Goal: Transaction & Acquisition: Purchase product/service

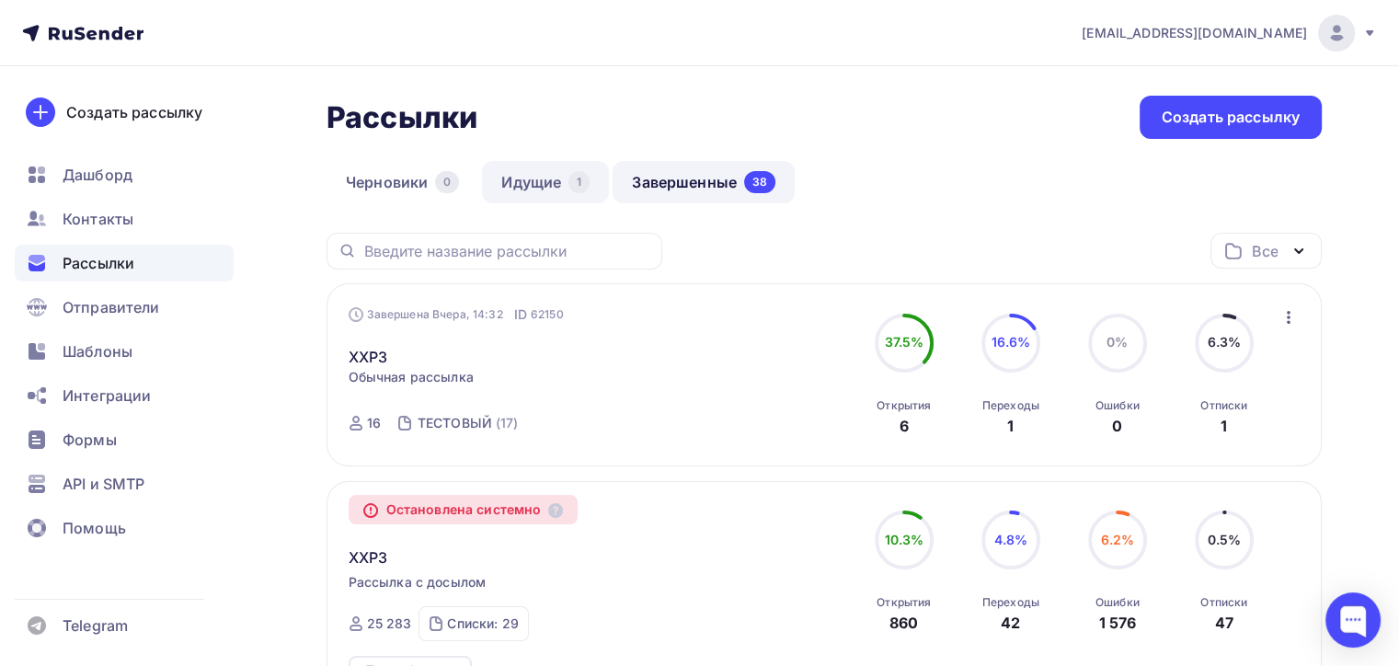
click at [546, 199] on link "Идущие 1" at bounding box center [545, 182] width 127 height 42
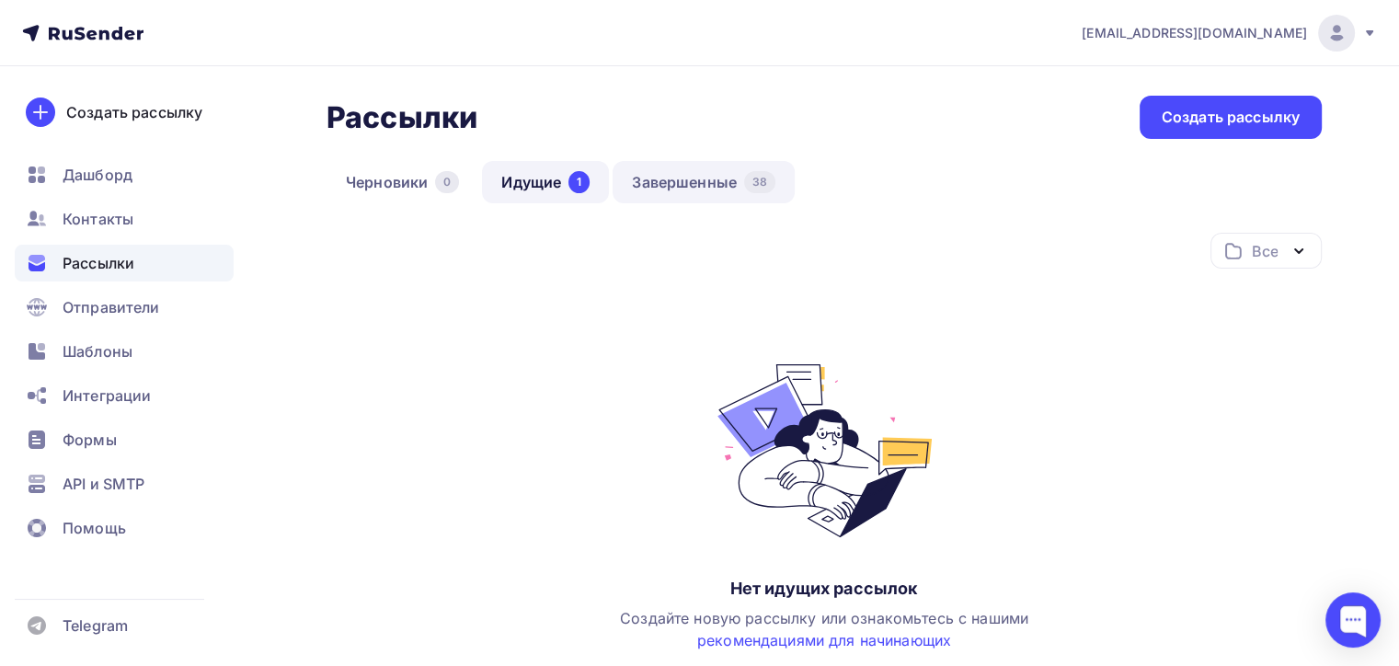
drag, startPoint x: 651, startPoint y: 137, endPoint x: 673, endPoint y: 177, distance: 45.3
click at [664, 166] on div "Рассылки Рассылки Создать рассылку Черновики 0 Идущие 1 Завершенные 38 Идущие 1…" at bounding box center [824, 447] width 995 height 702
click at [673, 177] on link "Завершенные 38" at bounding box center [704, 182] width 182 height 42
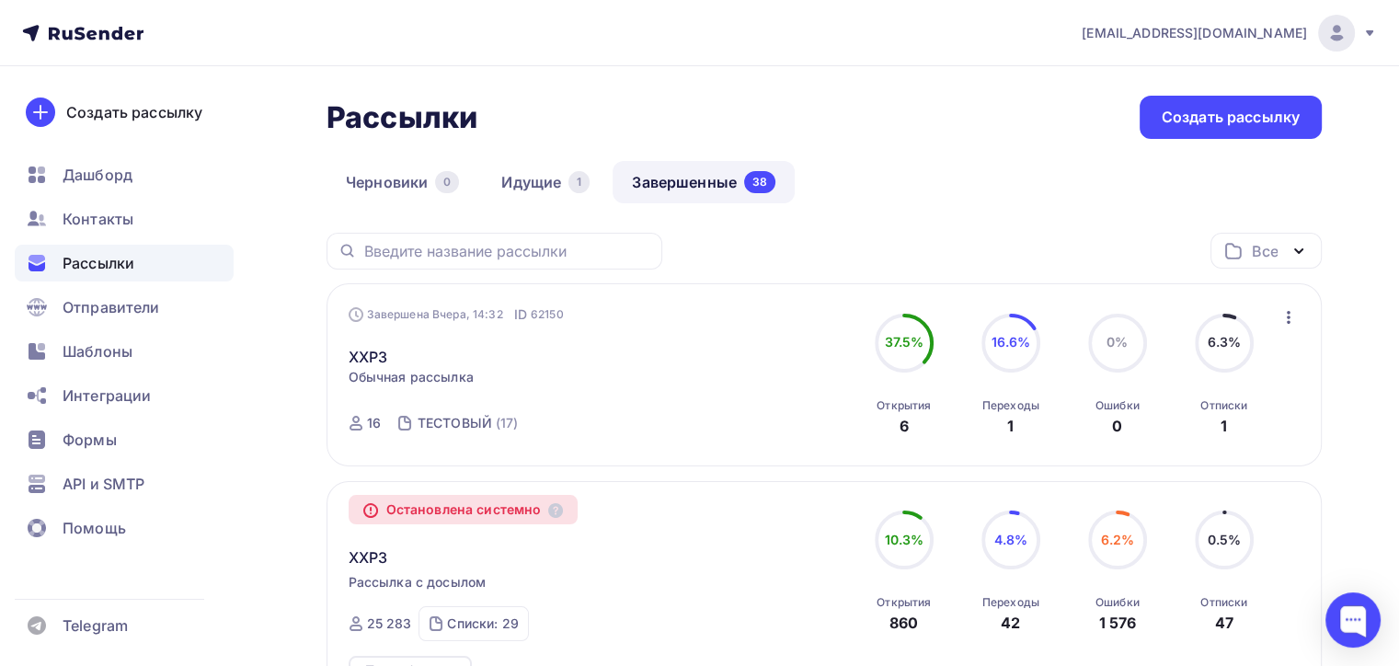
click at [948, 224] on div "Черновики 0 Идущие 1 Завершенные 38" at bounding box center [824, 197] width 995 height 72
click at [1351, 601] on div at bounding box center [1353, 619] width 55 height 55
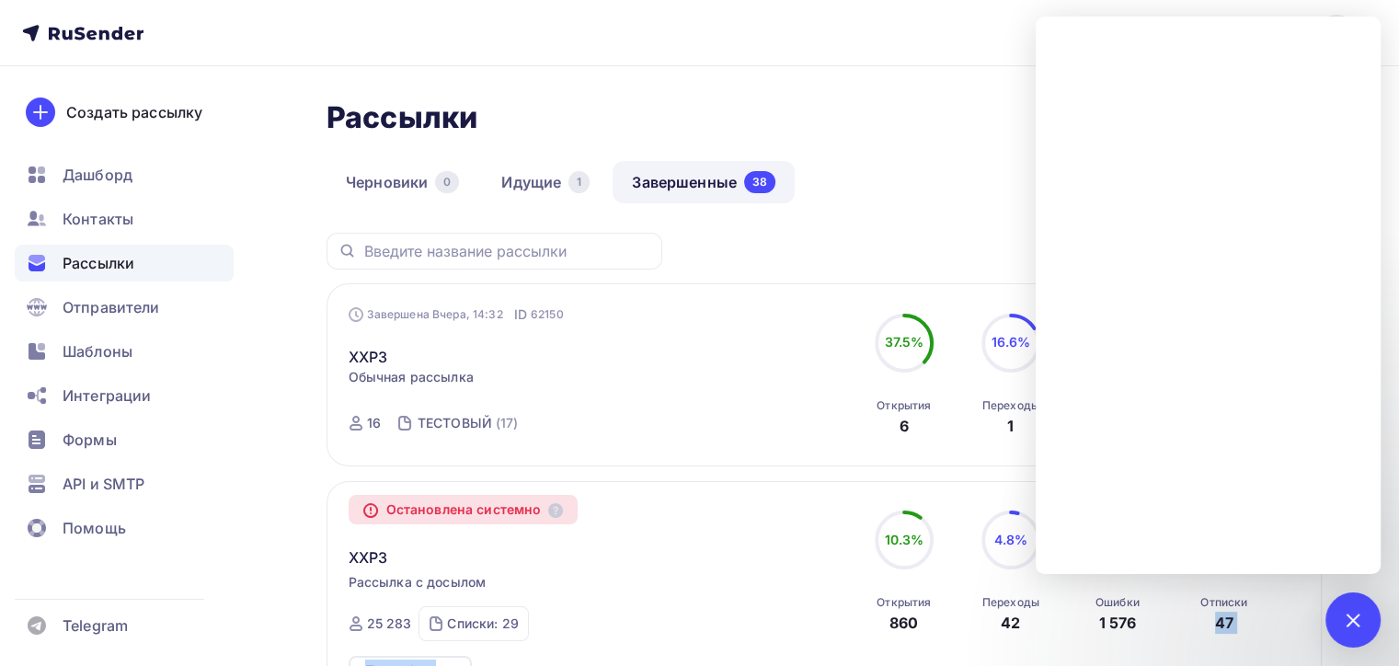
drag, startPoint x: 1187, startPoint y: 646, endPoint x: 1180, endPoint y: 561, distance: 84.9
click at [1185, 585] on div "Остановлена системно XXP3 Рассылка с досылом Завершена 06.10.2025, 11:17 ID 616…" at bounding box center [824, 593] width 995 height 225
click at [939, 99] on div "Рассылки Рассылки Создать рассылку" at bounding box center [824, 117] width 995 height 43
click at [796, 213] on div "Черновики 0 Идущие 1 Завершенные 38" at bounding box center [824, 197] width 995 height 72
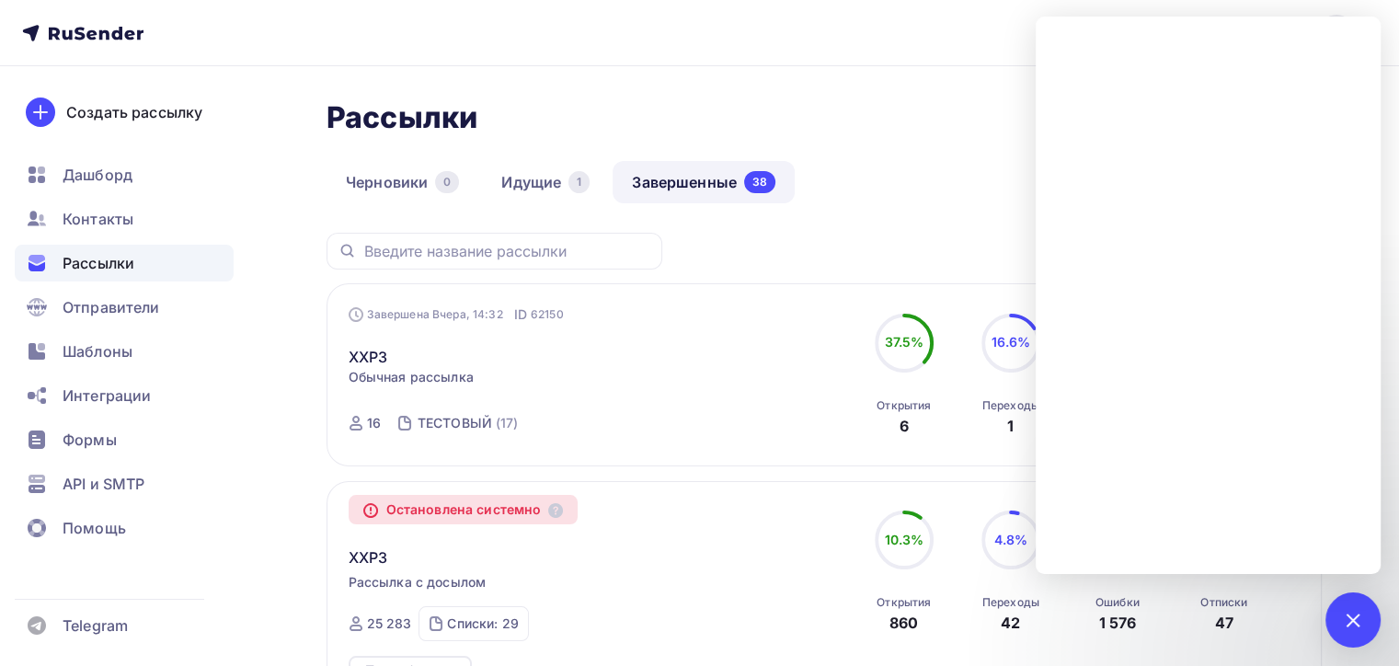
click at [1358, 624] on div at bounding box center [1352, 619] width 25 height 25
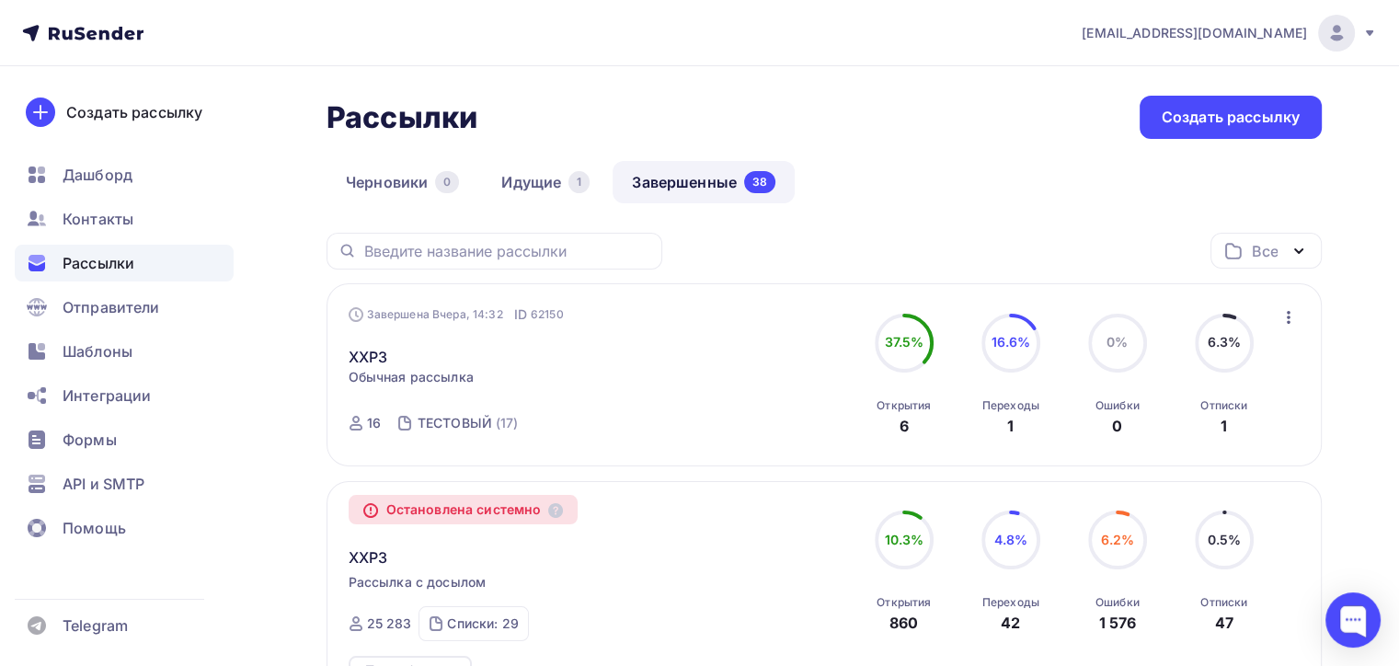
click at [1292, 316] on icon "button" at bounding box center [1289, 317] width 22 height 22
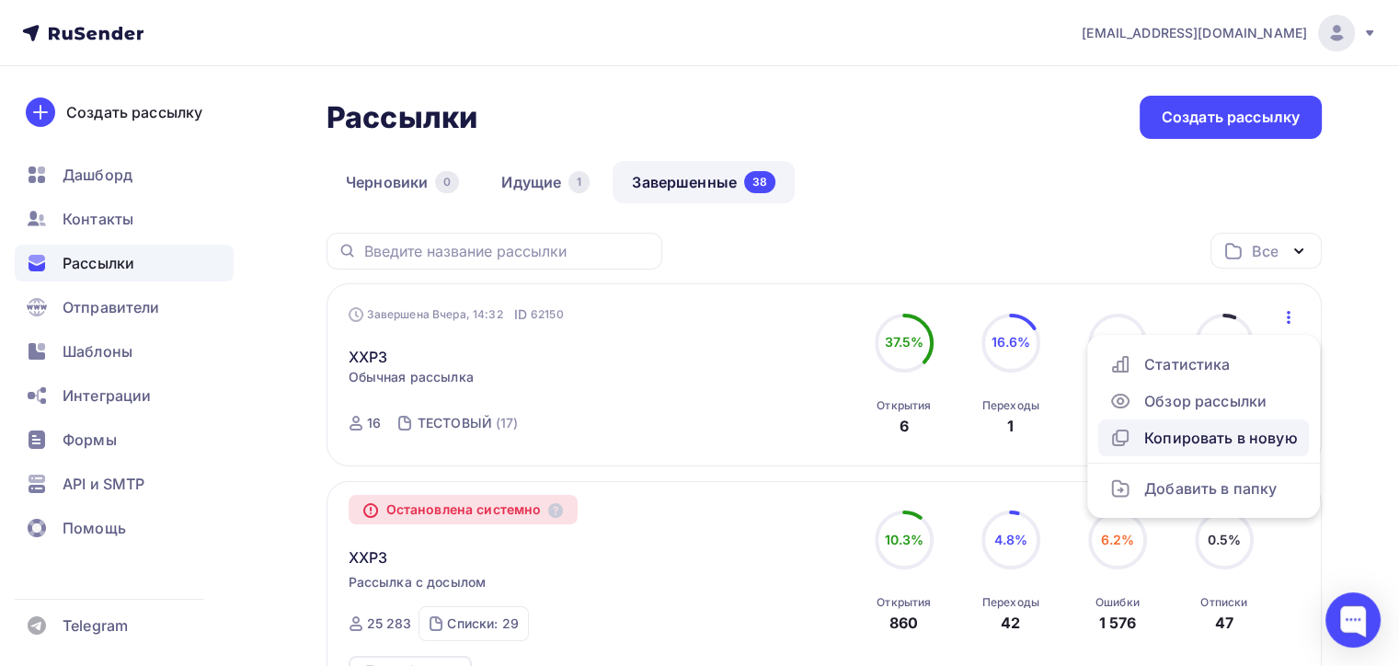
click at [1194, 442] on div "Копировать в новую" at bounding box center [1203, 438] width 189 height 22
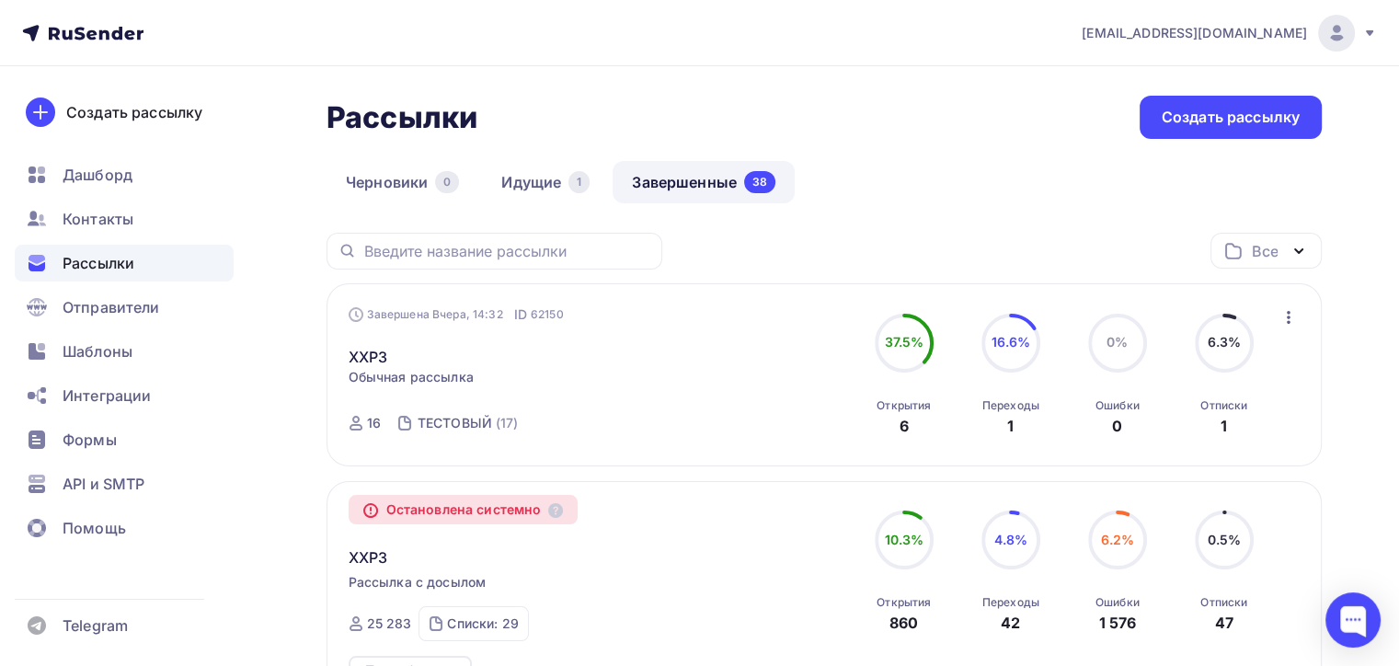
click at [1291, 313] on icon "button" at bounding box center [1289, 317] width 22 height 22
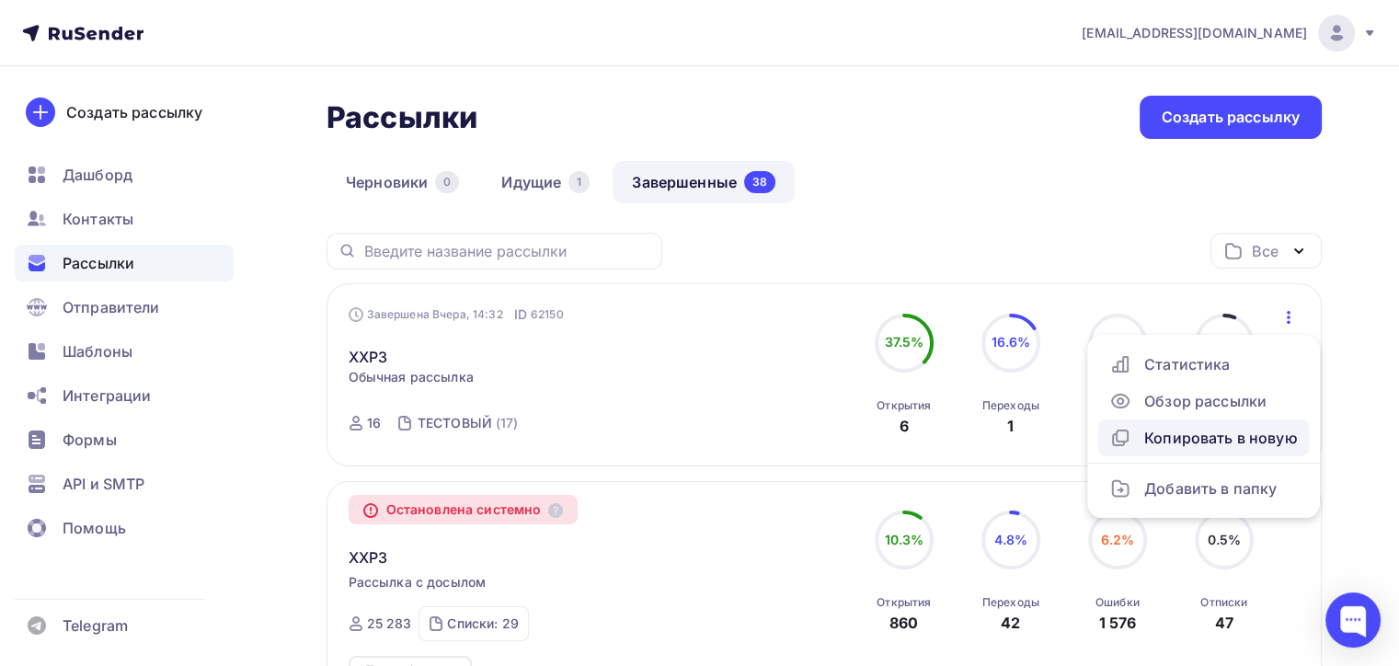
click at [1291, 427] on div "Копировать в новую" at bounding box center [1203, 438] width 189 height 22
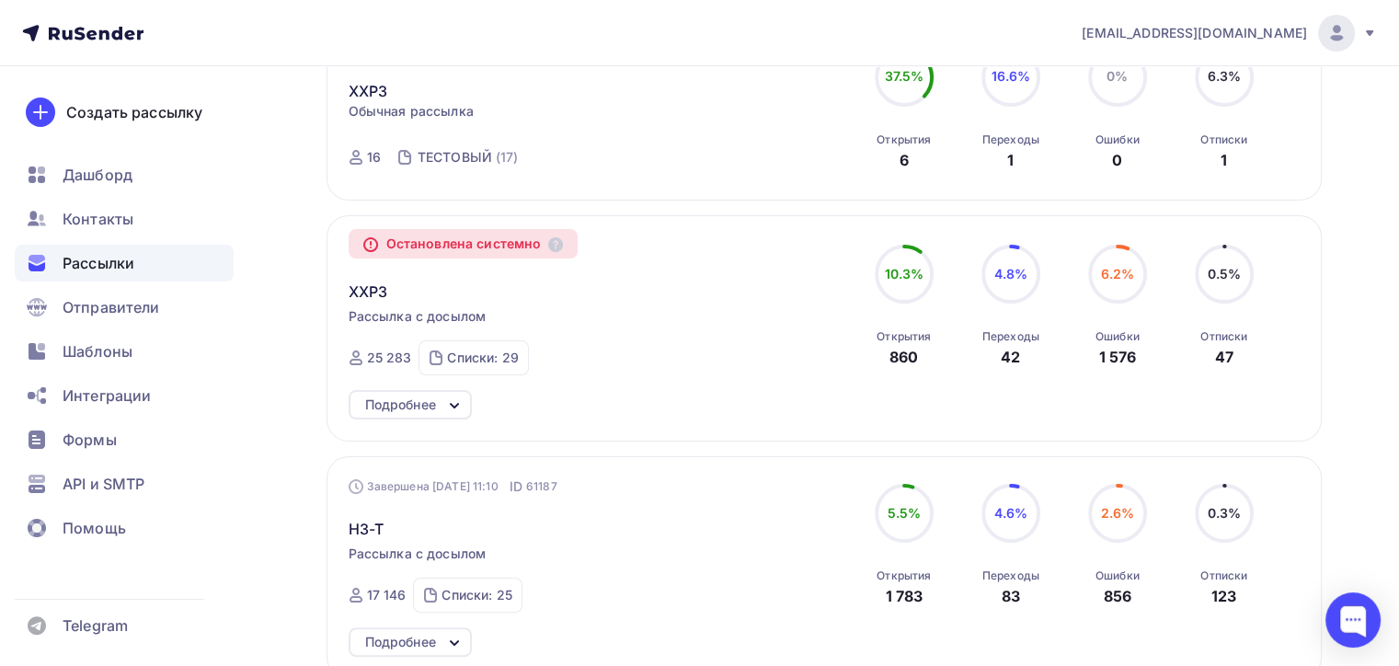
scroll to position [92, 0]
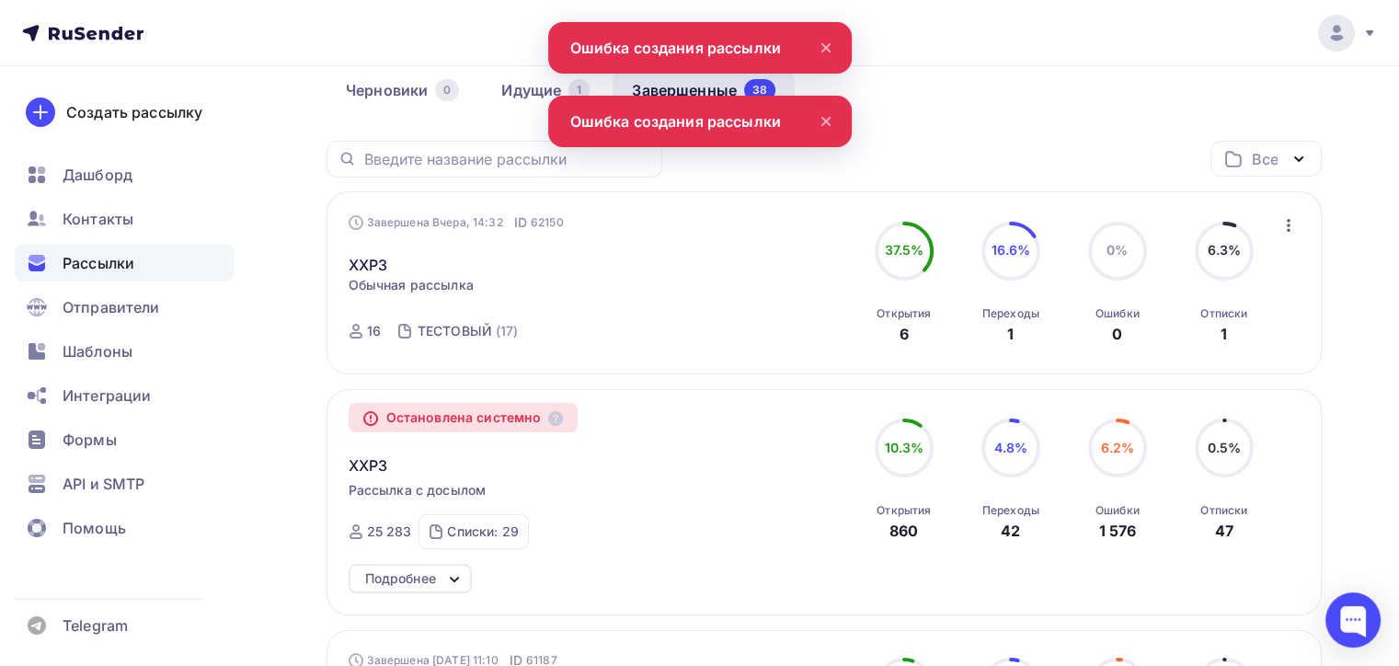
click at [828, 35] on nav "Аккаунт Тарифы Выйти Создать рассылку Дашборд Контакты Рассылки Отправители Шаб…" at bounding box center [699, 33] width 1399 height 66
click at [830, 46] on icon at bounding box center [826, 48] width 22 height 22
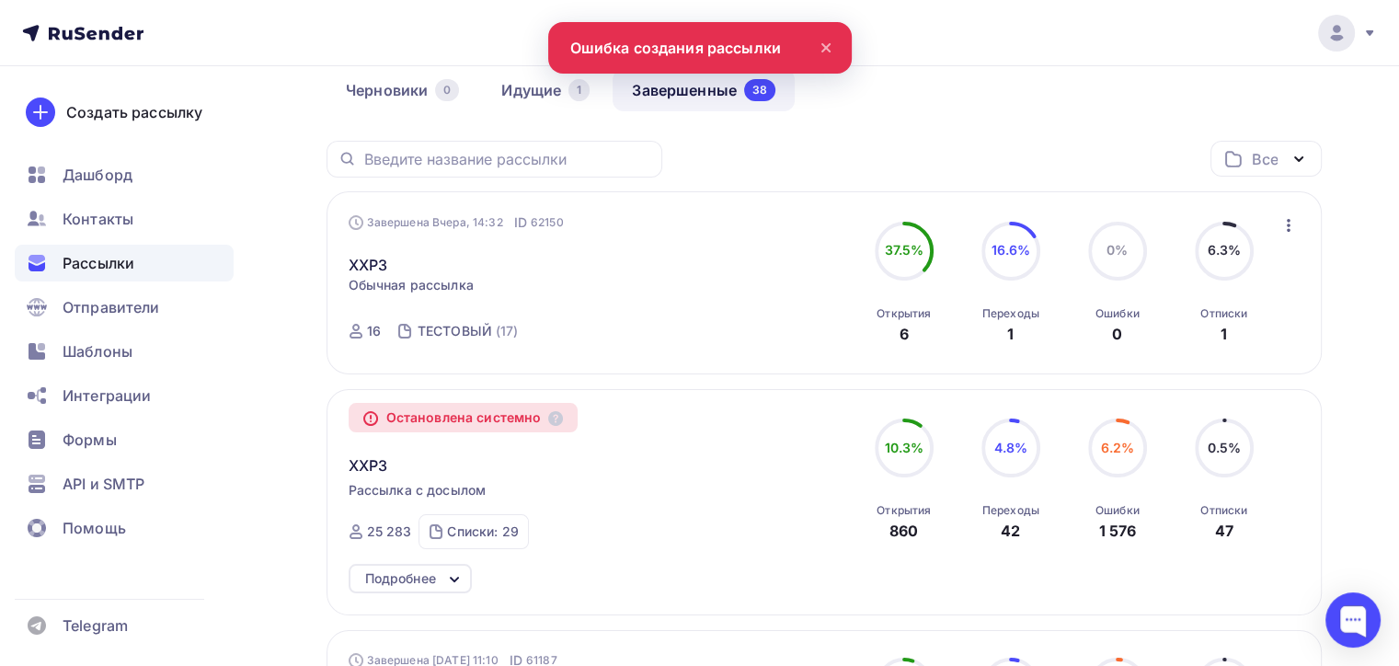
click at [828, 114] on div "Черновики 0 Идущие 1 Завершенные 38" at bounding box center [824, 105] width 995 height 72
drag, startPoint x: 806, startPoint y: 44, endPoint x: 829, endPoint y: 55, distance: 25.5
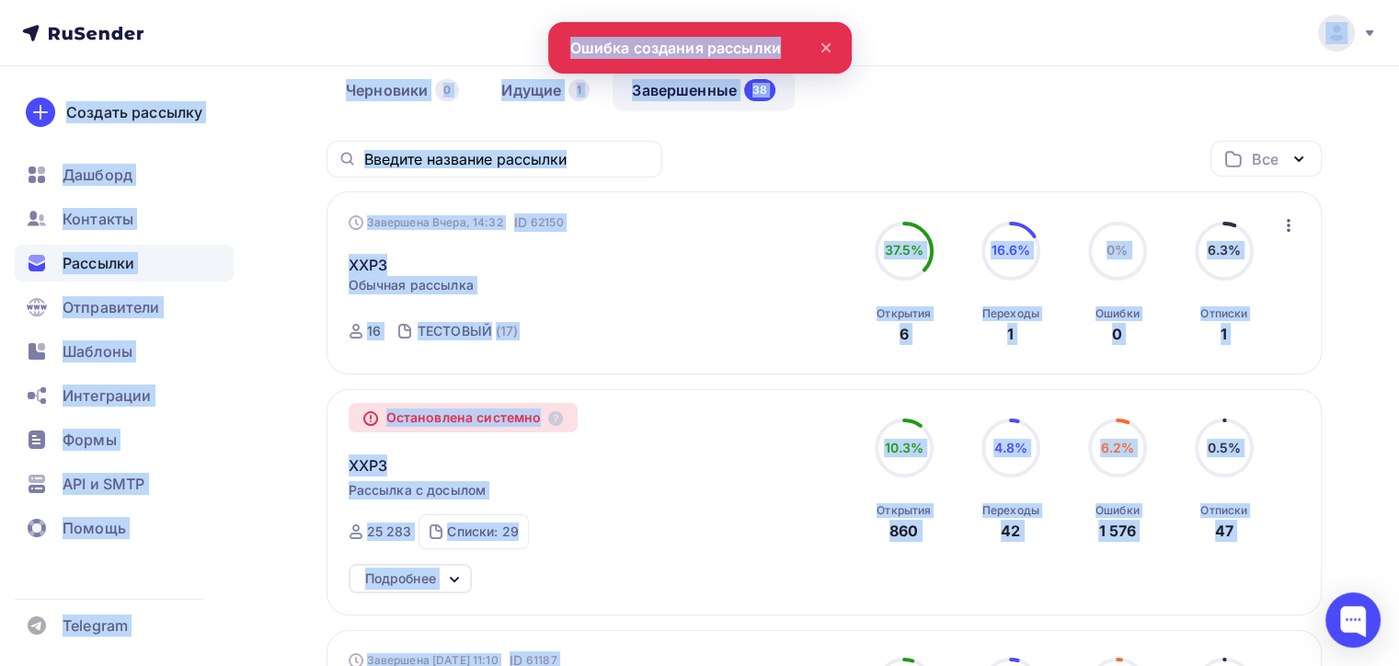
click at [832, 55] on icon at bounding box center [826, 48] width 22 height 22
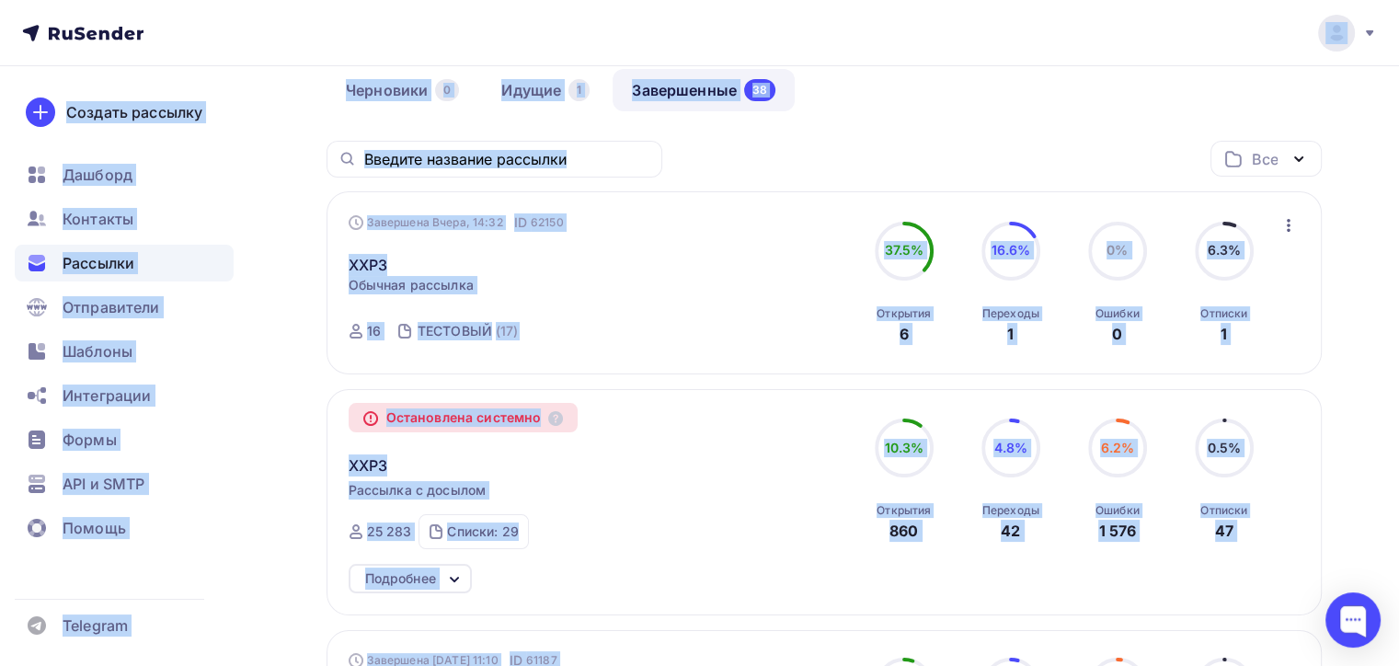
click at [1187, 144] on div "Все Все папки VC9 (1) Создать новую папку" at bounding box center [824, 166] width 995 height 51
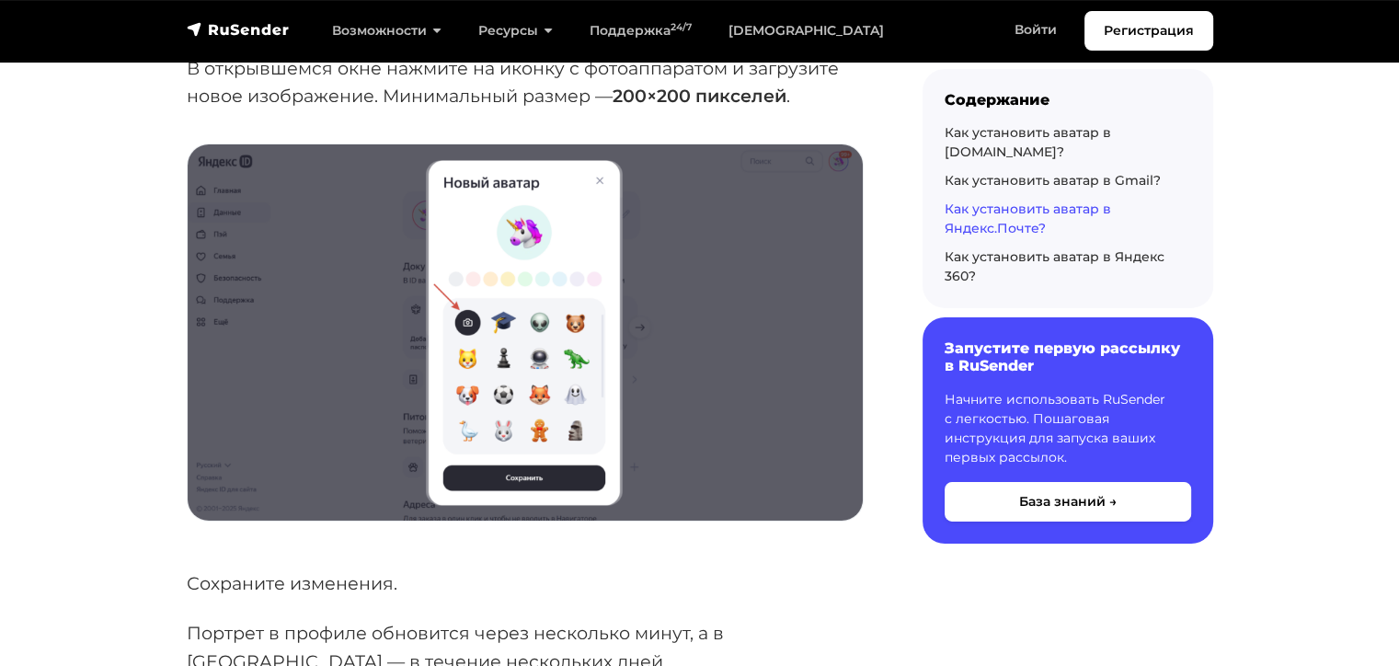
scroll to position [6347, 0]
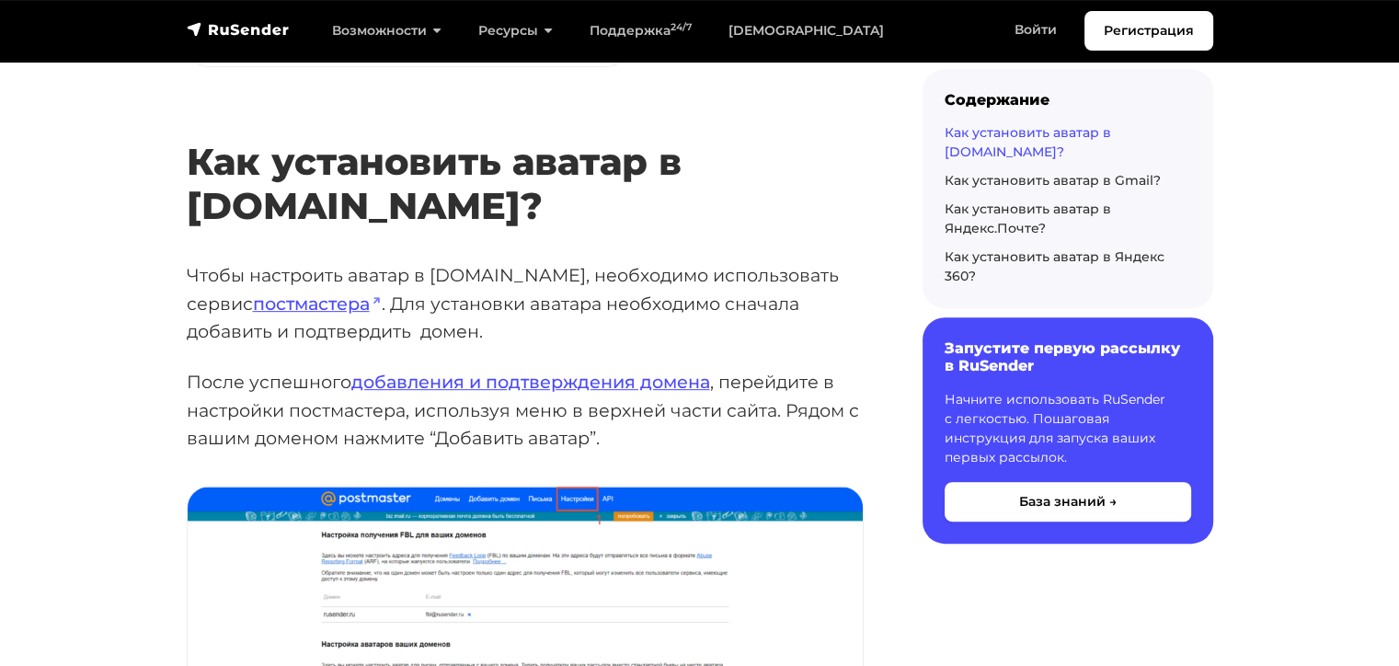
scroll to position [644, 0]
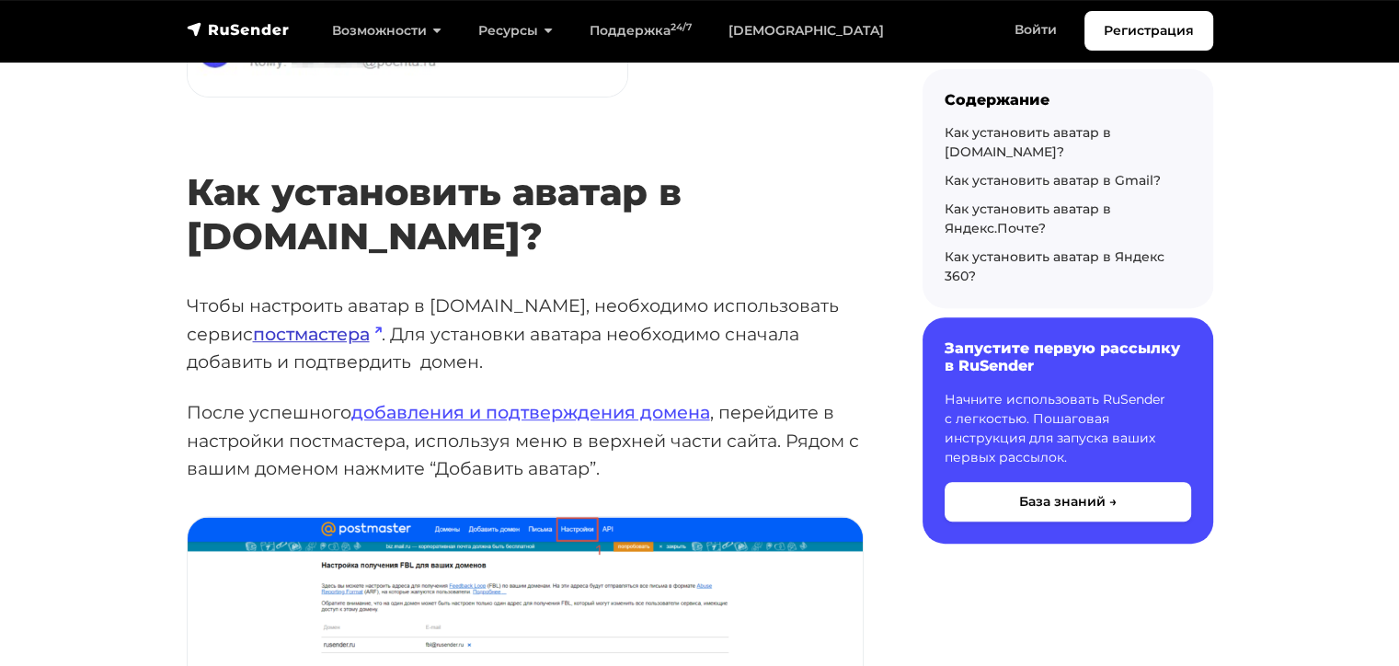
click at [253, 323] on link "постмастера" at bounding box center [317, 334] width 129 height 22
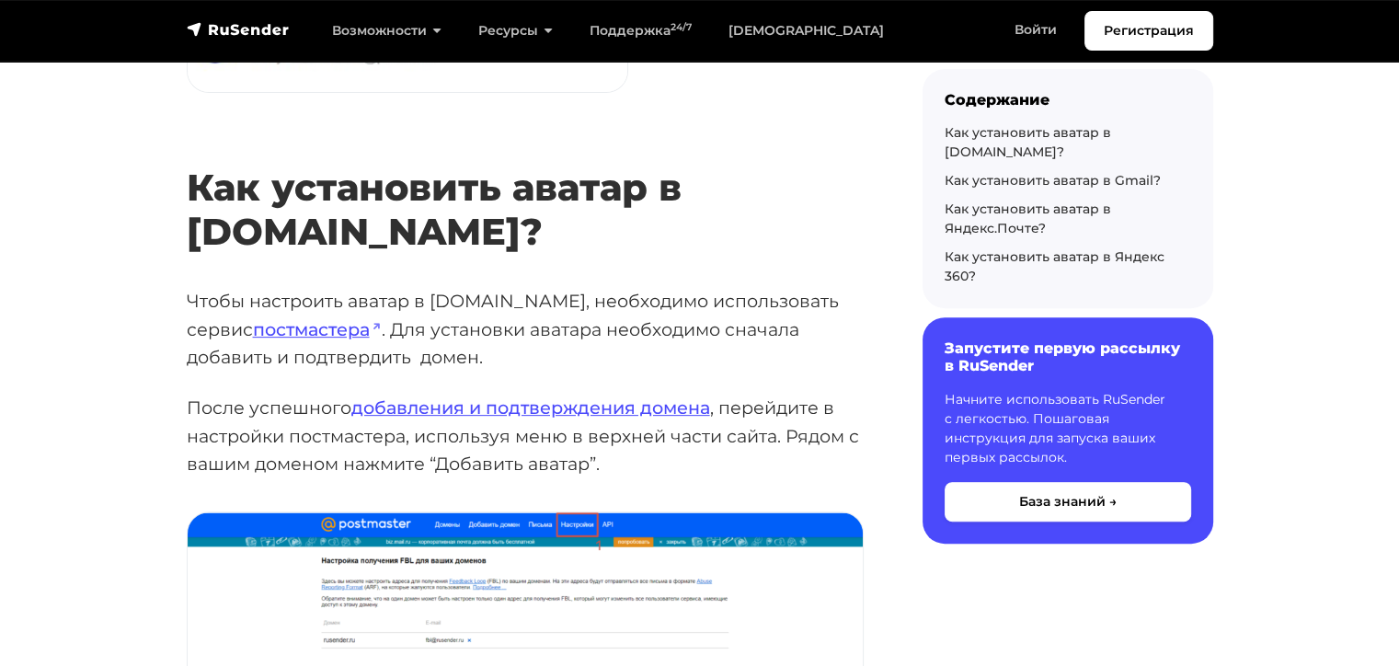
scroll to position [552, 0]
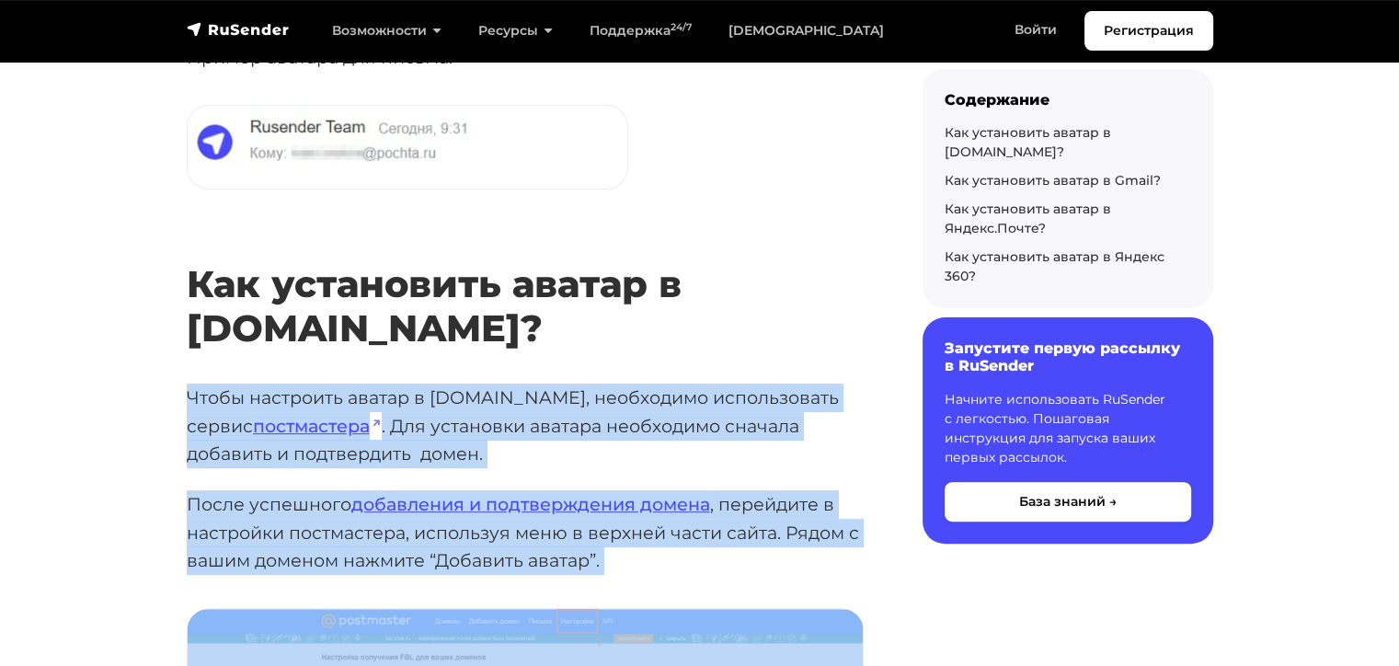
drag, startPoint x: 175, startPoint y: 327, endPoint x: 810, endPoint y: 530, distance: 666.2
copy div "Чтобы настроить аватар в Mail.ru, необходимо использовать сервис постмастера . …"
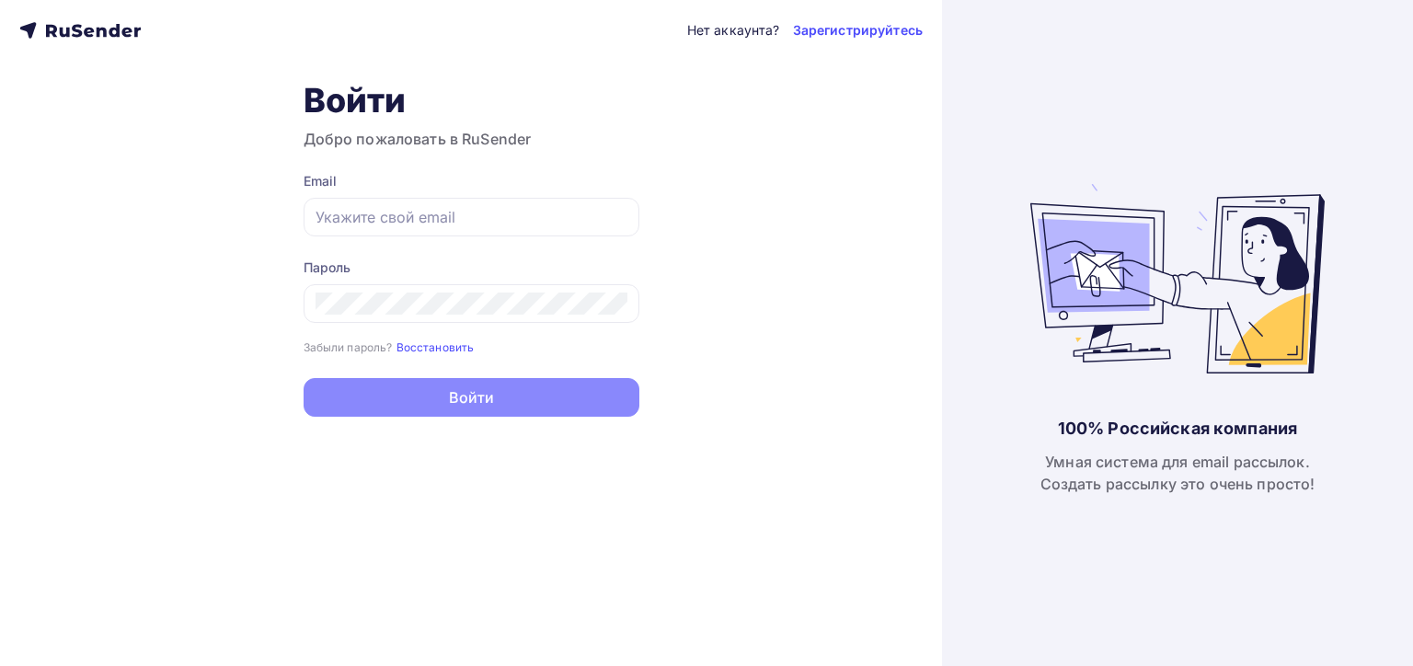
type input "naduvaev1@gmail.com"
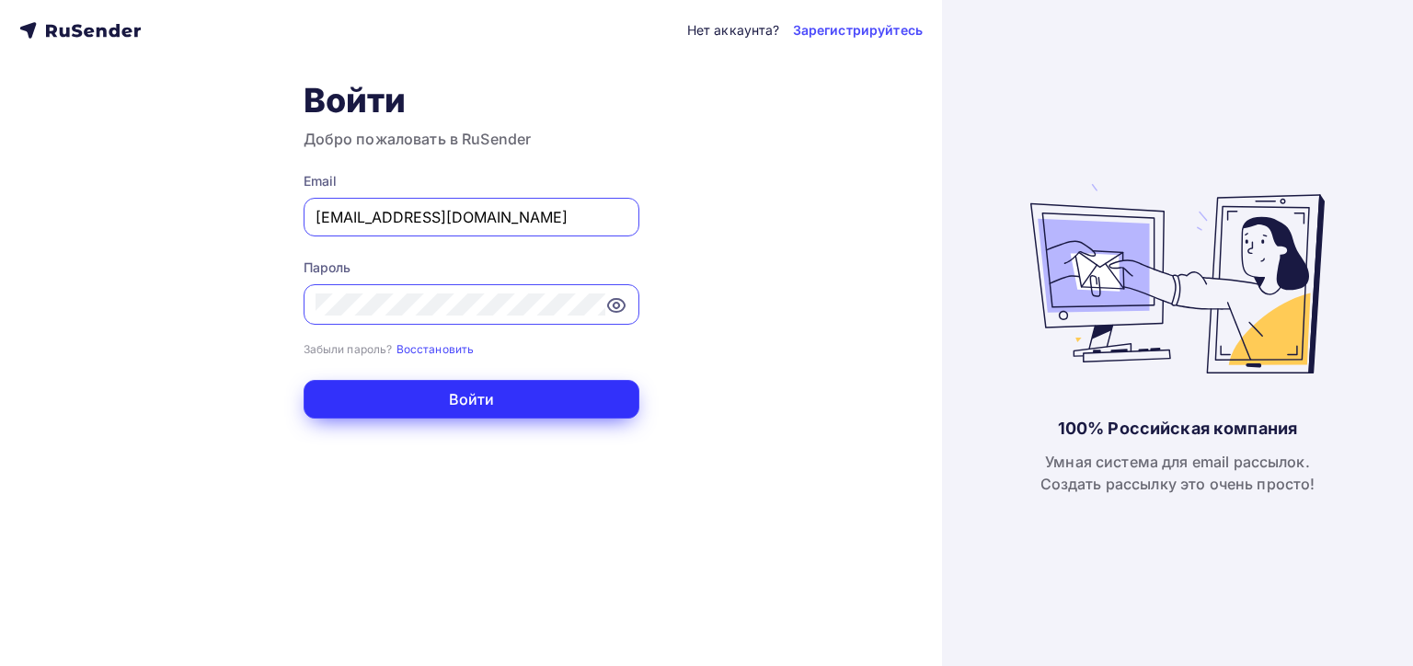
click at [458, 395] on button "Войти" at bounding box center [472, 399] width 336 height 39
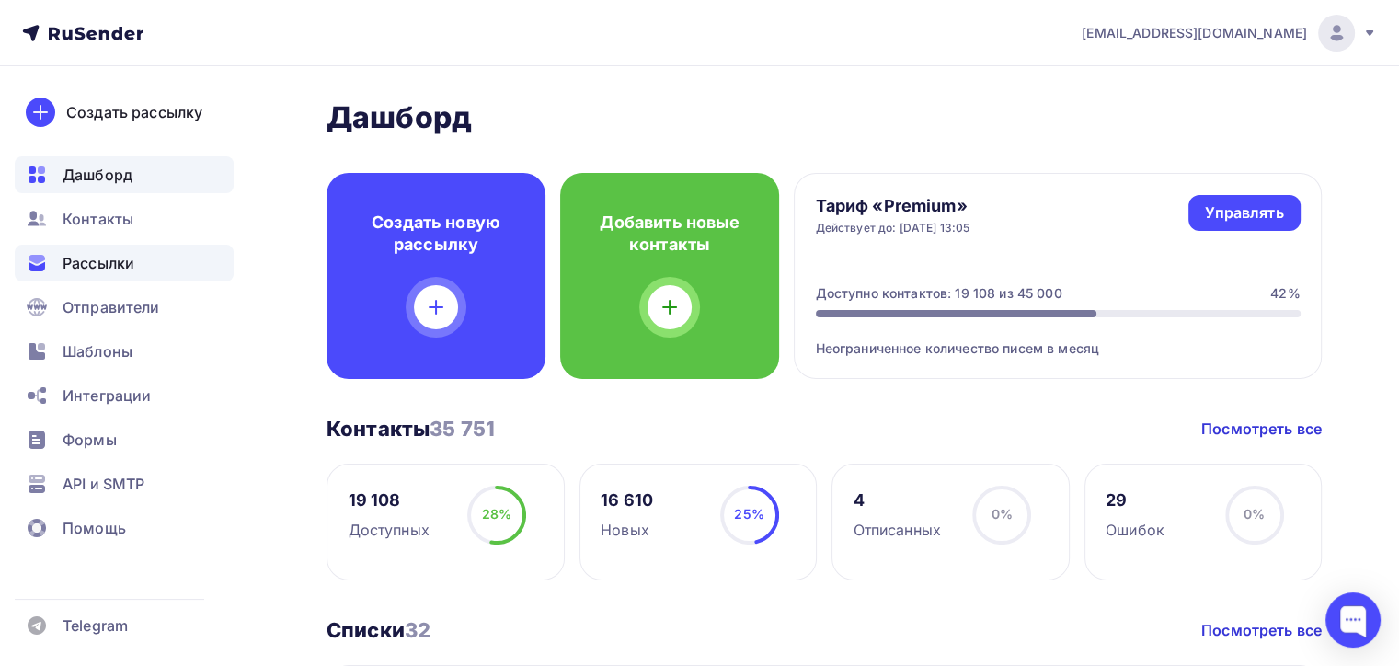
click at [73, 276] on div "Рассылки" at bounding box center [124, 263] width 219 height 37
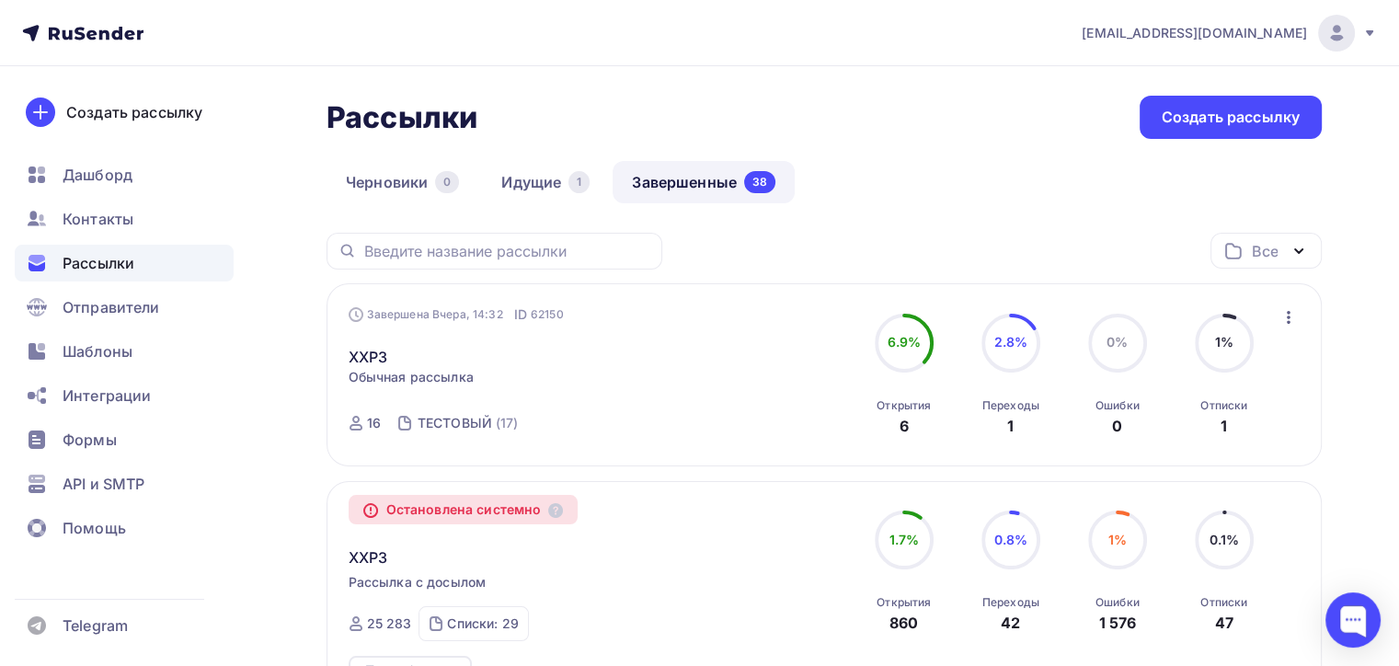
click at [1295, 316] on icon "button" at bounding box center [1289, 317] width 22 height 22
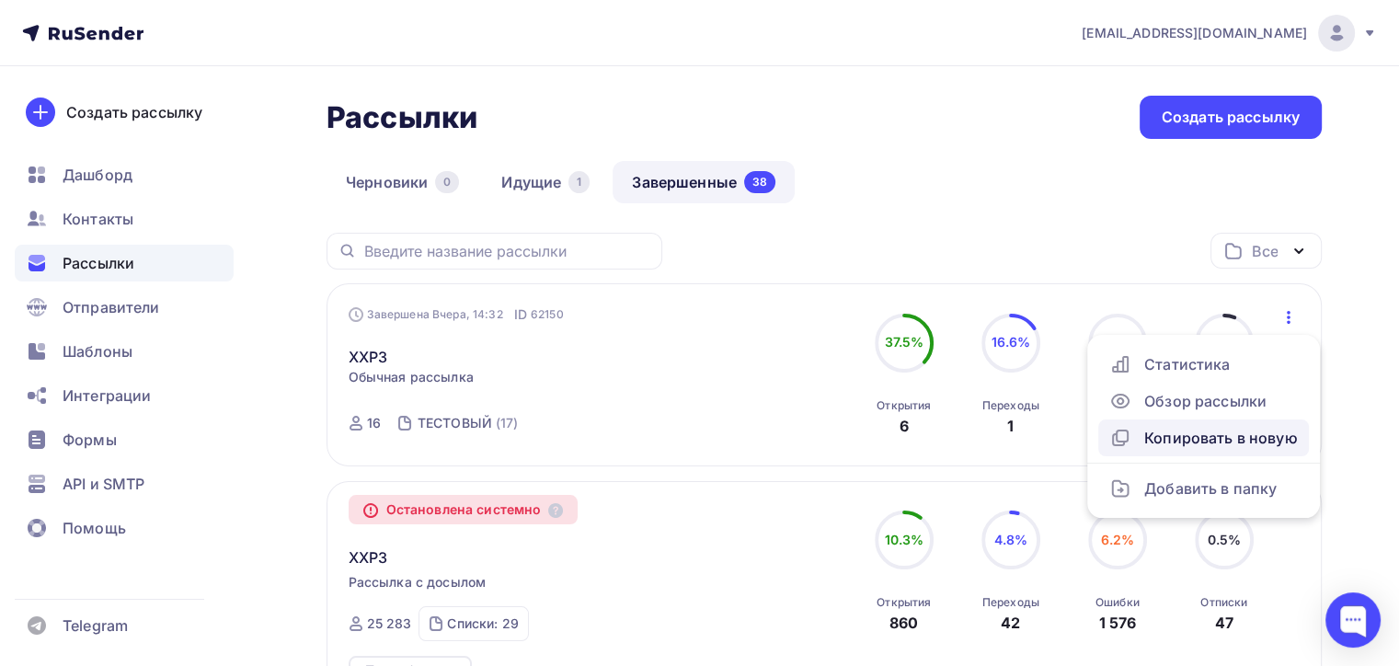
click at [1227, 437] on div "Копировать в новую" at bounding box center [1203, 438] width 189 height 22
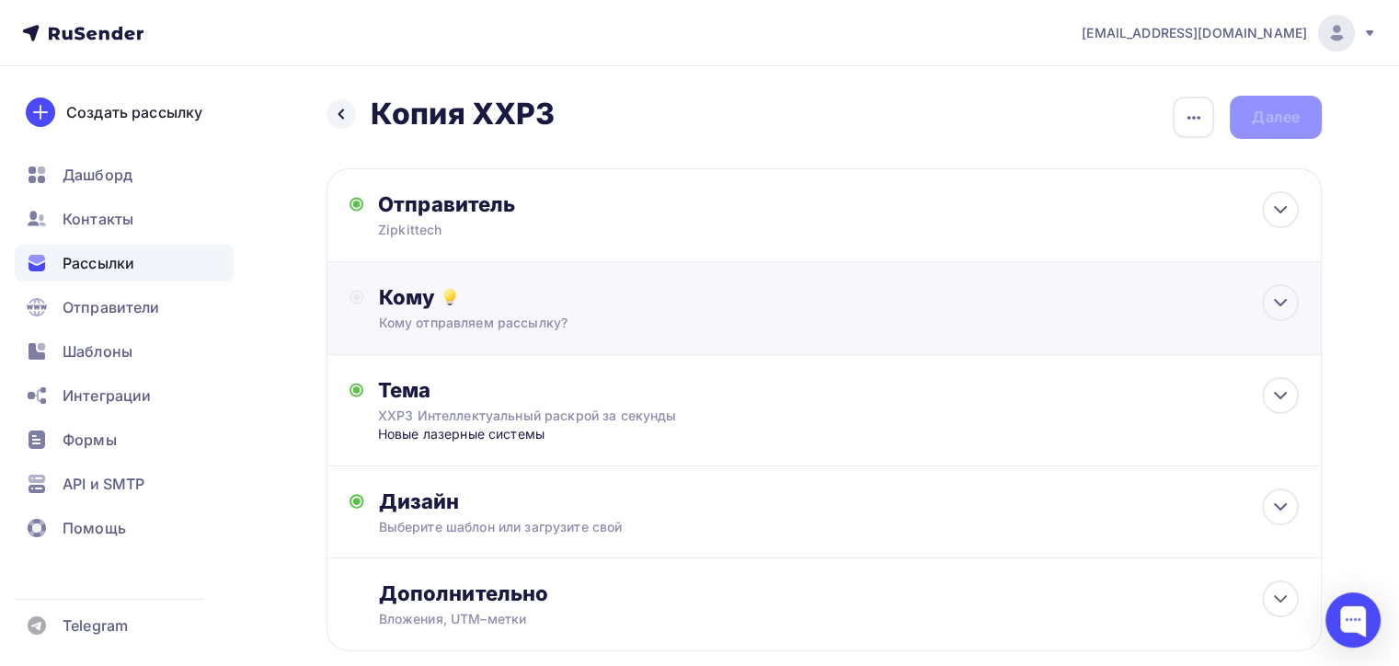
click at [660, 335] on div "Кому Кому отправляем рассылку? Списки получателей Выберите список Все списки id…" at bounding box center [824, 308] width 995 height 93
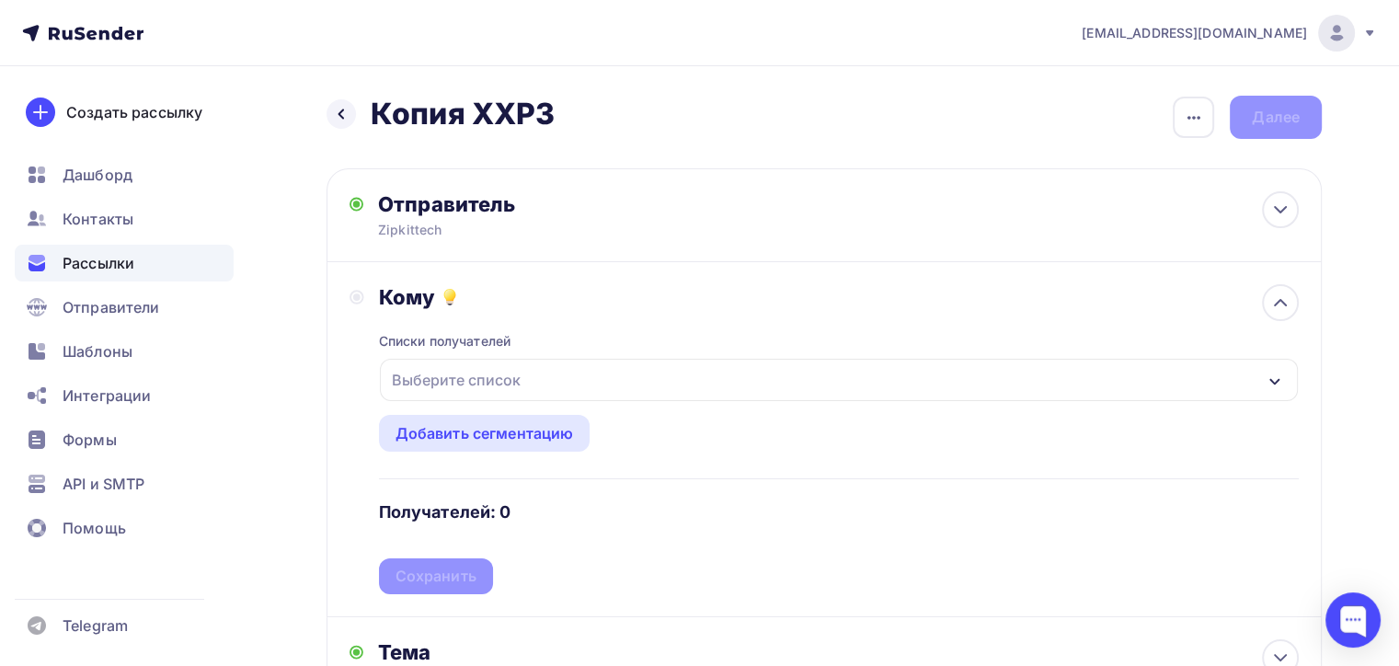
click at [526, 375] on div "Выберите список" at bounding box center [839, 380] width 918 height 42
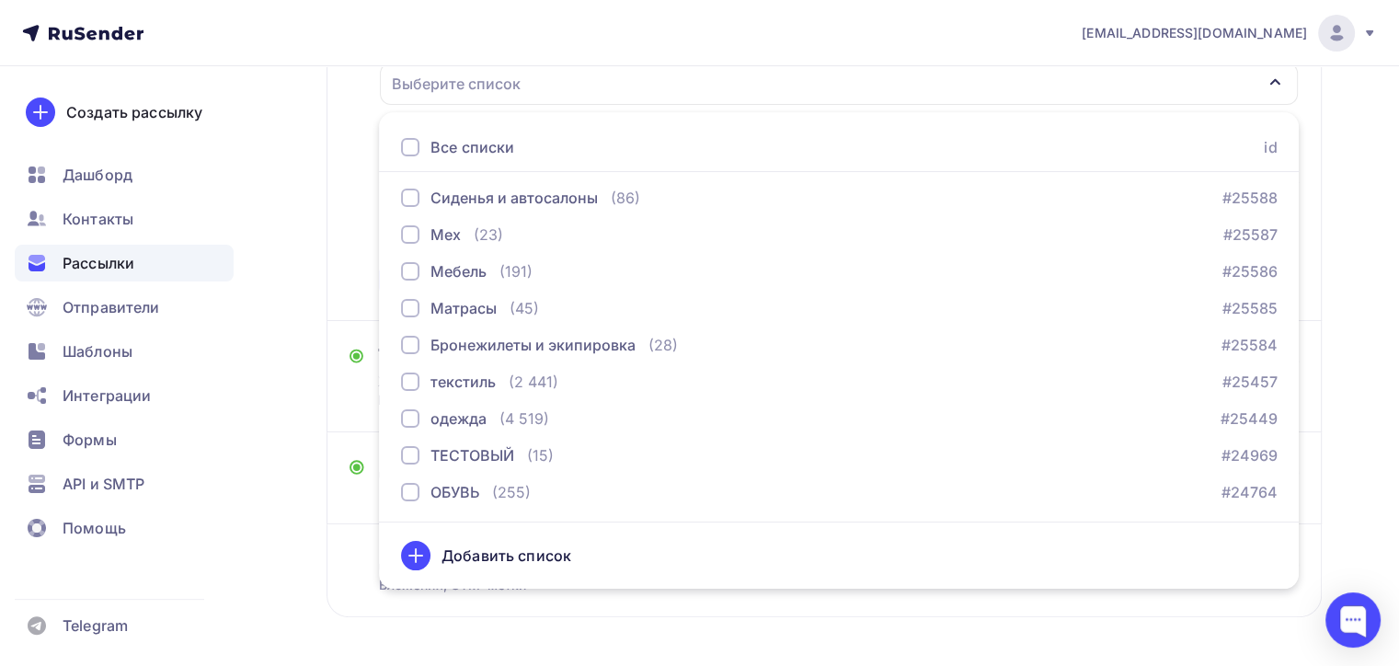
scroll to position [364, 0]
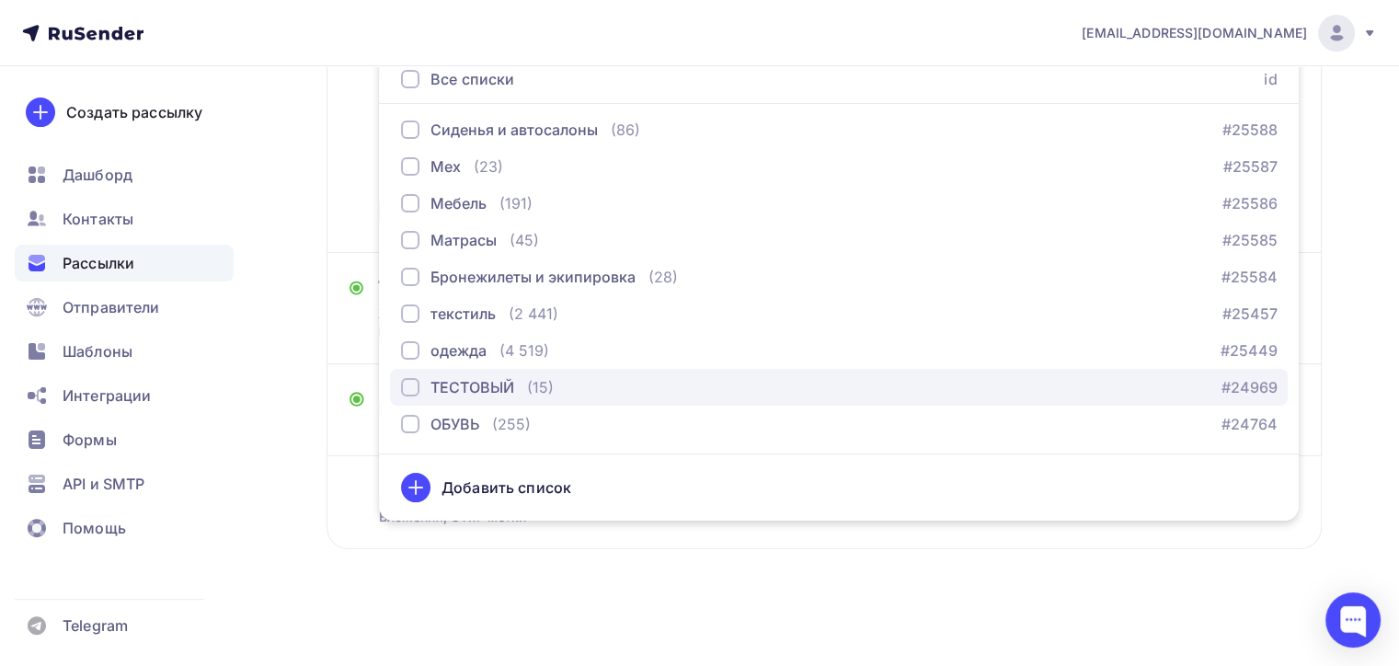
click at [412, 378] on div "button" at bounding box center [410, 387] width 18 height 18
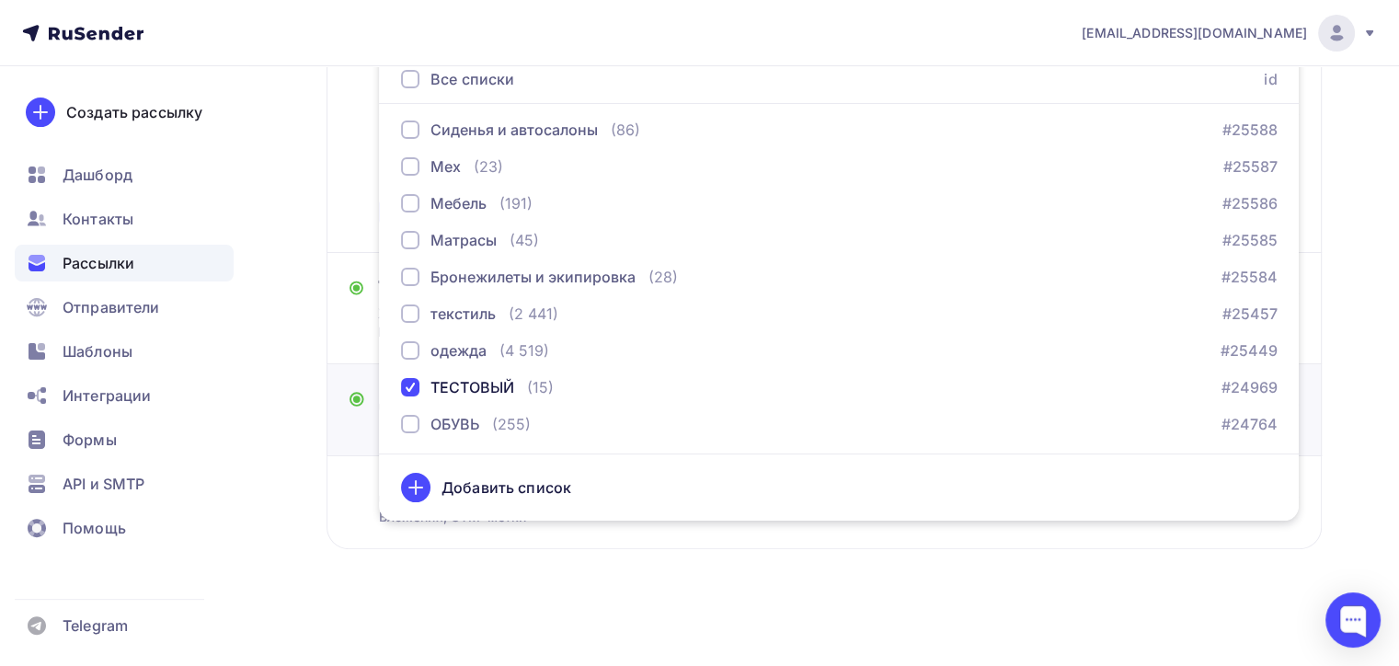
click at [349, 368] on div "Дизайн Выберите шаблон или загрузите свой Размер письма: 122 Kb Заменить шаблон…" at bounding box center [824, 410] width 995 height 92
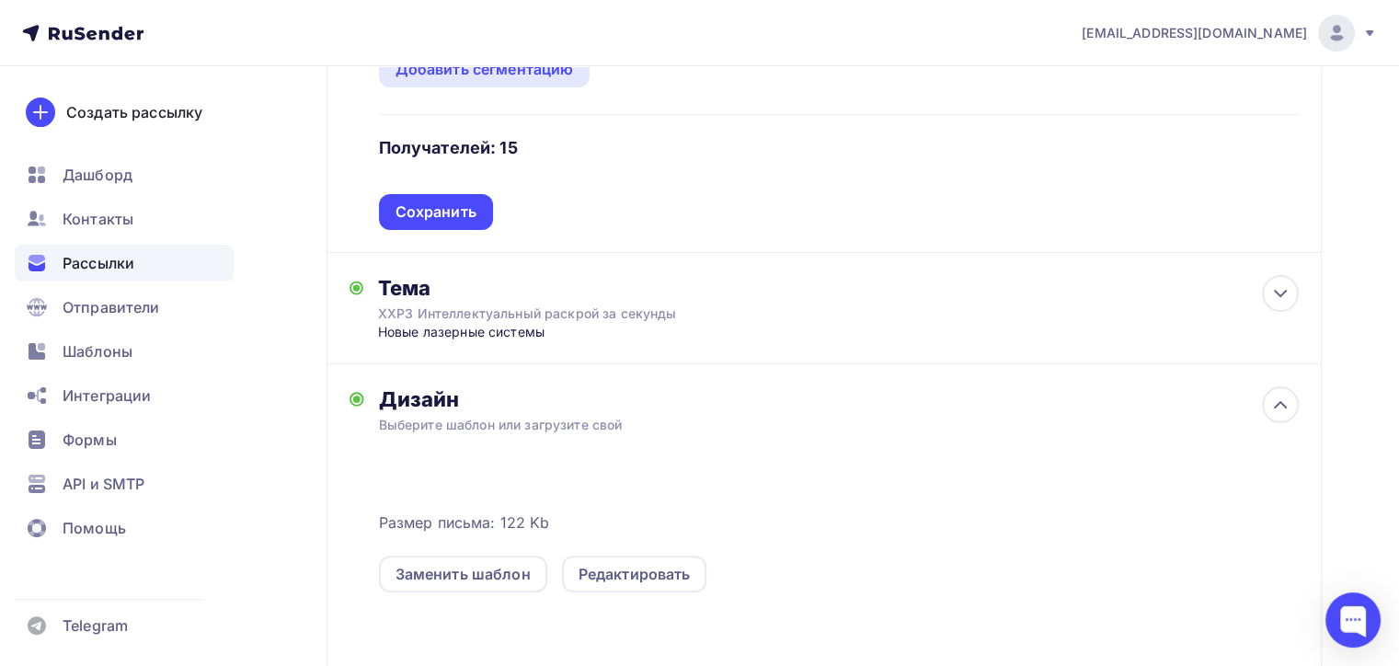
click at [464, 189] on div "Списки получателей ТЕСТОВЫЙ Все списки id Палатки тенты доп (1 156) #27447 Пала…" at bounding box center [839, 88] width 920 height 284
click at [468, 195] on div "Сохранить" at bounding box center [436, 212] width 114 height 36
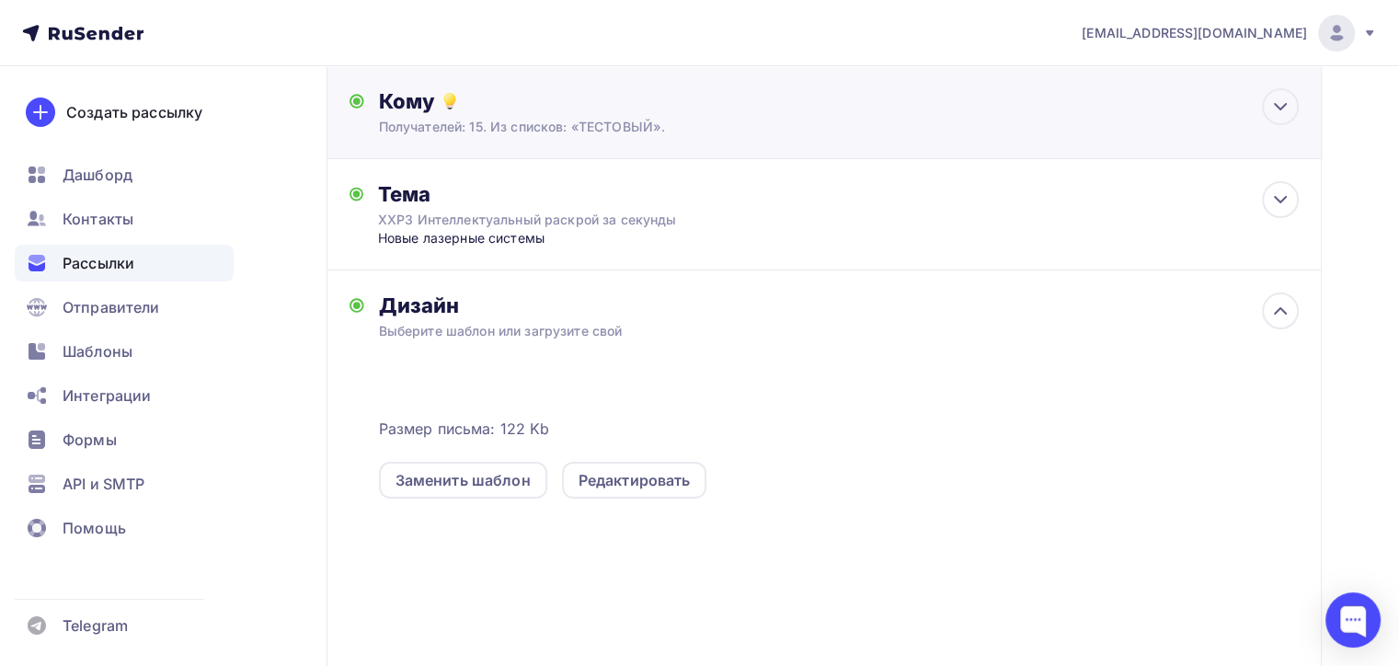
scroll to position [0, 0]
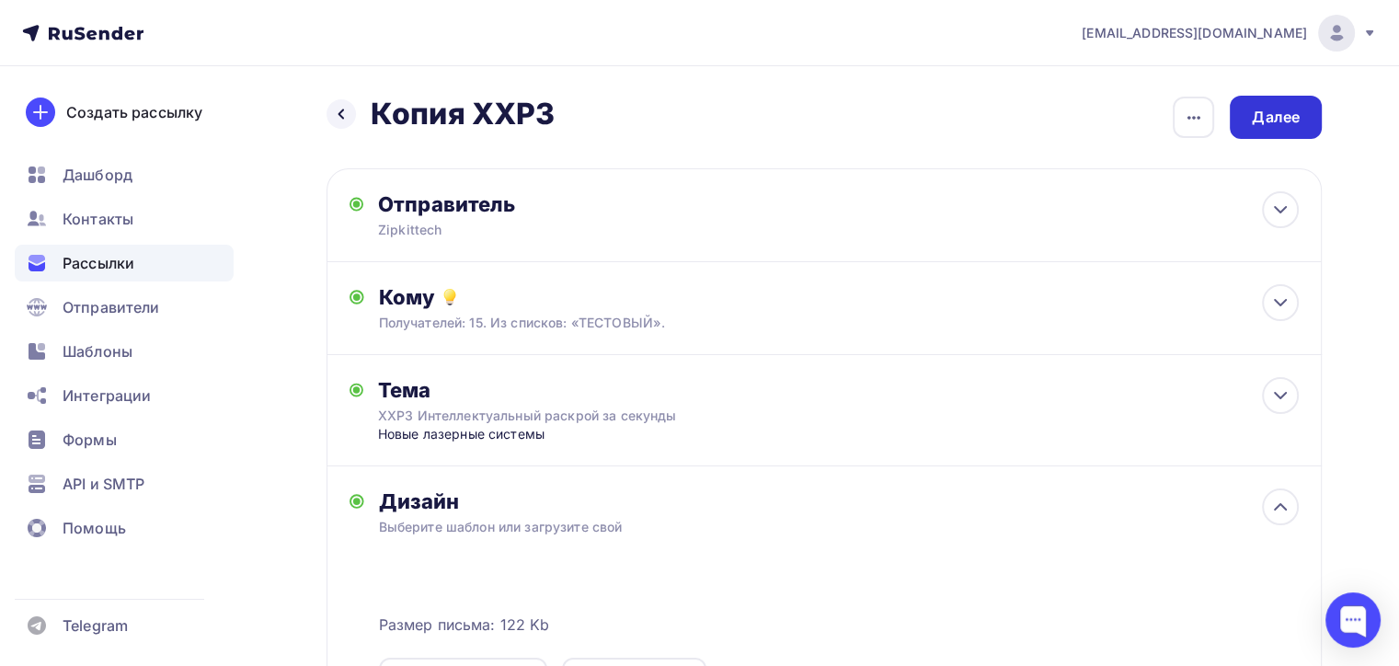
click at [1255, 112] on div "Далее" at bounding box center [1276, 117] width 48 height 21
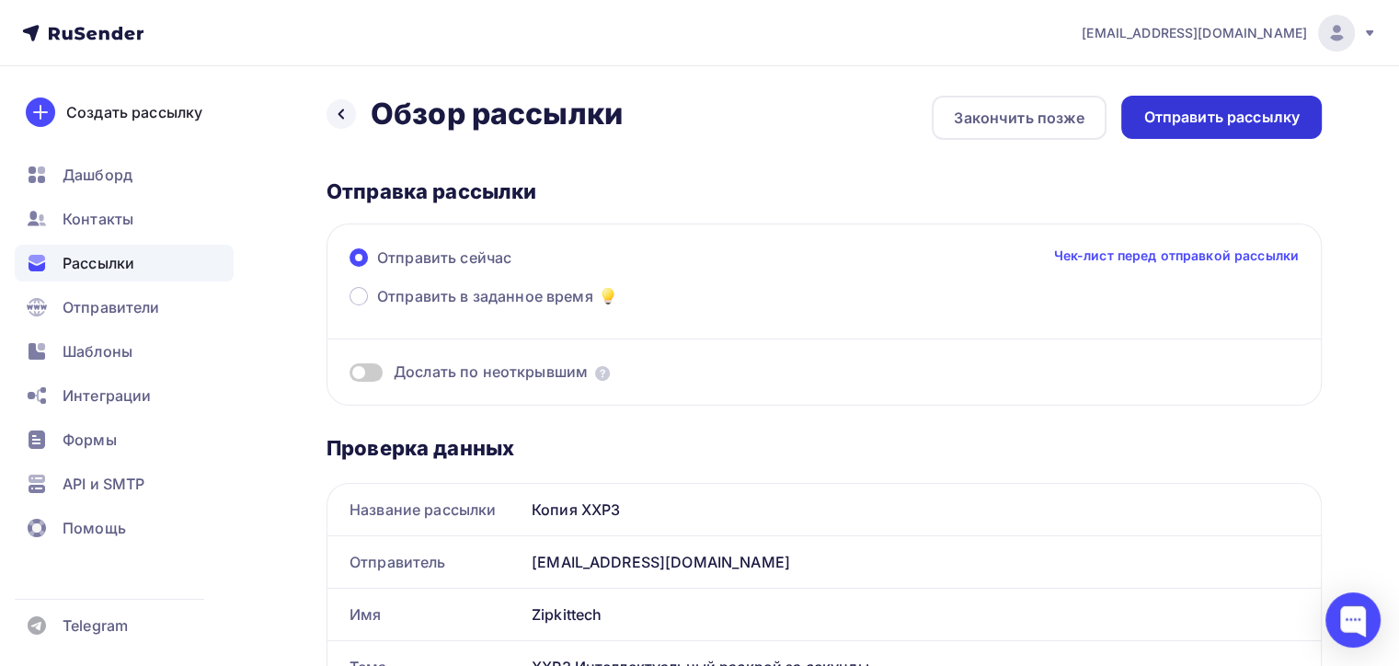
click at [1214, 123] on div "Отправить рассылку" at bounding box center [1221, 117] width 156 height 21
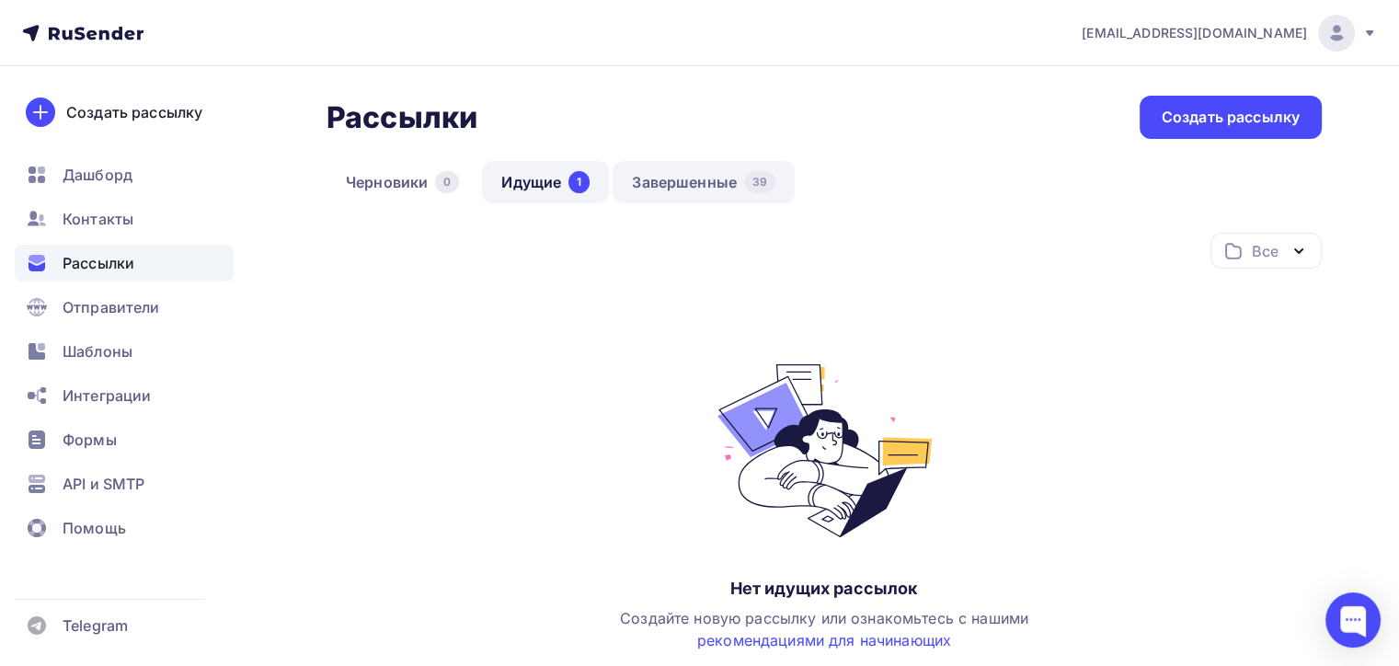
click at [722, 182] on link "Завершенные 39" at bounding box center [704, 182] width 182 height 42
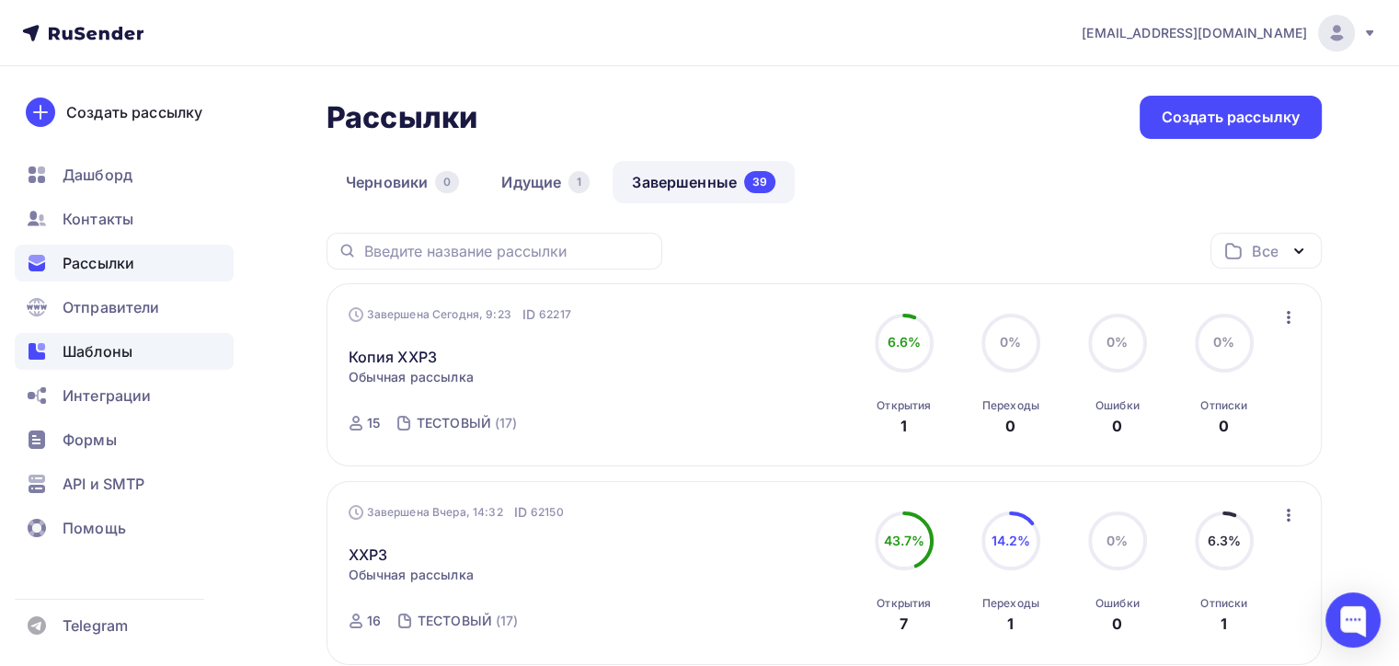
click at [106, 357] on span "Шаблоны" at bounding box center [98, 351] width 70 height 22
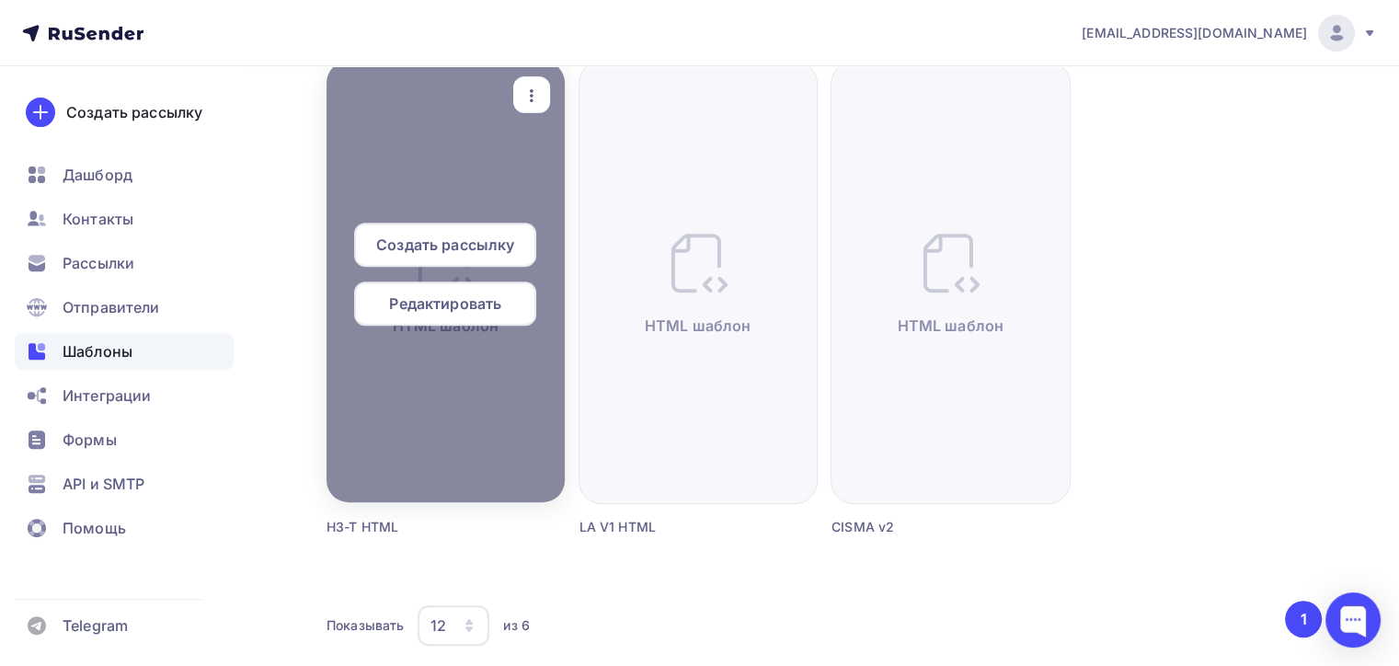
scroll to position [644, 0]
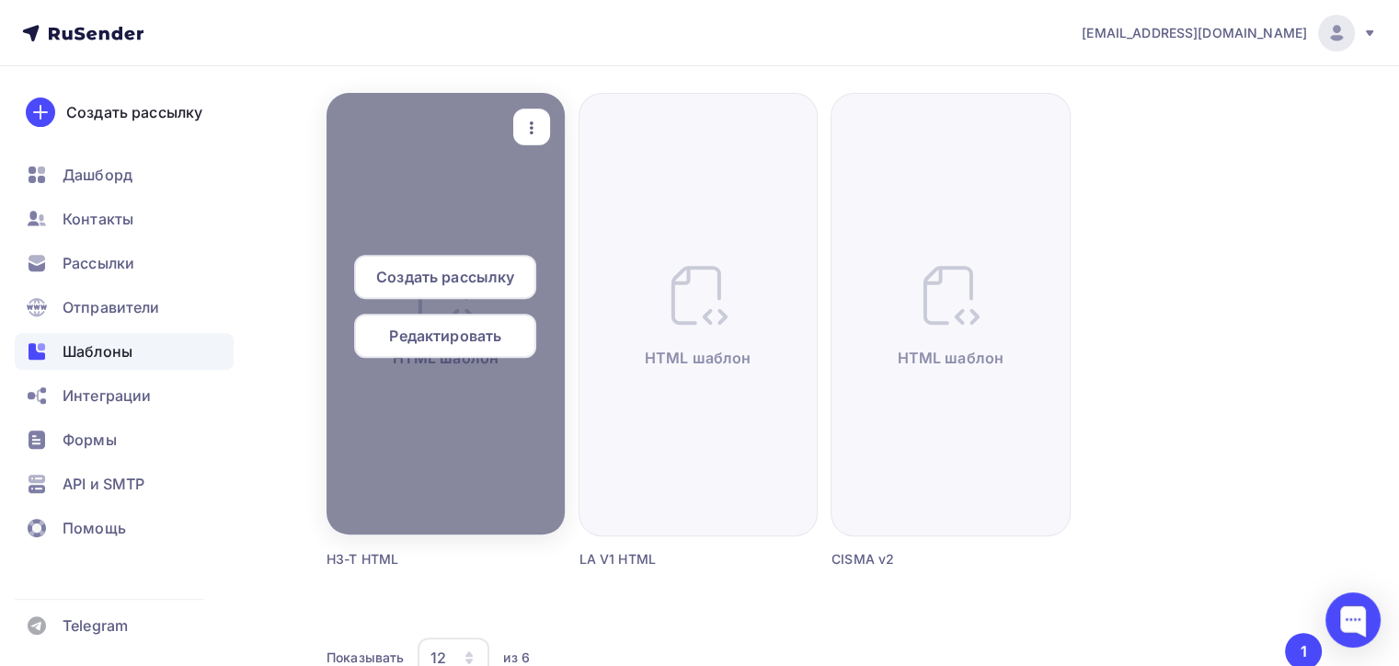
click at [476, 341] on span "Редактировать" at bounding box center [445, 336] width 112 height 22
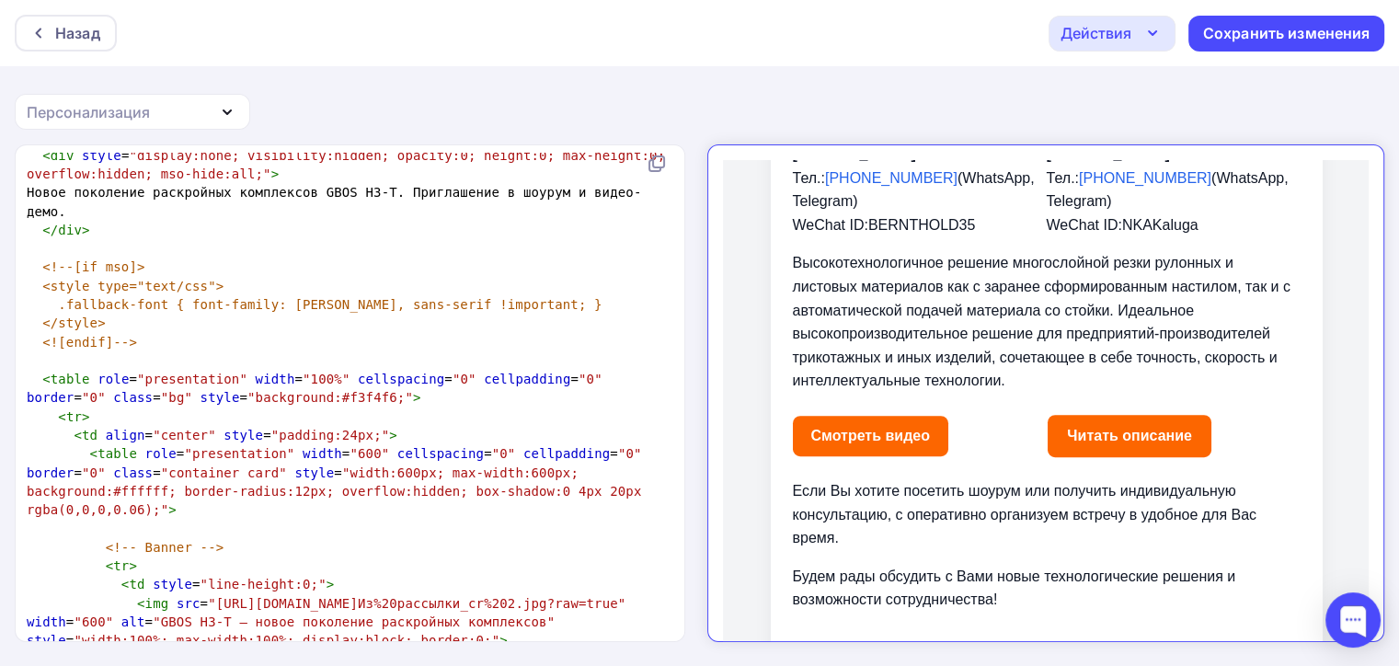
scroll to position [809, 0]
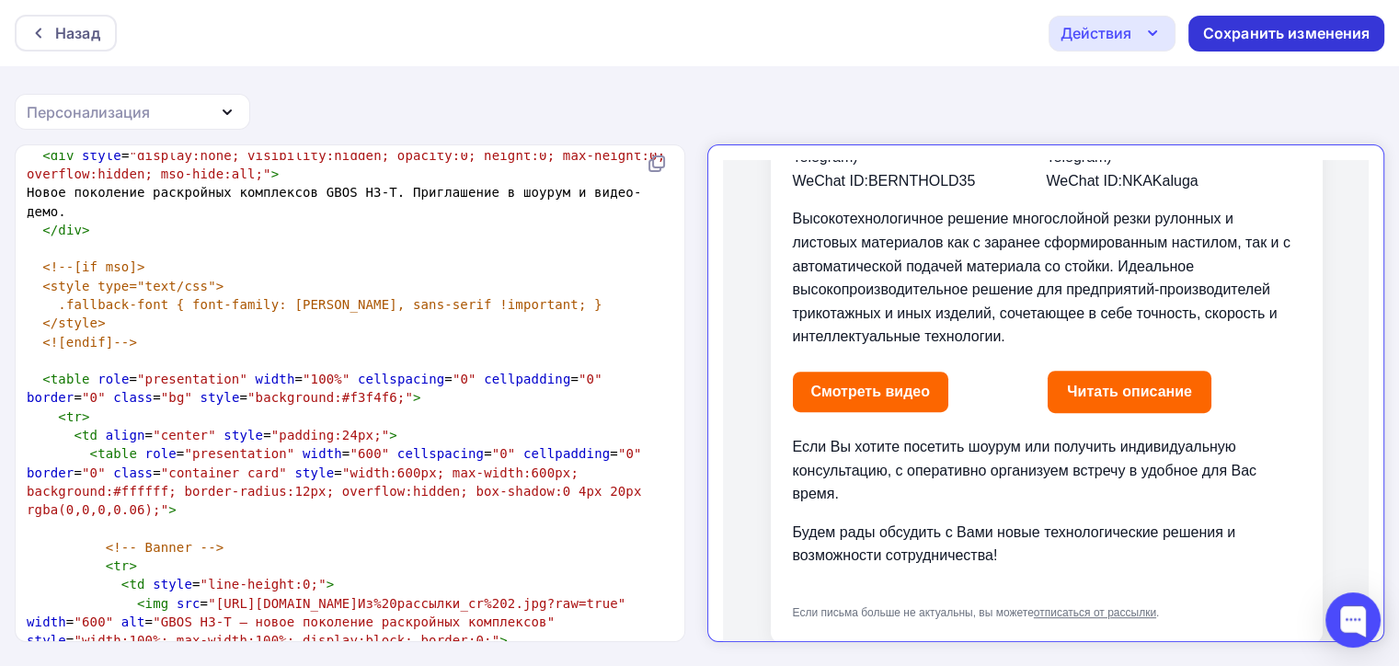
click at [1210, 30] on div "Сохранить изменения" at bounding box center [1286, 33] width 167 height 21
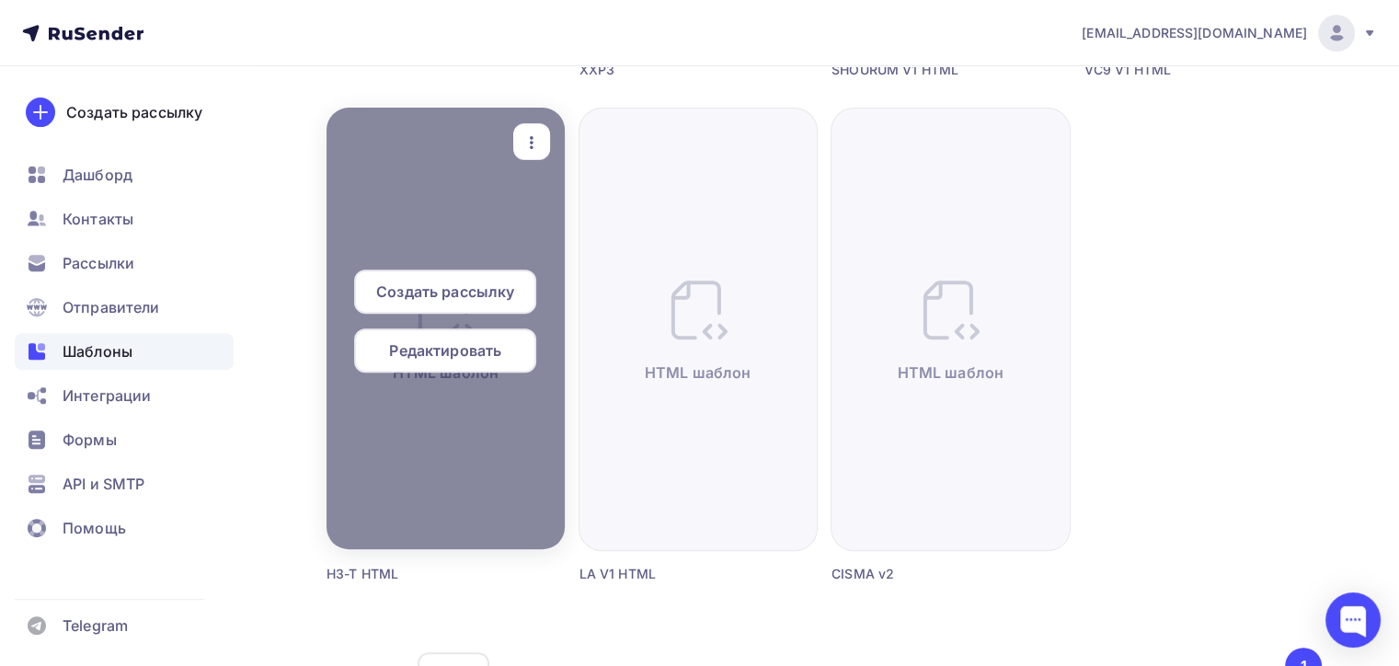
scroll to position [552, 0]
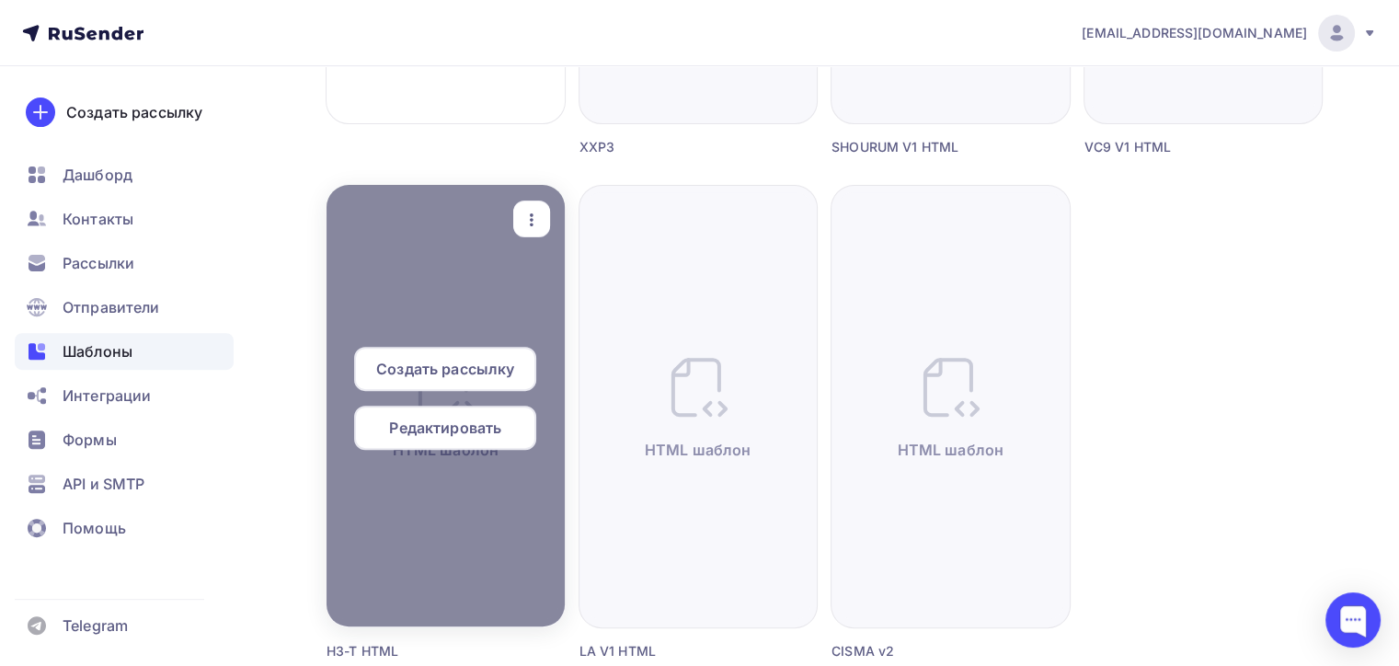
click at [523, 217] on icon "button" at bounding box center [532, 220] width 22 height 22
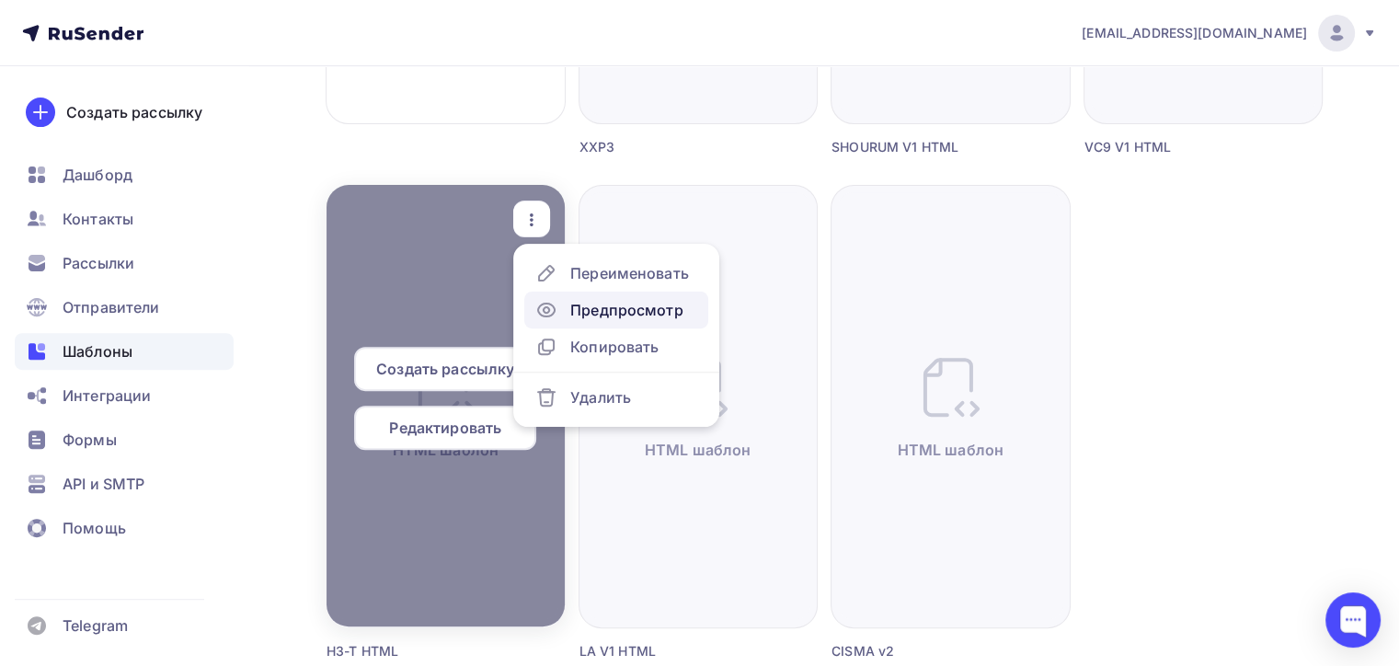
click at [603, 320] on link "Предпросмотр" at bounding box center [616, 310] width 184 height 37
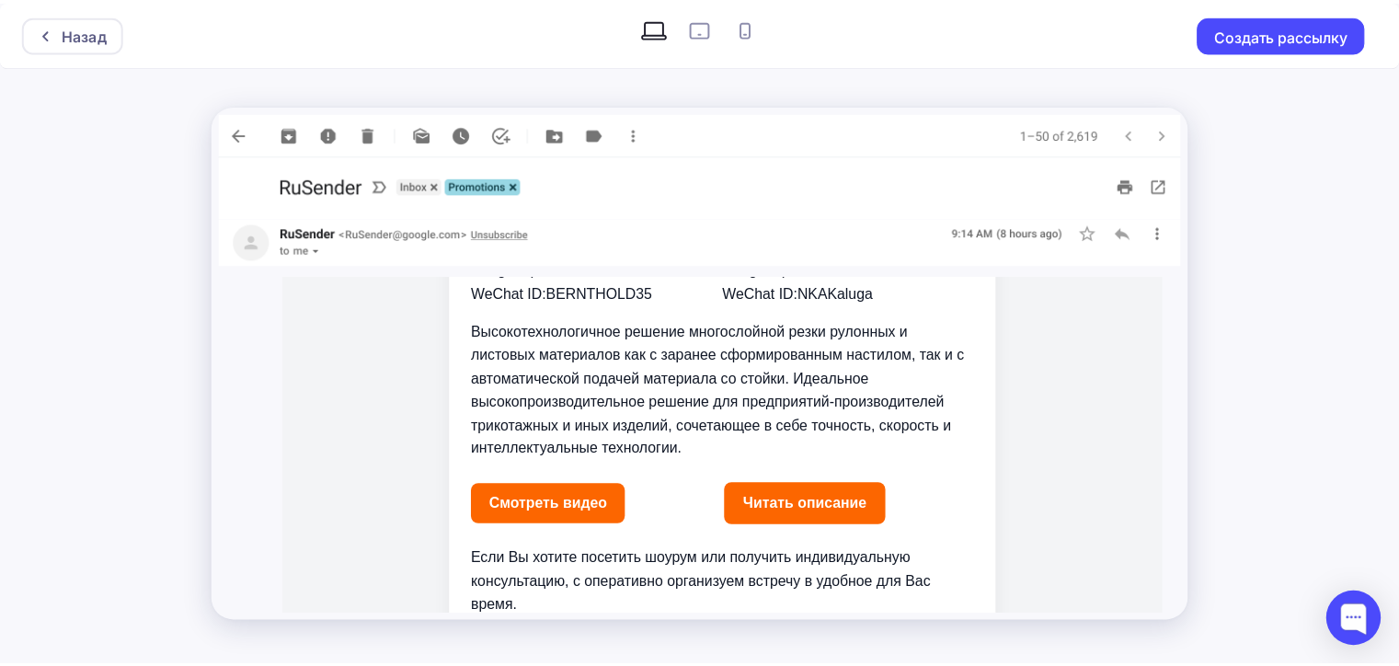
scroll to position [952, 0]
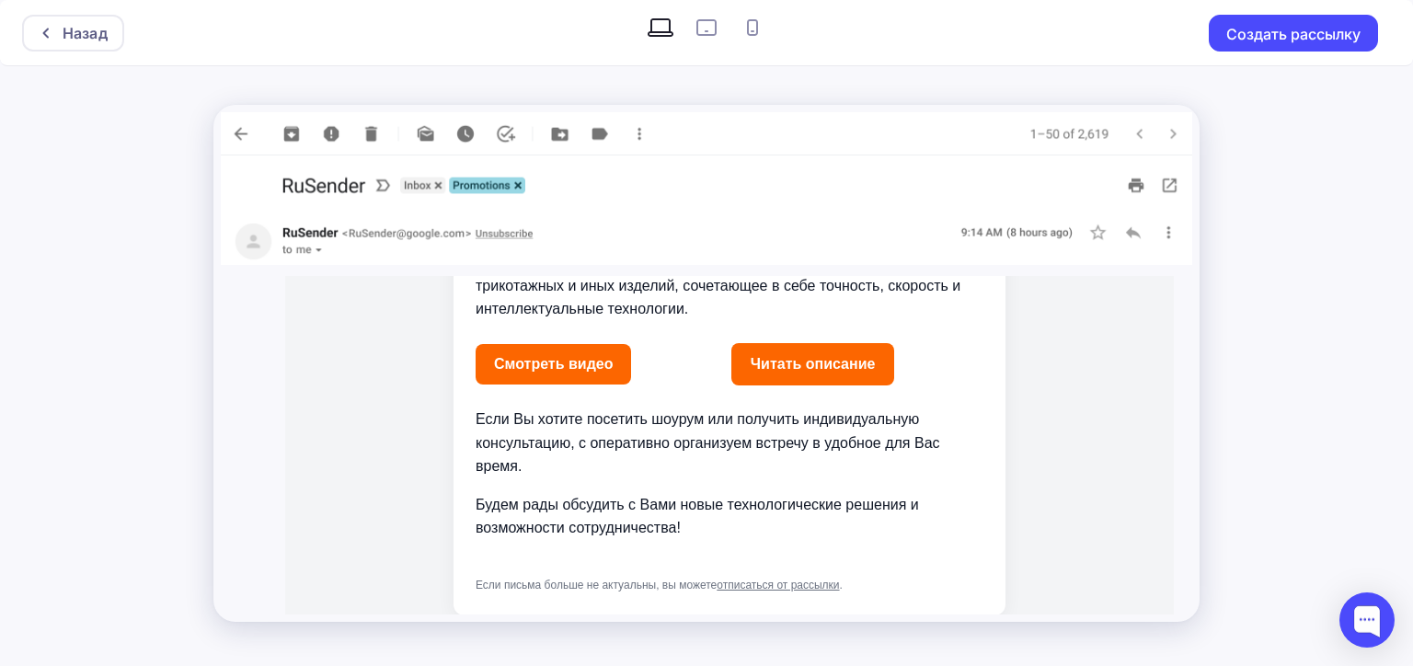
click at [396, 235] on img at bounding box center [706, 241] width 971 height 47
click at [323, 250] on img at bounding box center [706, 241] width 971 height 47
click at [37, 31] on div "Назад" at bounding box center [73, 33] width 102 height 37
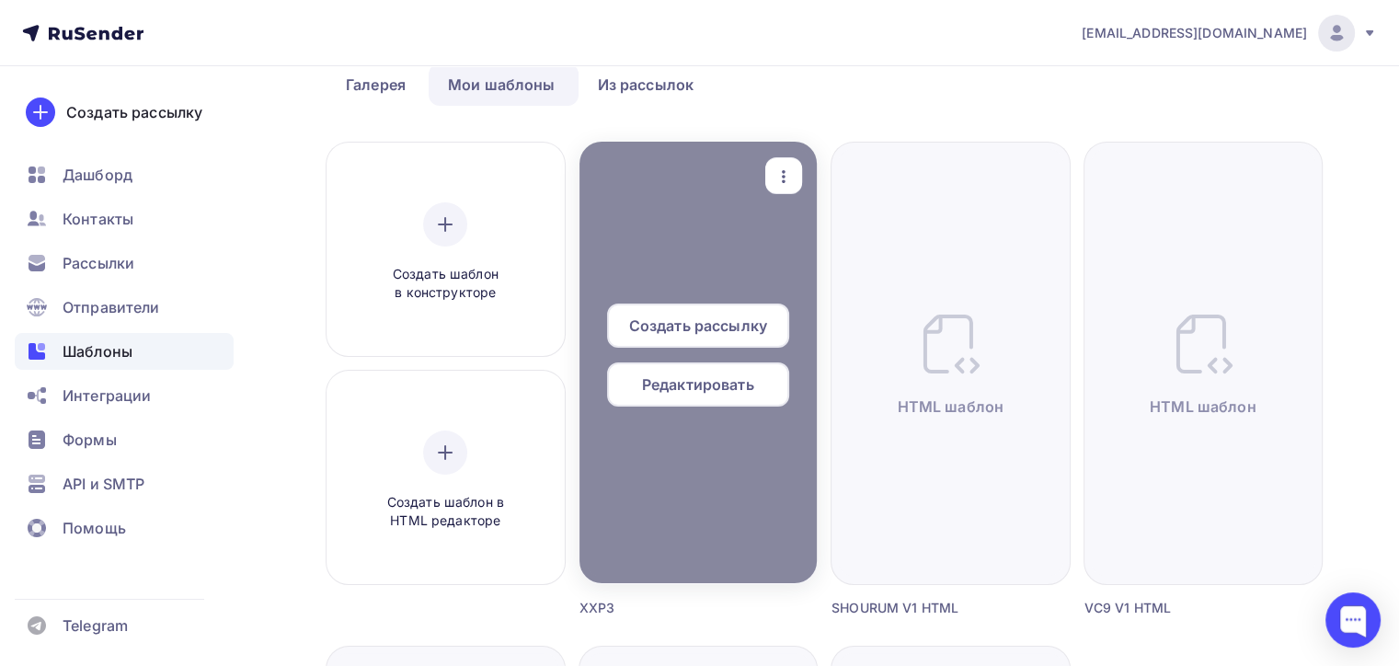
scroll to position [276, 0]
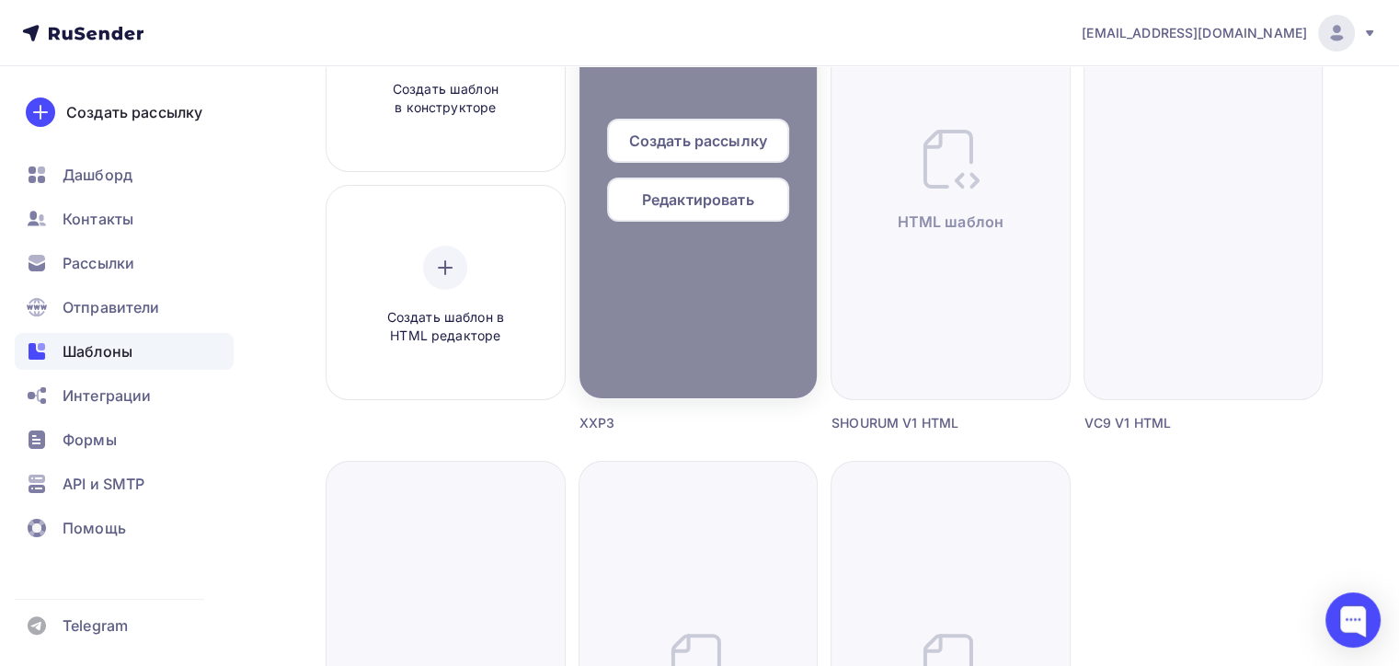
click at [703, 146] on span "Создать рассылку" at bounding box center [698, 141] width 138 height 22
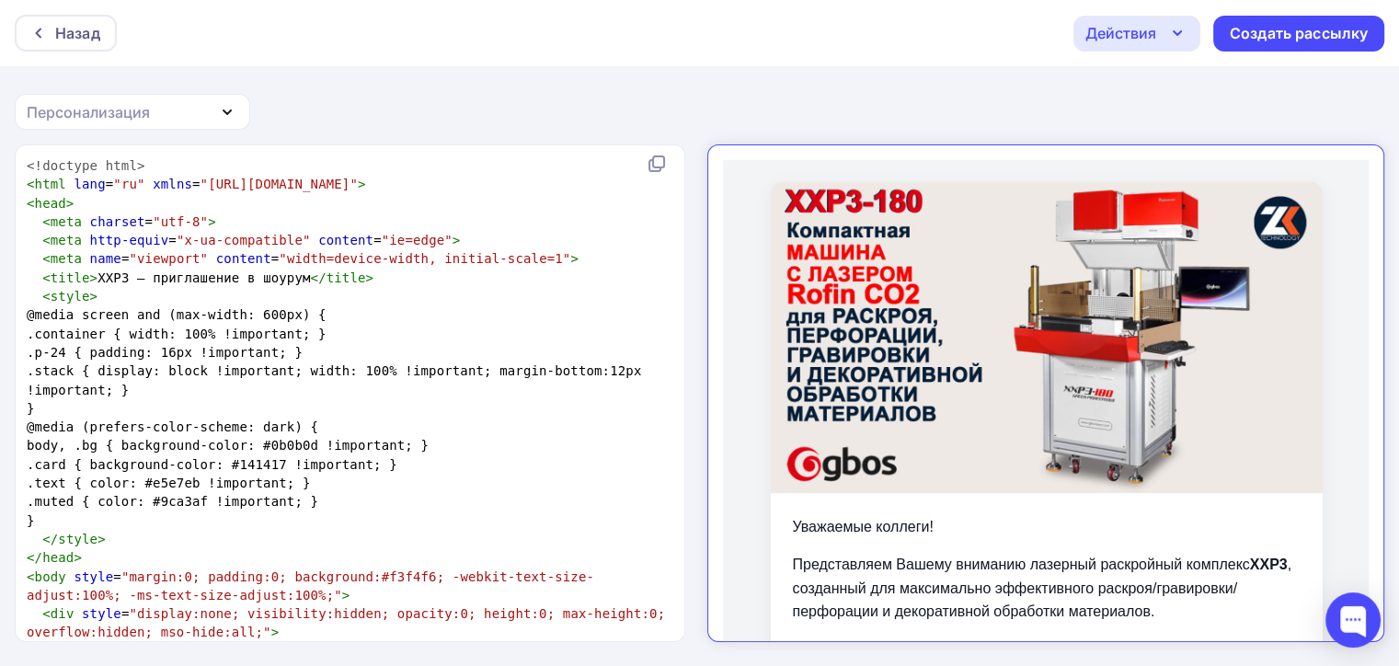
click at [1110, 25] on div "Действия" at bounding box center [1120, 33] width 71 height 22
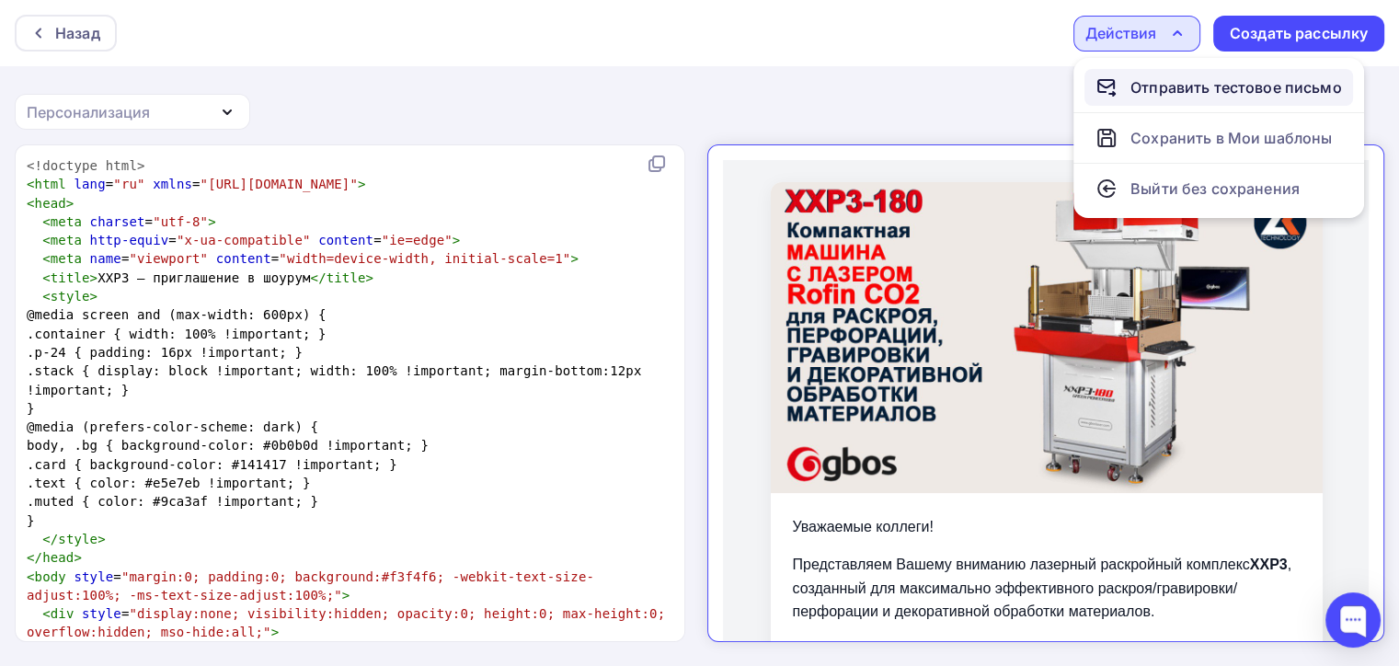
click at [1143, 86] on div "Отправить тестовое письмо" at bounding box center [1237, 87] width 212 height 22
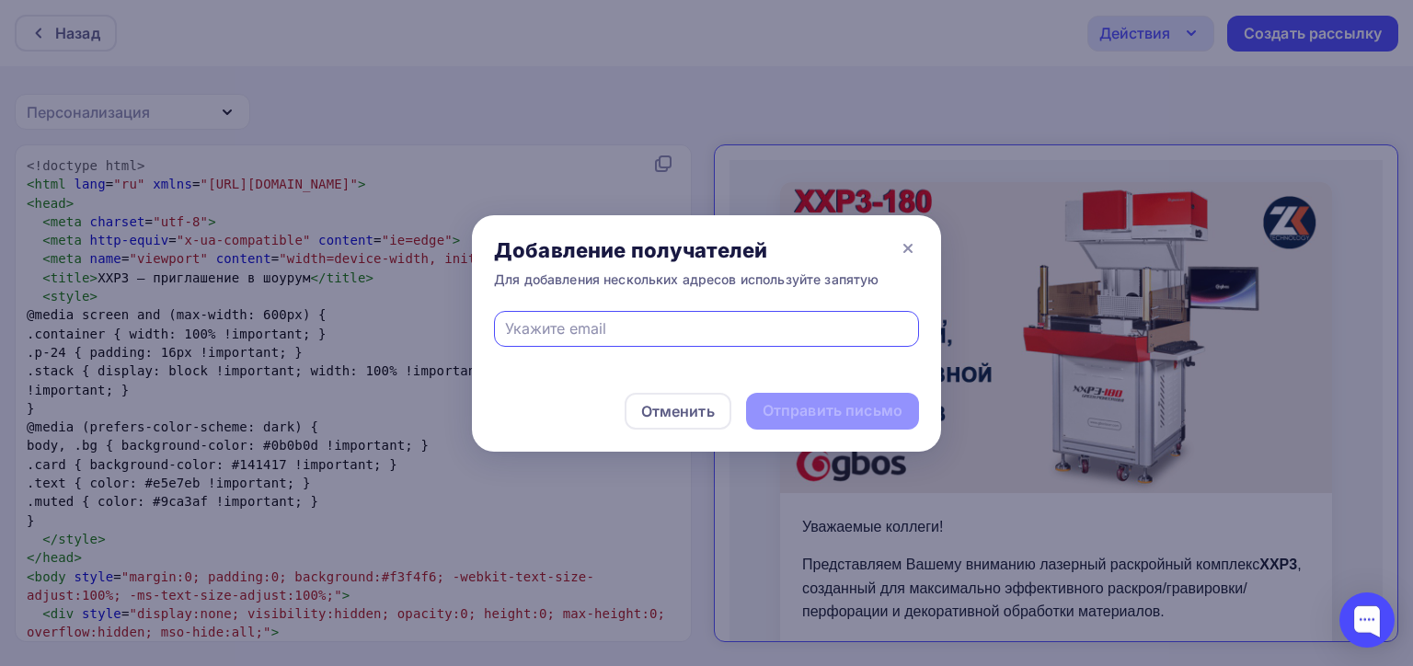
paste input "04rxcvgk@spamtest.smtp.bz"
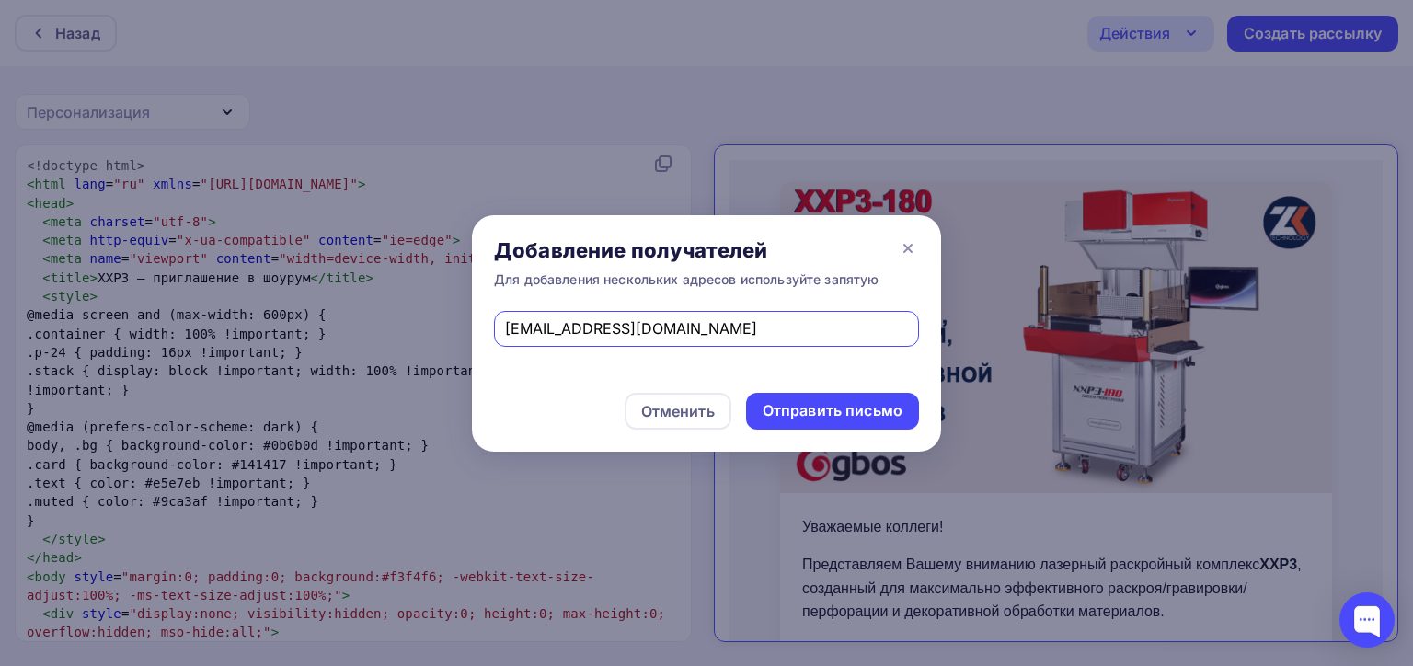
type input "04rxcvgk@spamtest.smtp.bz"
click at [820, 419] on div "Отправить письмо" at bounding box center [833, 410] width 140 height 21
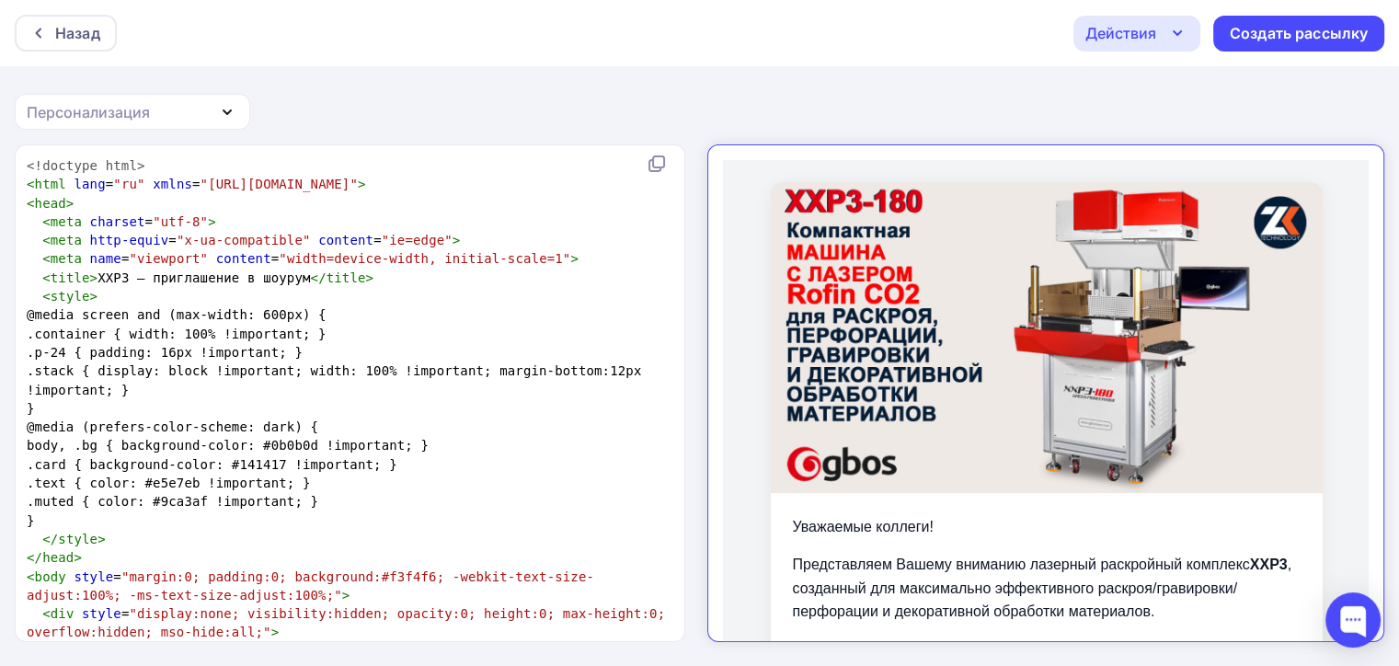
click at [1155, 29] on div "Действия" at bounding box center [1120, 33] width 71 height 22
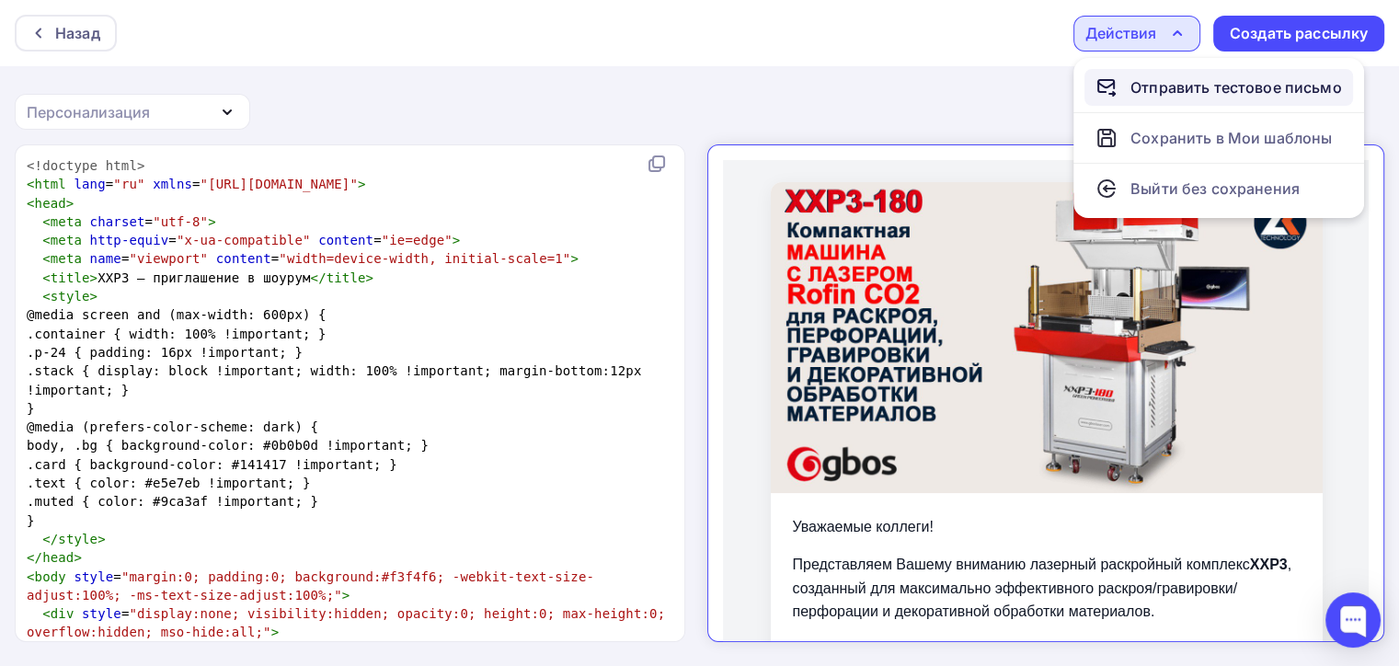
click at [1144, 91] on div "Отправить тестовое письмо" at bounding box center [1237, 87] width 212 height 22
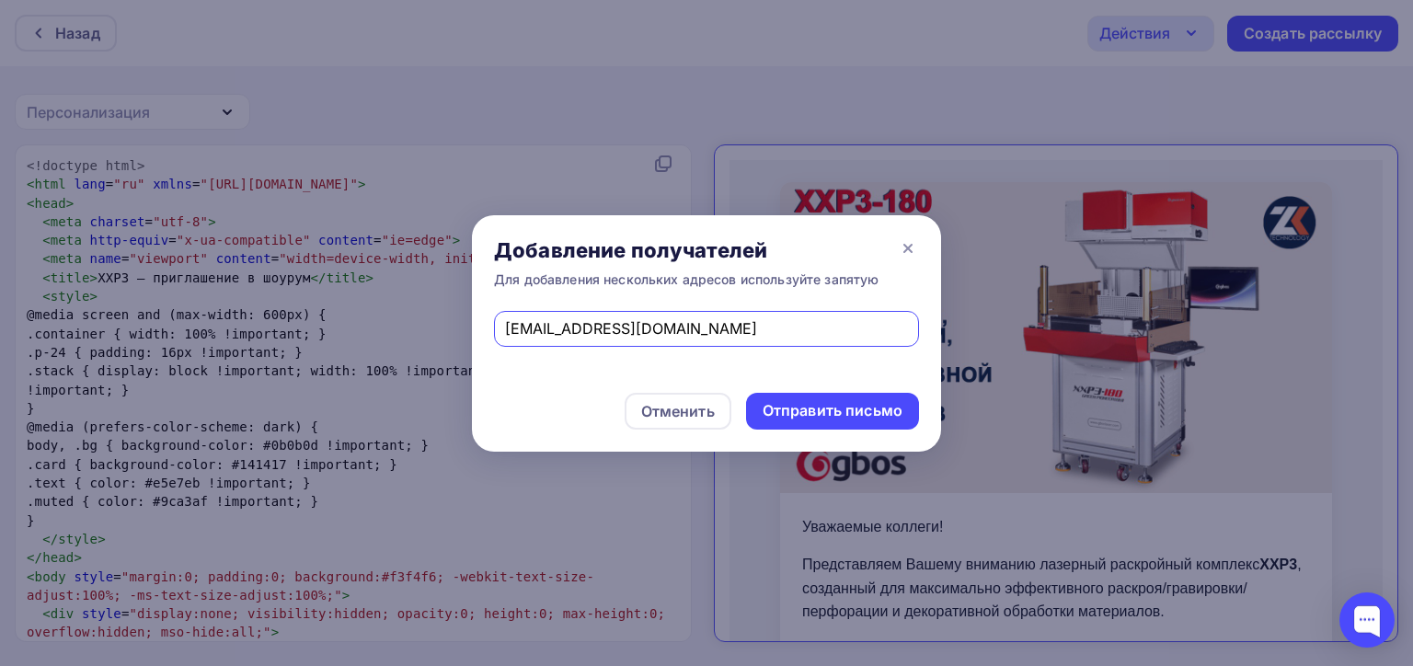
paste input "0n3uaprg@spamtest.smtp.bz"
drag, startPoint x: 753, startPoint y: 336, endPoint x: 209, endPoint y: 325, distance: 544.7
click at [209, 325] on div "Добавление получателей Для добавления нескольких адресов используйте запятую 04…" at bounding box center [706, 333] width 1413 height 666
paste input "n3uaprg"
type input "0n3uaprg@spamtest.smtp.bz"
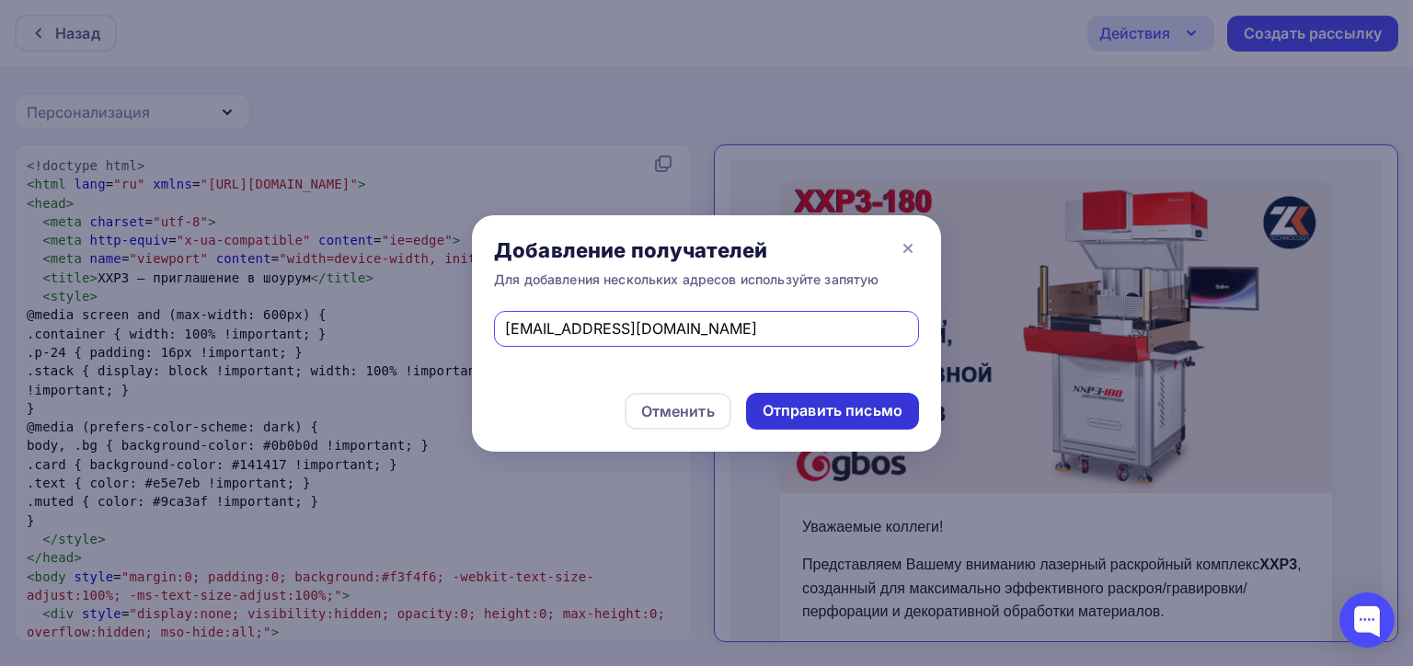
click at [775, 415] on div "Отправить письмо" at bounding box center [833, 410] width 140 height 21
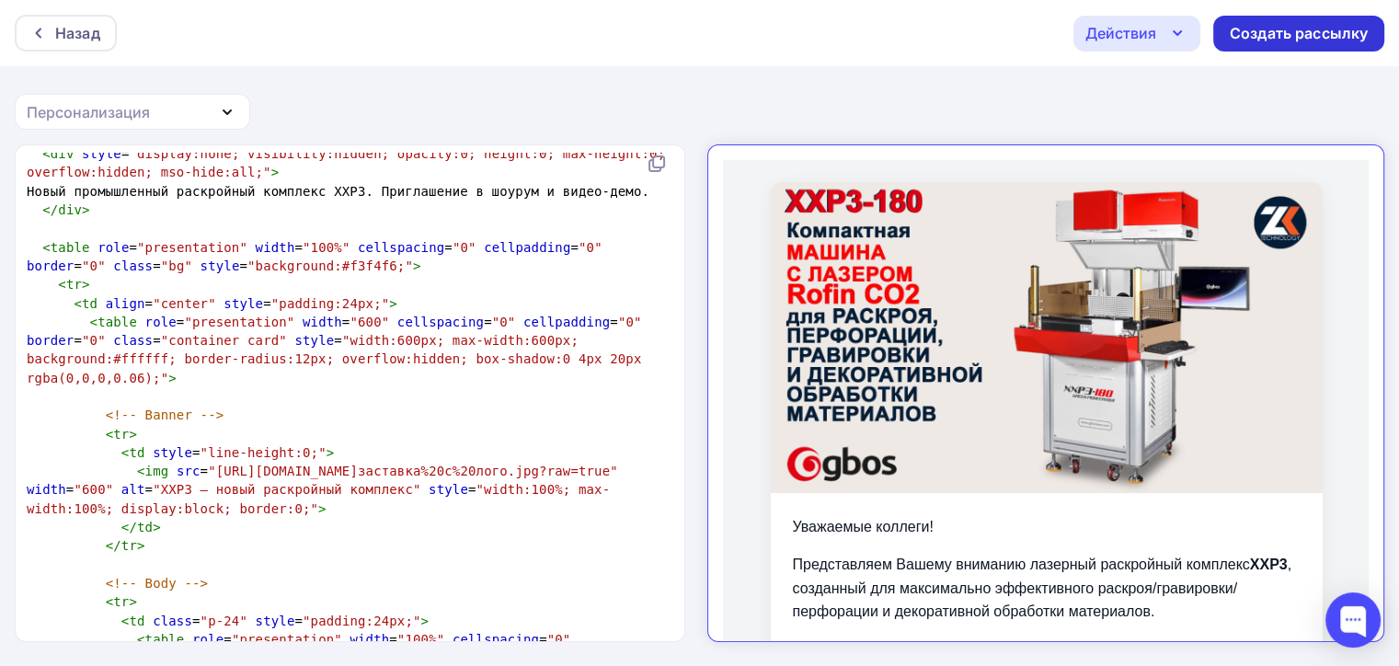
click at [1271, 46] on div "Создать рассылку" at bounding box center [1298, 34] width 171 height 36
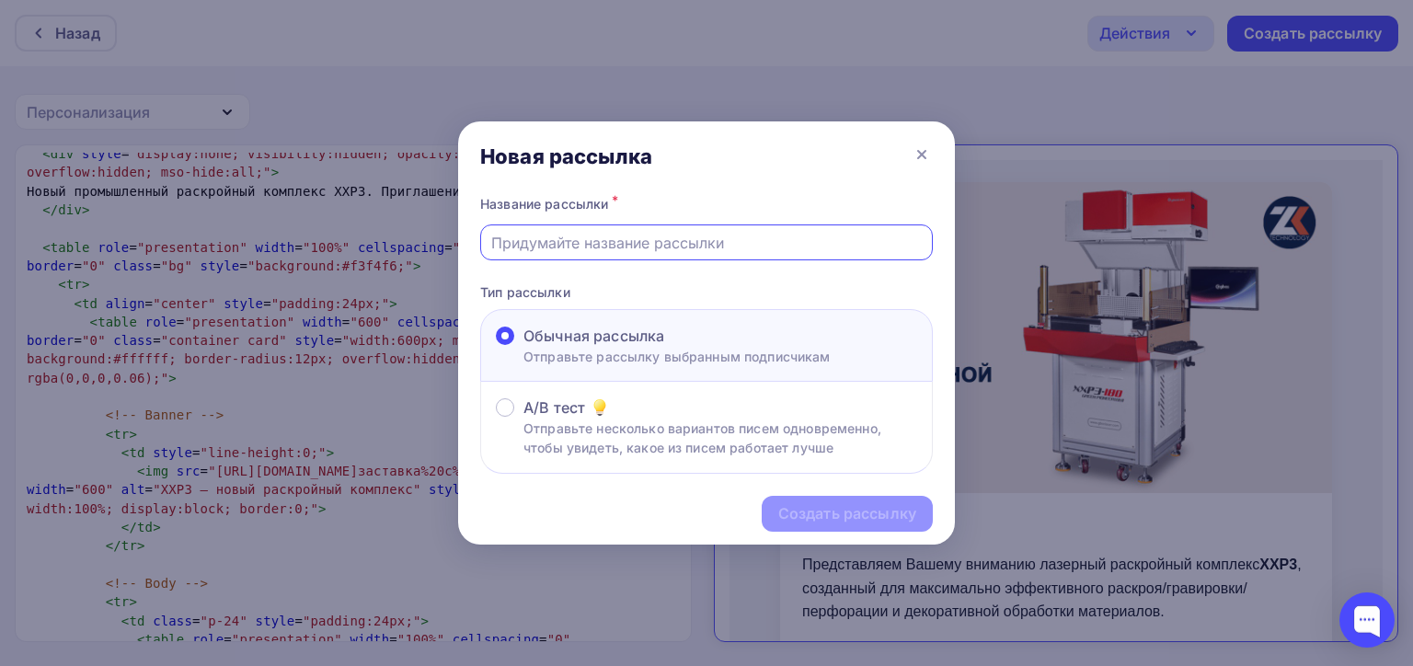
click at [706, 232] on input "text" at bounding box center [706, 243] width 431 height 22
type input "ч"
type input "x"
type input "XXP3"
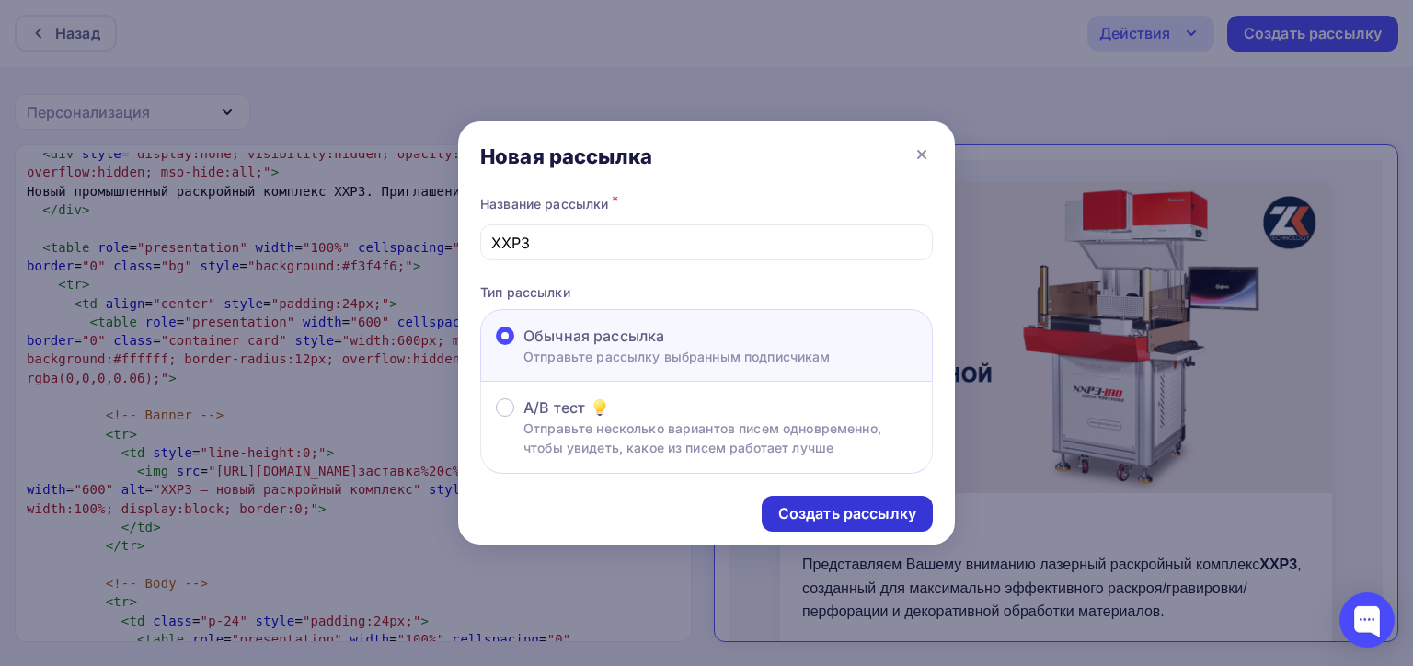
click at [851, 511] on div "Создать рассылку" at bounding box center [847, 513] width 138 height 21
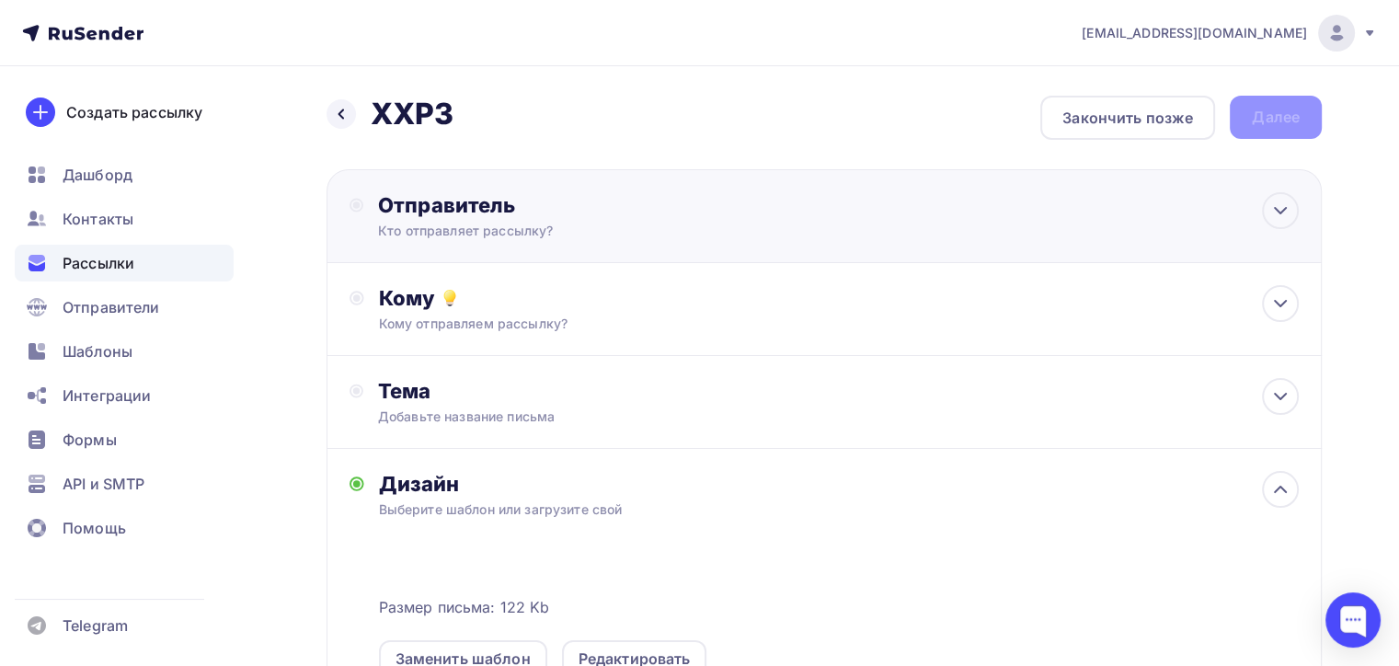
click at [670, 244] on div "Отправитель Кто отправляет рассылку? Email * naduvaev1@gmail.com 100@zipkittech…" at bounding box center [824, 216] width 995 height 94
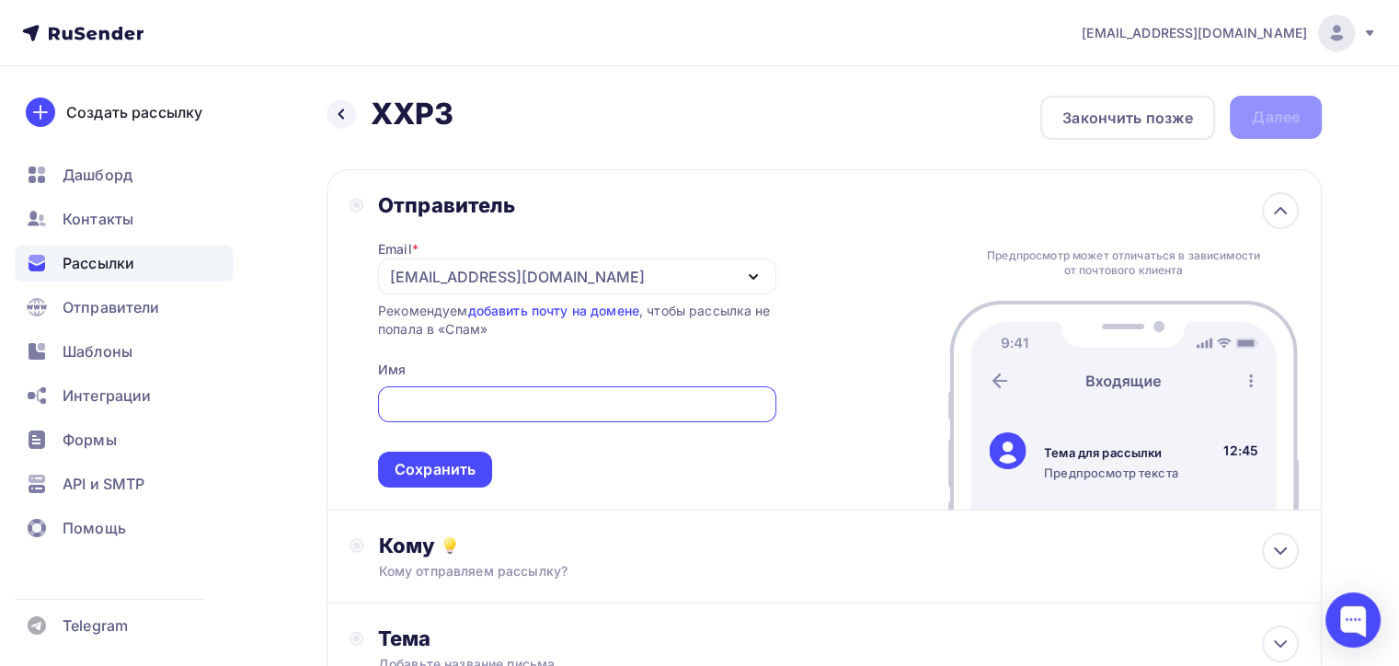
click at [415, 261] on div "[EMAIL_ADDRESS][DOMAIN_NAME]" at bounding box center [577, 276] width 398 height 36
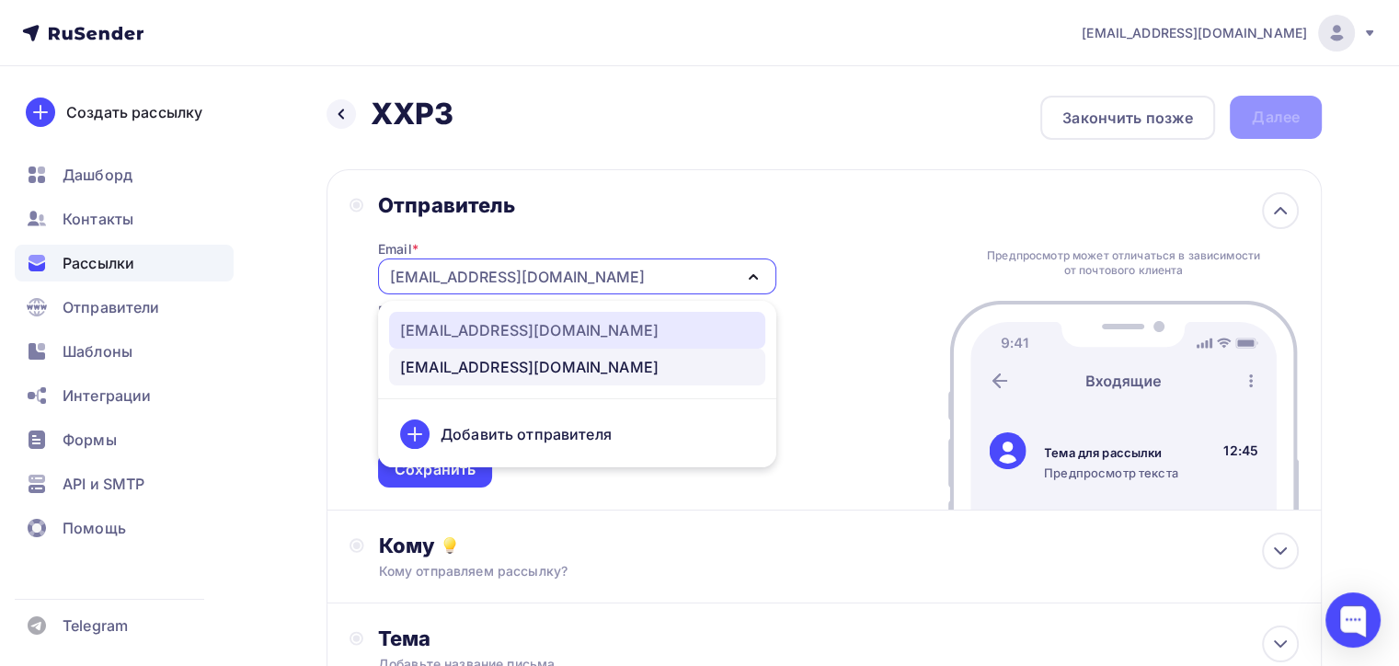
click at [480, 326] on div "100@zipkittech.ru" at bounding box center [529, 330] width 258 height 22
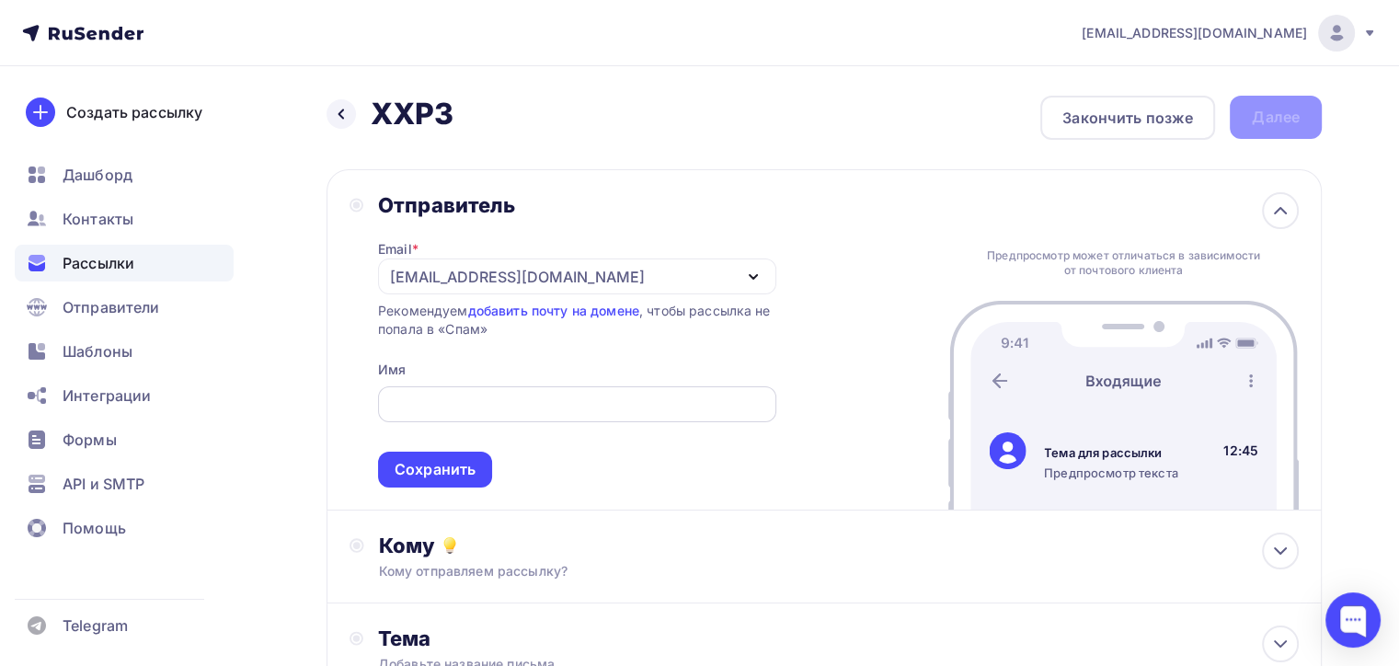
click at [583, 400] on input "text" at bounding box center [576, 405] width 377 height 22
type input "z"
type input "Zipkittech"
click at [421, 475] on div "Сохранить" at bounding box center [435, 469] width 81 height 21
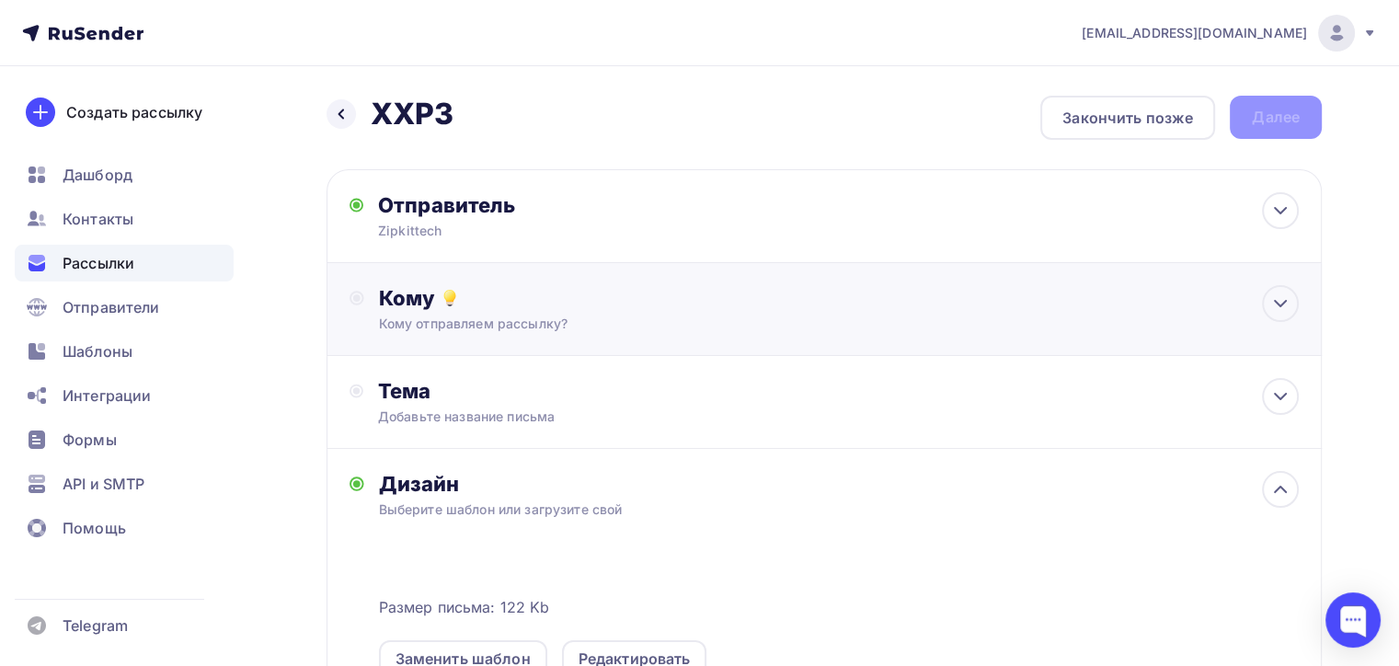
click at [488, 347] on div "Кому Кому отправляем рассылку? Списки получателей Выберите список Все списки id…" at bounding box center [824, 309] width 995 height 93
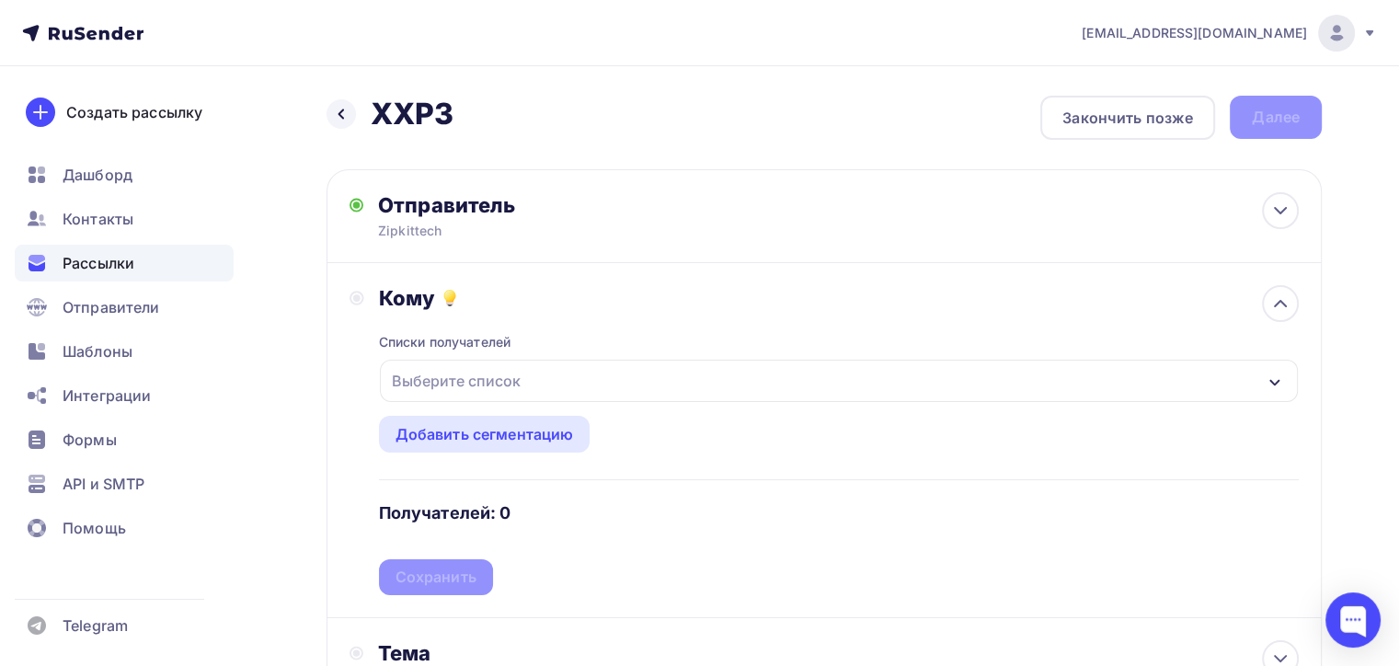
click at [477, 388] on div "Выберите список" at bounding box center [457, 380] width 144 height 33
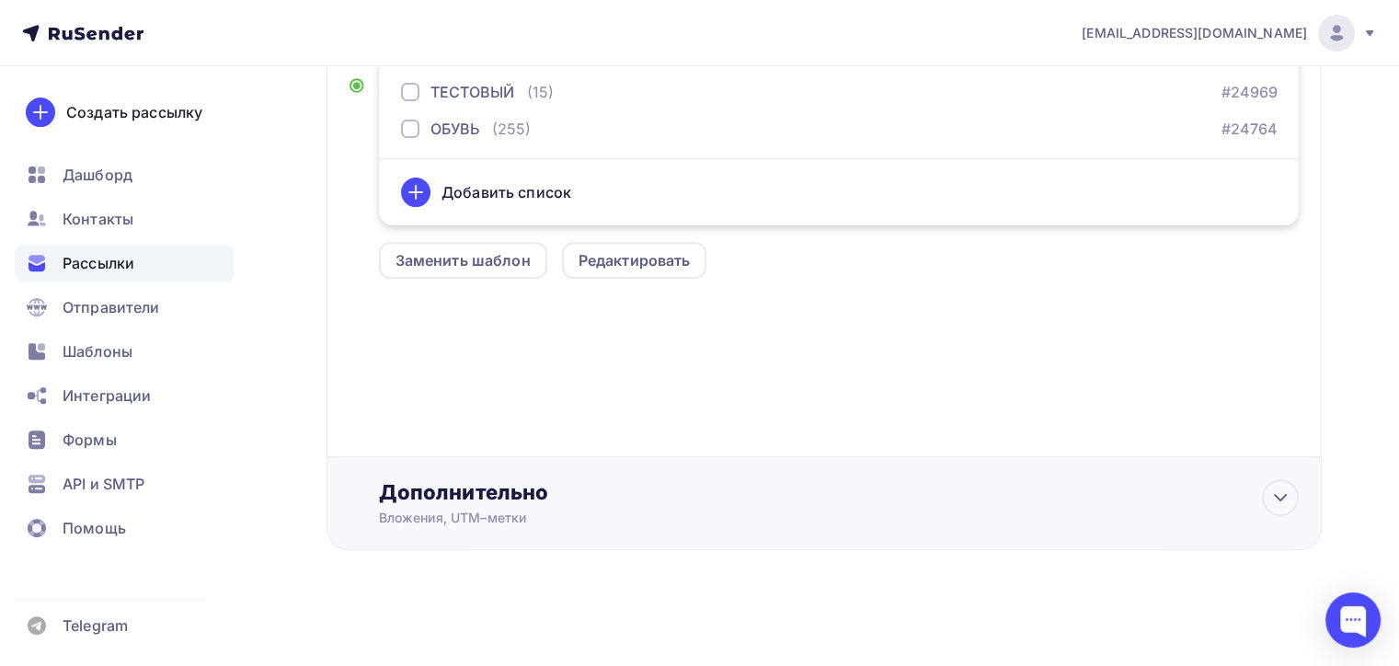
scroll to position [201, 0]
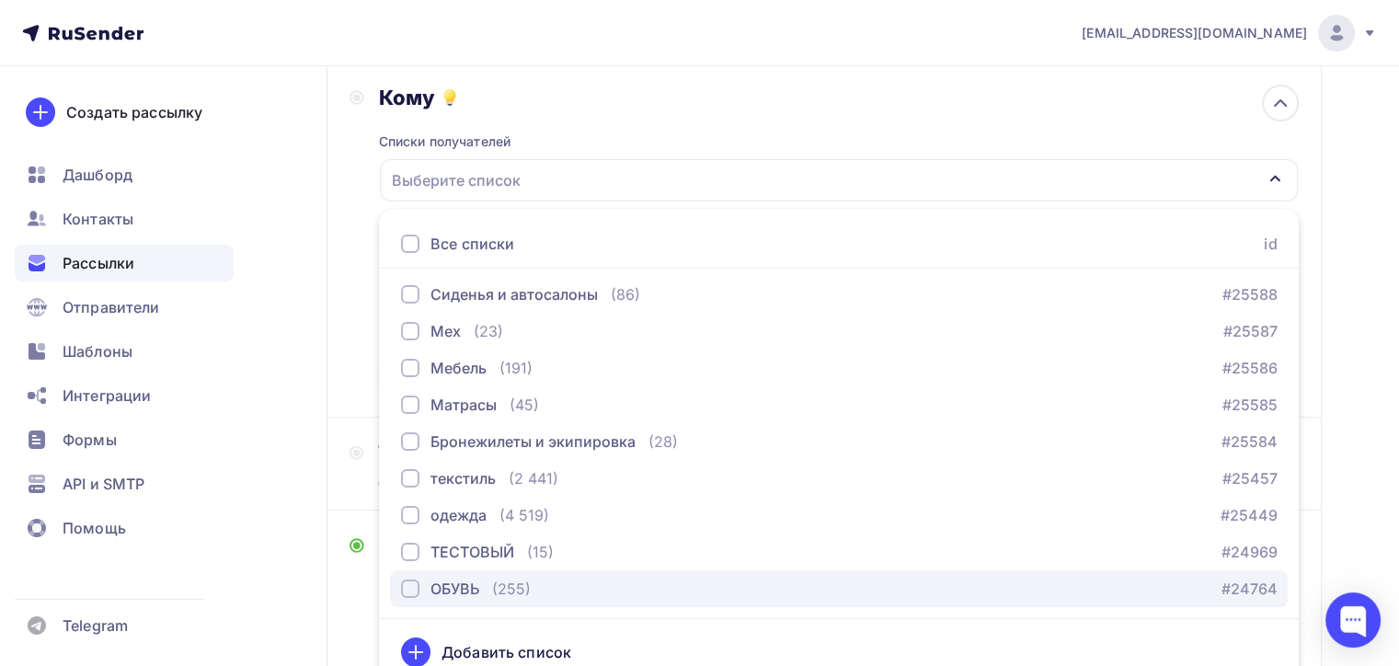
click at [401, 581] on div "button" at bounding box center [410, 589] width 18 height 18
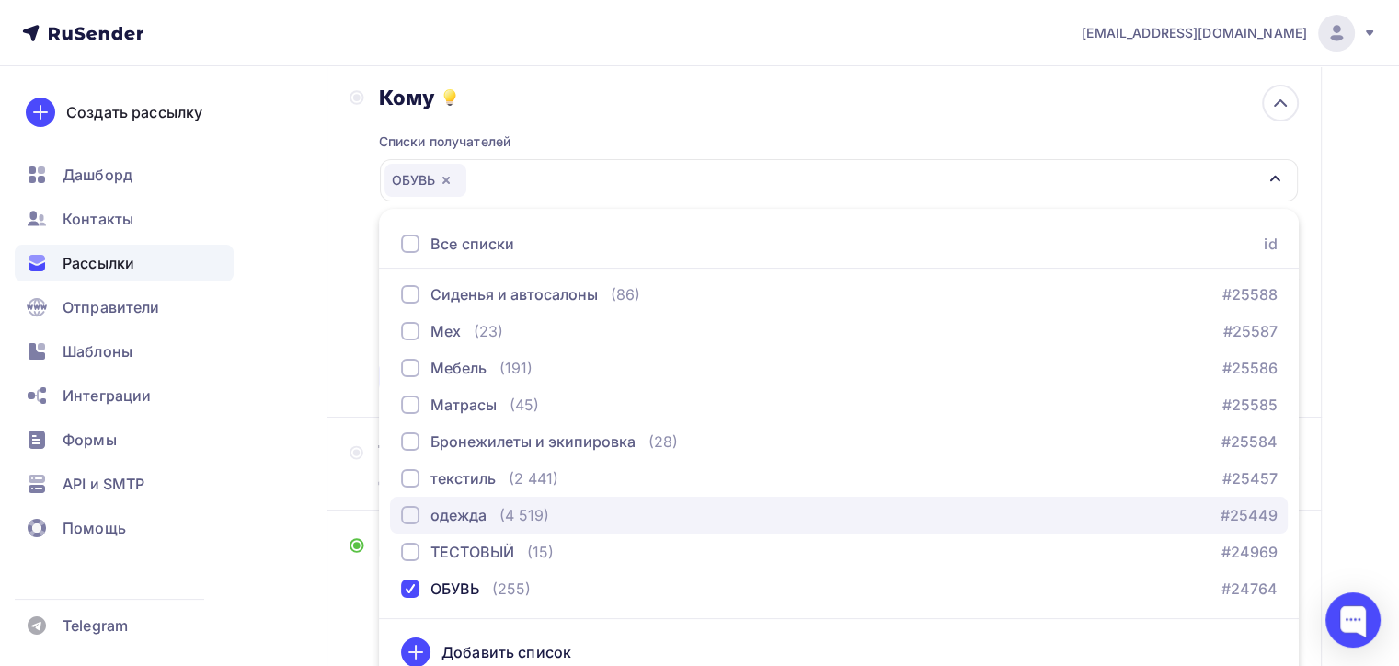
drag, startPoint x: 401, startPoint y: 514, endPoint x: 405, endPoint y: 486, distance: 28.8
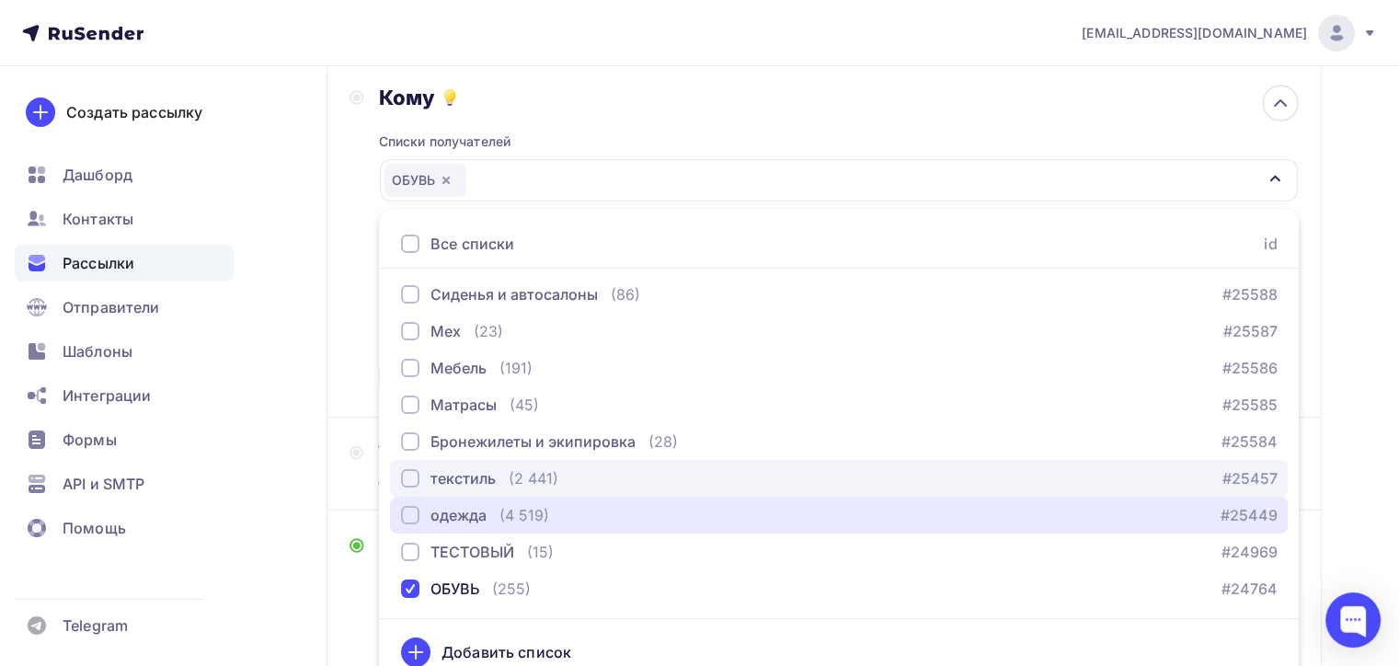
click at [401, 512] on div "button" at bounding box center [410, 515] width 18 height 18
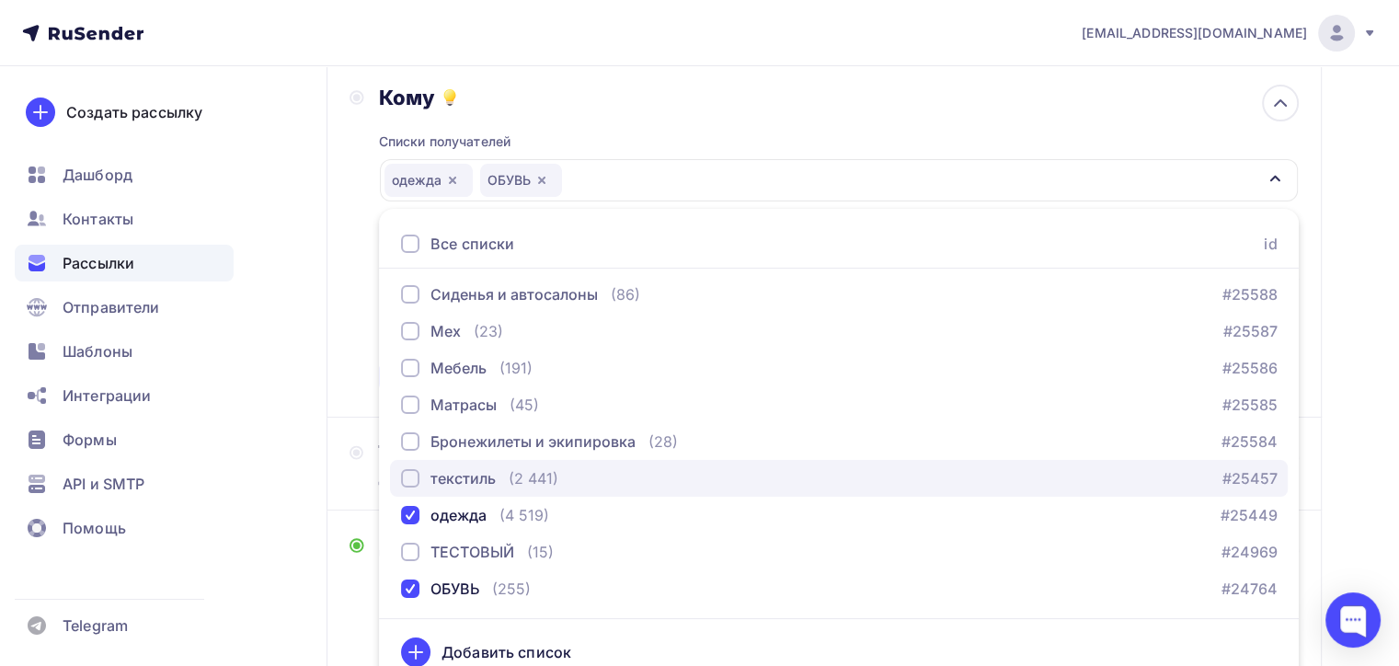
click at [405, 477] on div "button" at bounding box center [410, 478] width 18 height 18
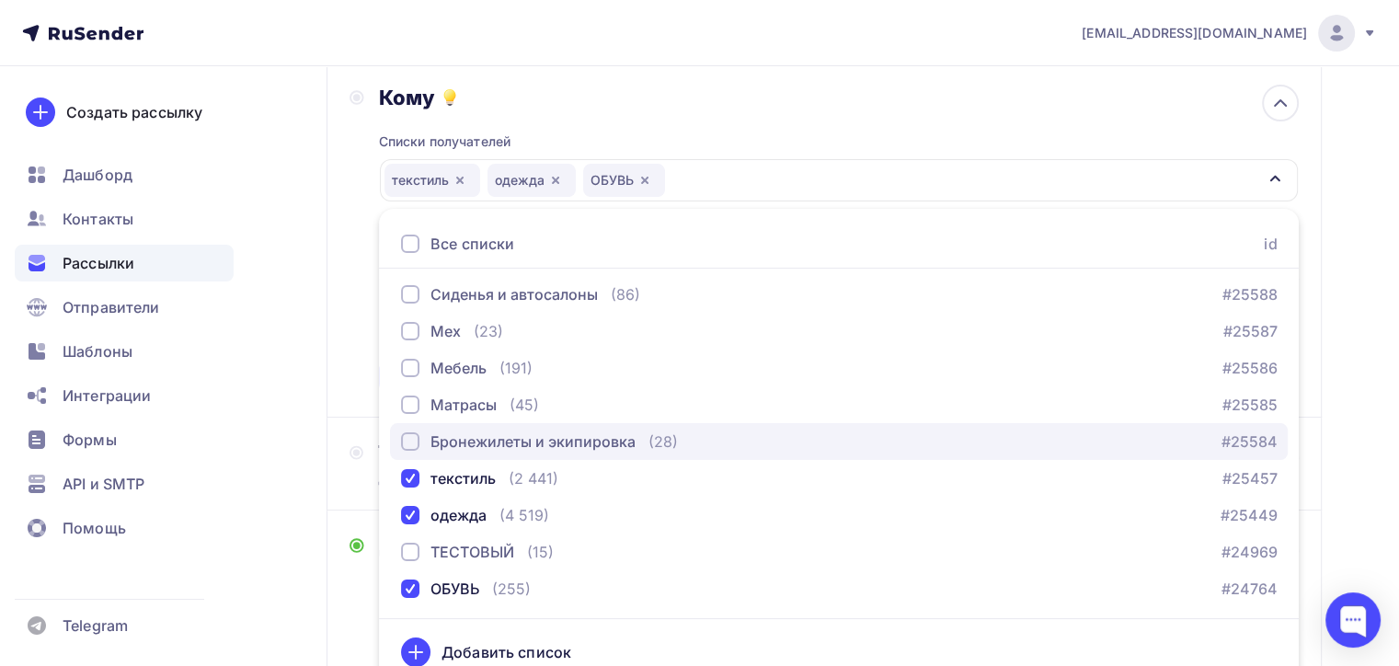
click at [406, 438] on div "button" at bounding box center [410, 441] width 18 height 18
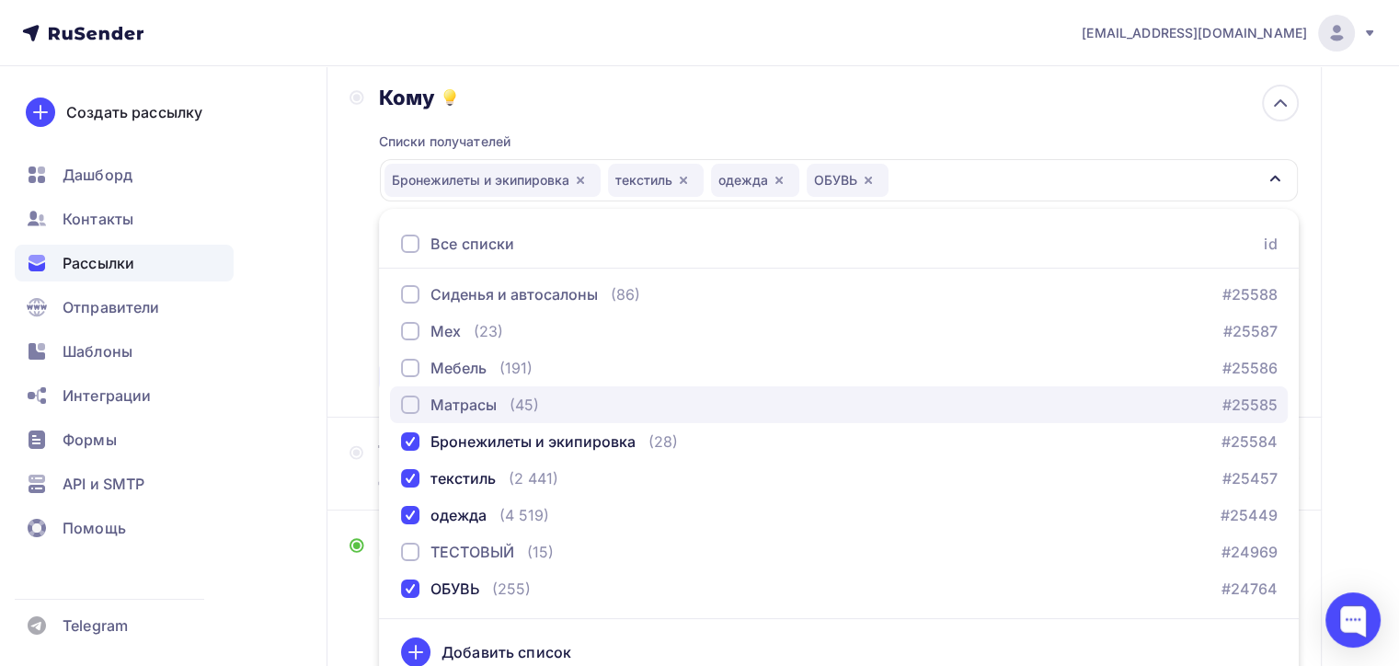
click at [412, 405] on div "button" at bounding box center [410, 405] width 18 height 18
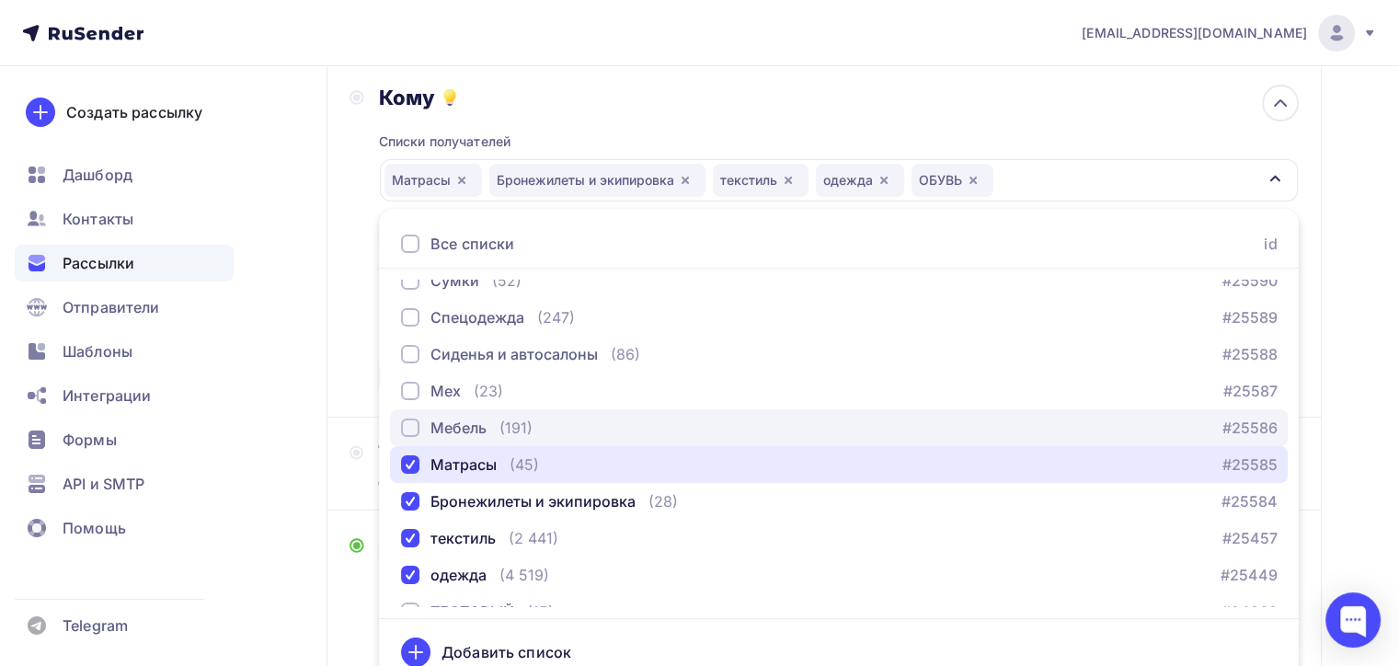
scroll to position [758, 0]
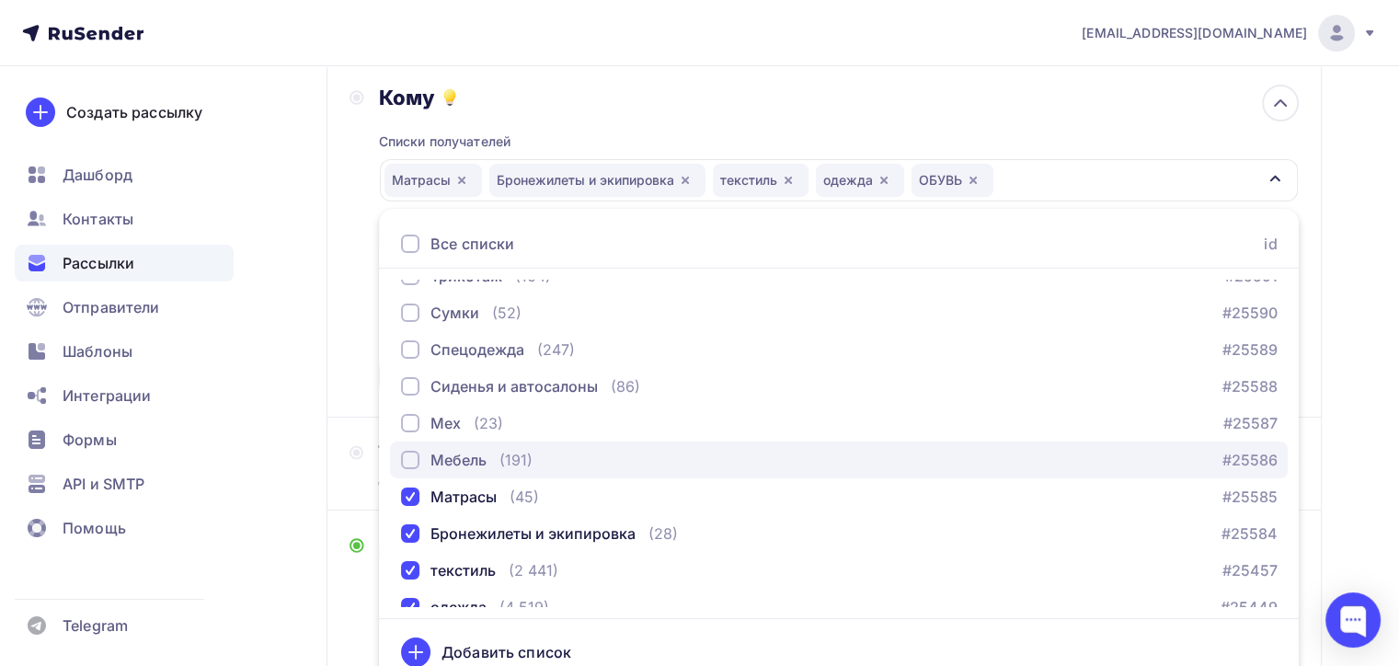
click at [397, 458] on button "Мебель (191) #25586" at bounding box center [839, 460] width 898 height 37
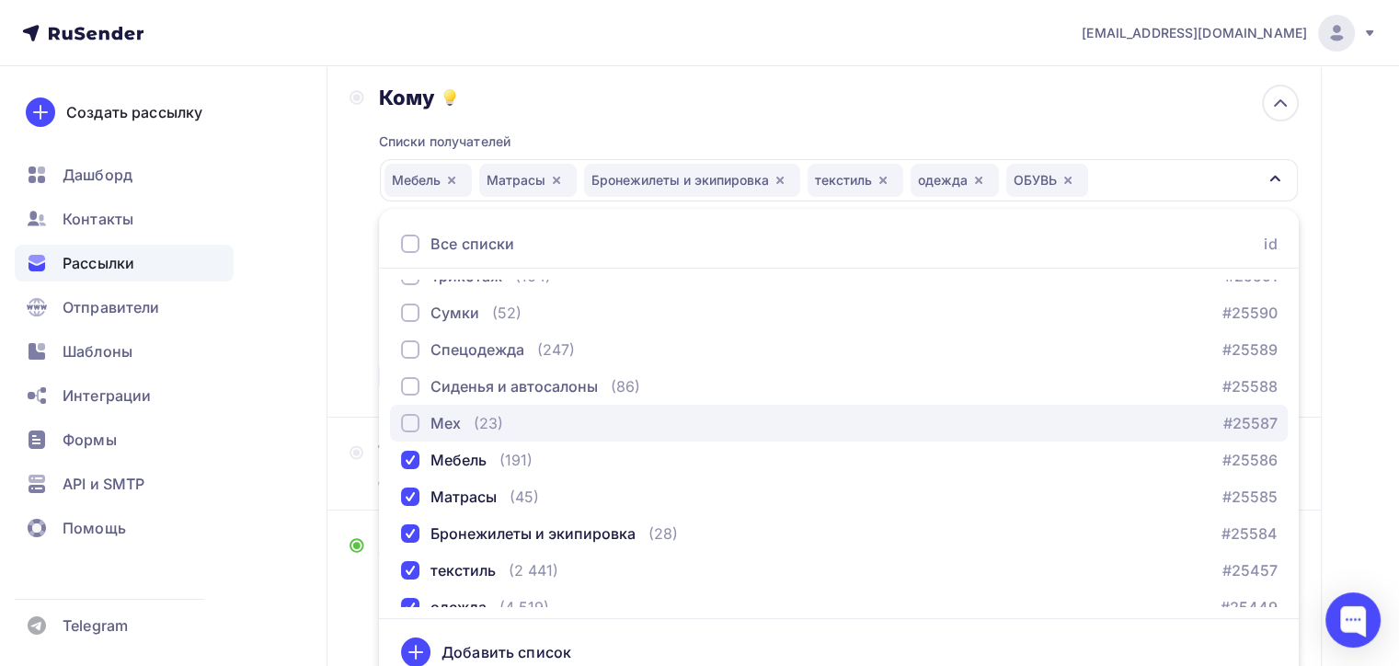
click at [408, 417] on div "button" at bounding box center [410, 423] width 18 height 18
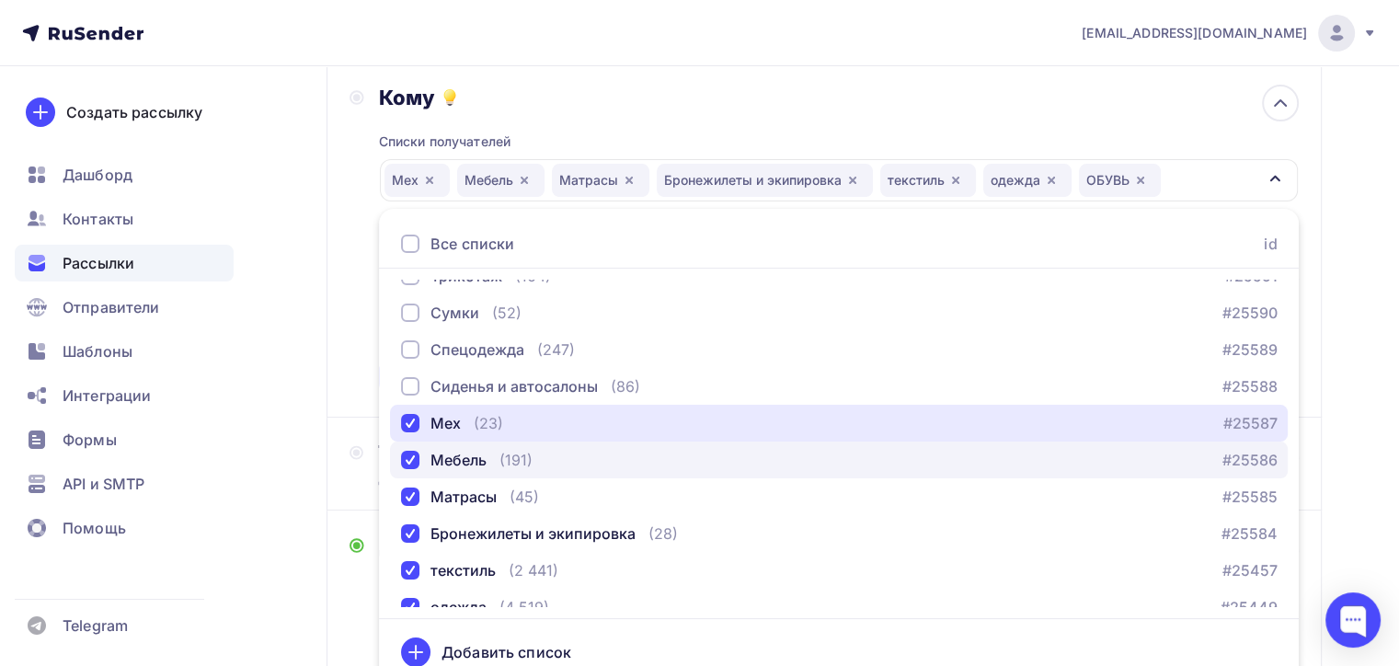
scroll to position [574, 0]
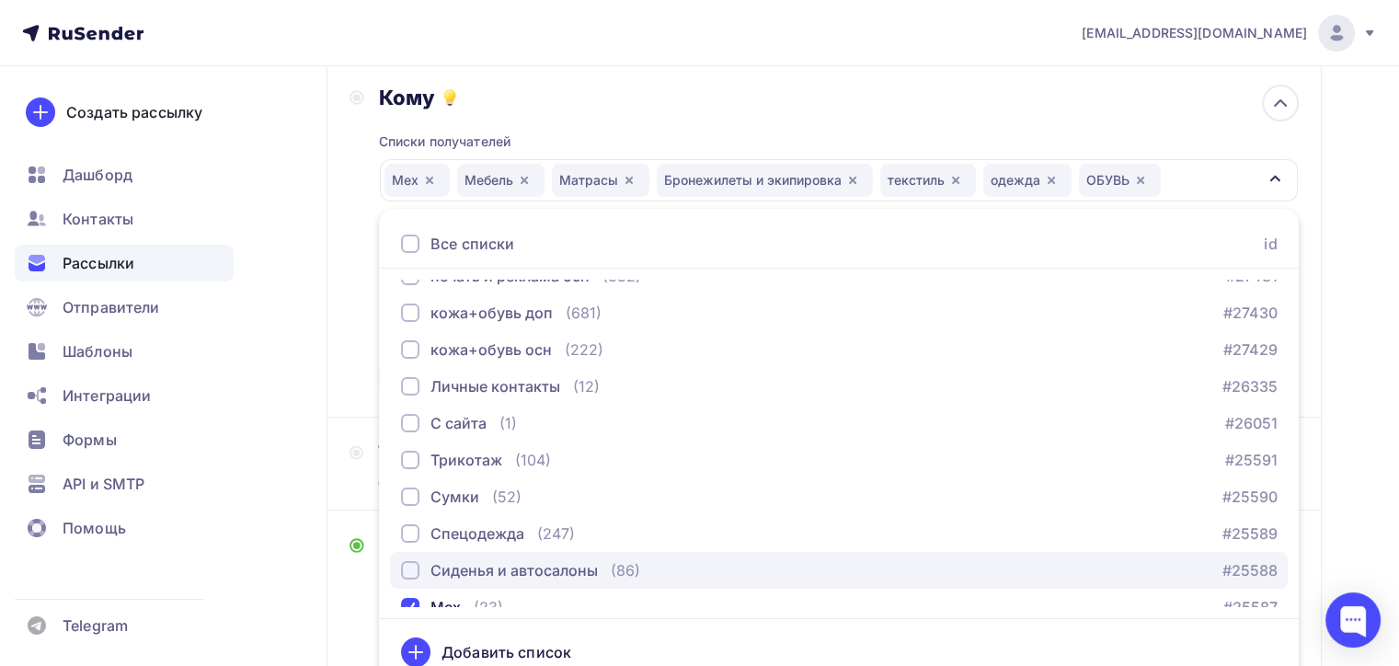
click at [407, 576] on div "button" at bounding box center [410, 570] width 18 height 18
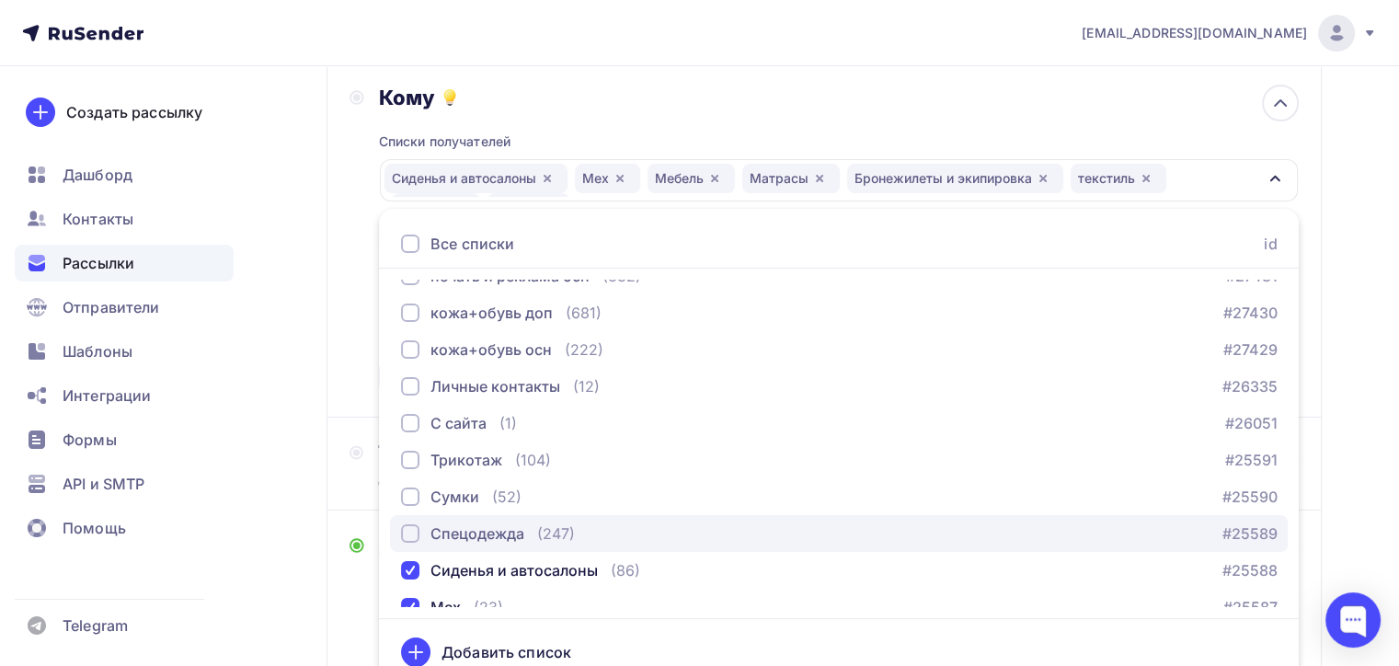
click at [408, 532] on div "button" at bounding box center [410, 533] width 18 height 18
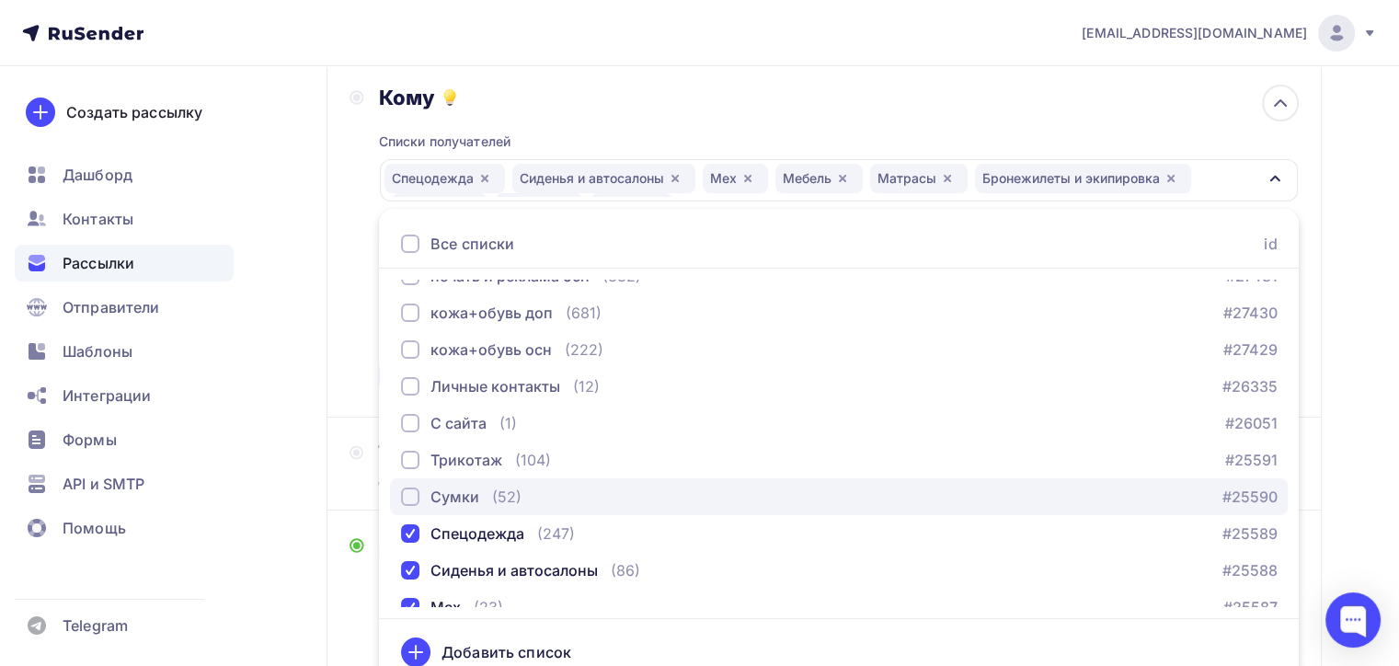
click at [406, 497] on div "button" at bounding box center [410, 497] width 18 height 18
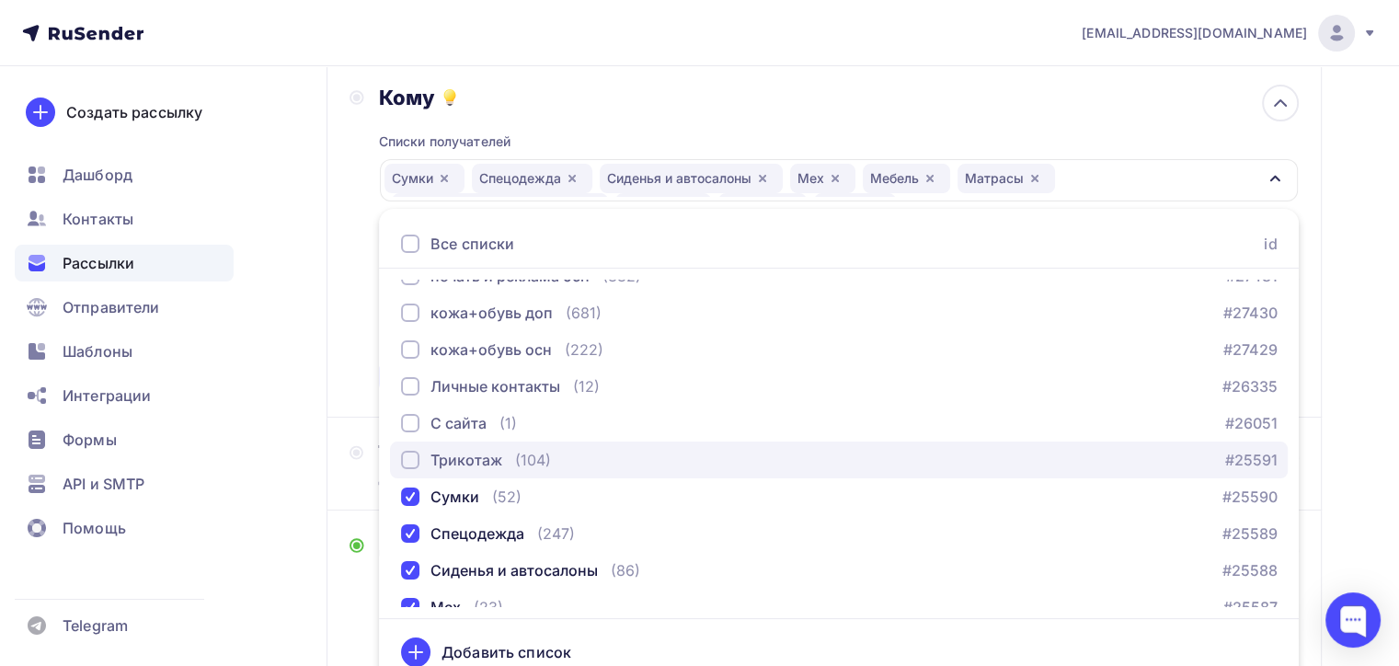
click at [405, 451] on div "button" at bounding box center [410, 460] width 18 height 18
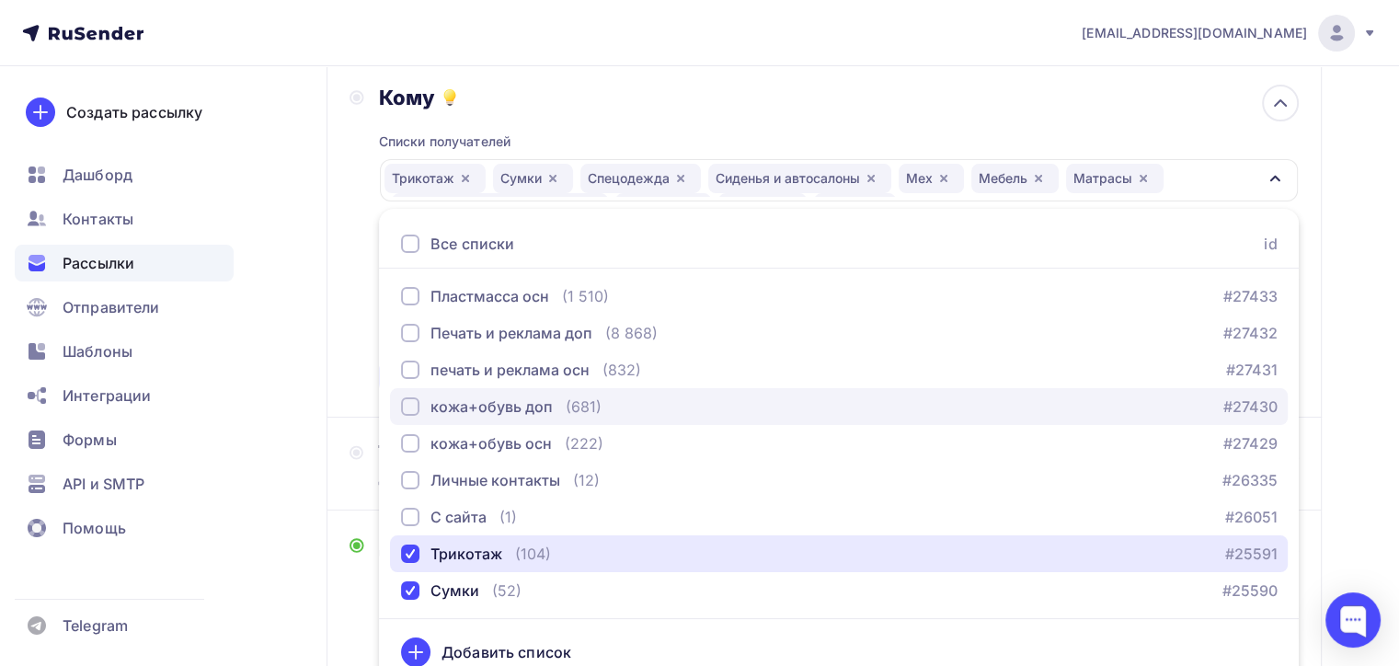
scroll to position [390, 0]
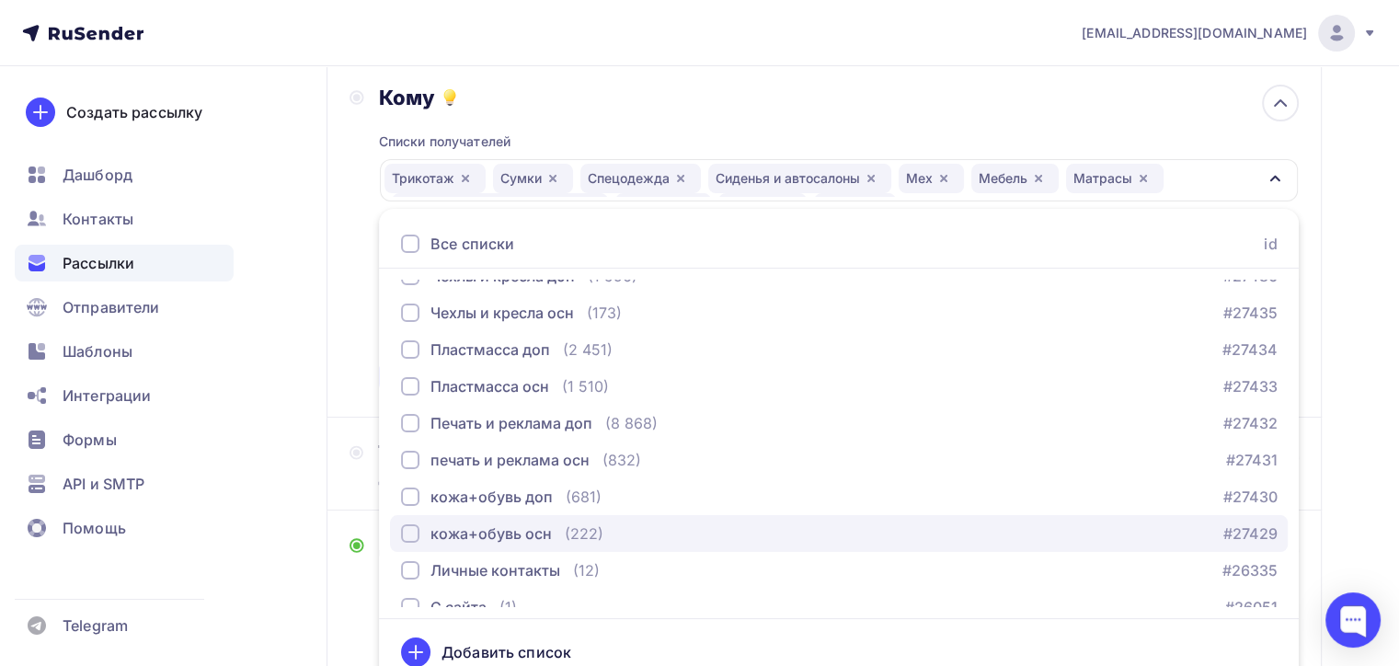
click at [409, 548] on button "кожа+обувь осн (222) #27429" at bounding box center [839, 533] width 898 height 37
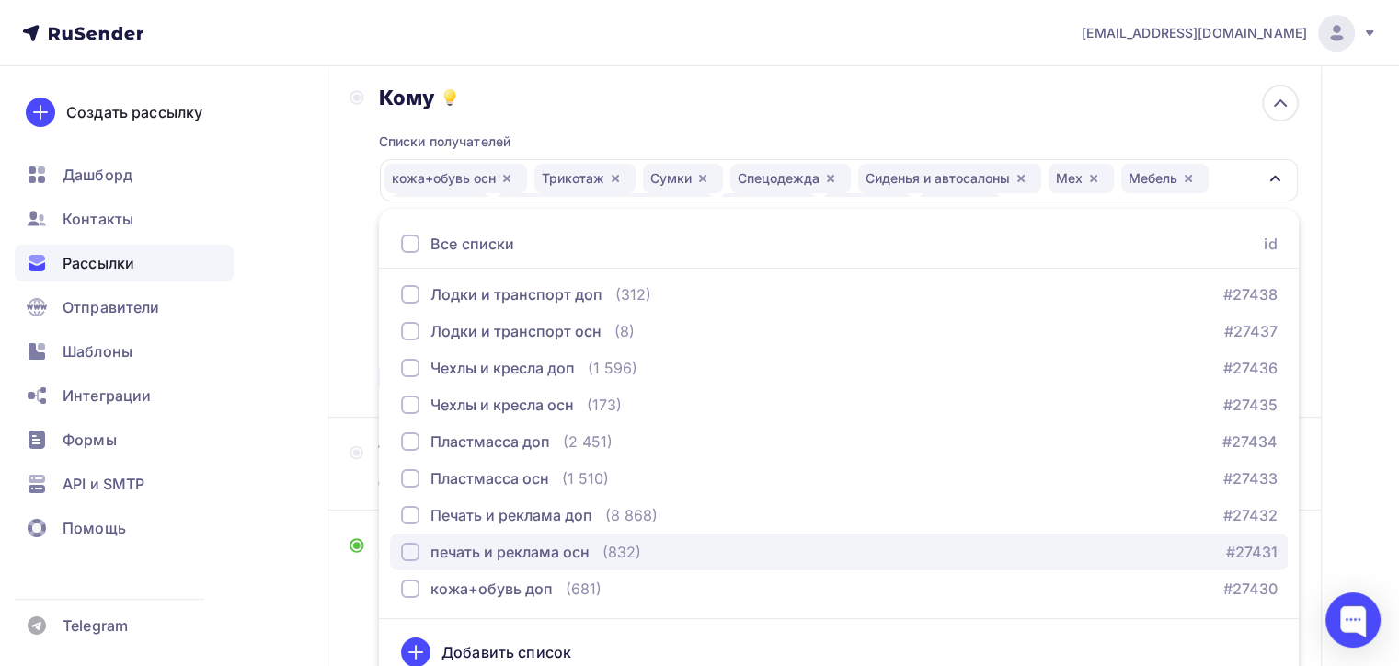
click at [414, 554] on div "button" at bounding box center [410, 552] width 18 height 18
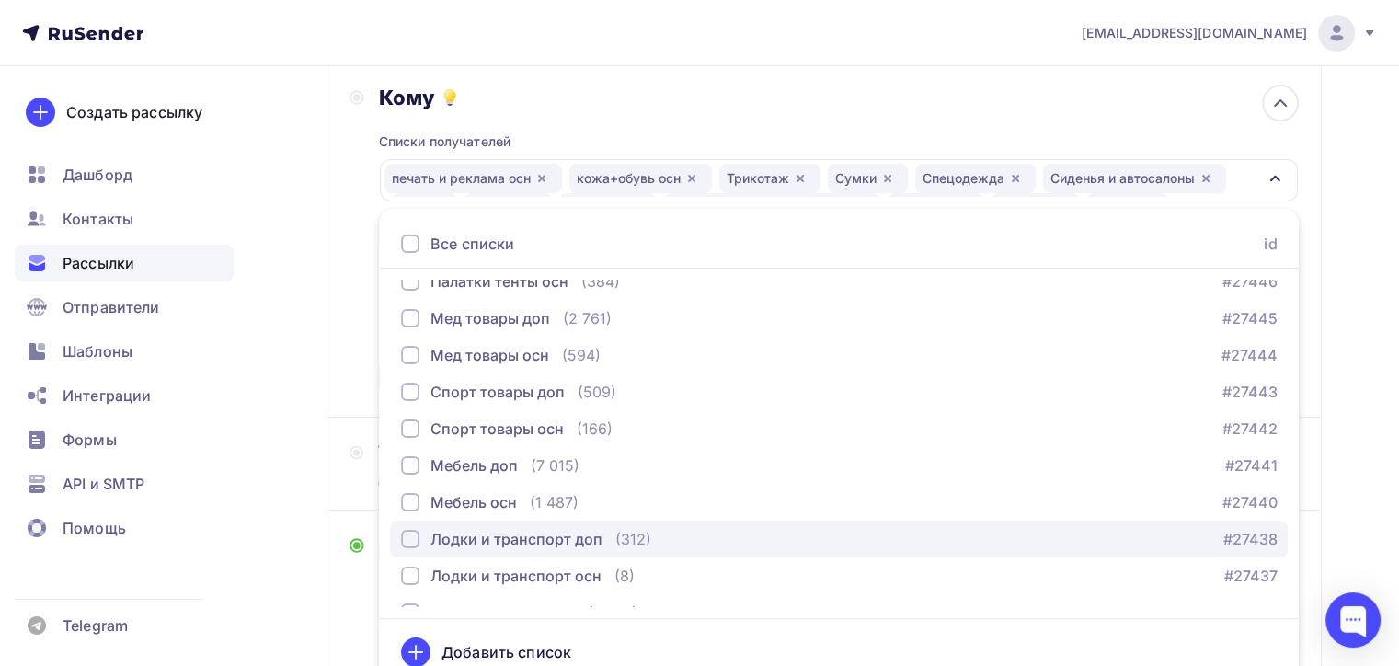
scroll to position [22, 0]
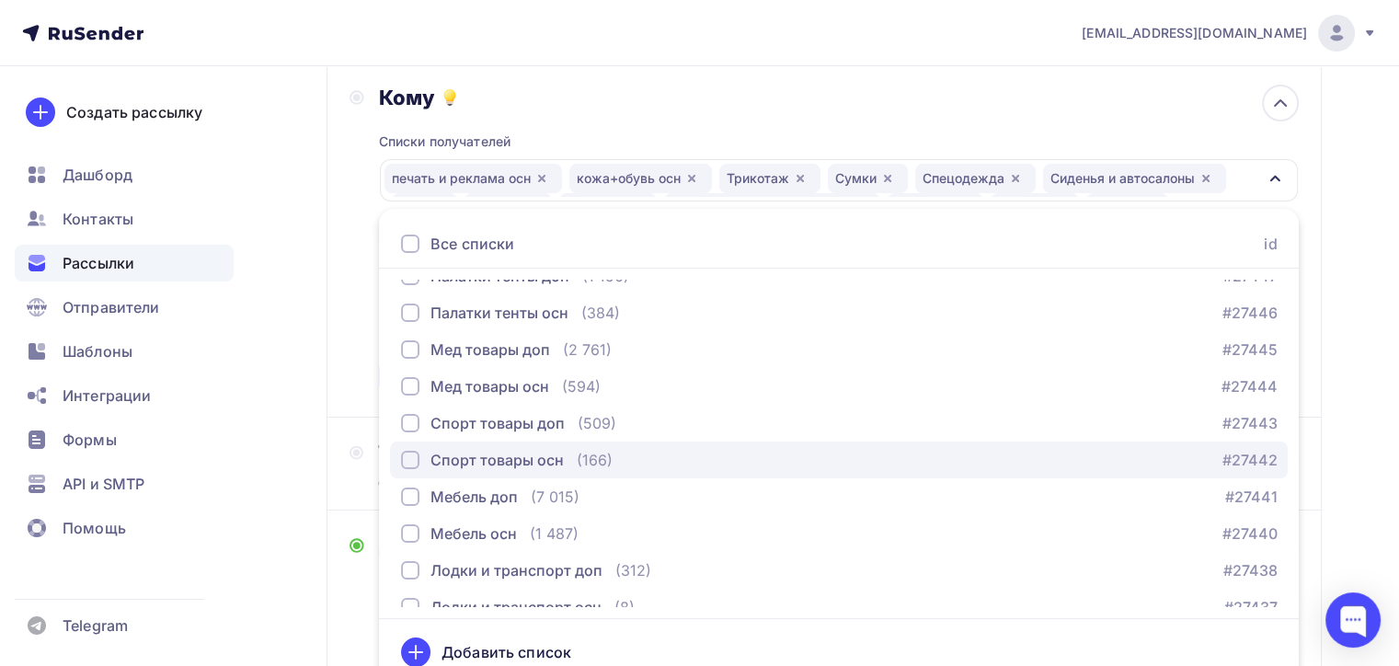
click at [402, 465] on div "button" at bounding box center [410, 460] width 18 height 18
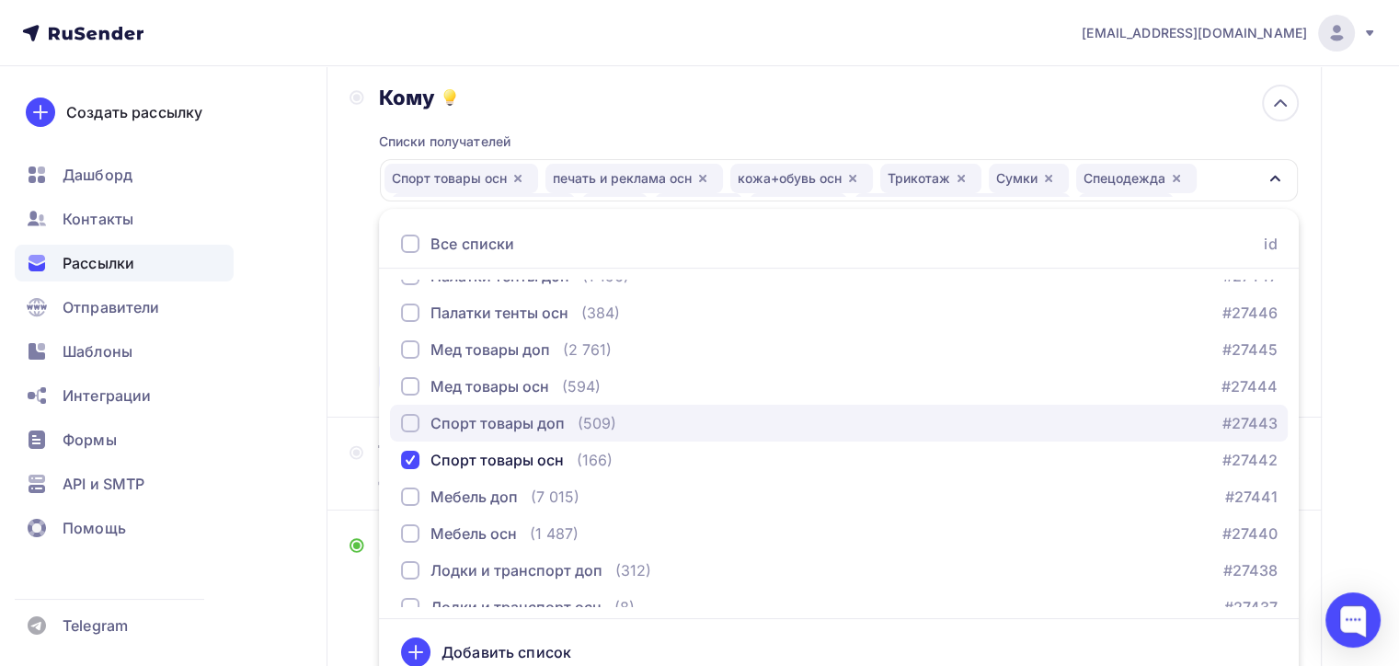
click at [408, 428] on div "button" at bounding box center [410, 423] width 18 height 18
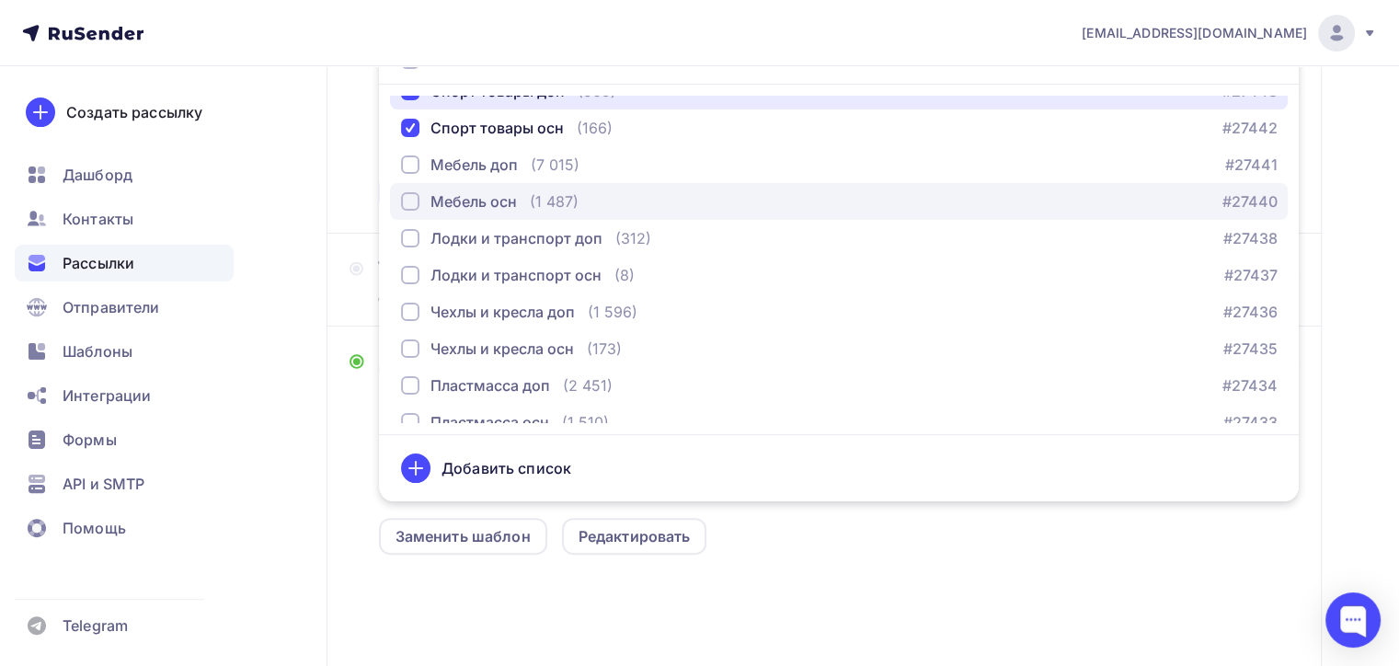
scroll to position [276, 0]
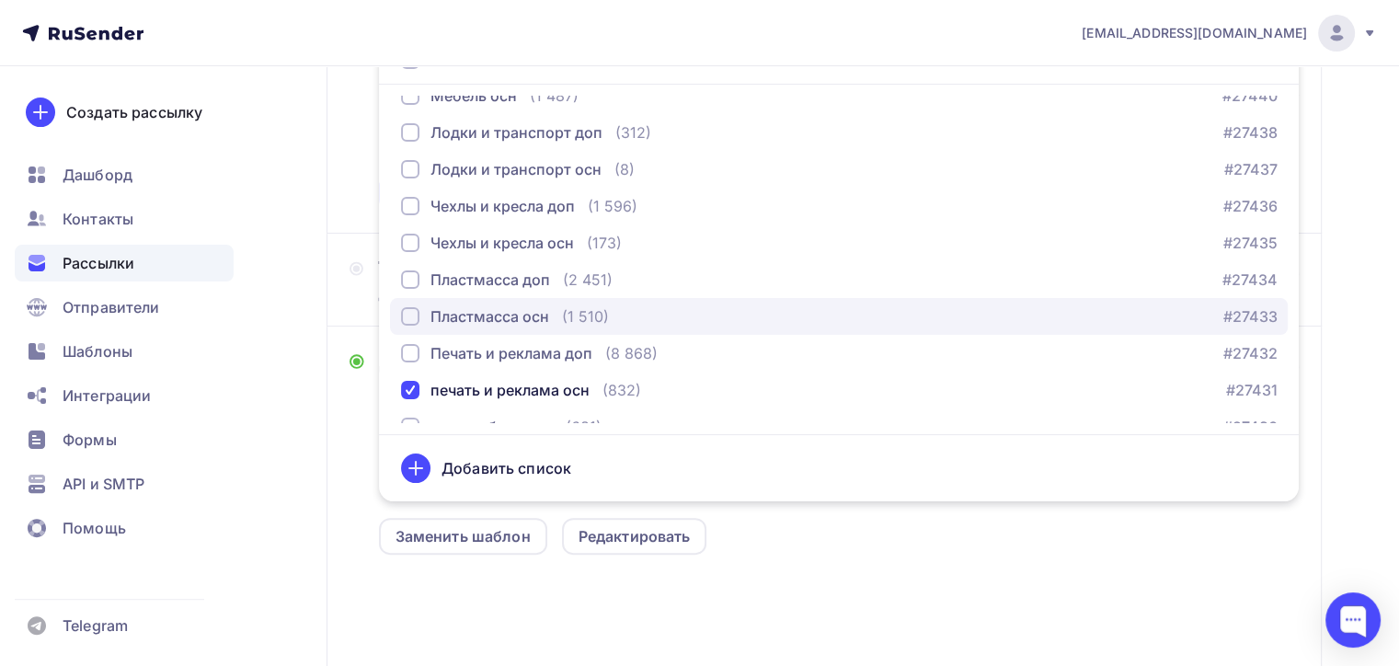
click at [407, 316] on div "button" at bounding box center [410, 316] width 18 height 18
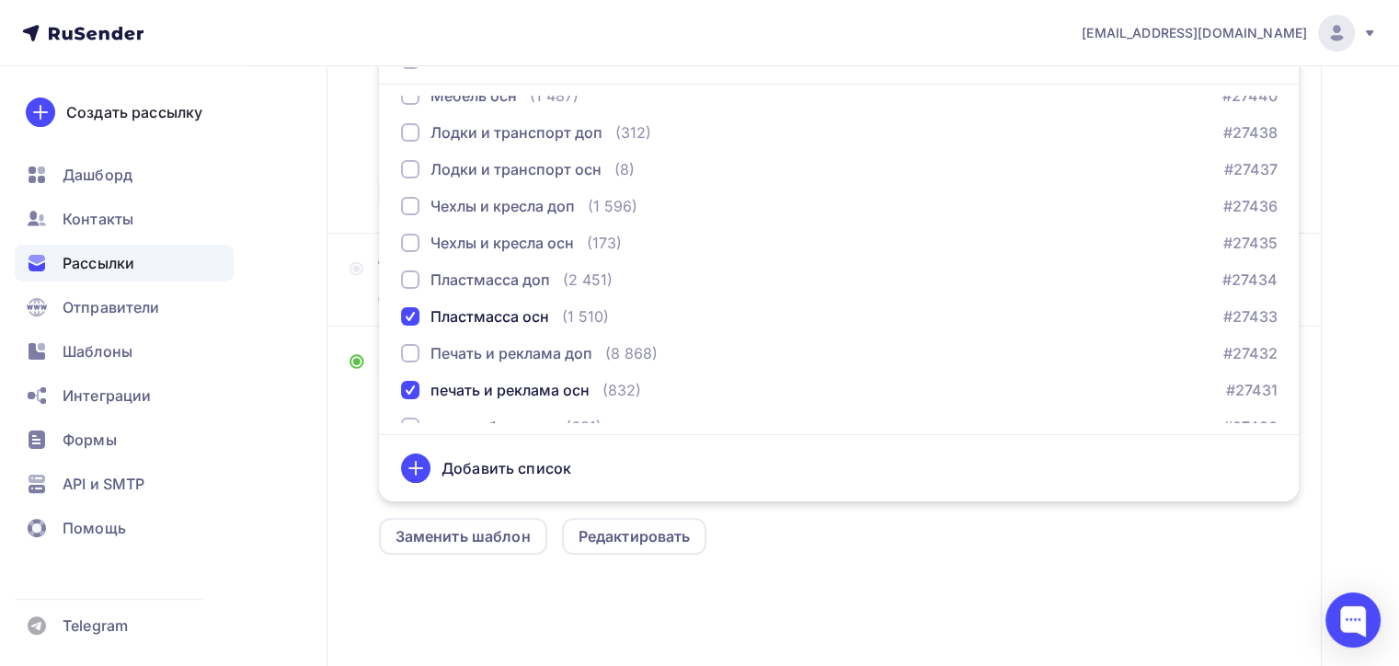
click at [1337, 370] on div "Назад XXP3 XXP3 Закончить позже Далее Отправитель Zipkittech Email * 100@zipkit…" at bounding box center [699, 313] width 1399 height 1263
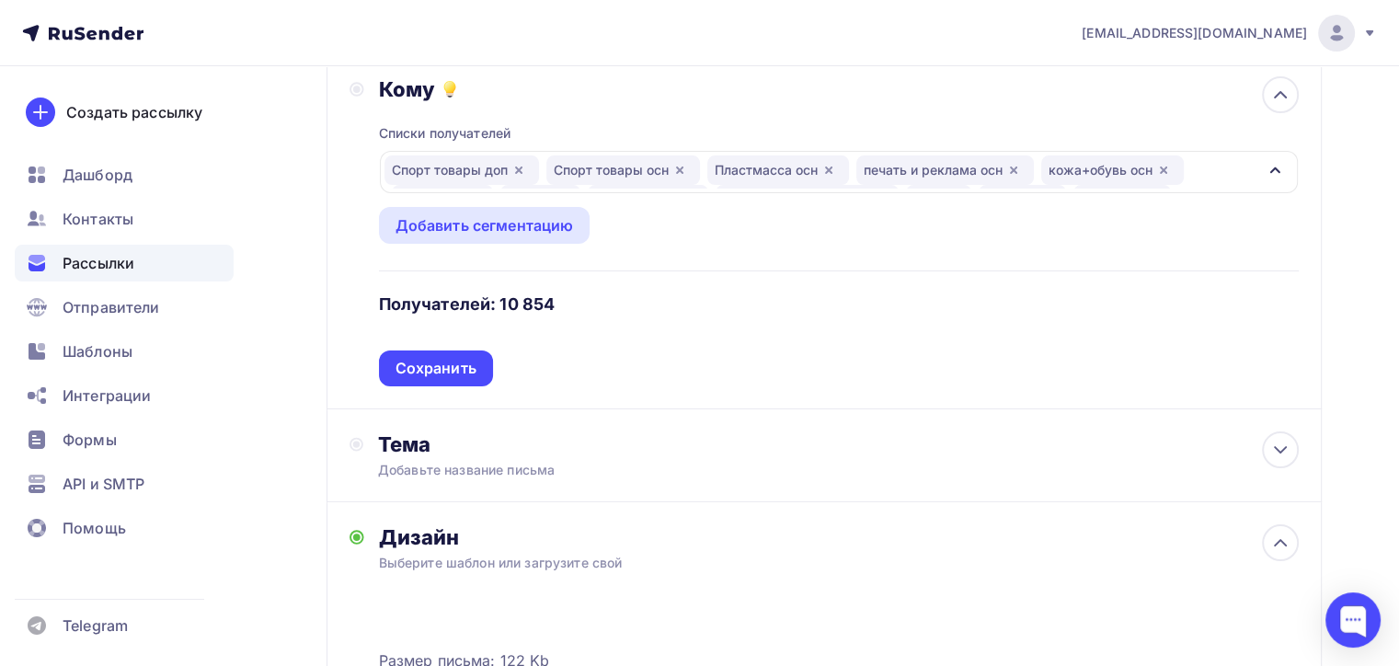
scroll to position [201, 0]
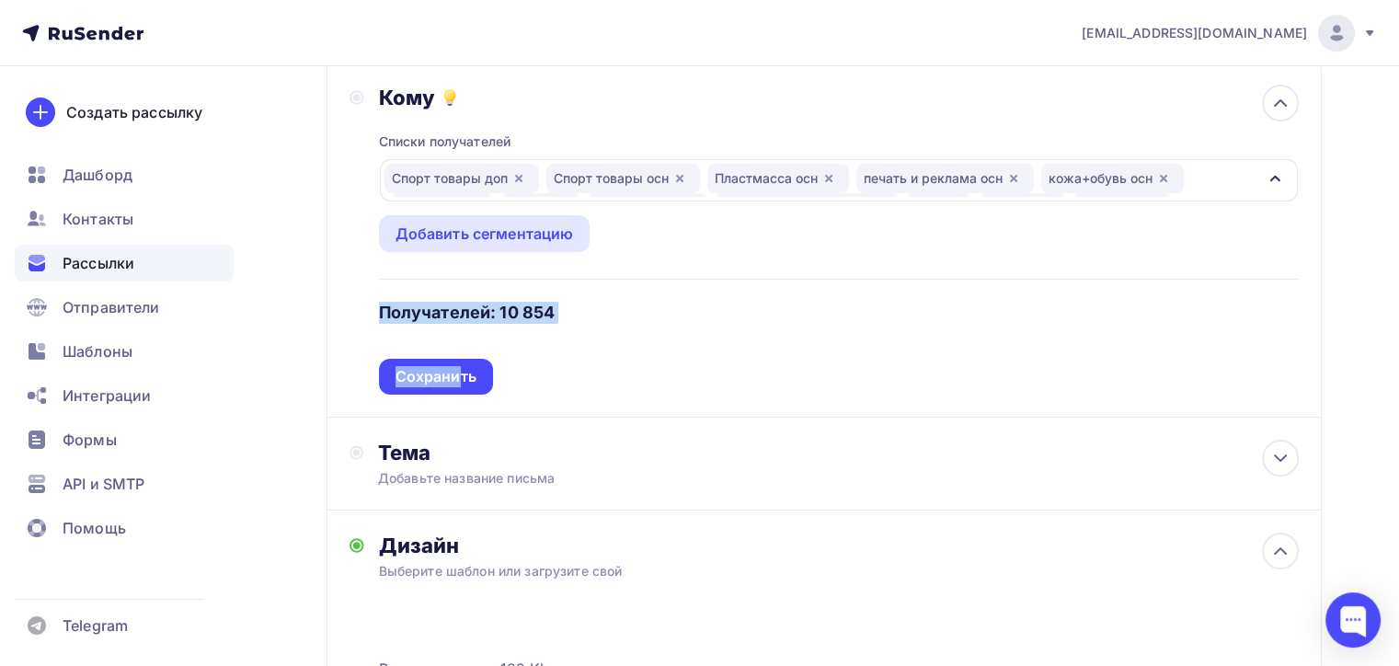
drag, startPoint x: 455, startPoint y: 383, endPoint x: 675, endPoint y: 263, distance: 250.3
click at [959, 251] on div "Списки получателей Спорт товары доп Спорт товары осн Пластмасса осн печать и ре…" at bounding box center [839, 252] width 920 height 284
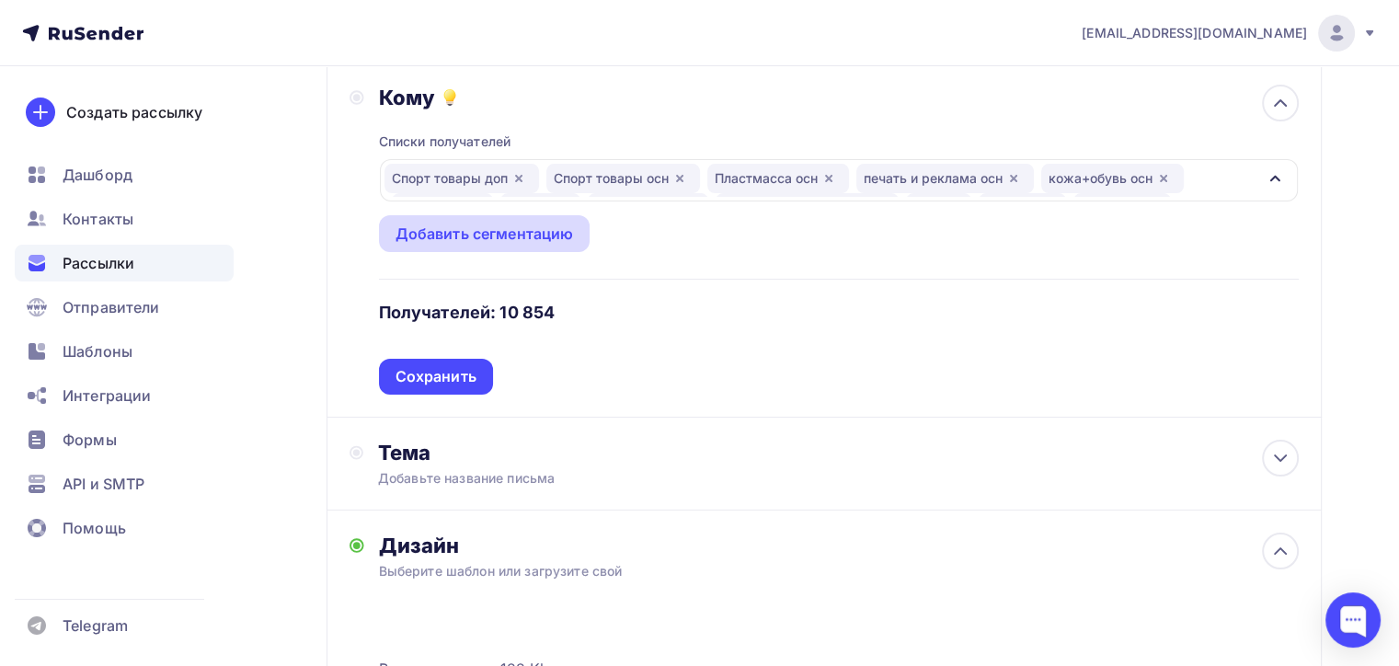
click at [434, 228] on div "Добавить сегментацию" at bounding box center [485, 234] width 178 height 22
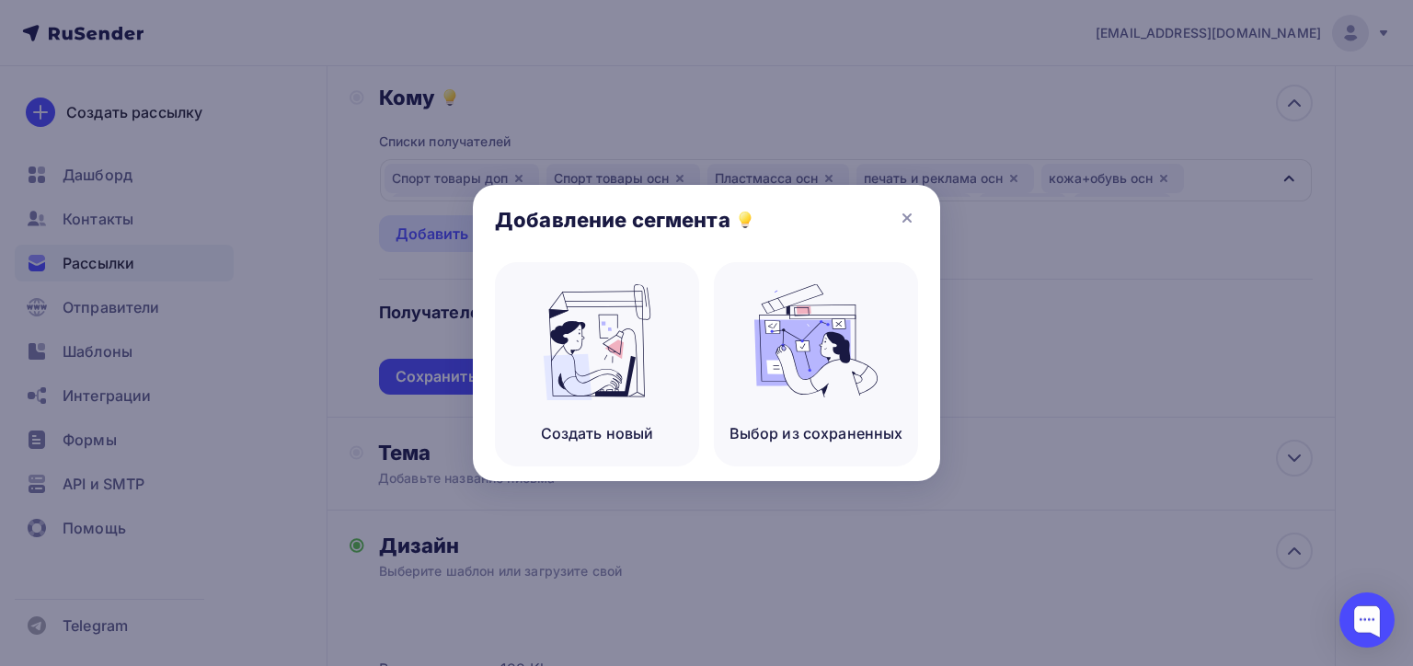
click at [931, 220] on div "Добавление сегмента" at bounding box center [706, 223] width 467 height 77
click at [901, 216] on icon at bounding box center [907, 218] width 22 height 22
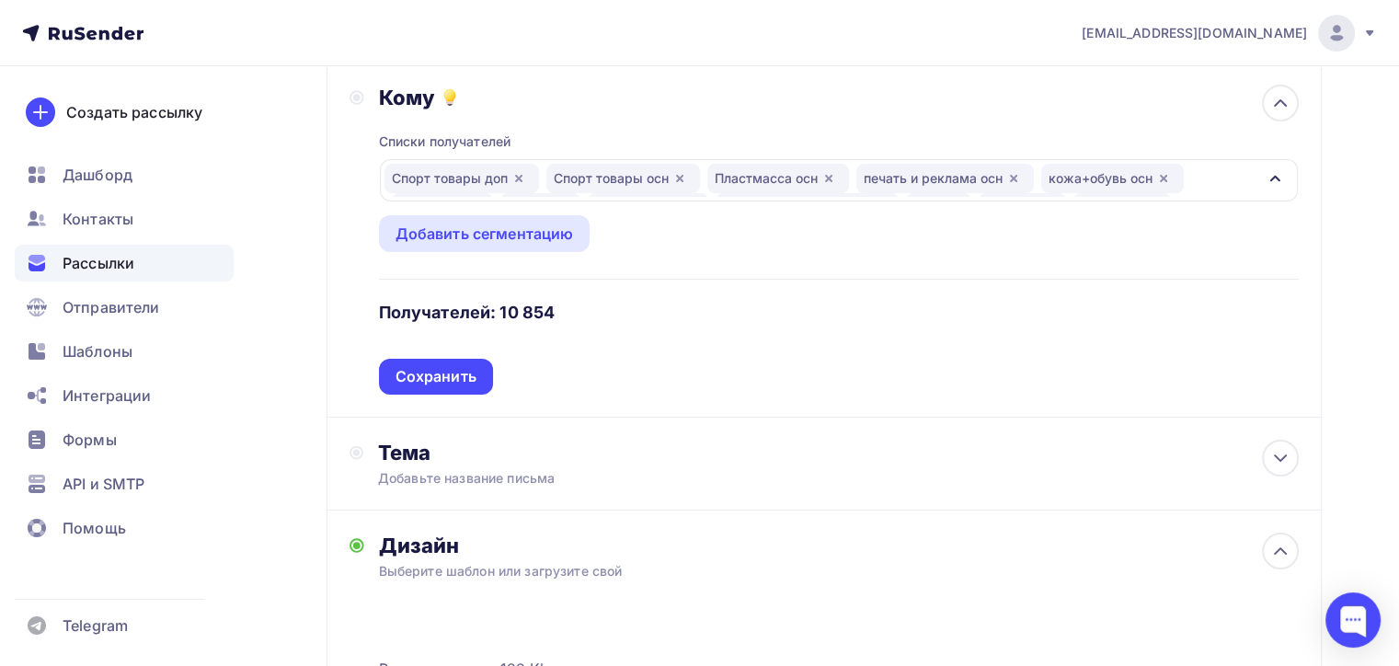
click at [1206, 177] on div "Спорт товары доп Спорт товары осн Пластмасса осн печать и реклама осн кожа+обув…" at bounding box center [821, 180] width 872 height 33
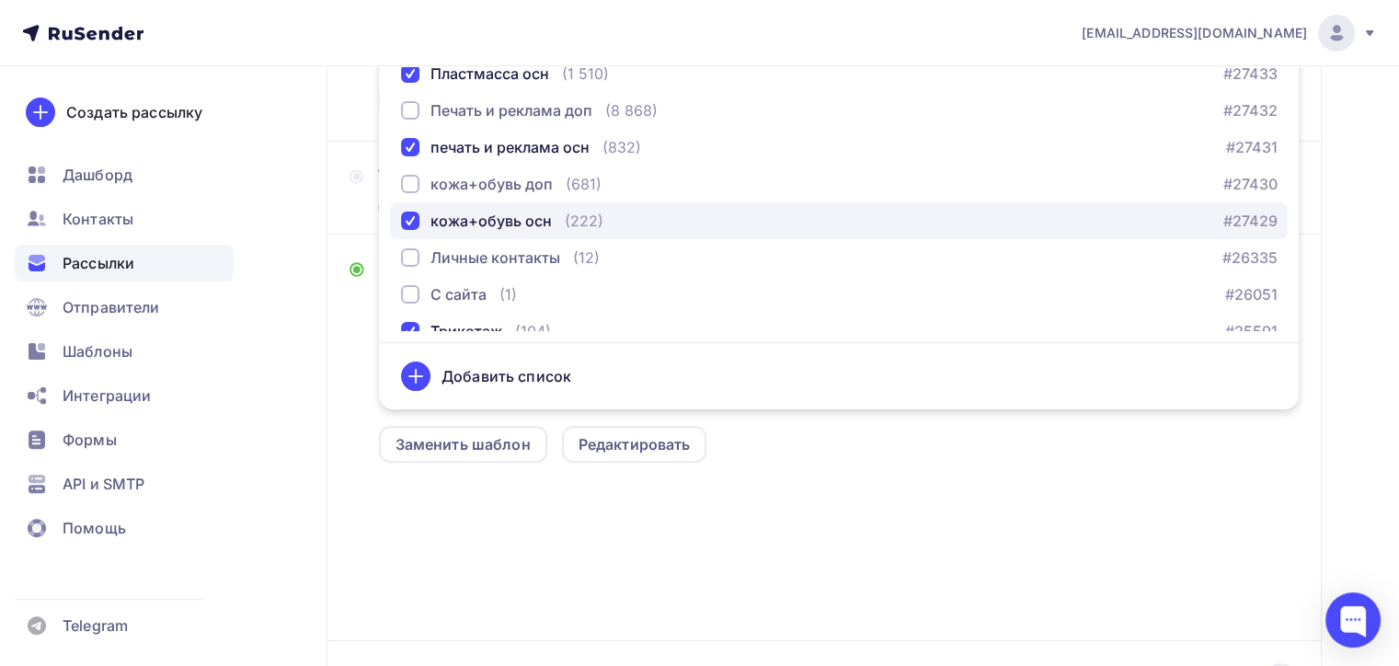
scroll to position [0, 0]
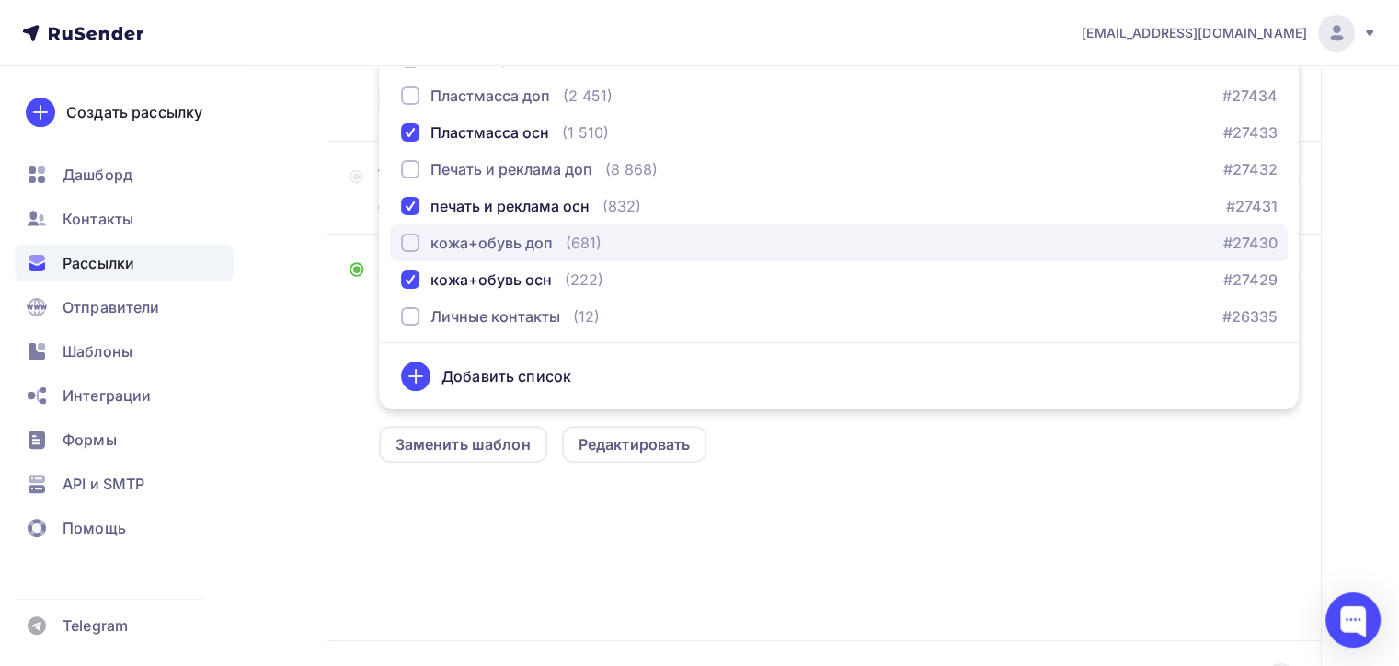
click at [410, 239] on div "button" at bounding box center [410, 243] width 18 height 18
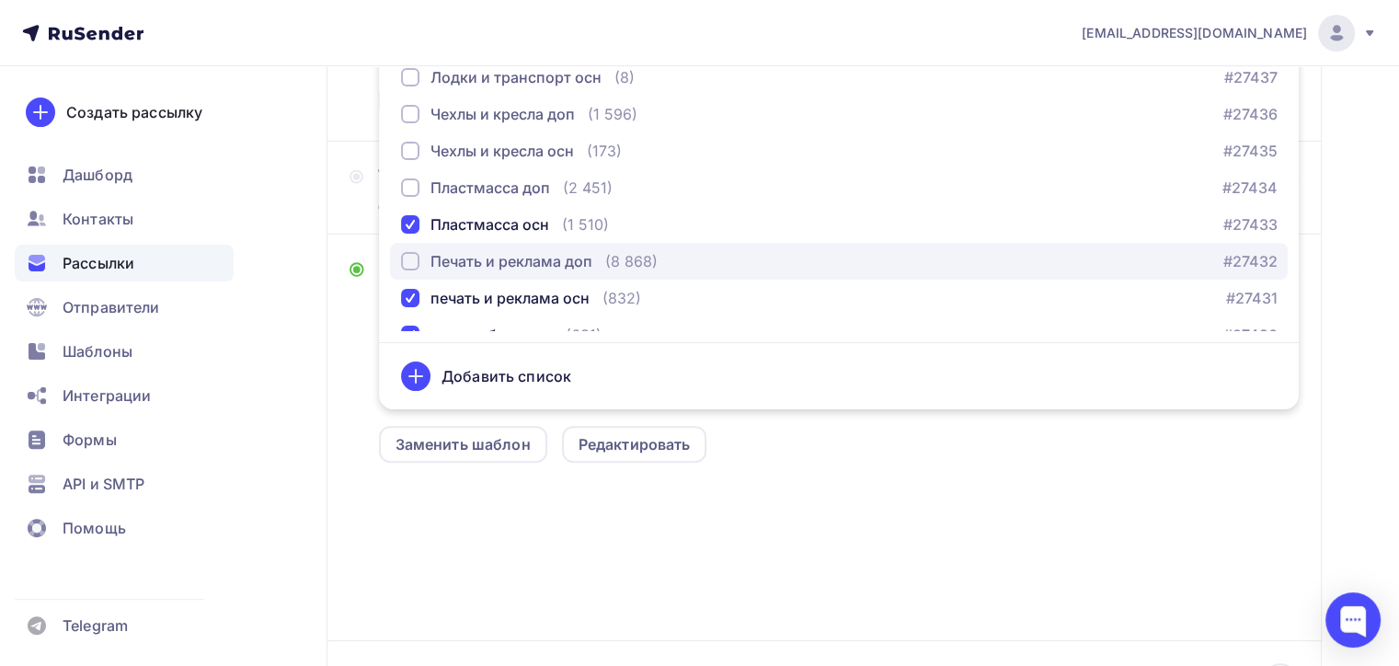
click at [417, 267] on div "button" at bounding box center [410, 261] width 18 height 18
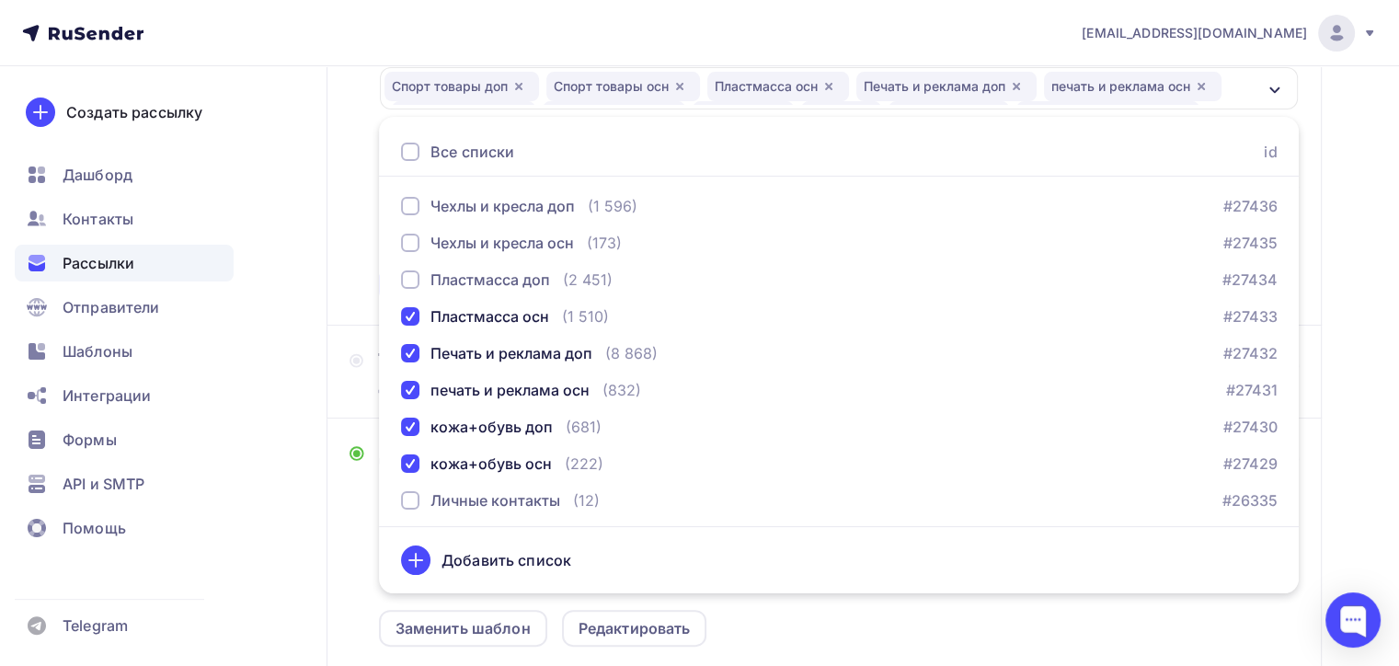
click at [1332, 258] on div "Назад XXP3 XXP3 Закончить позже Далее Отправитель Zipkittech Email * 100@zipkit…" at bounding box center [699, 405] width 1399 height 1263
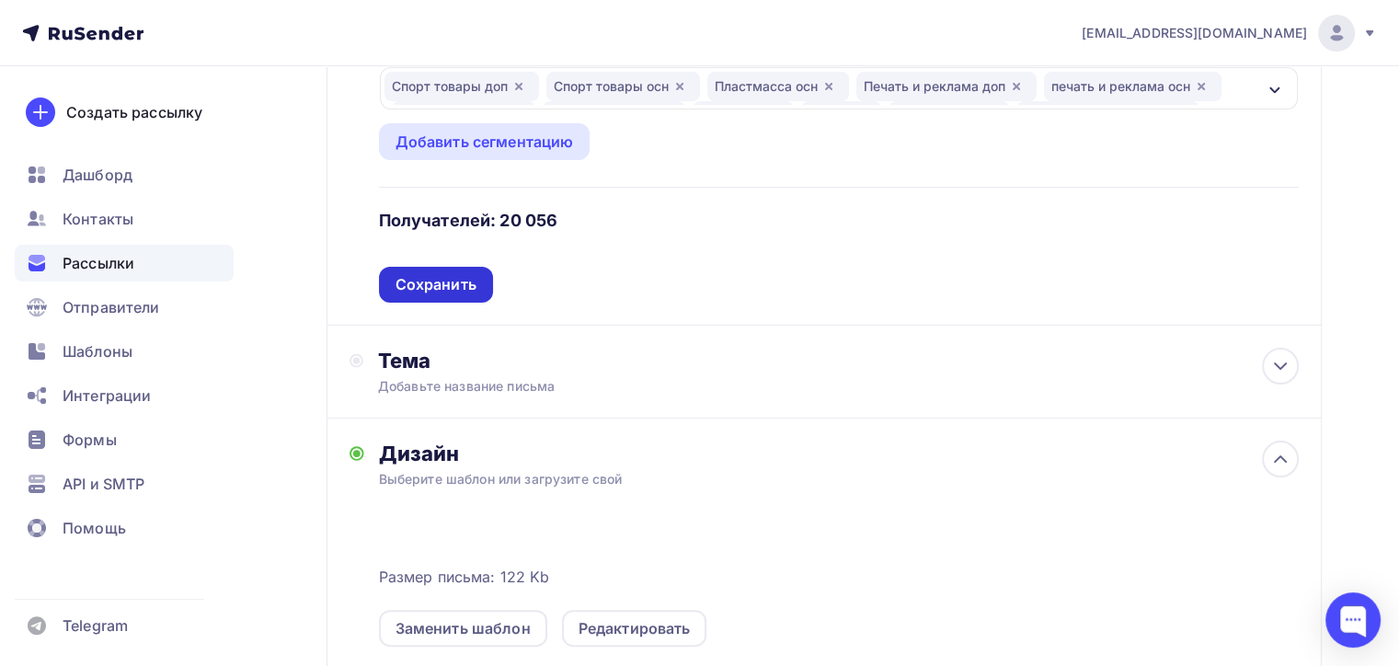
click at [467, 269] on div "Сохранить" at bounding box center [436, 285] width 114 height 36
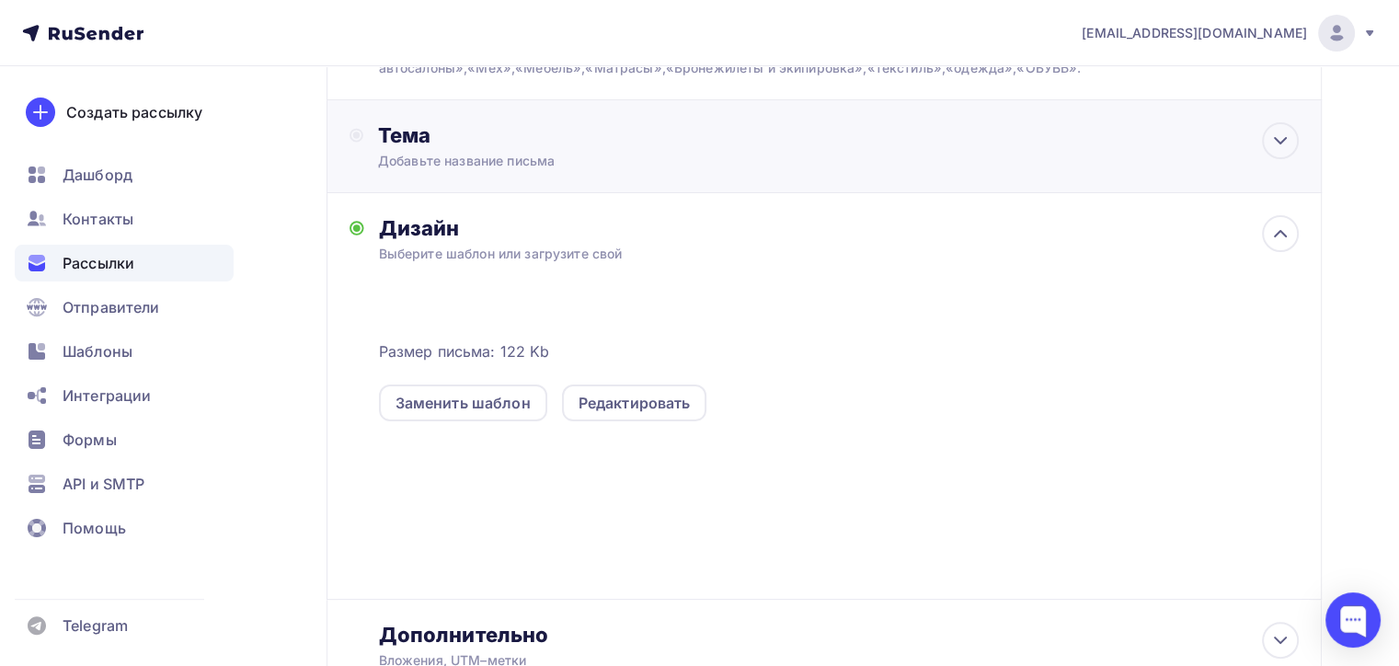
click at [571, 168] on div "Тема Добавьте название письма Тема * Рекомендуем использовать не более 150 симв…" at bounding box center [824, 146] width 995 height 93
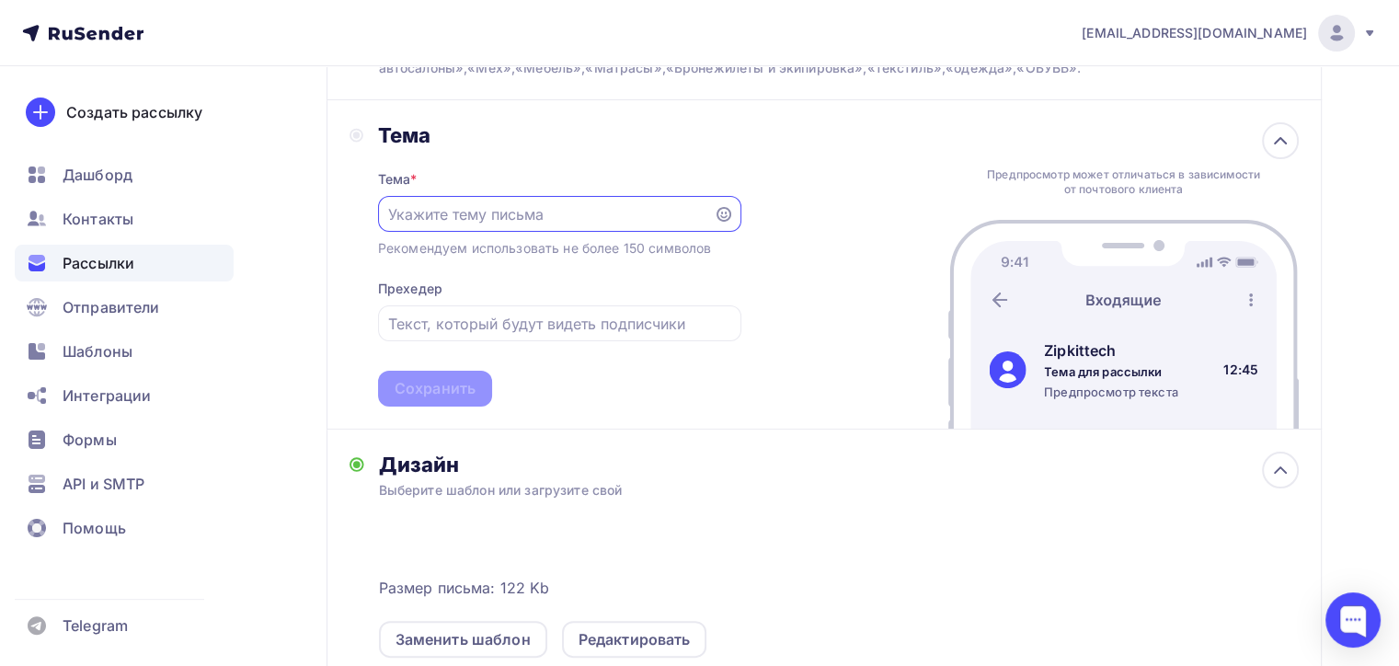
paste input "Высокоcкоростные лазерные системы"
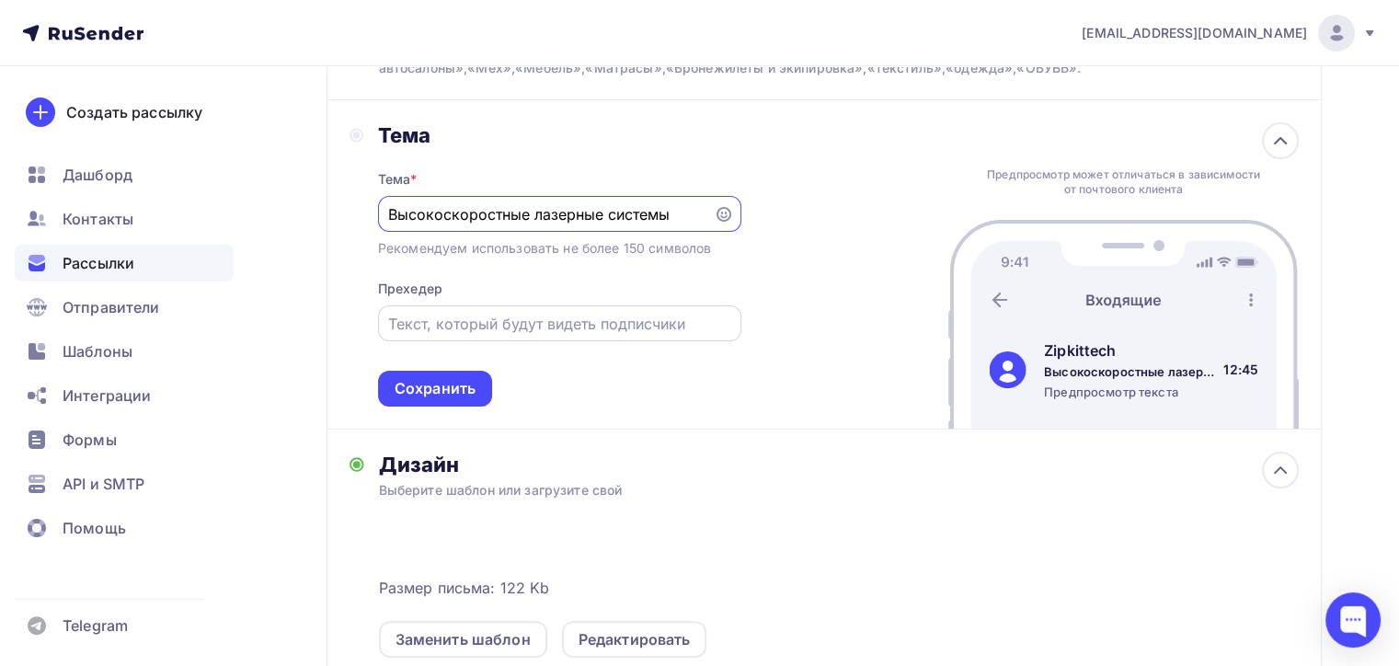
type input "Высокоcкоростные лазерные системы"
click at [596, 332] on div at bounding box center [559, 323] width 363 height 36
click at [489, 327] on input "text" at bounding box center [559, 324] width 342 height 22
paste input "XXP3 заменяет ручной труд 20 человек"
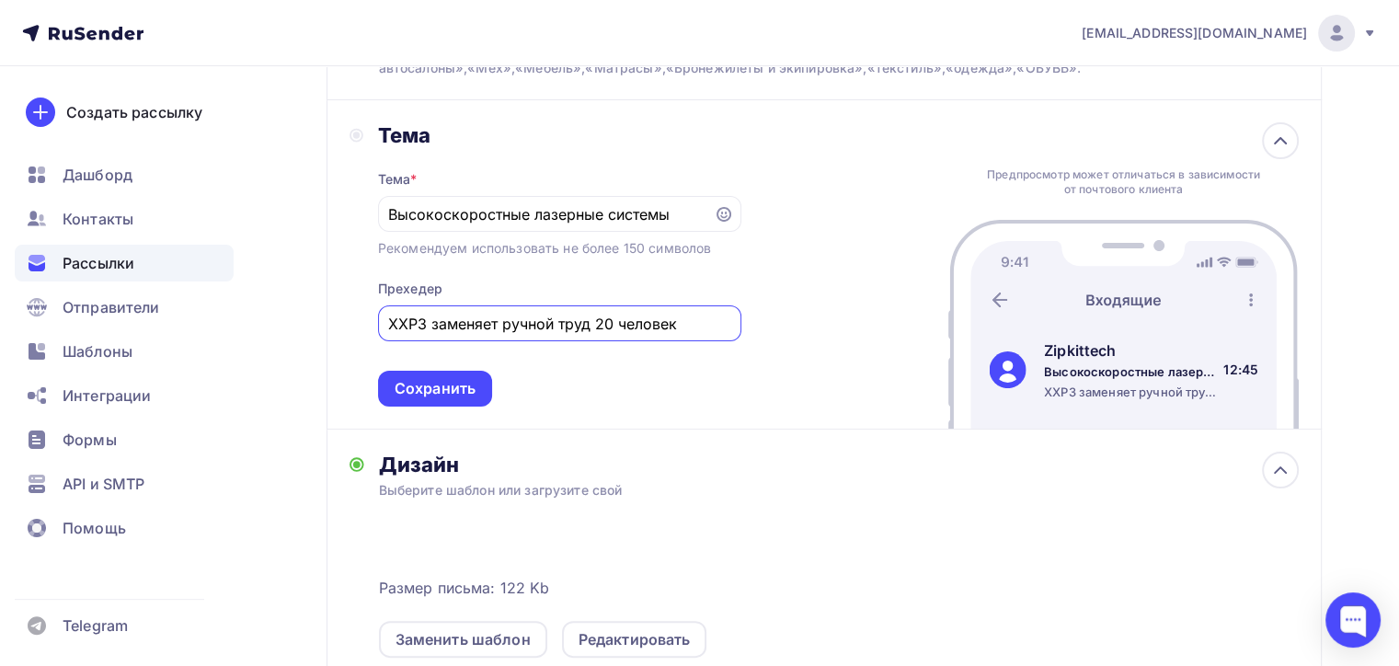
type input "XXP3 заменяет ручной труд 20 человек"
click at [706, 413] on div "Тема Тема * Высокоcкоростные лазерные системы Рекомендуем использовать не более…" at bounding box center [824, 264] width 995 height 329
click at [463, 395] on div "Сохранить" at bounding box center [435, 388] width 81 height 21
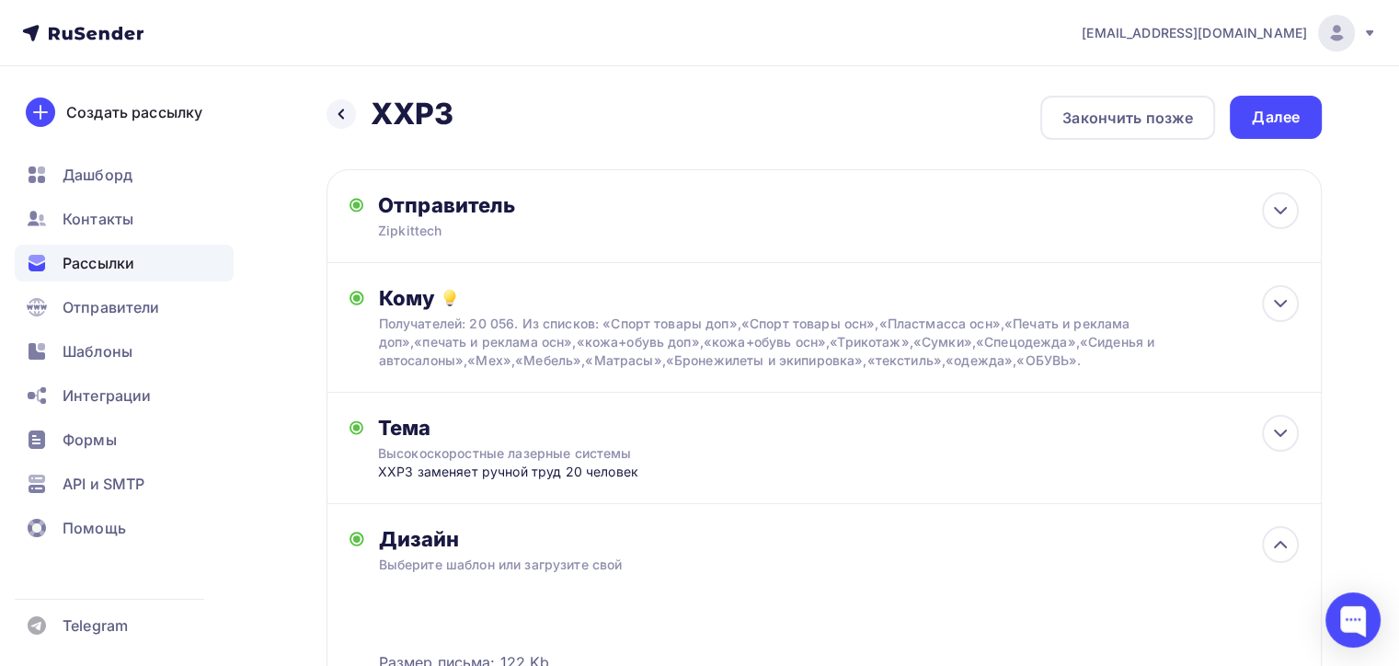
click at [1279, 144] on div "Назад XXP3 XXP3 Закончить позже Далее Отправитель Zipkittech Email * 100@zipkit…" at bounding box center [824, 572] width 995 height 953
click at [1274, 126] on div "Далее" at bounding box center [1276, 117] width 48 height 21
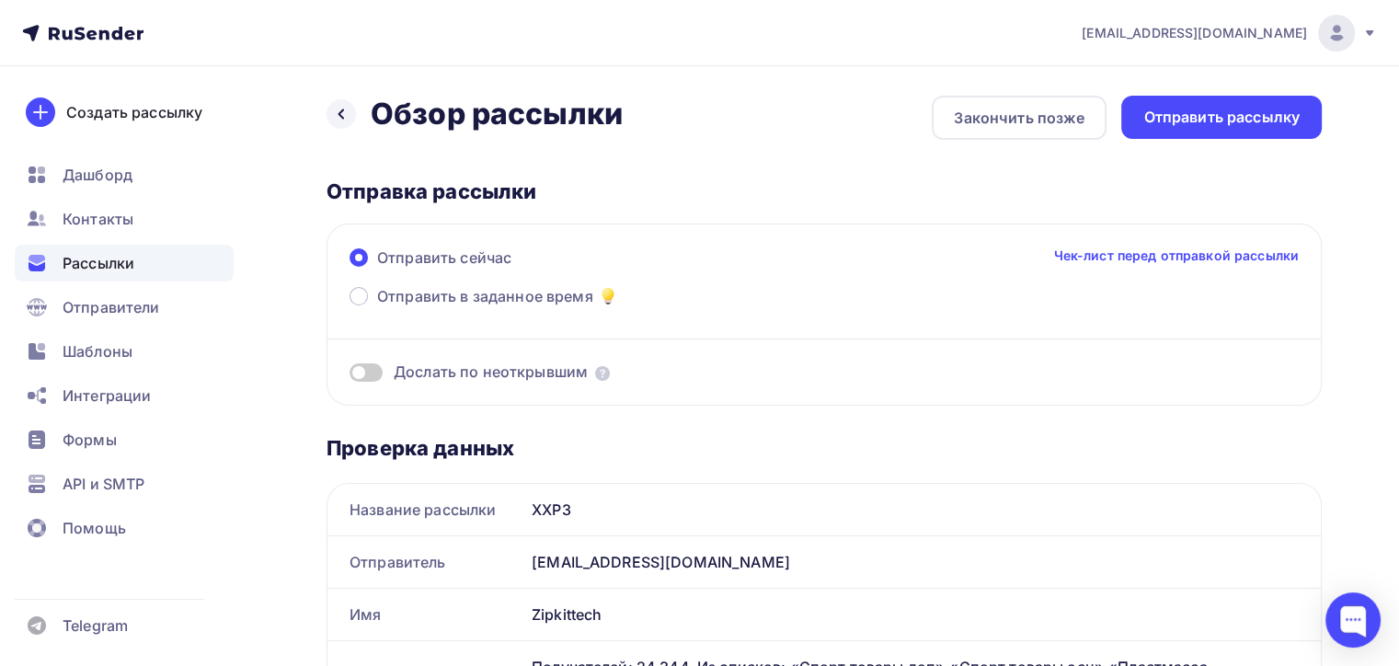
click at [366, 390] on div "Отправить сейчас Чек-лист перед отправкой рассылки Отправить в заданное время Д…" at bounding box center [824, 315] width 995 height 182
click at [366, 380] on div "Дослать по неоткрывшим" at bounding box center [824, 372] width 949 height 21
click at [1176, 129] on div "Отправить рассылку" at bounding box center [1221, 117] width 201 height 43
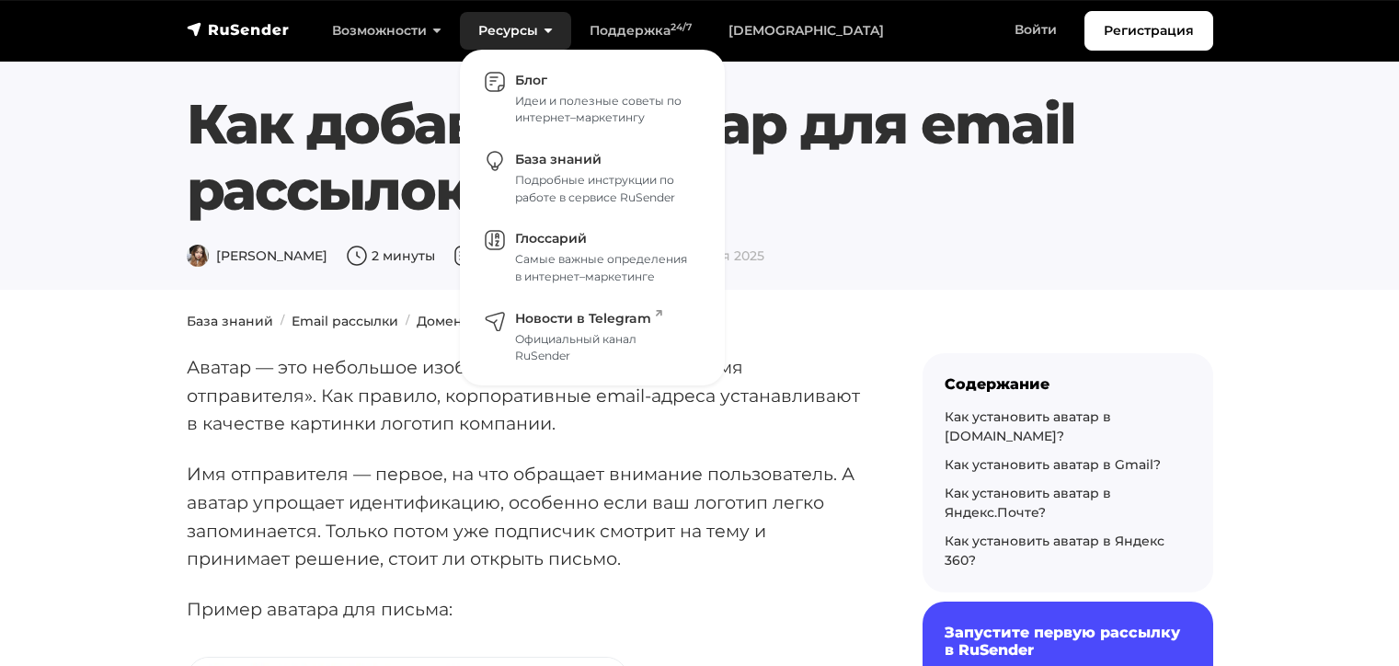
scroll to position [552, 0]
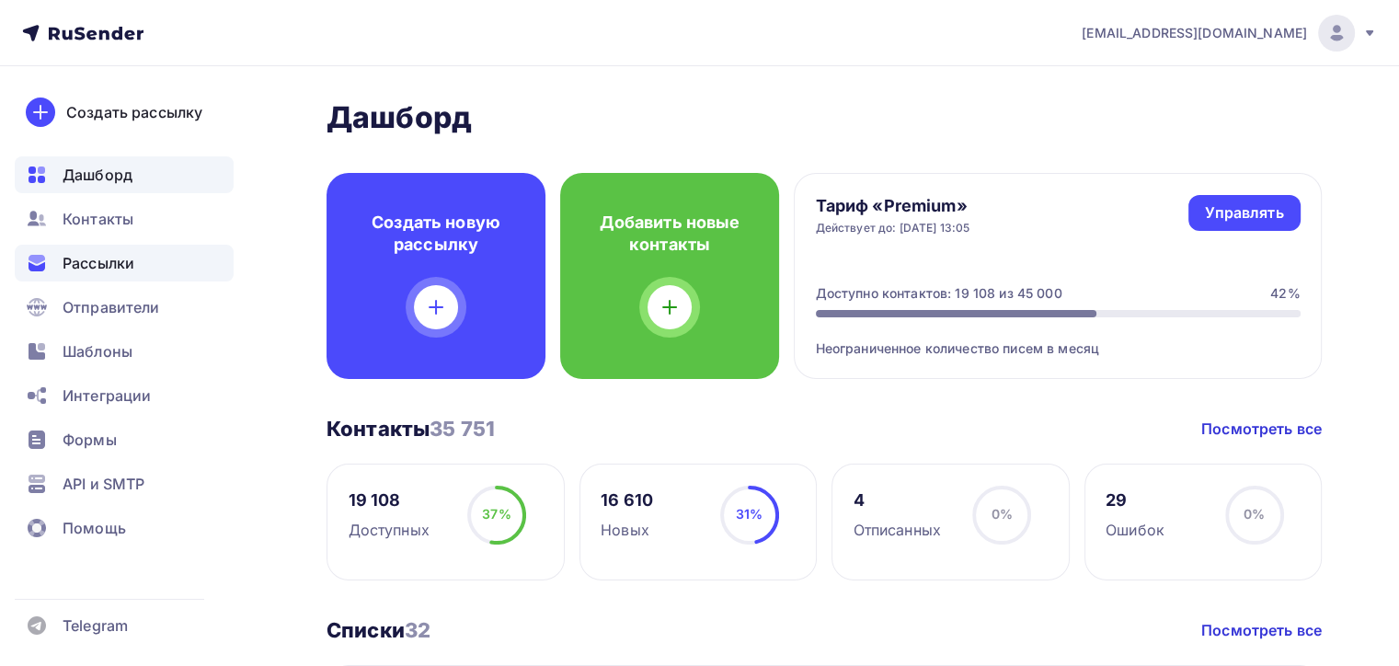
click at [52, 266] on div "Рассылки" at bounding box center [124, 263] width 219 height 37
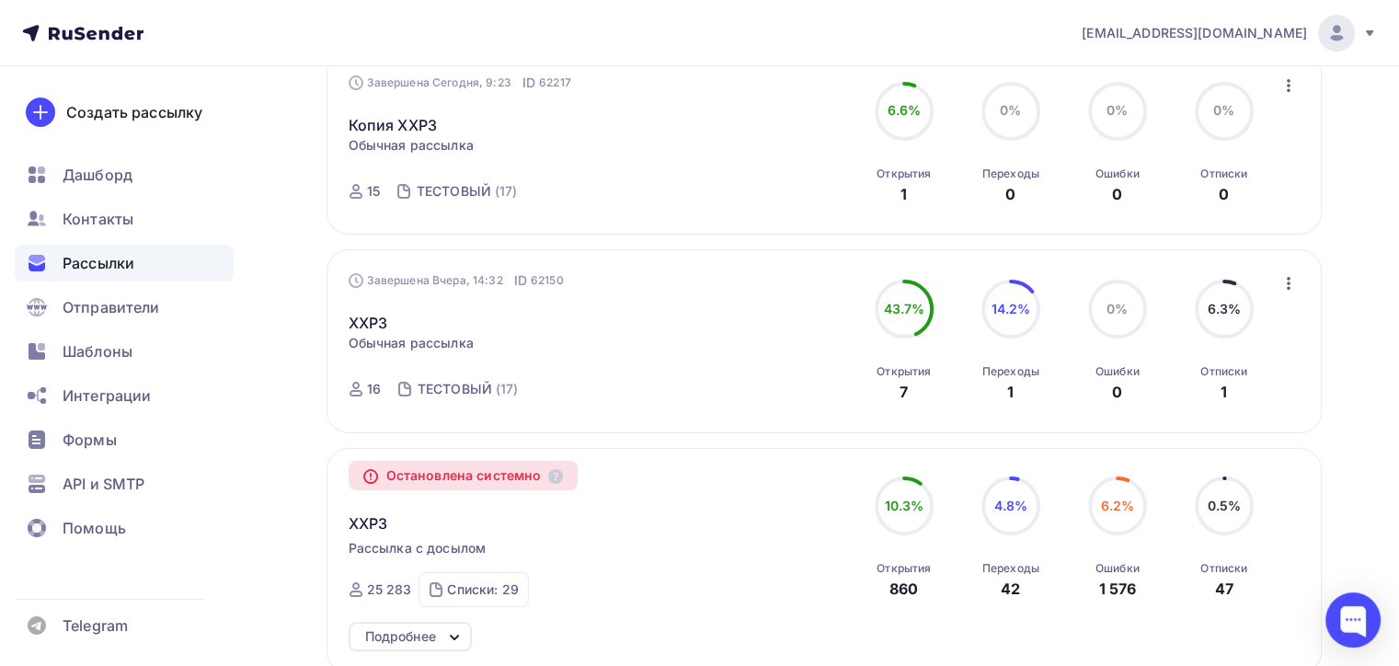
scroll to position [460, 0]
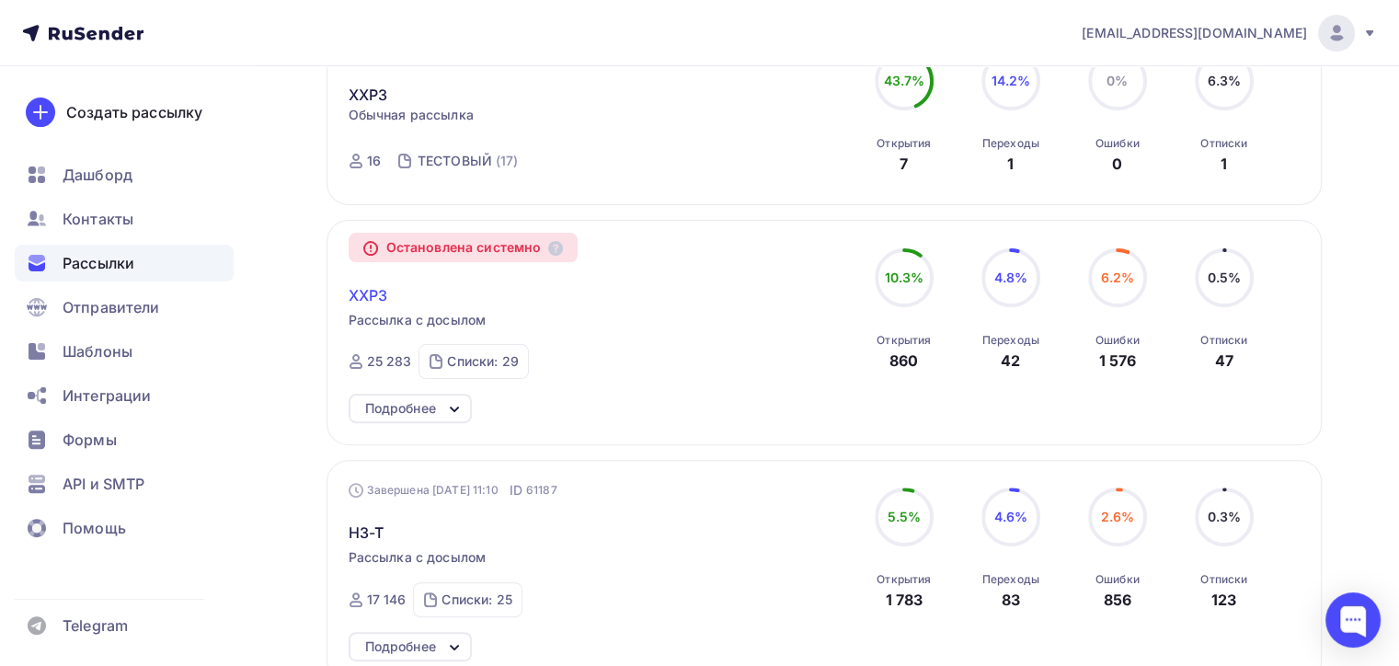
click at [372, 293] on span "XXP3" at bounding box center [369, 295] width 40 height 22
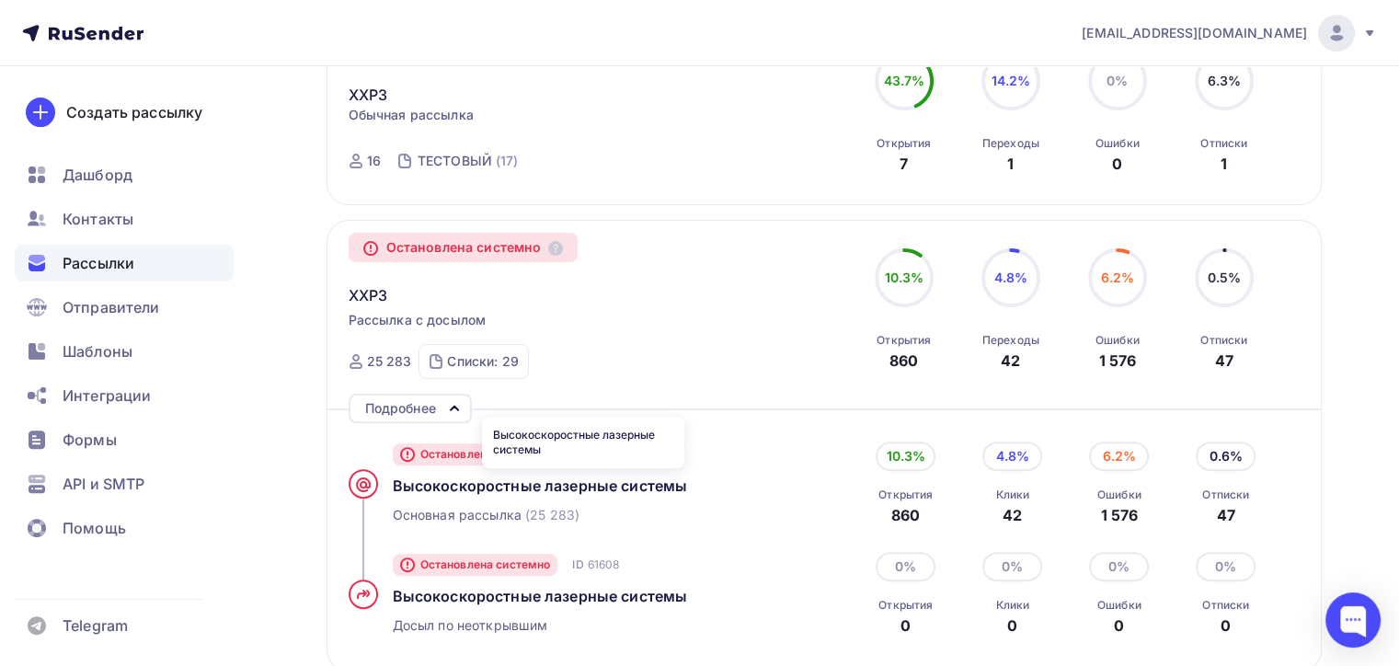
drag, startPoint x: 386, startPoint y: 482, endPoint x: 754, endPoint y: 488, distance: 368.0
click at [754, 488] on div "Остановлена системно ID 61607 Высокоcкоростные лазерные системы Основная рассыл…" at bounding box center [583, 484] width 469 height 110
copy span "Высокоcкоростные лазерные системы"
click at [483, 475] on div "Высокоcкоростные лазерные системы" at bounding box center [584, 486] width 383 height 22
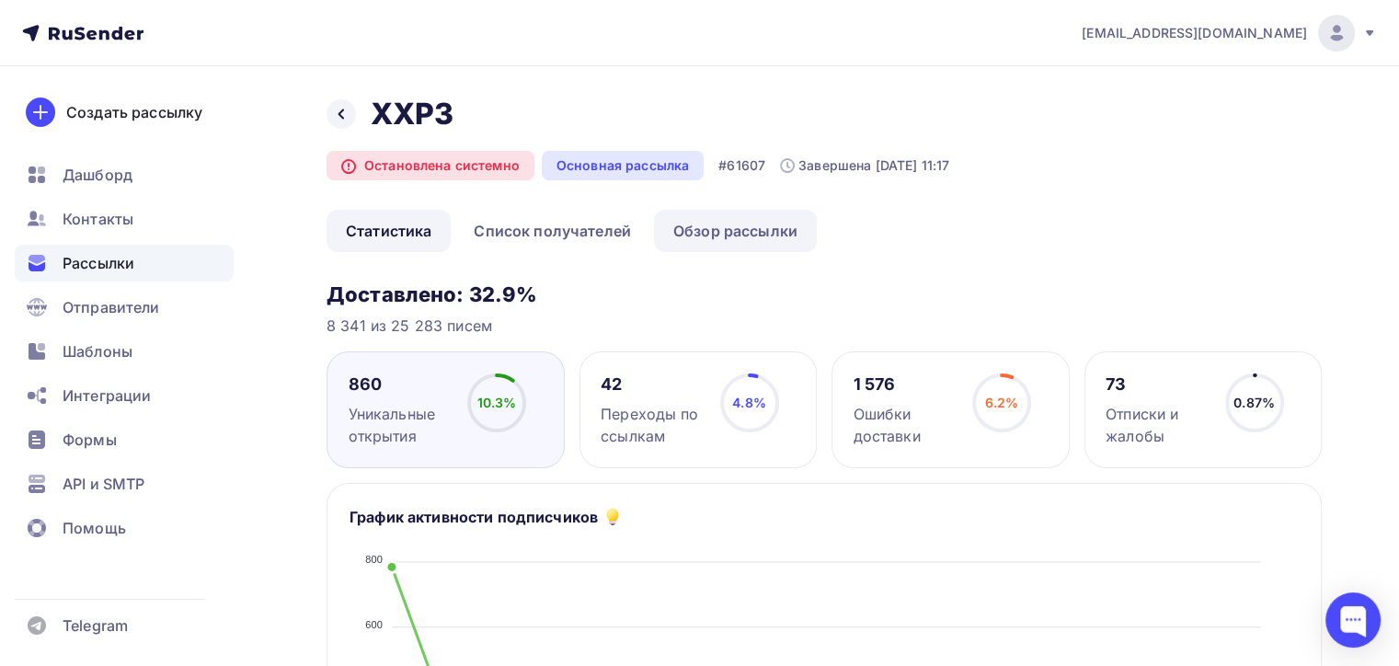
click at [726, 230] on link "Обзор рассылки" at bounding box center [735, 231] width 163 height 42
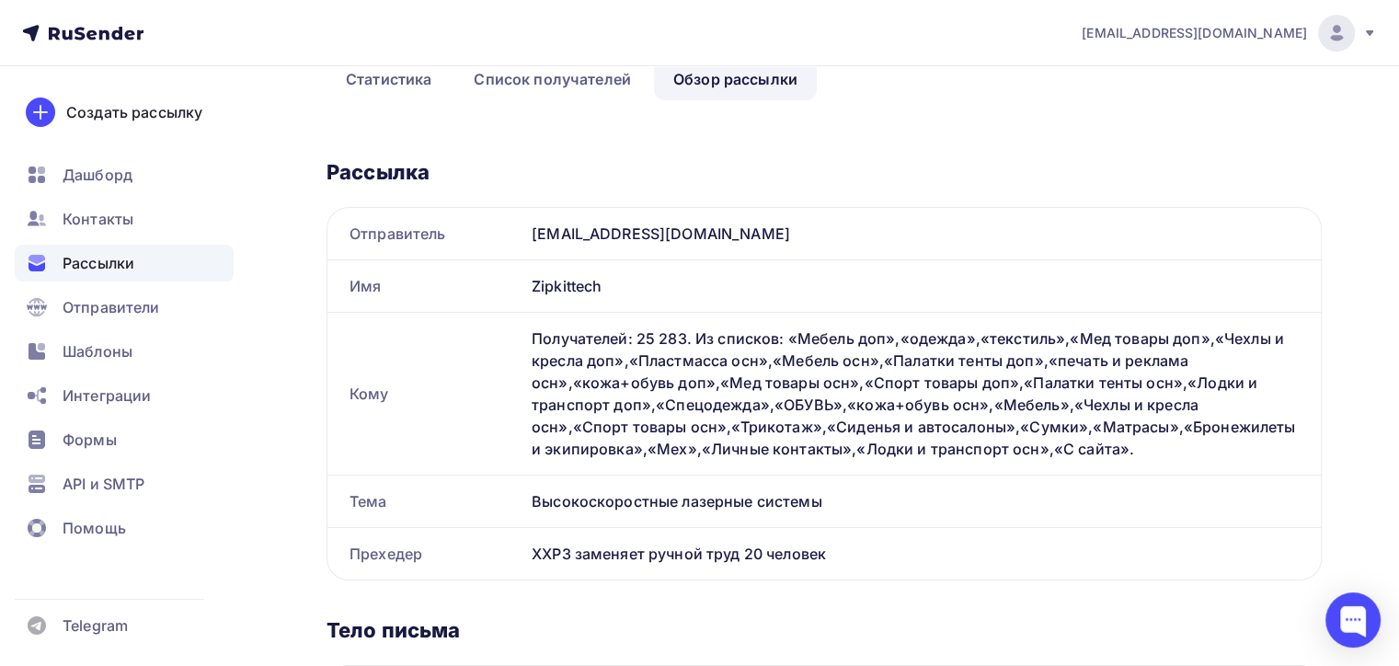
scroll to position [276, 0]
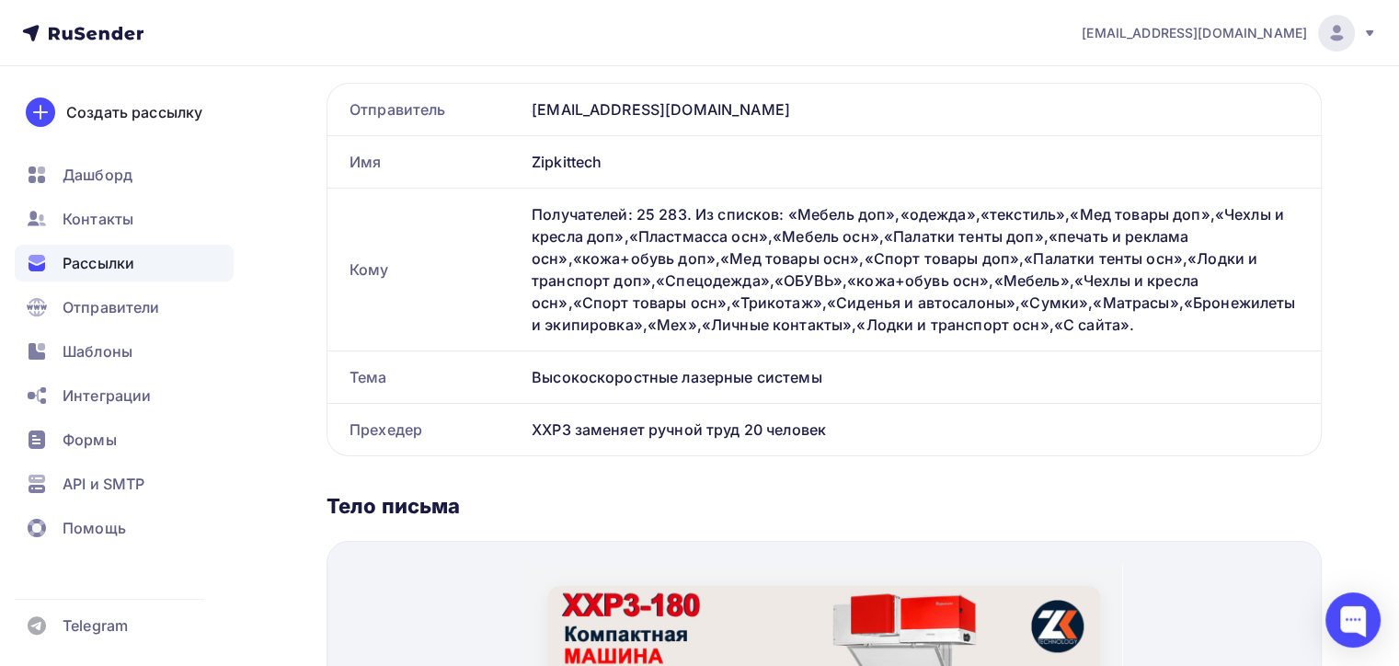
drag, startPoint x: 534, startPoint y: 432, endPoint x: 921, endPoint y: 432, distance: 387.3
click at [921, 432] on div "XXP3 заменяет ручной труд 20 человек" at bounding box center [922, 430] width 797 height 52
copy div "XXP3 заменяет ручной труд 20 человек"
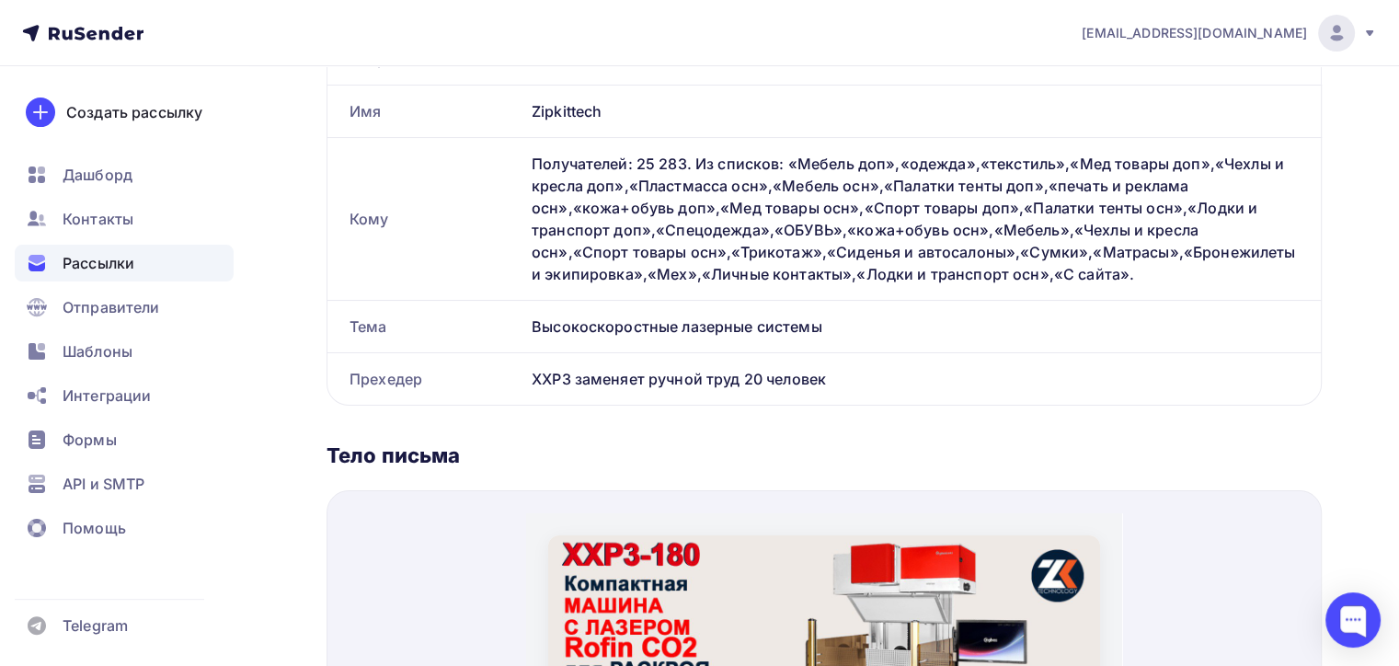
scroll to position [184, 0]
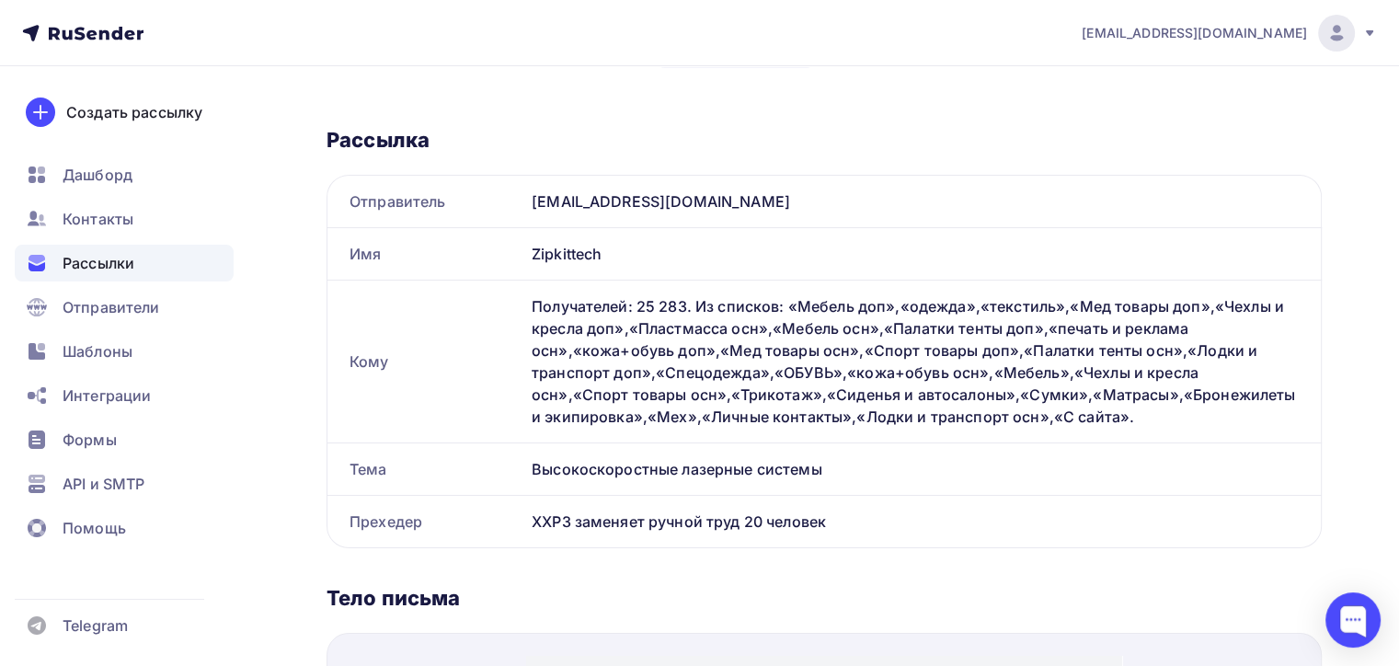
click at [181, 270] on div "Рассылки" at bounding box center [124, 263] width 219 height 37
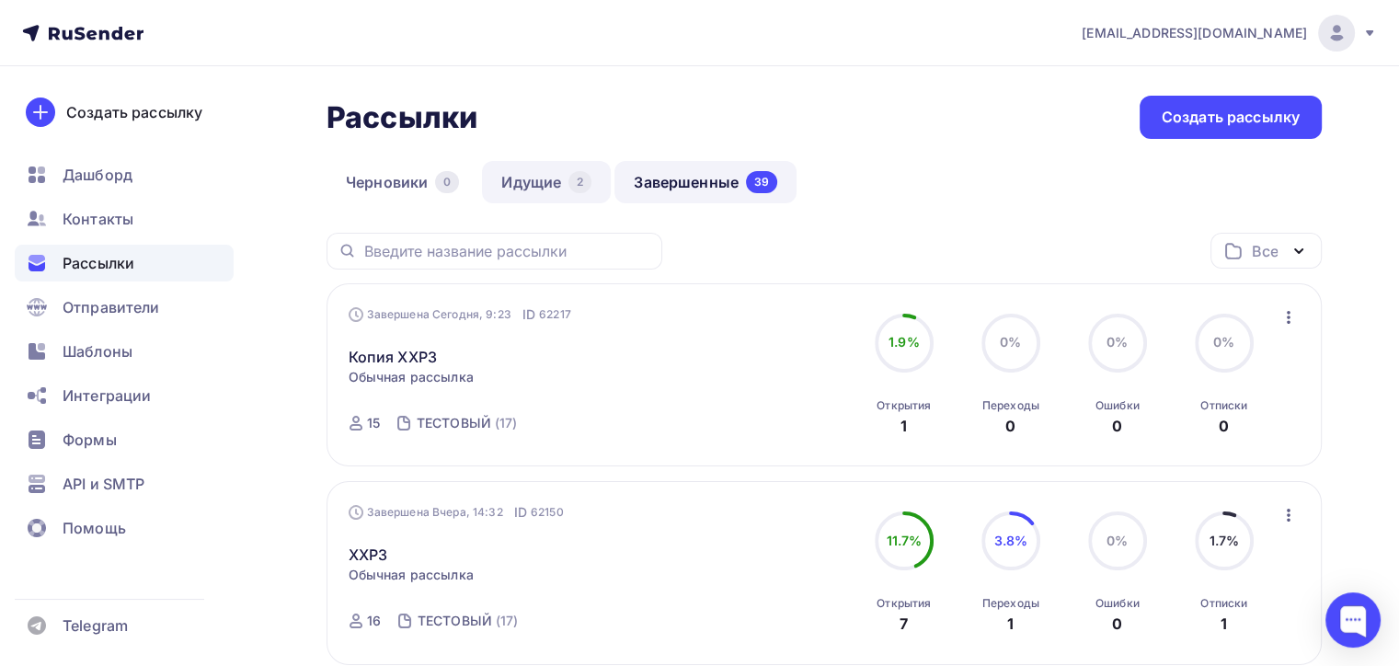
click at [531, 177] on link "Идущие 2" at bounding box center [546, 182] width 129 height 42
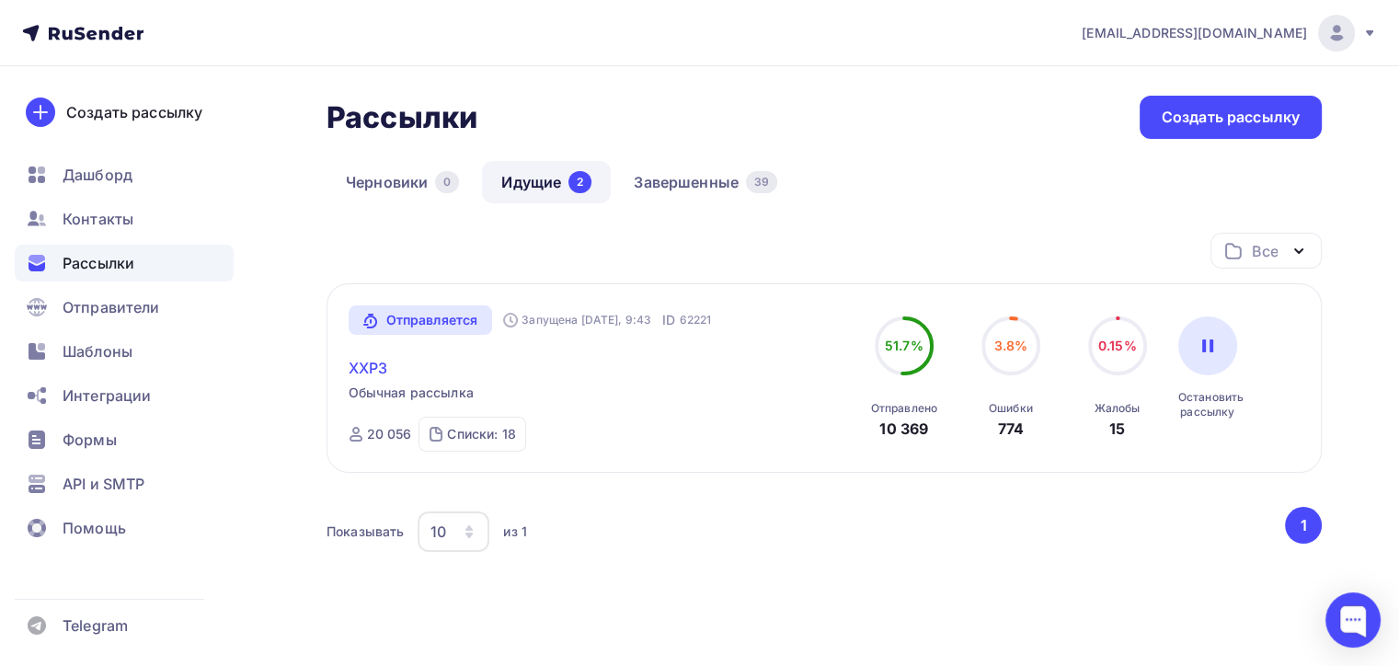
click at [380, 359] on link "XXP3" at bounding box center [369, 368] width 40 height 22
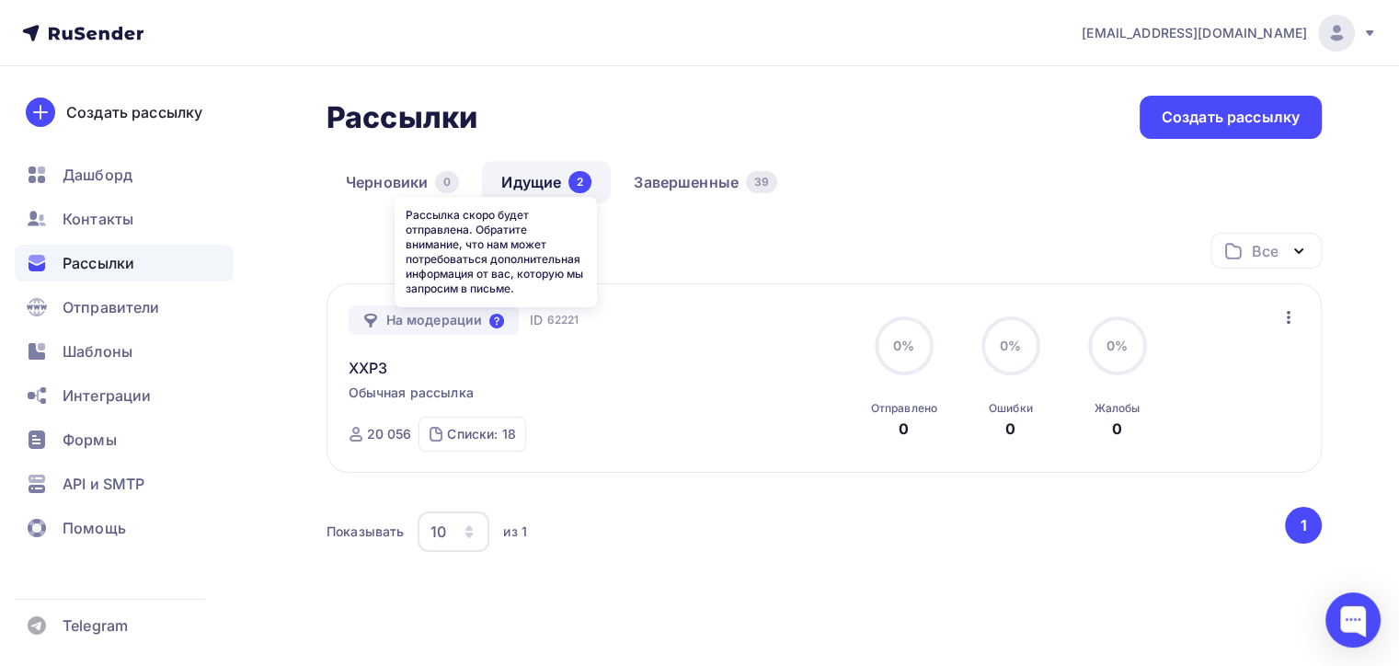
click at [501, 319] on icon at bounding box center [496, 321] width 15 height 15
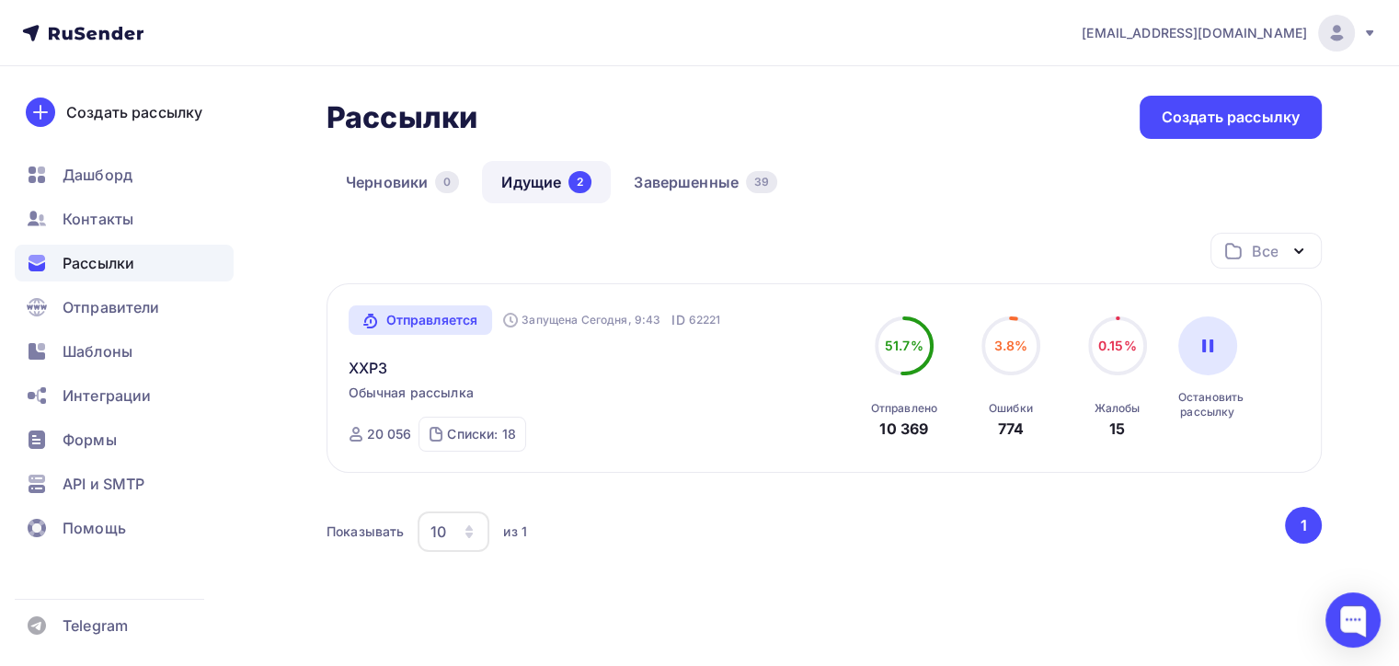
click at [396, 353] on div "XXP3" at bounding box center [558, 357] width 419 height 44
click at [383, 368] on link "XXP3" at bounding box center [369, 368] width 40 height 22
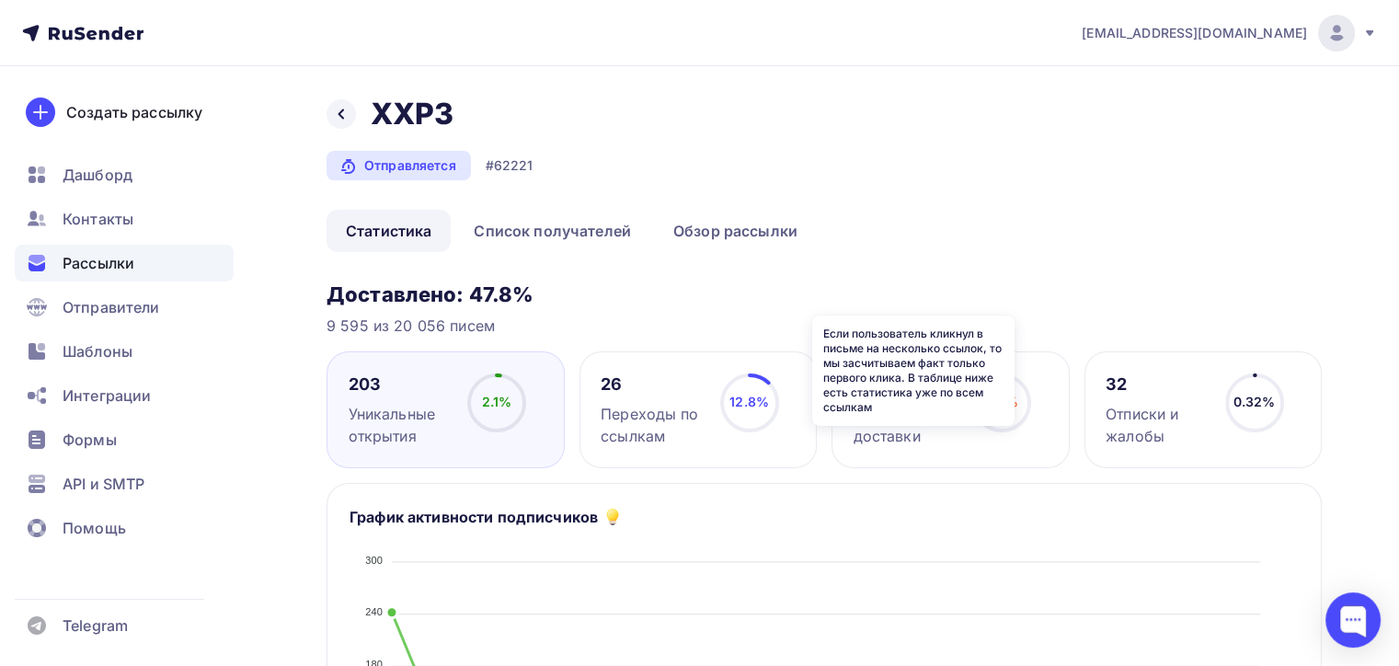
click at [0, 0] on icon at bounding box center [0, 0] width 0 height 0
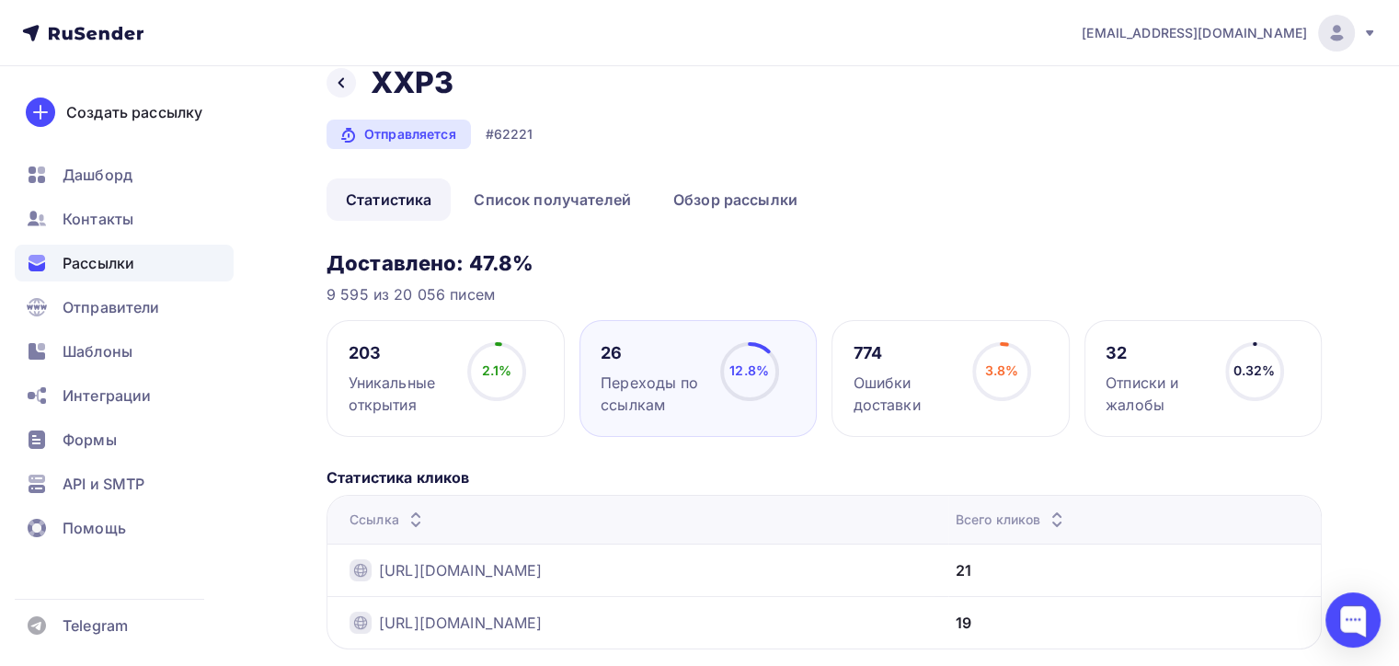
scroll to position [87, 0]
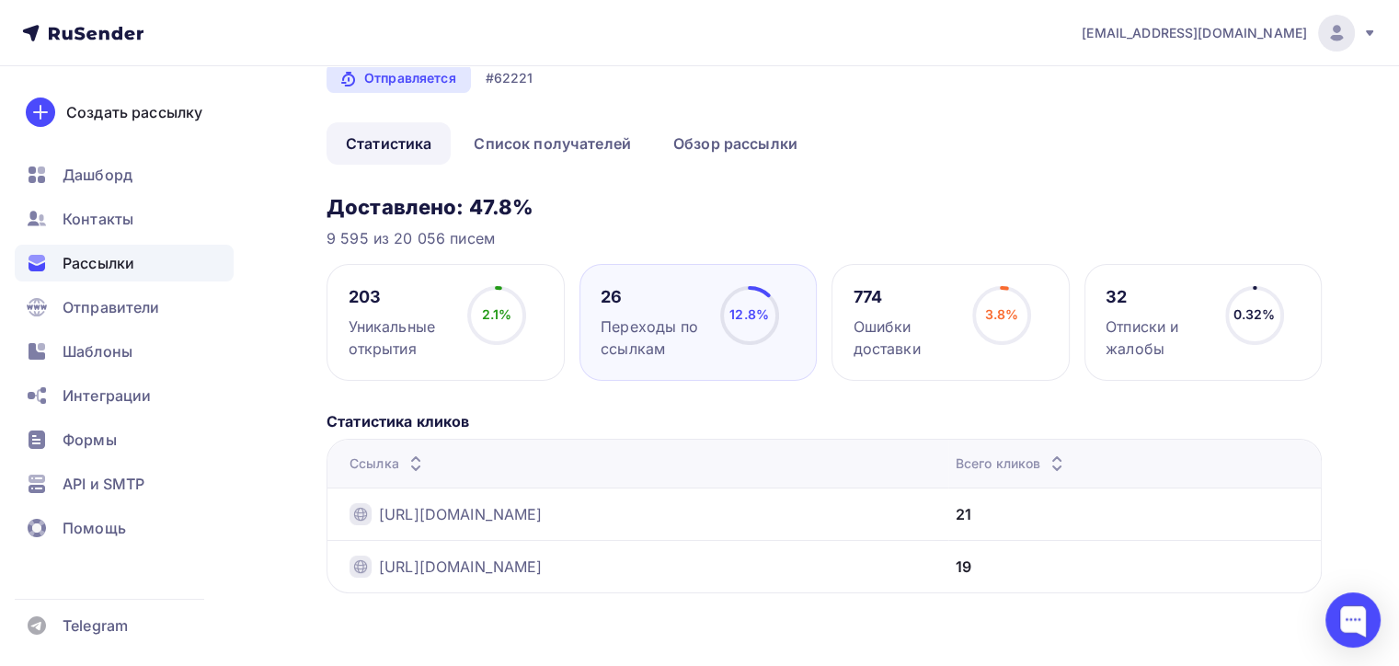
click at [0, 0] on div at bounding box center [0, 0] width 0 height 0
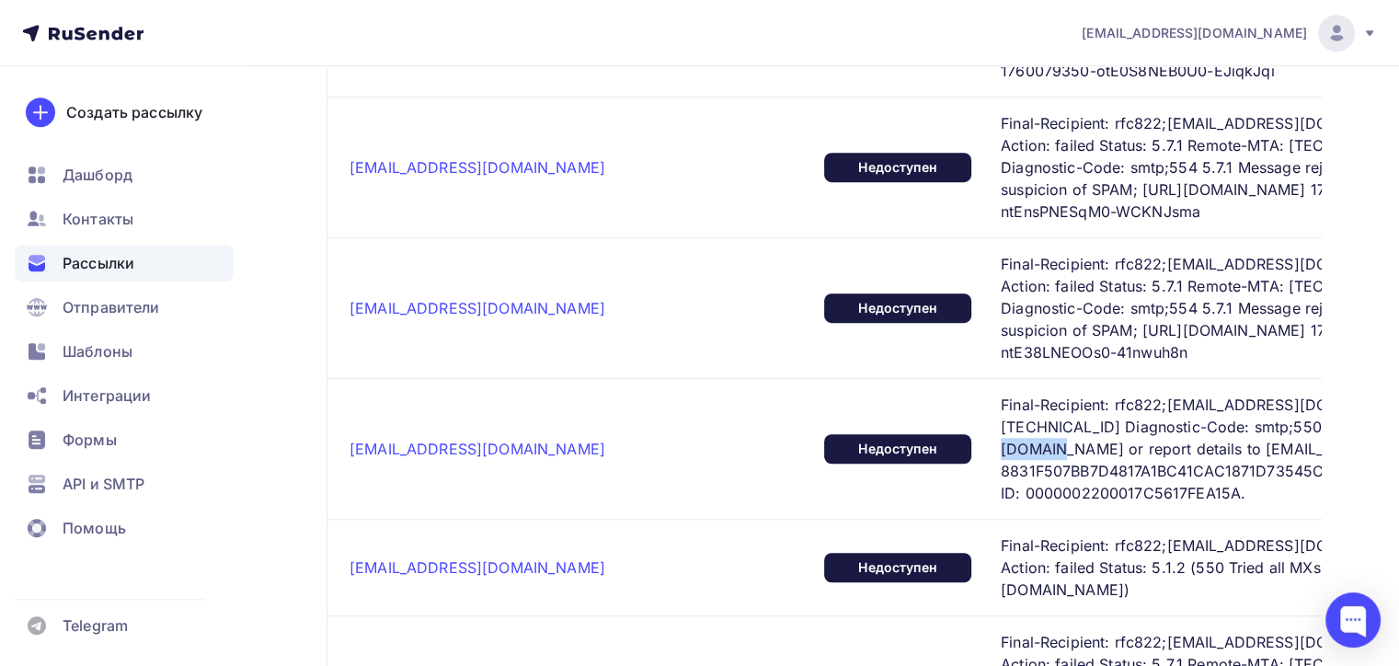
scroll to position [0, 224]
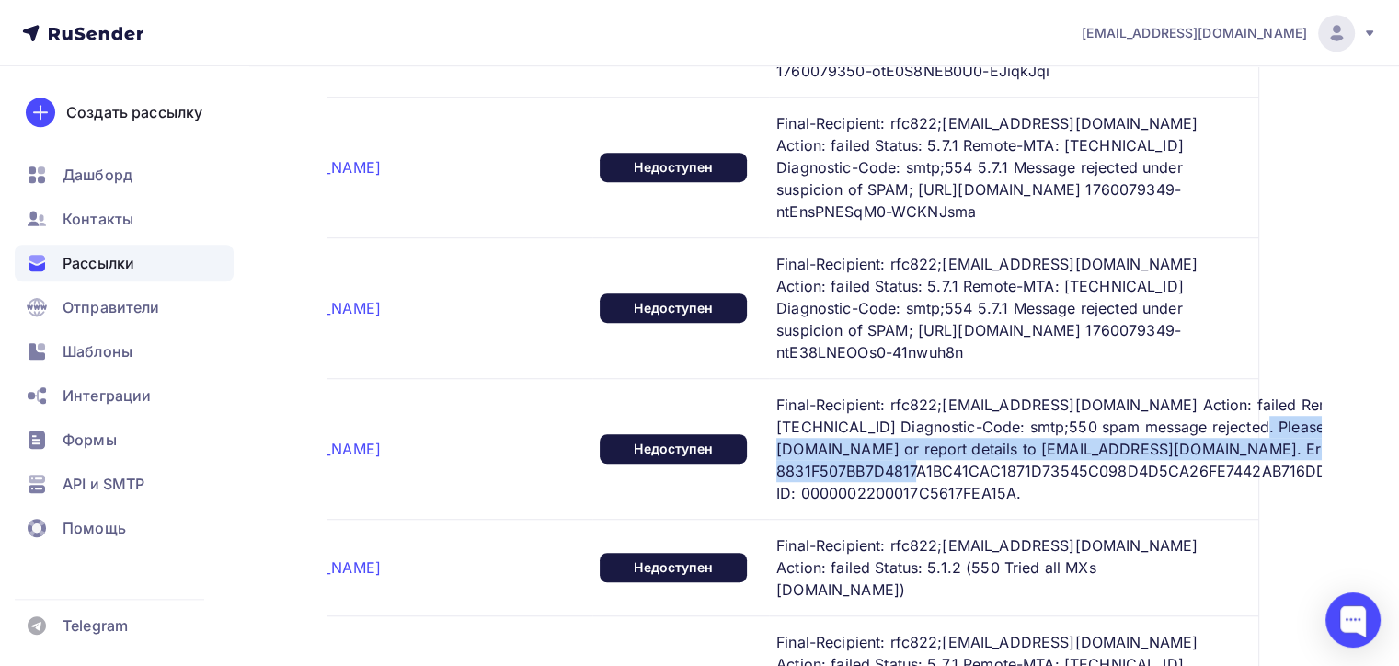
drag, startPoint x: 1133, startPoint y: 338, endPoint x: 1253, endPoint y: 357, distance: 121.1
click at [1253, 394] on span "Final-Recipient: rfc822;[EMAIL_ADDRESS][DOMAIN_NAME] Action: failed Remote-MTA:…" at bounding box center [1146, 449] width 741 height 110
copy span "[URL][DOMAIN_NAME]"
drag, startPoint x: 810, startPoint y: 423, endPoint x: 602, endPoint y: 432, distance: 209.0
click at [776, 432] on span "Final-Recipient: rfc822;[EMAIL_ADDRESS][DOMAIN_NAME] Action: failed Remote-MTA:…" at bounding box center [1146, 449] width 741 height 110
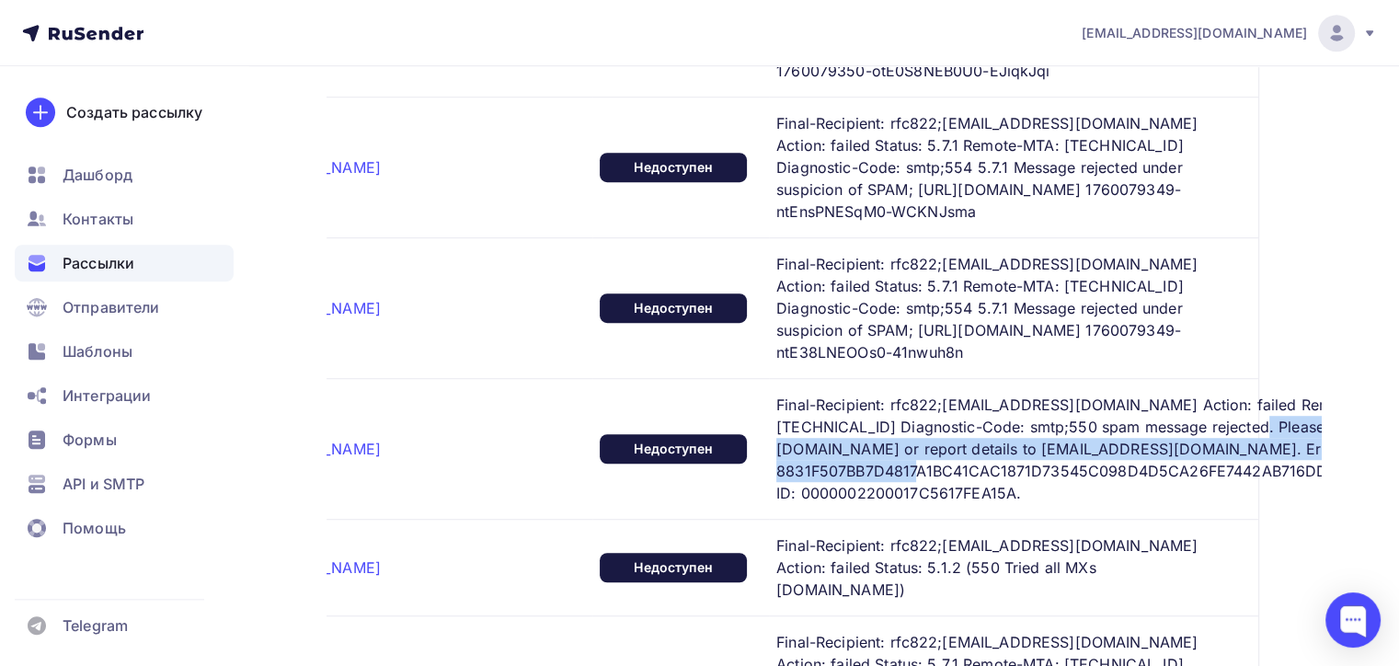
copy span "0000002200017C5617FEA15A"
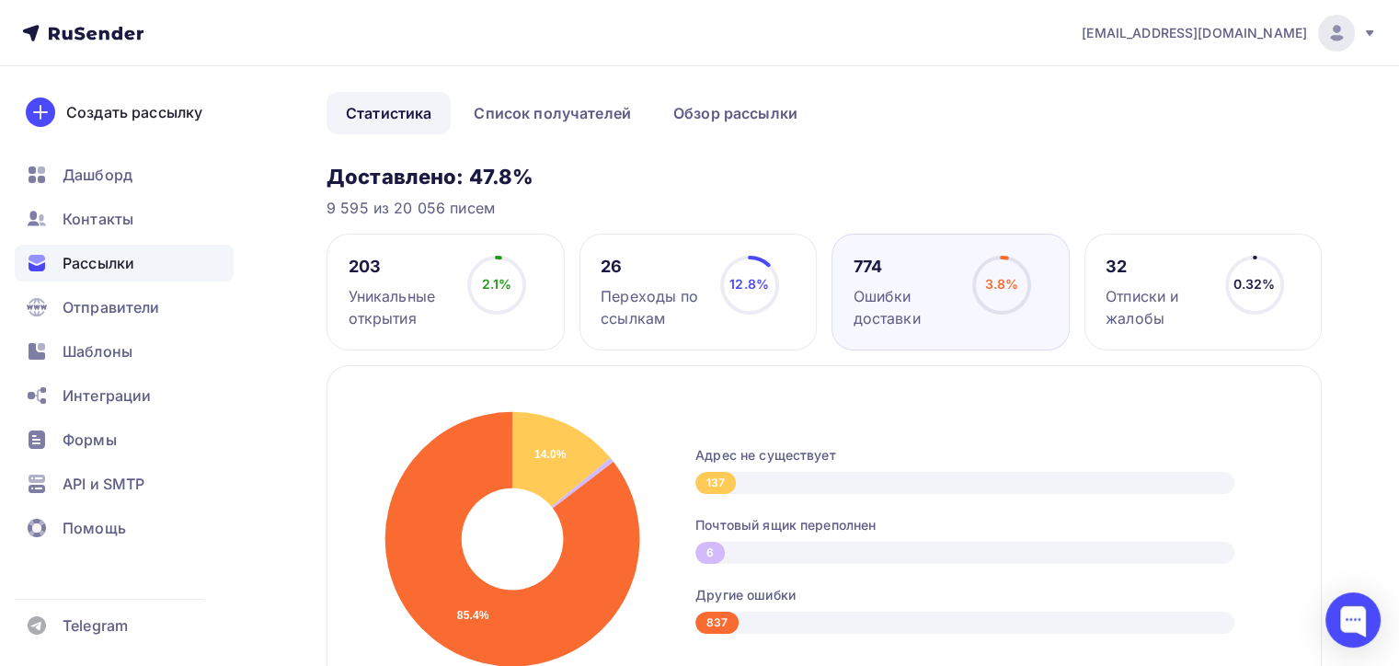
scroll to position [0, 0]
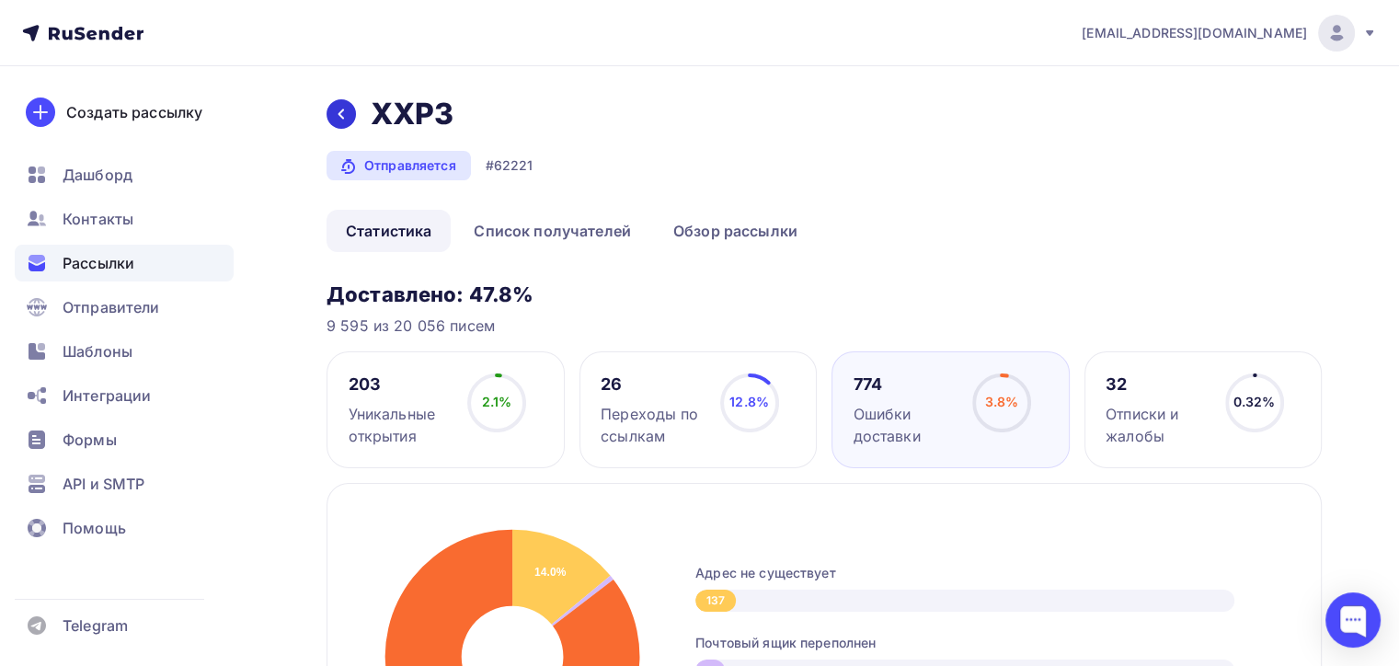
click at [329, 121] on div at bounding box center [341, 113] width 29 height 29
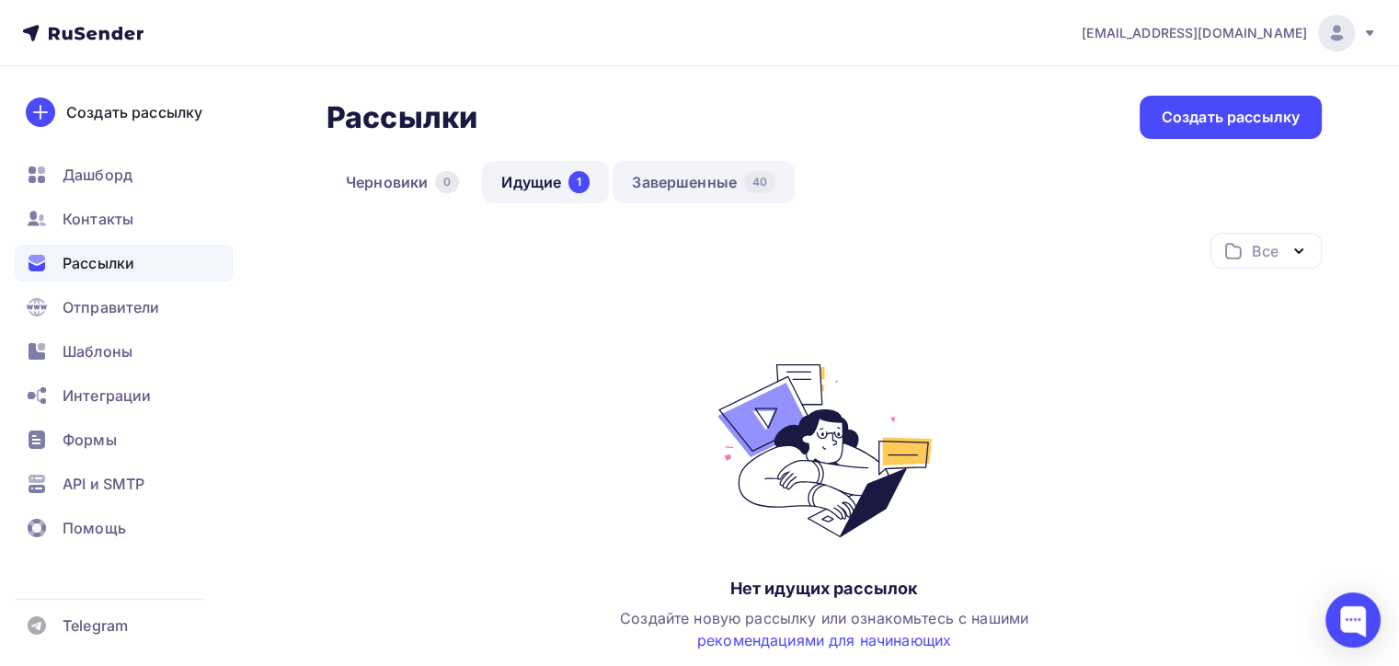
click at [718, 186] on link "Завершенные 40" at bounding box center [704, 182] width 182 height 42
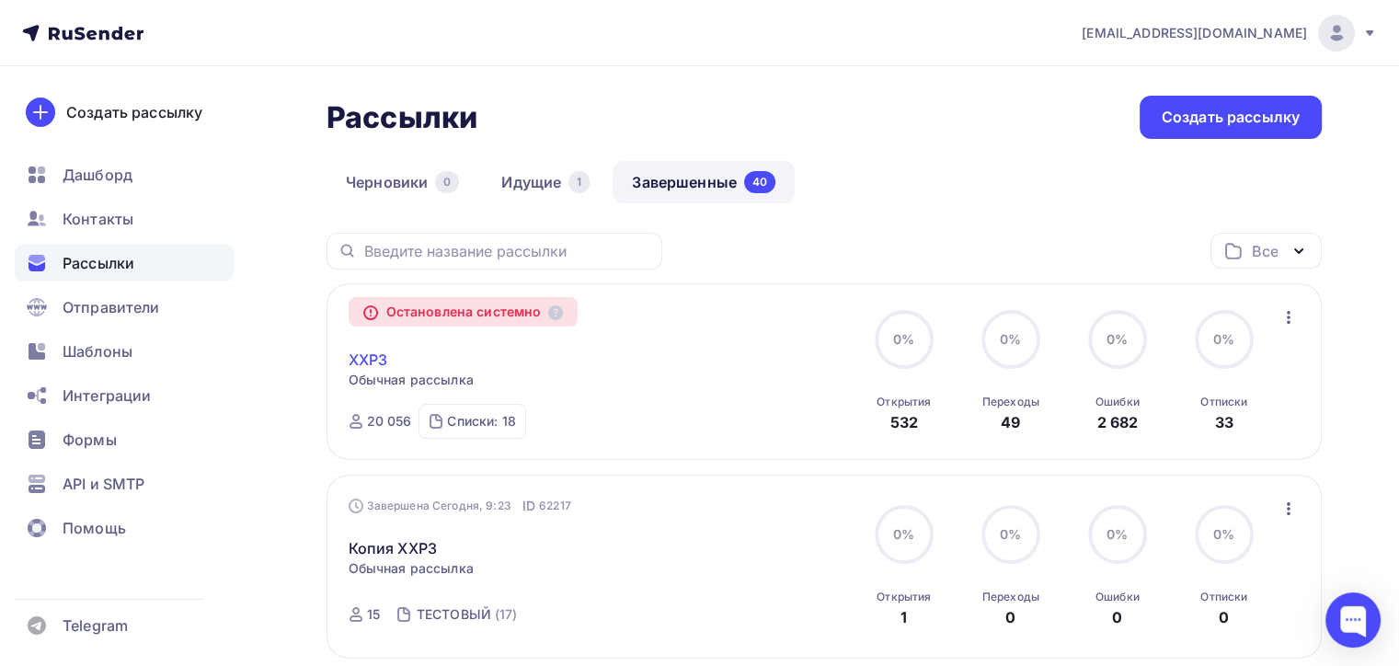
click at [369, 357] on link "XXP3" at bounding box center [369, 360] width 40 height 22
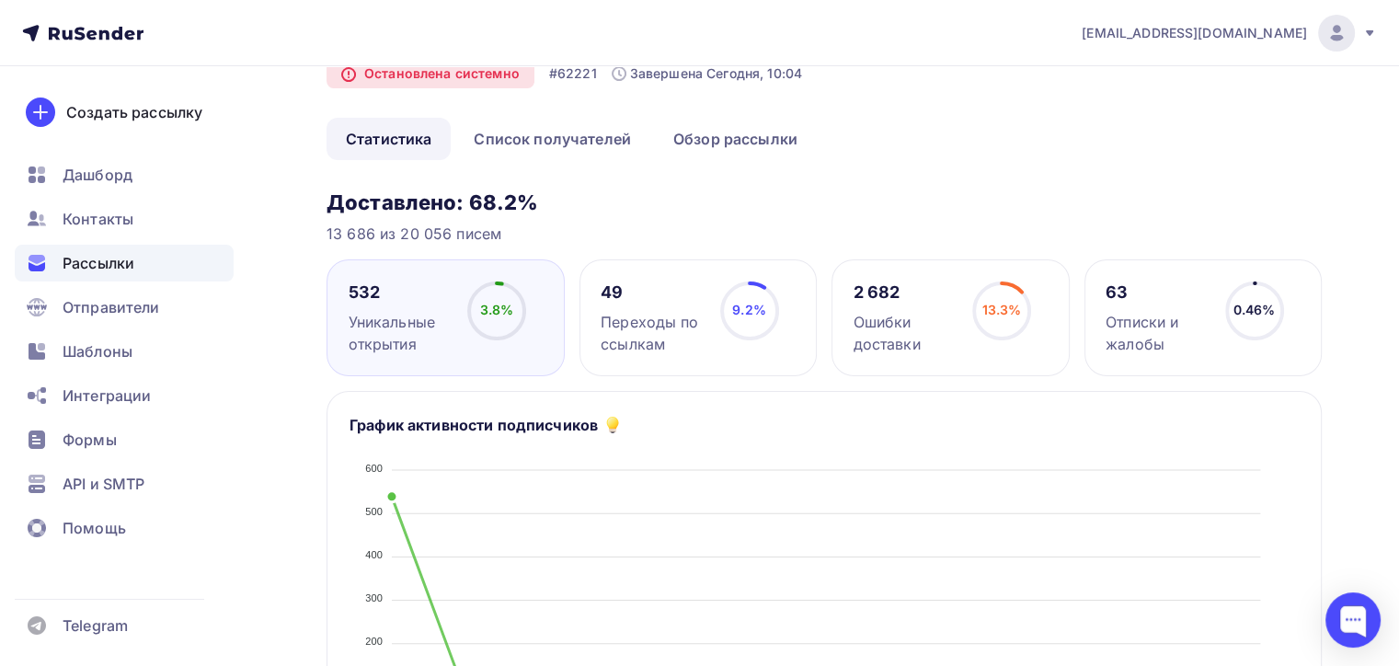
scroll to position [184, 0]
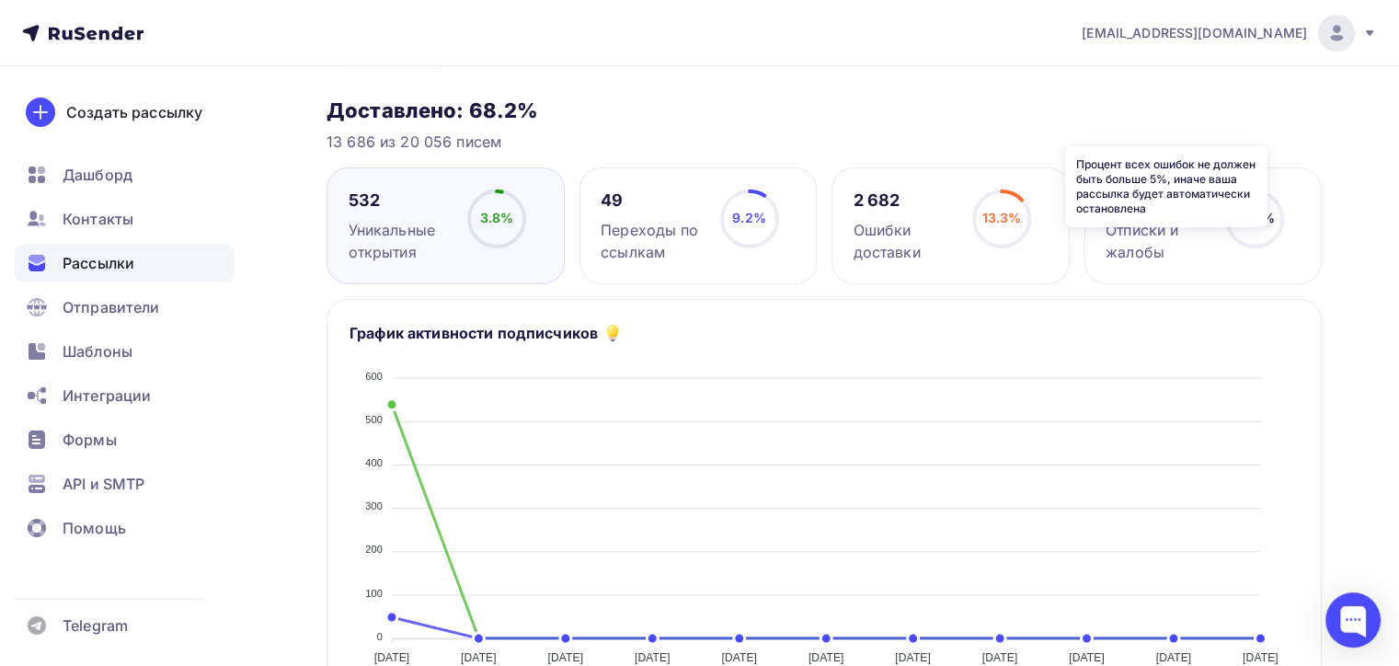
click at [0, 0] on icon at bounding box center [0, 0] width 0 height 0
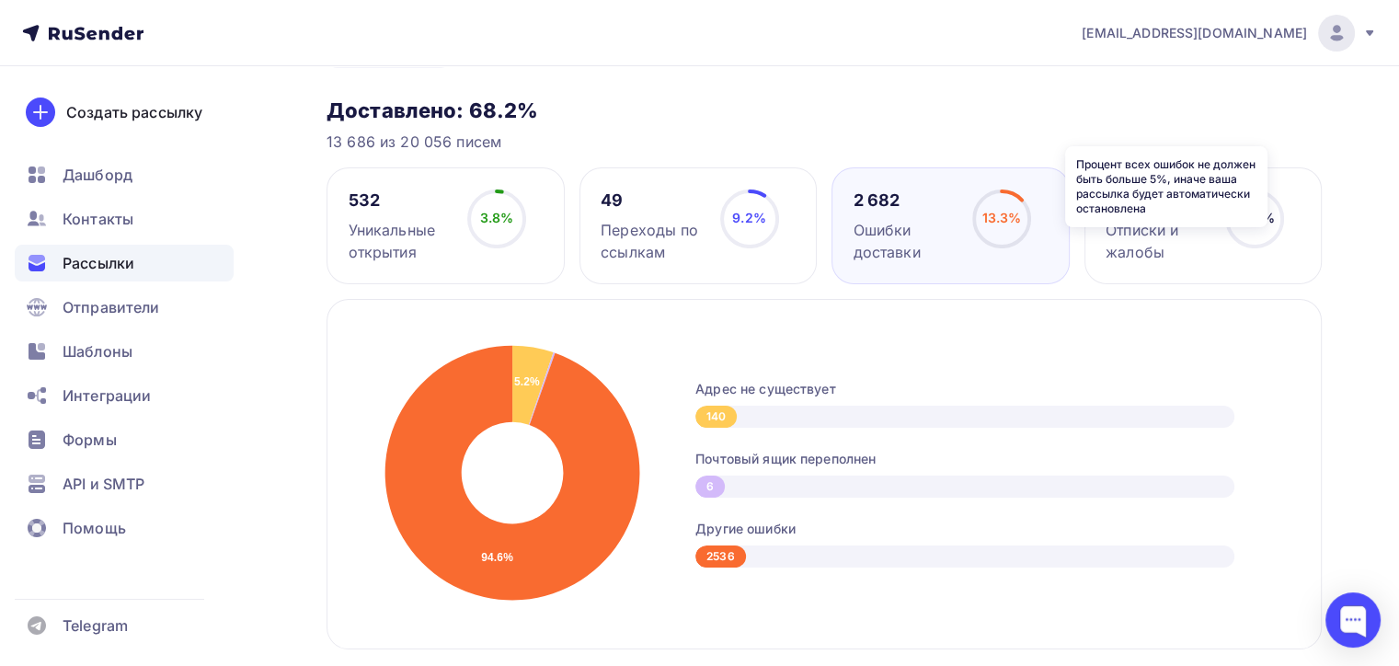
click at [0, 0] on icon at bounding box center [0, 0] width 0 height 0
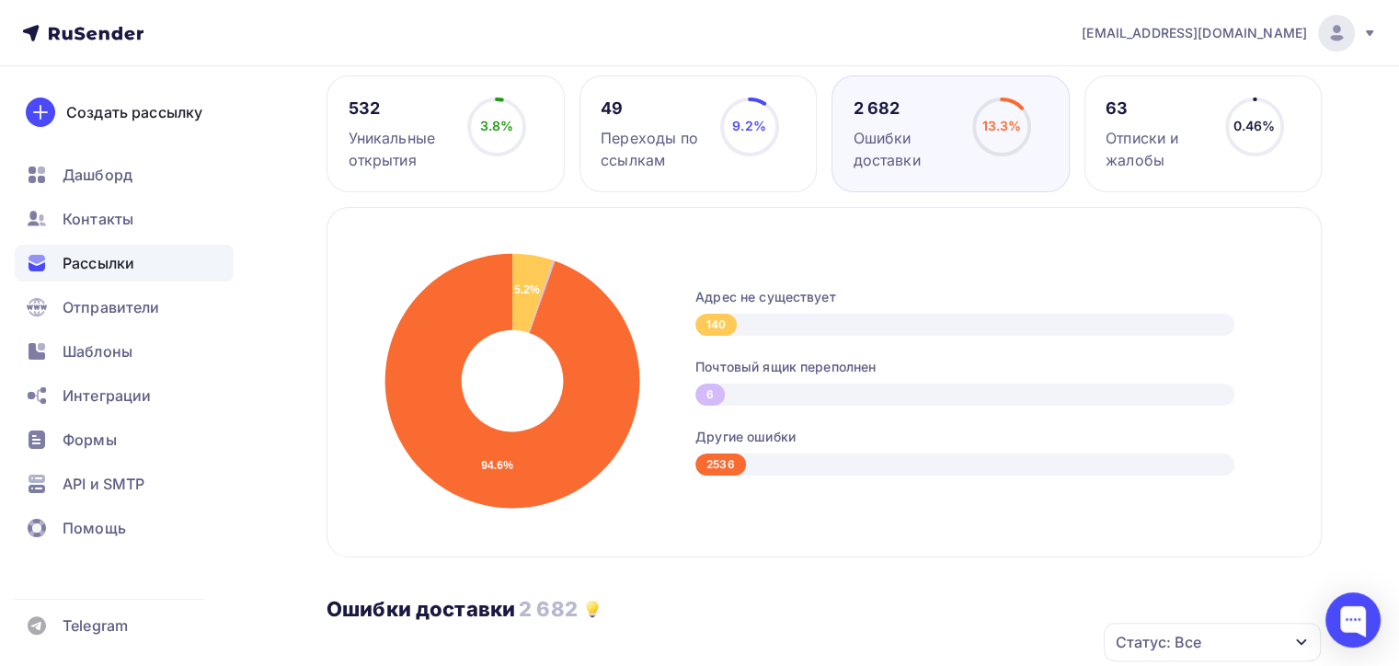
scroll to position [0, 0]
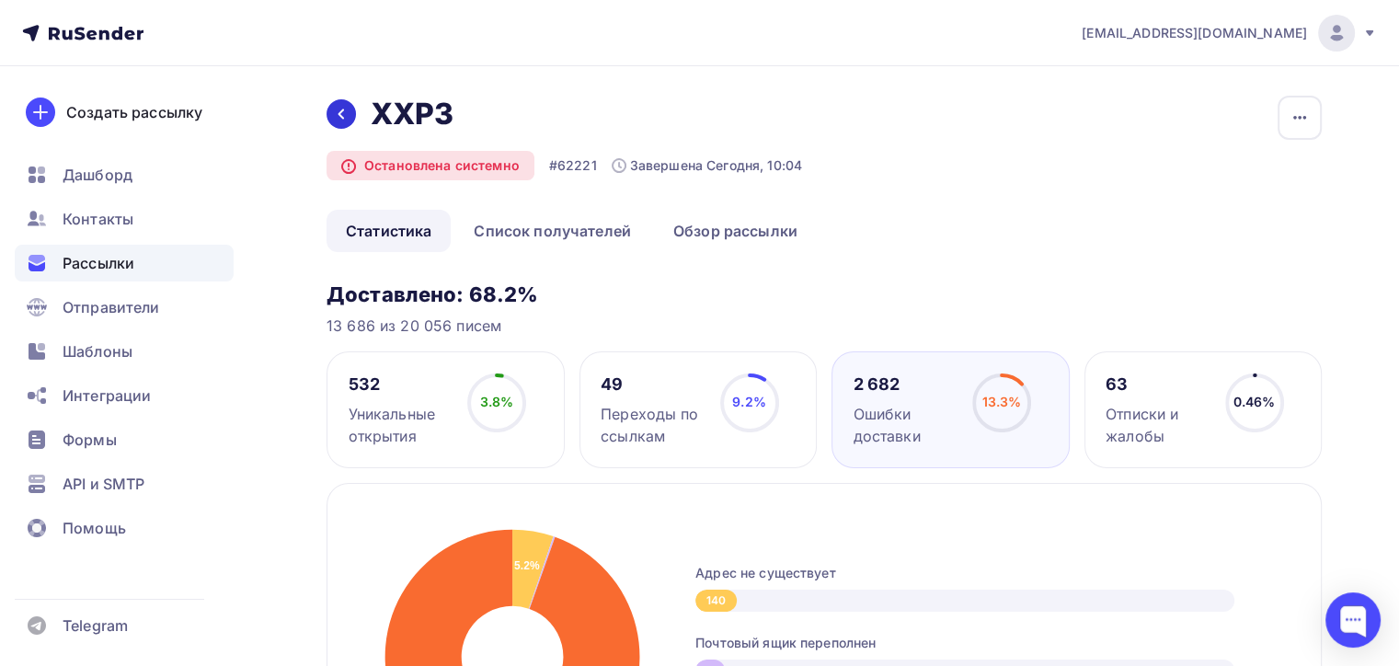
click at [339, 121] on icon at bounding box center [341, 114] width 15 height 15
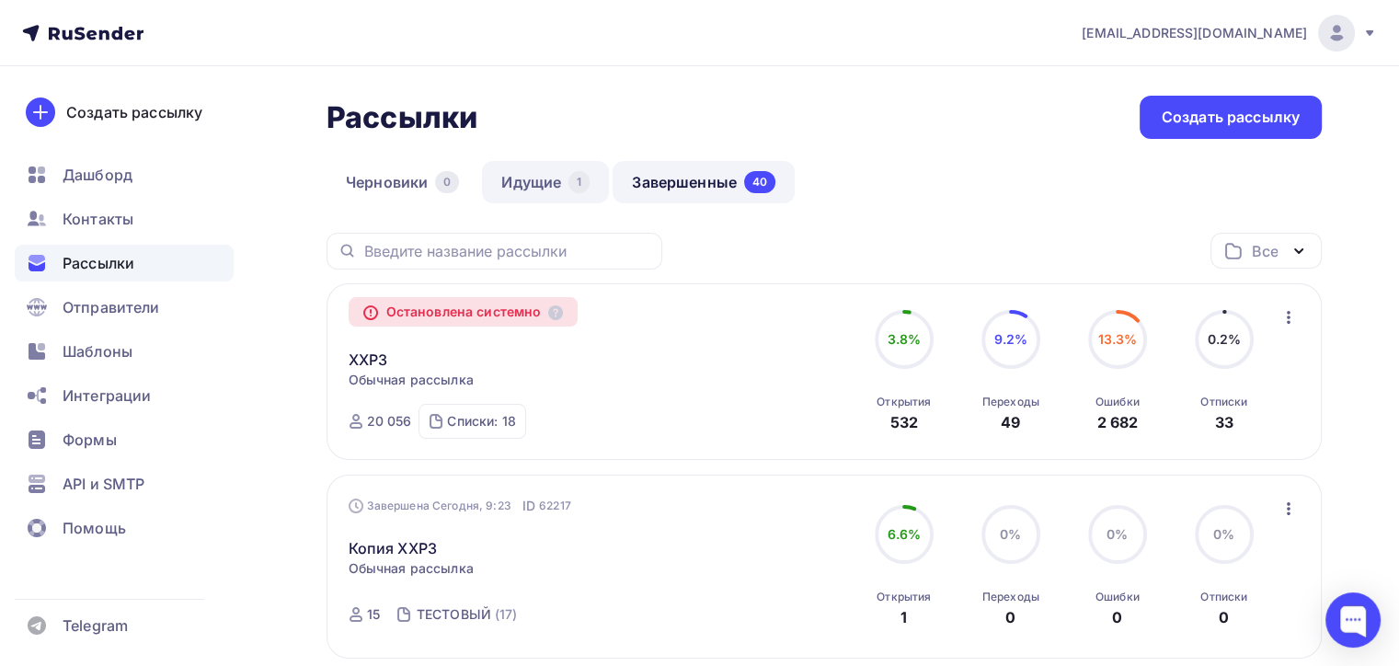
click at [574, 168] on link "Идущие 1" at bounding box center [545, 182] width 127 height 42
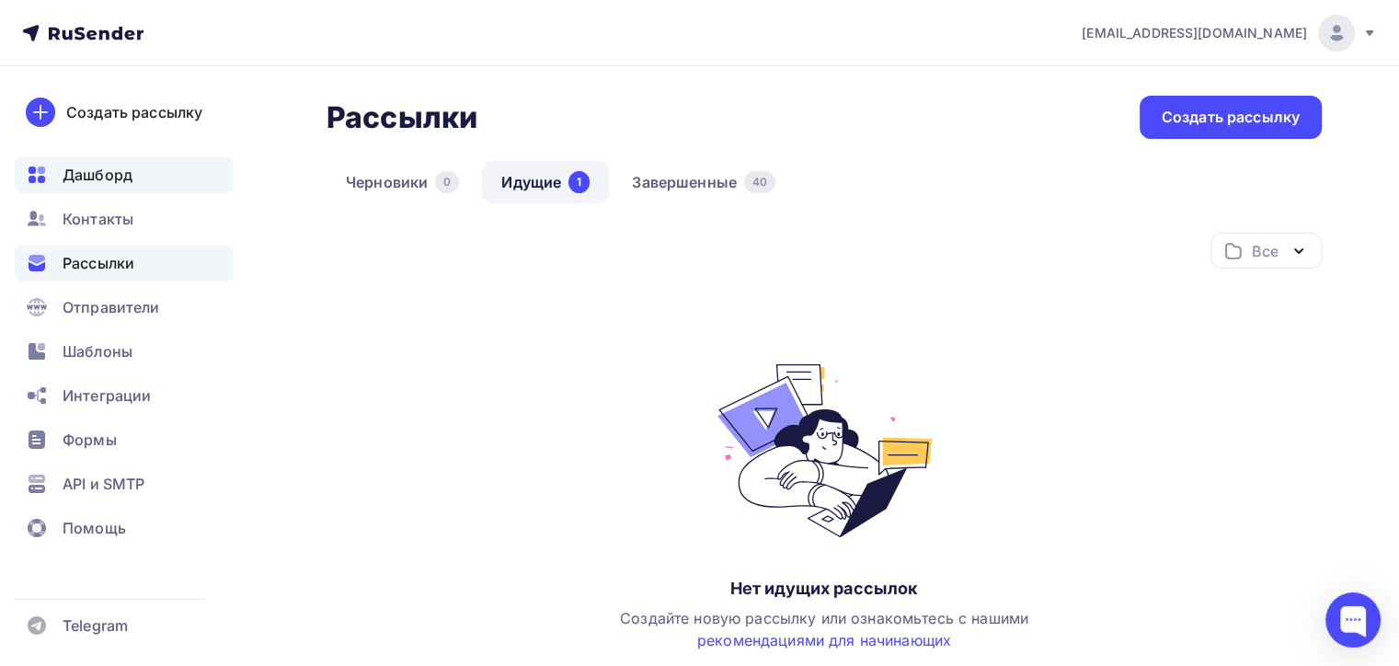
click at [87, 179] on span "Дашборд" at bounding box center [98, 175] width 70 height 22
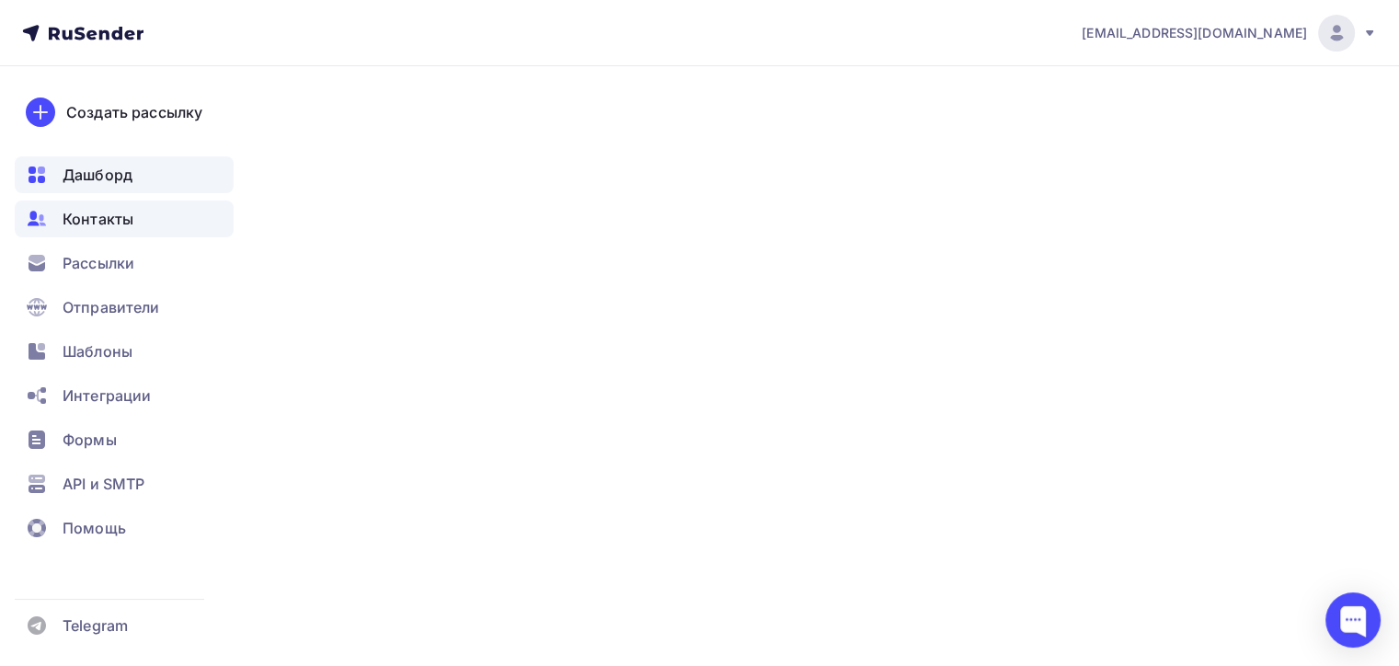
click at [121, 222] on span "Контакты" at bounding box center [98, 219] width 71 height 22
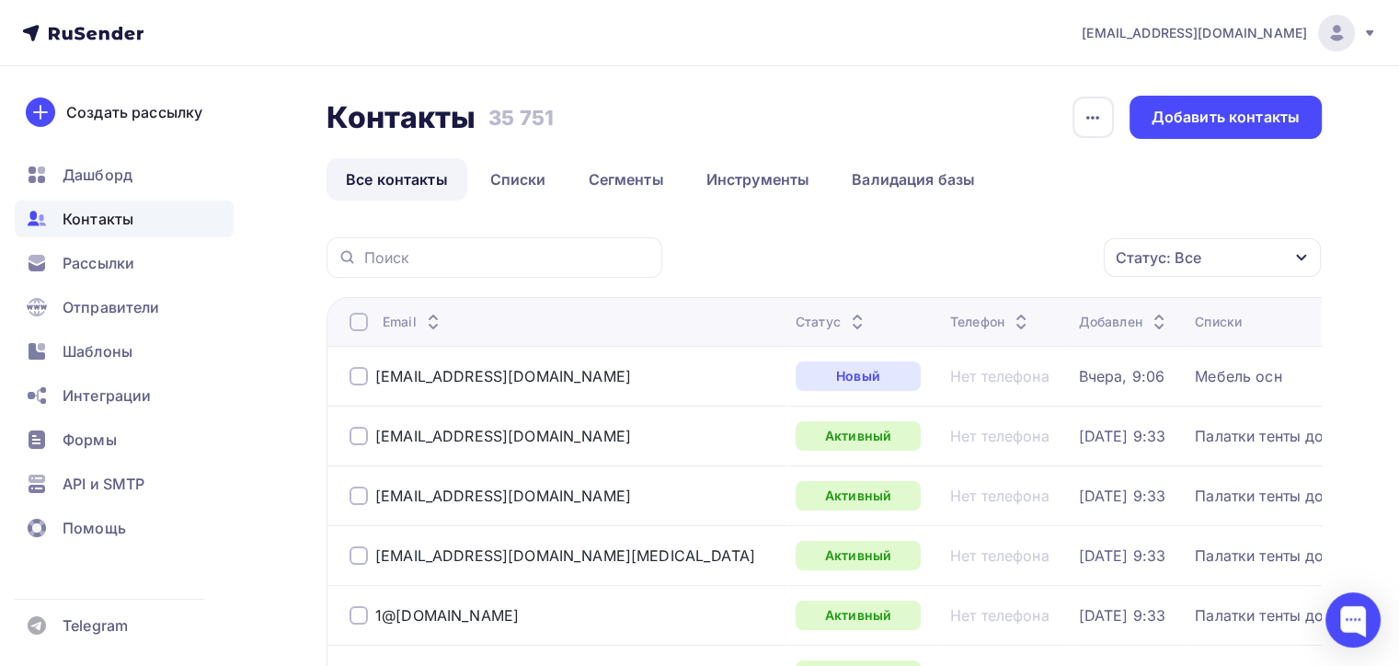
click at [131, 220] on span "Контакты" at bounding box center [98, 219] width 71 height 22
click at [1180, 258] on div "Статус: Все" at bounding box center [1159, 258] width 86 height 22
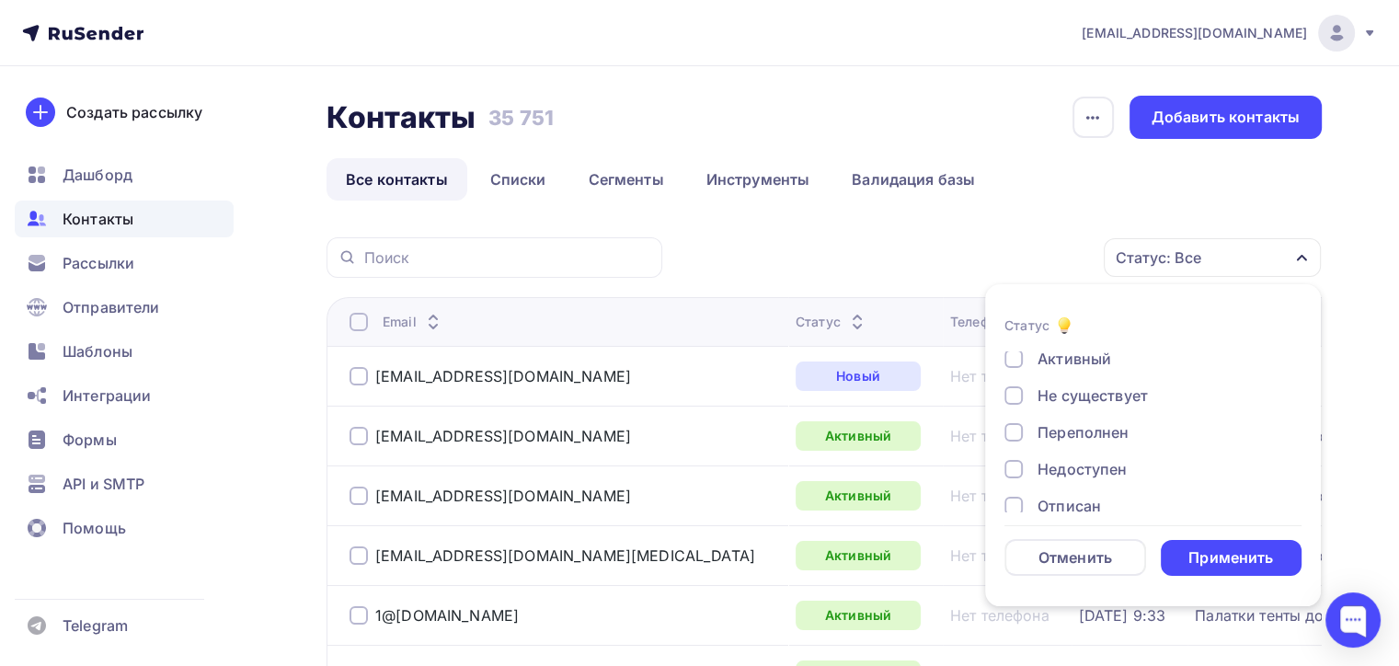
scroll to position [132, 0]
click at [1016, 486] on div at bounding box center [1014, 487] width 18 height 18
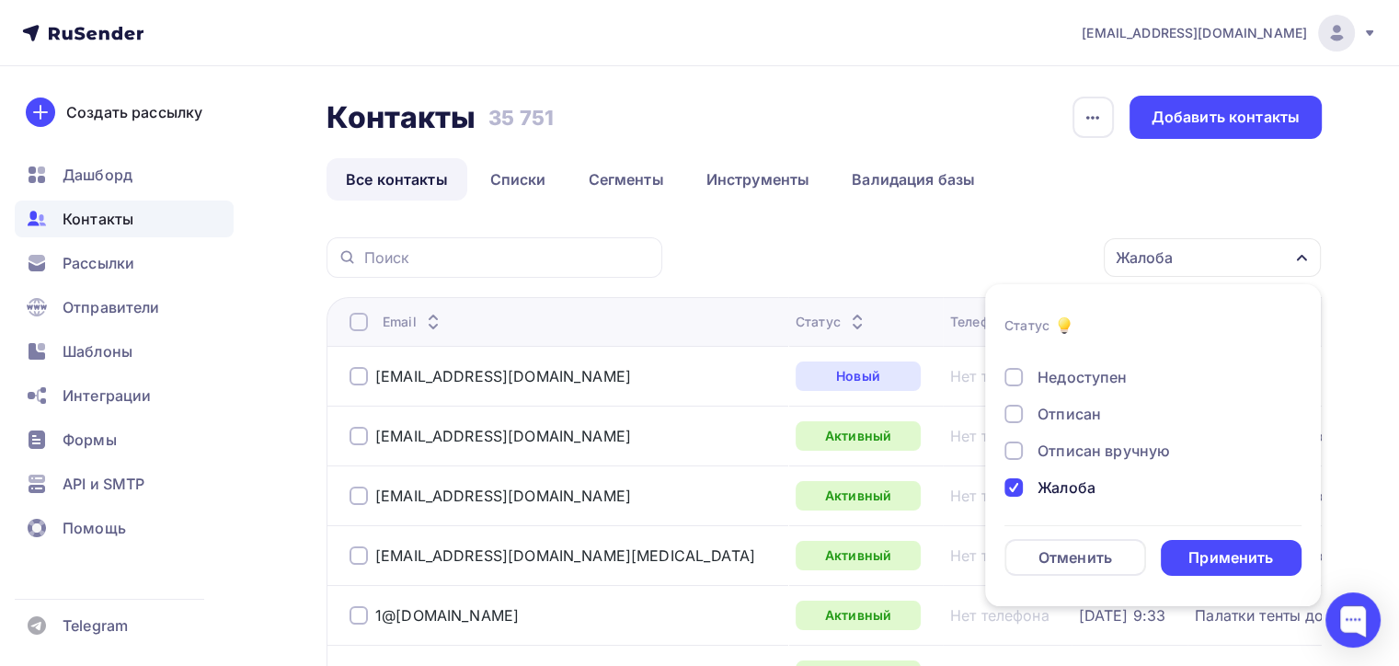
drag, startPoint x: 1023, startPoint y: 454, endPoint x: 1012, endPoint y: 412, distance: 42.8
click at [1023, 451] on div "Отписан вручную" at bounding box center [1143, 451] width 276 height 22
click at [1012, 408] on div at bounding box center [1014, 414] width 18 height 18
click at [1012, 378] on div at bounding box center [1014, 377] width 18 height 18
click at [1233, 587] on li "Статус Новый Активный Не существует Переполнен Недоступен Отписан Отписан вручн…" at bounding box center [1153, 445] width 336 height 300
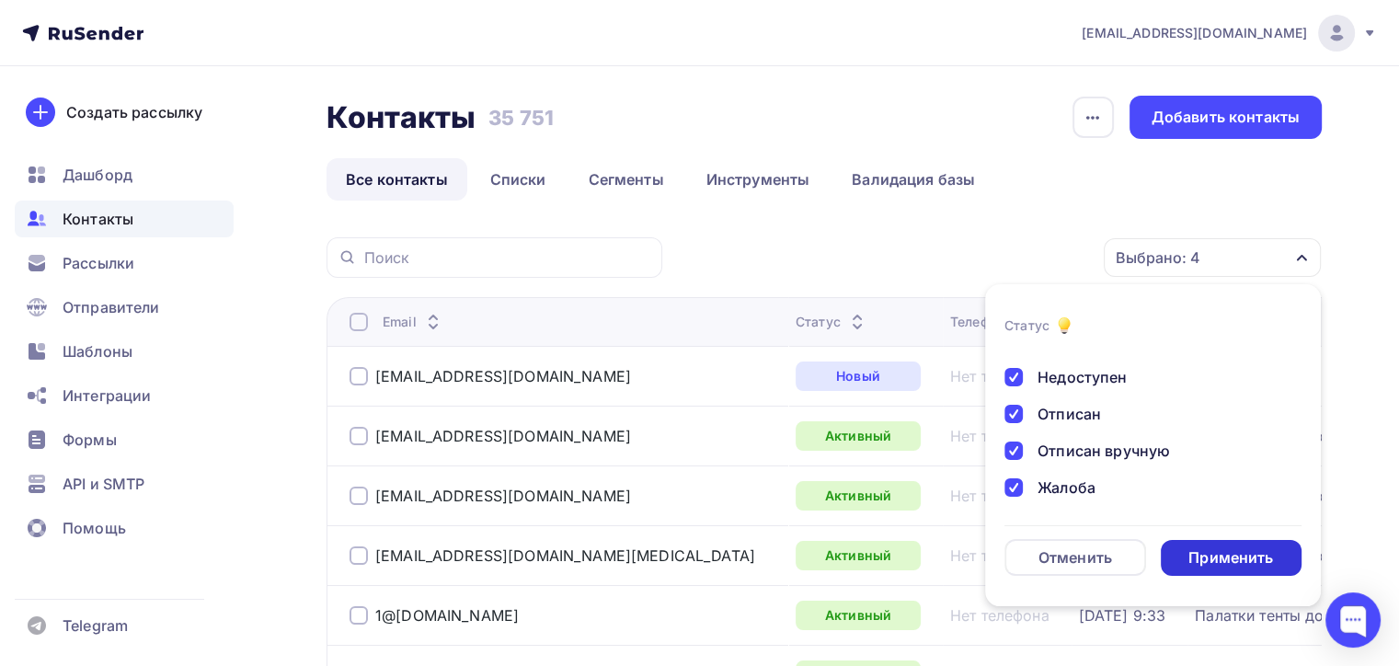
click at [1228, 565] on div "Применить" at bounding box center [1231, 557] width 85 height 21
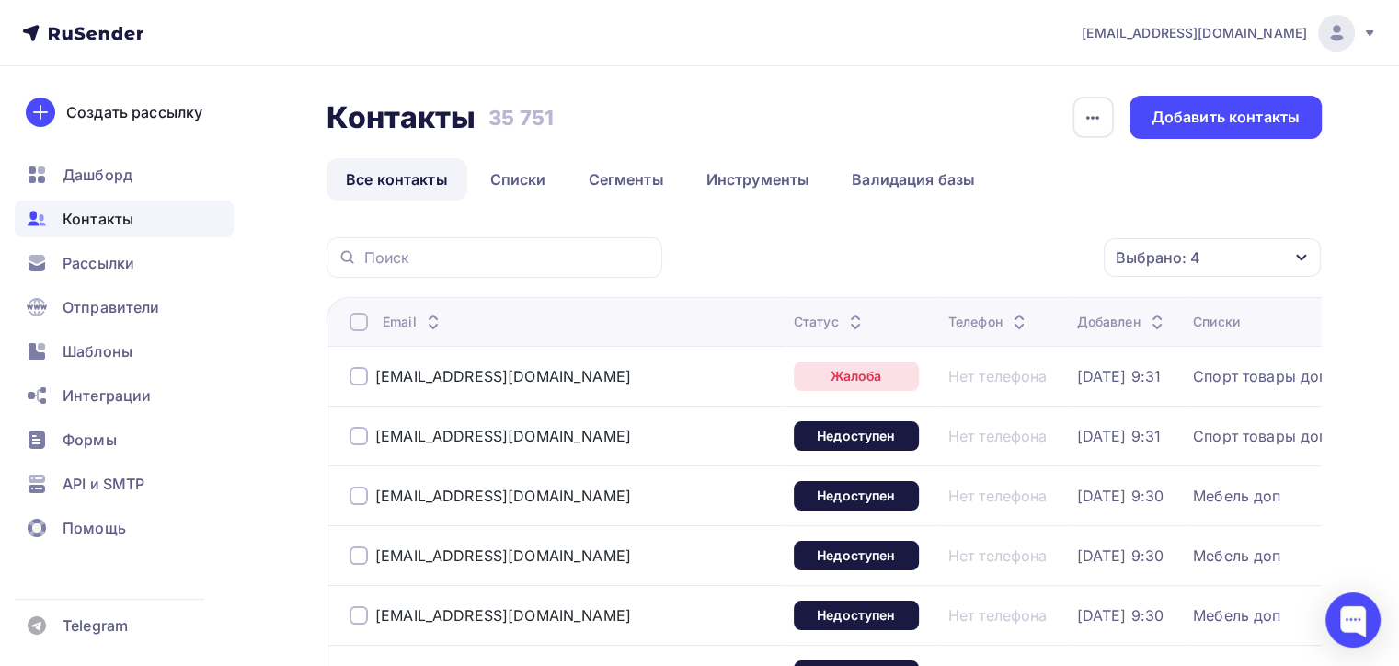
click at [356, 313] on div at bounding box center [359, 322] width 18 height 18
click at [968, 258] on div "Действие" at bounding box center [966, 258] width 243 height 36
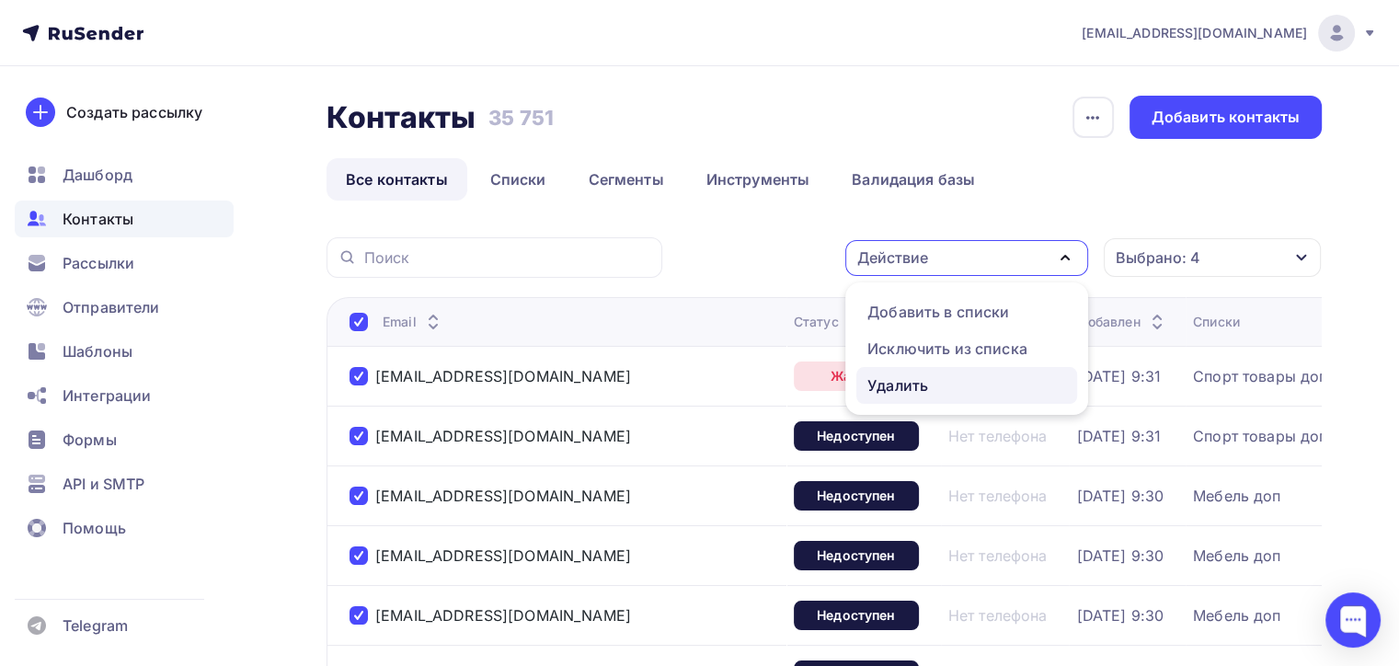
click at [922, 375] on div "Удалить" at bounding box center [897, 385] width 61 height 22
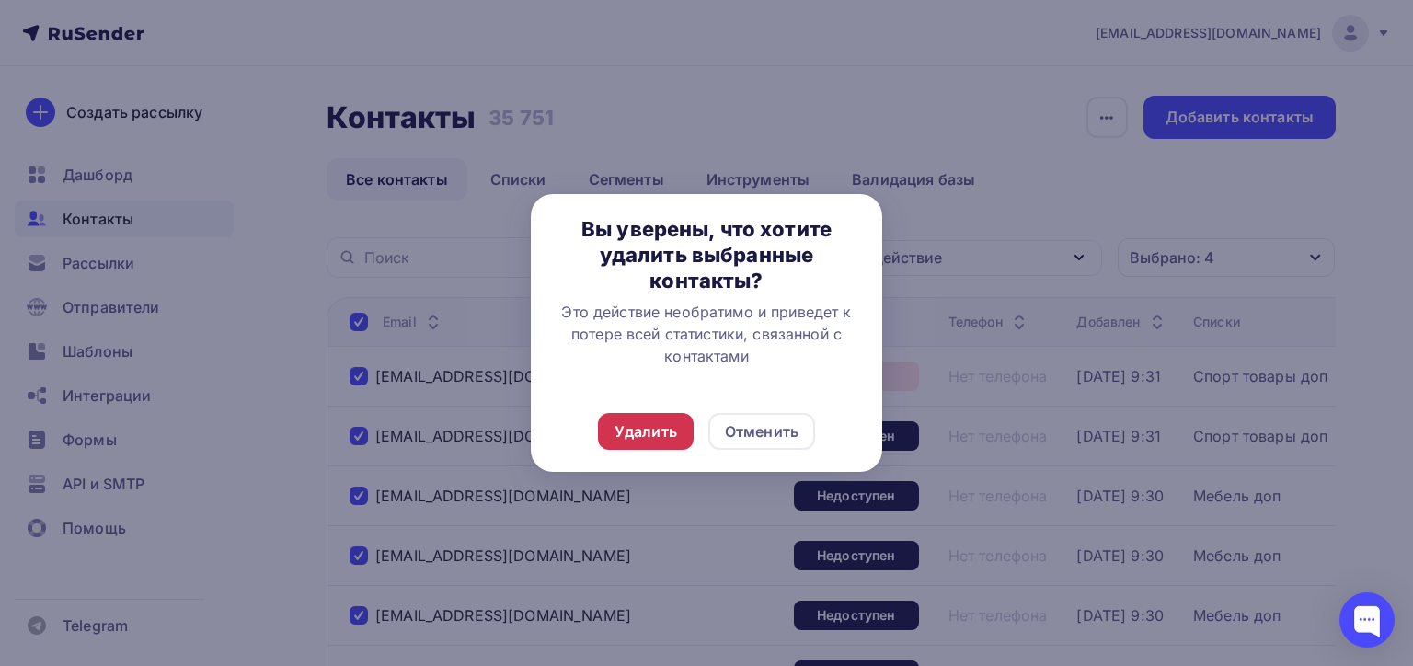
click at [637, 416] on div "Удалить" at bounding box center [646, 431] width 96 height 37
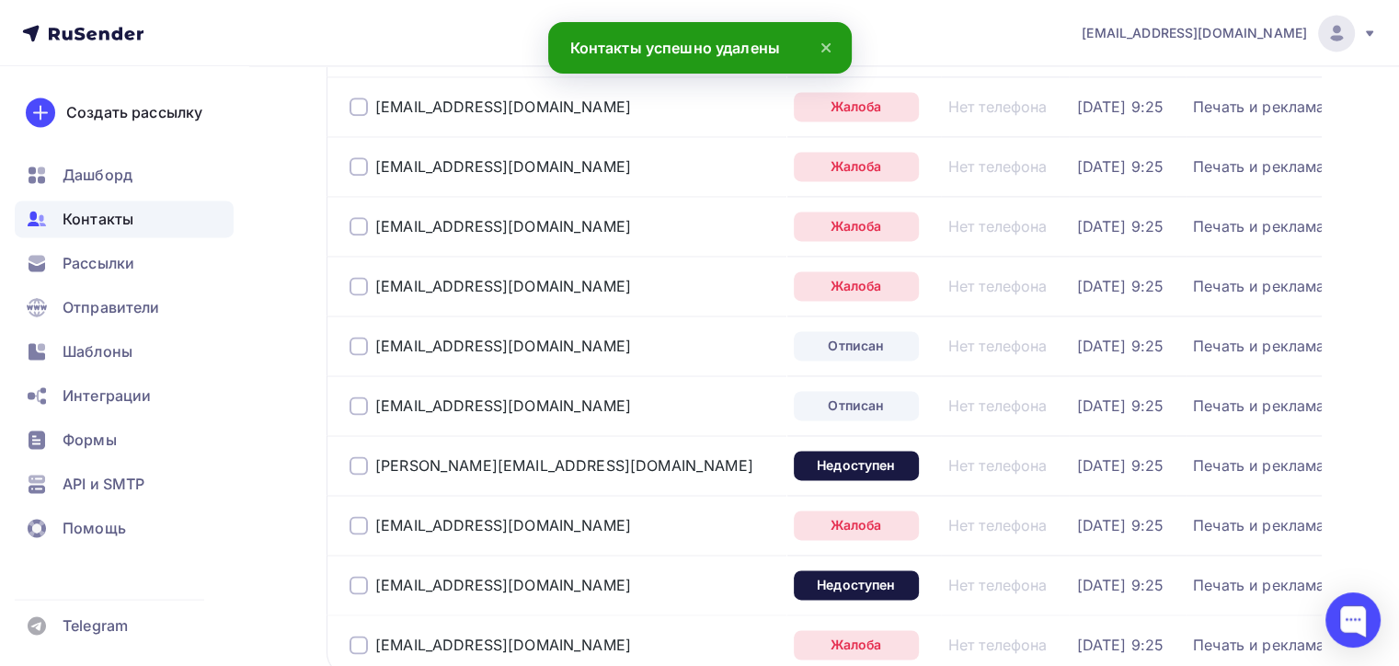
scroll to position [2862, 0]
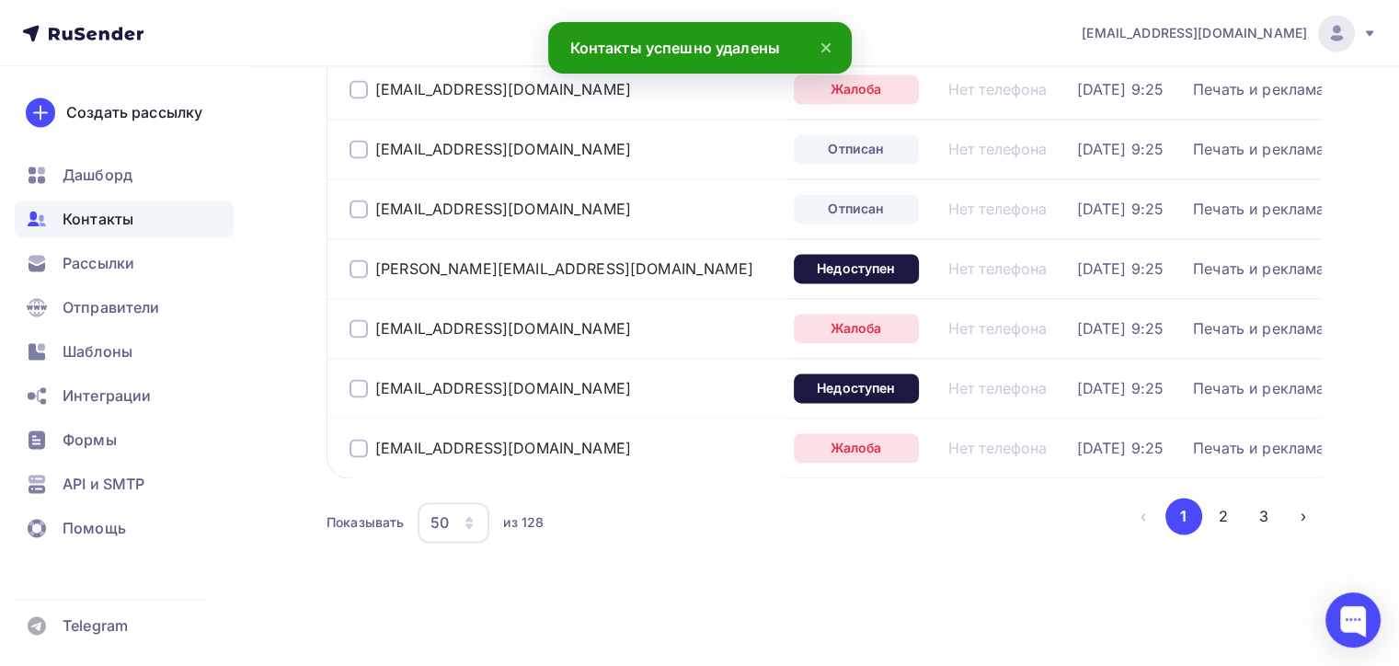
click at [464, 533] on div "50" at bounding box center [454, 522] width 72 height 40
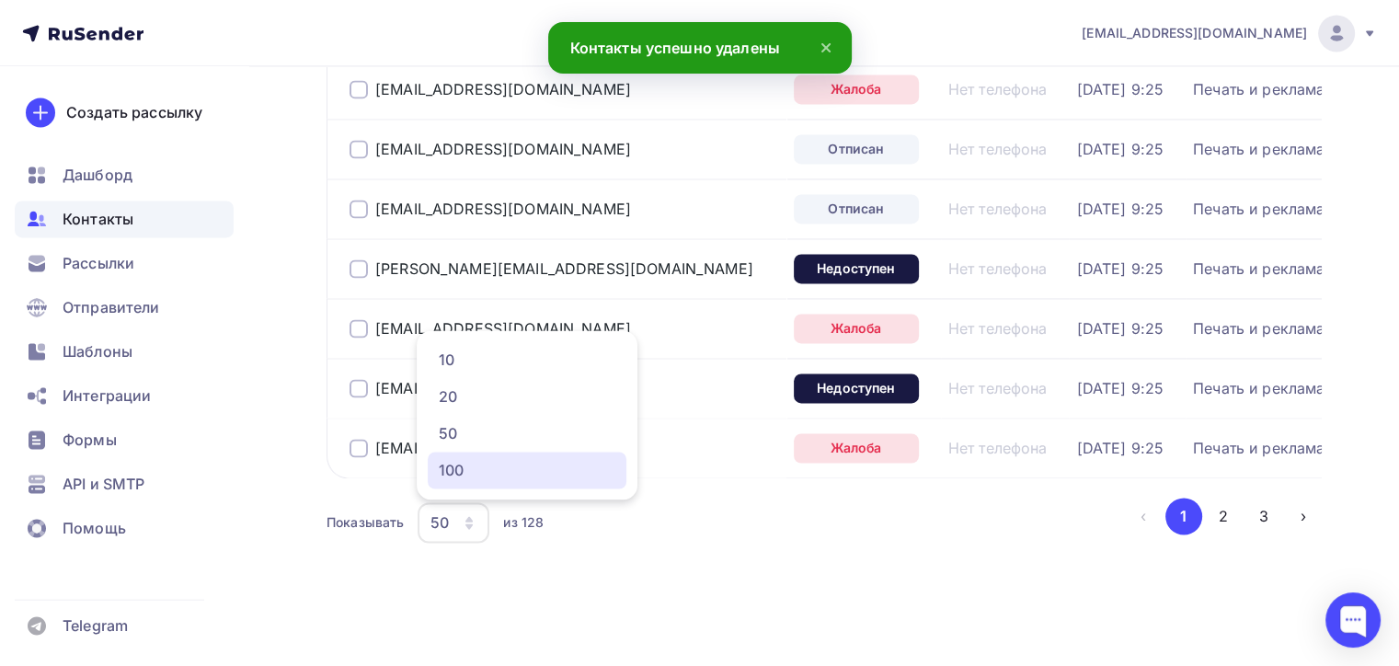
click at [496, 459] on div "100" at bounding box center [527, 470] width 177 height 22
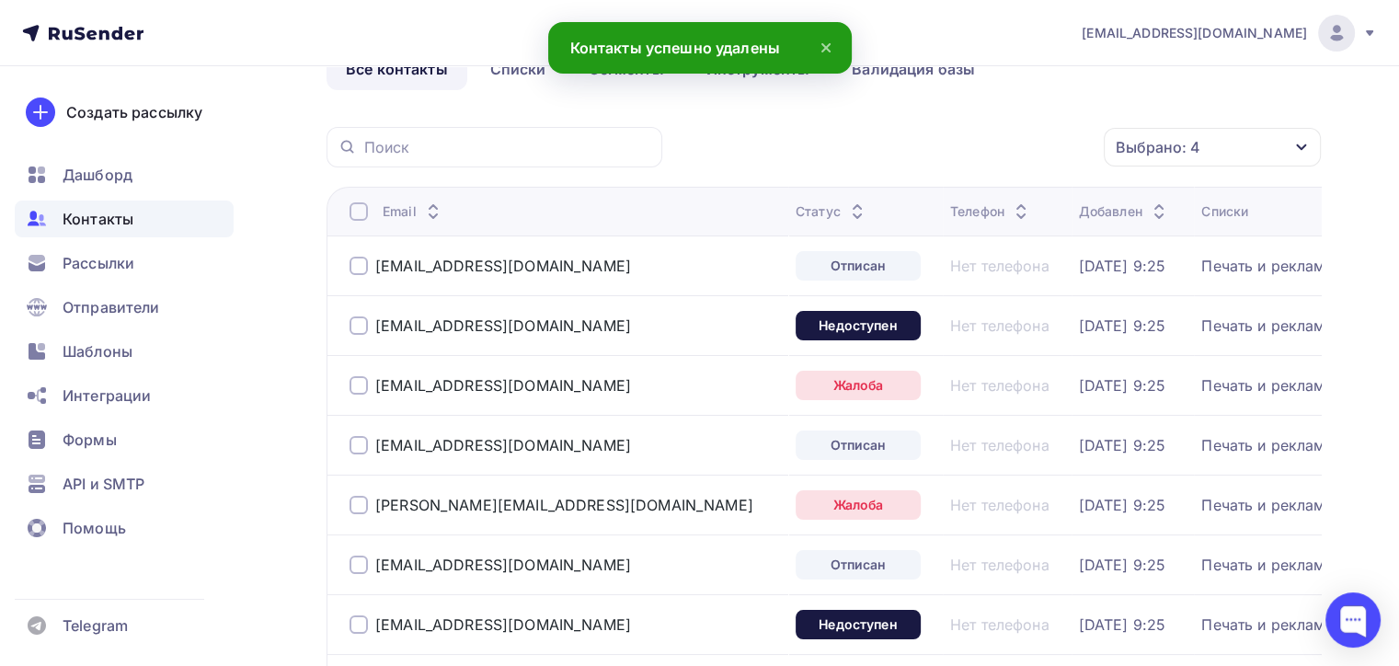
scroll to position [0, 0]
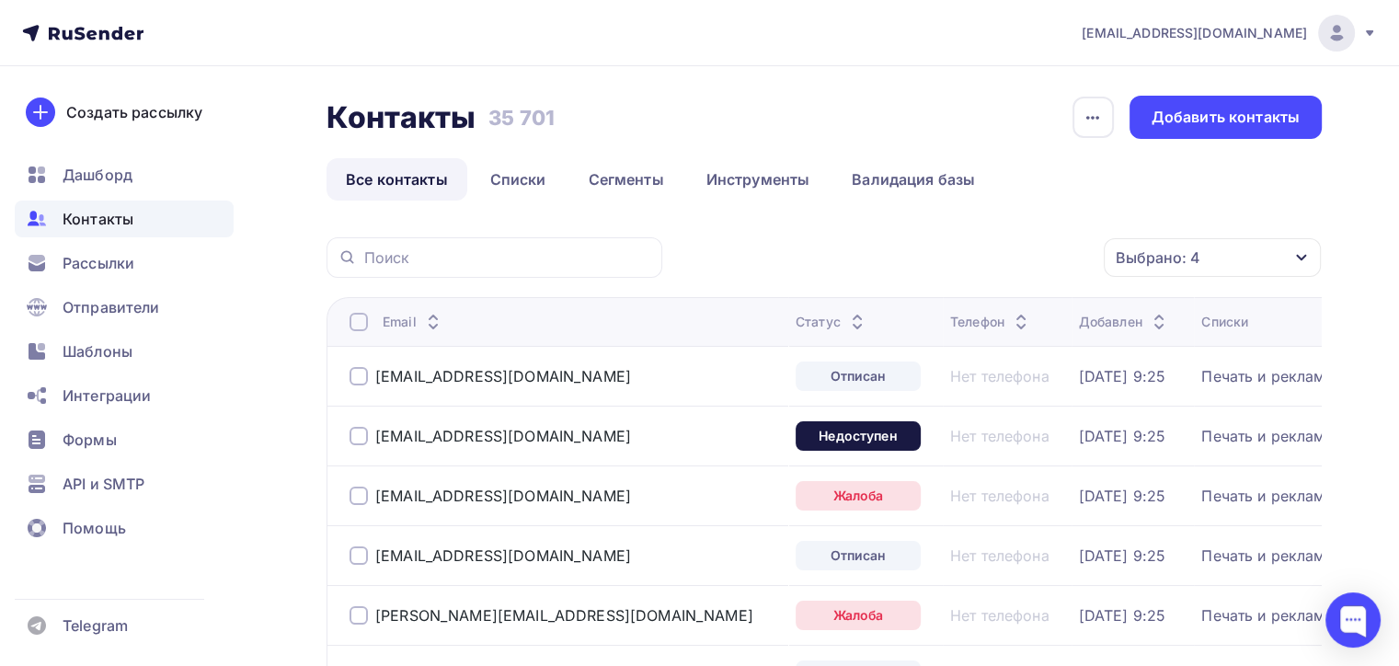
click at [353, 327] on div at bounding box center [359, 322] width 18 height 18
click at [355, 316] on div at bounding box center [359, 322] width 18 height 18
click at [948, 255] on div "Действие" at bounding box center [966, 258] width 243 height 36
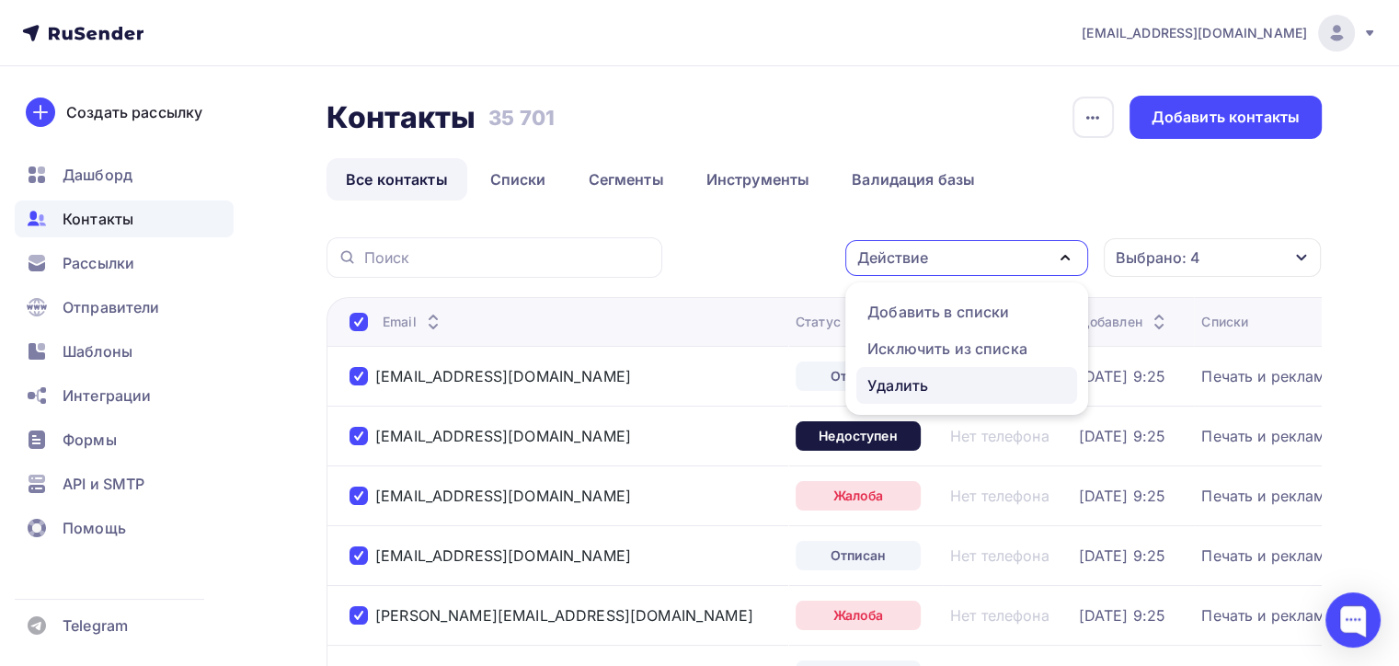
click at [920, 378] on div "Удалить" at bounding box center [897, 385] width 61 height 22
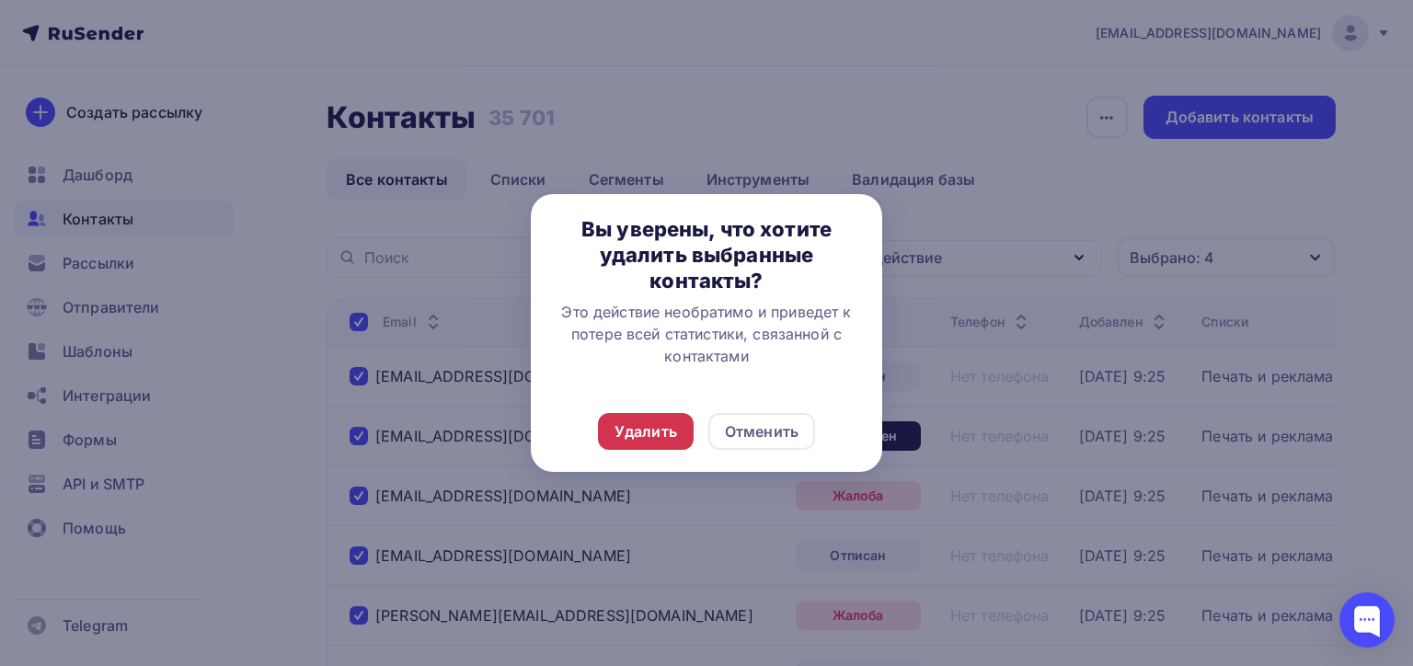
click at [660, 420] on div "Удалить" at bounding box center [646, 431] width 63 height 22
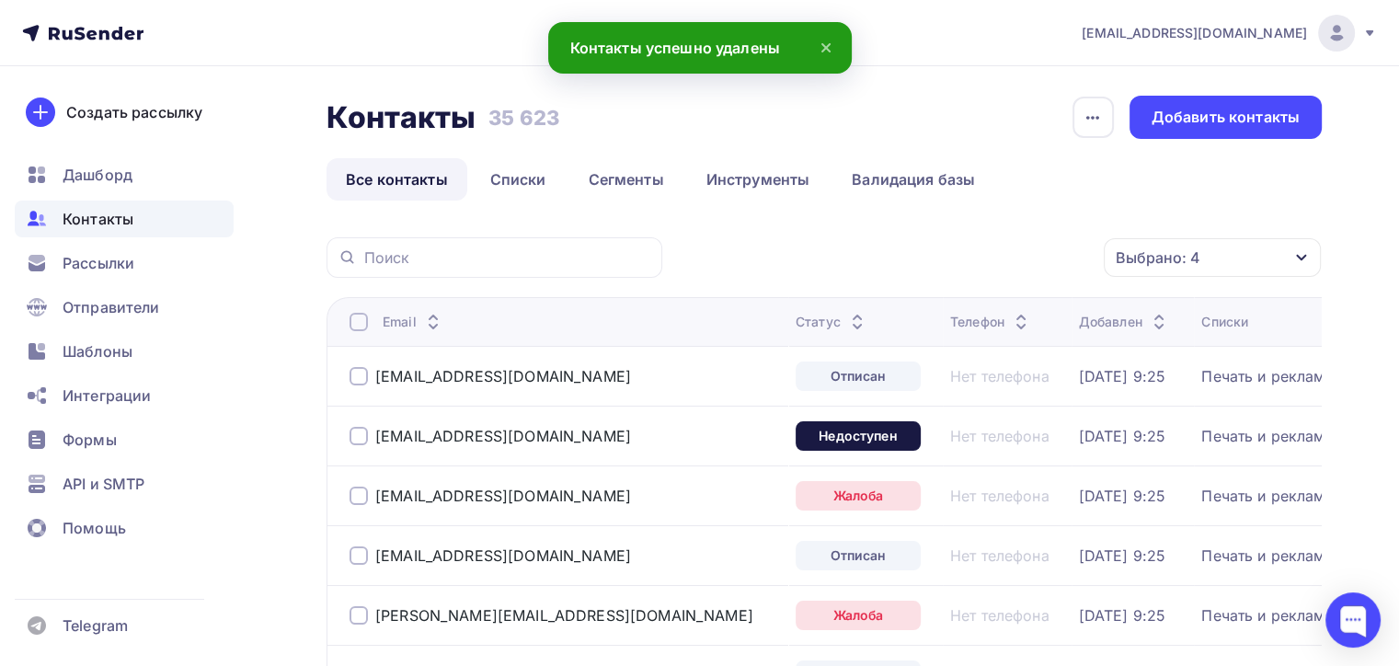
click at [357, 322] on div at bounding box center [359, 322] width 18 height 18
click at [376, 305] on th "Email" at bounding box center [558, 321] width 462 height 49
click at [362, 325] on div at bounding box center [359, 322] width 18 height 18
click at [944, 261] on div "Действие" at bounding box center [966, 258] width 243 height 36
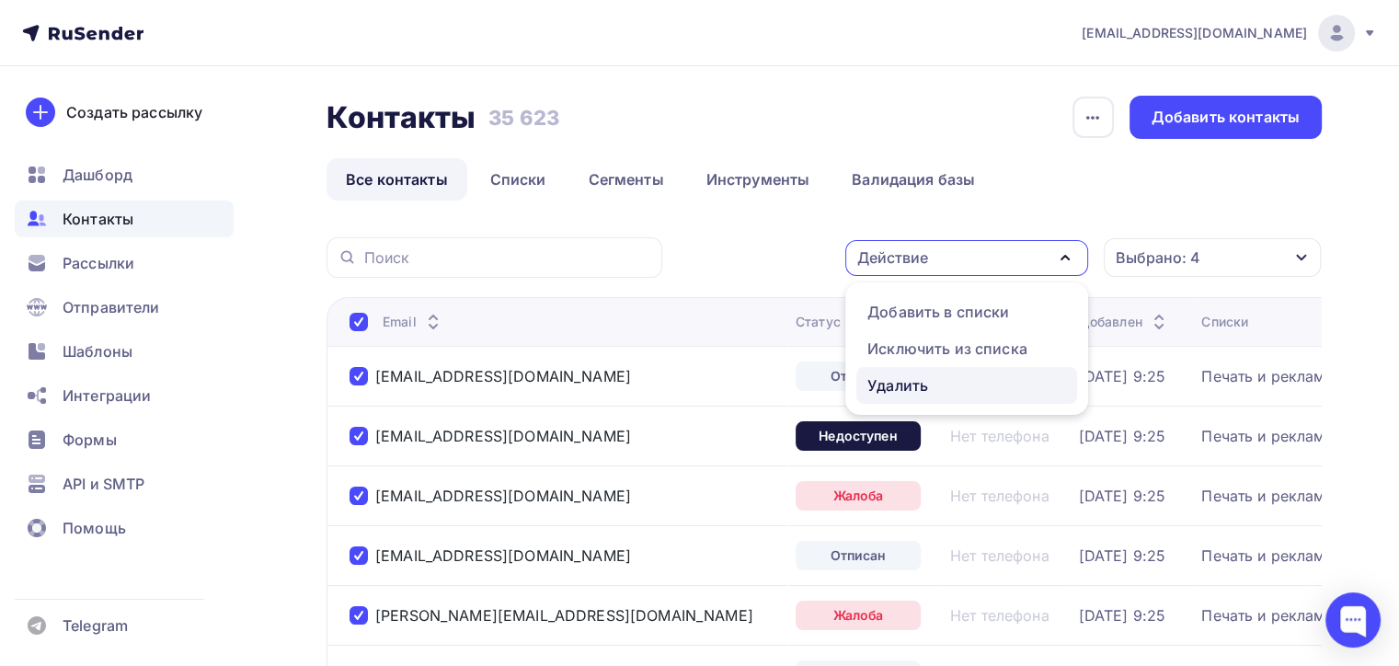
click at [936, 384] on div "Удалить" at bounding box center [966, 385] width 199 height 22
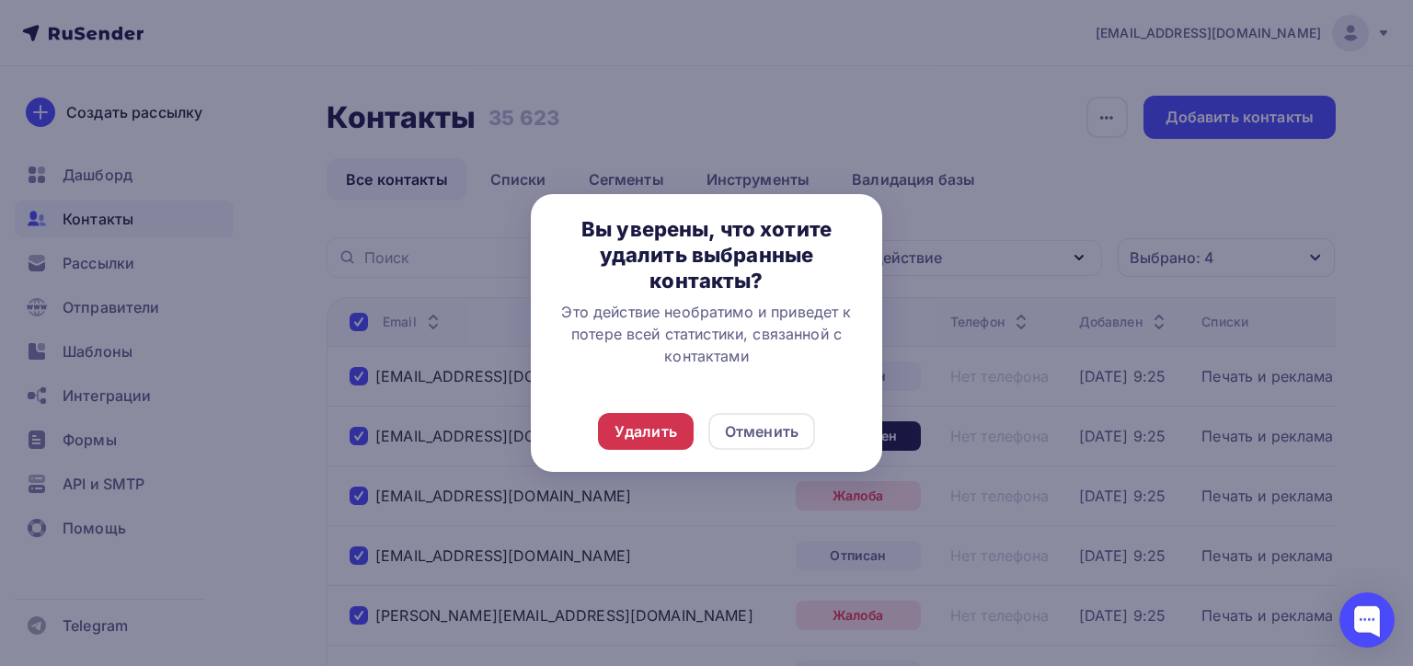
click at [677, 425] on div "Удалить" at bounding box center [646, 431] width 96 height 37
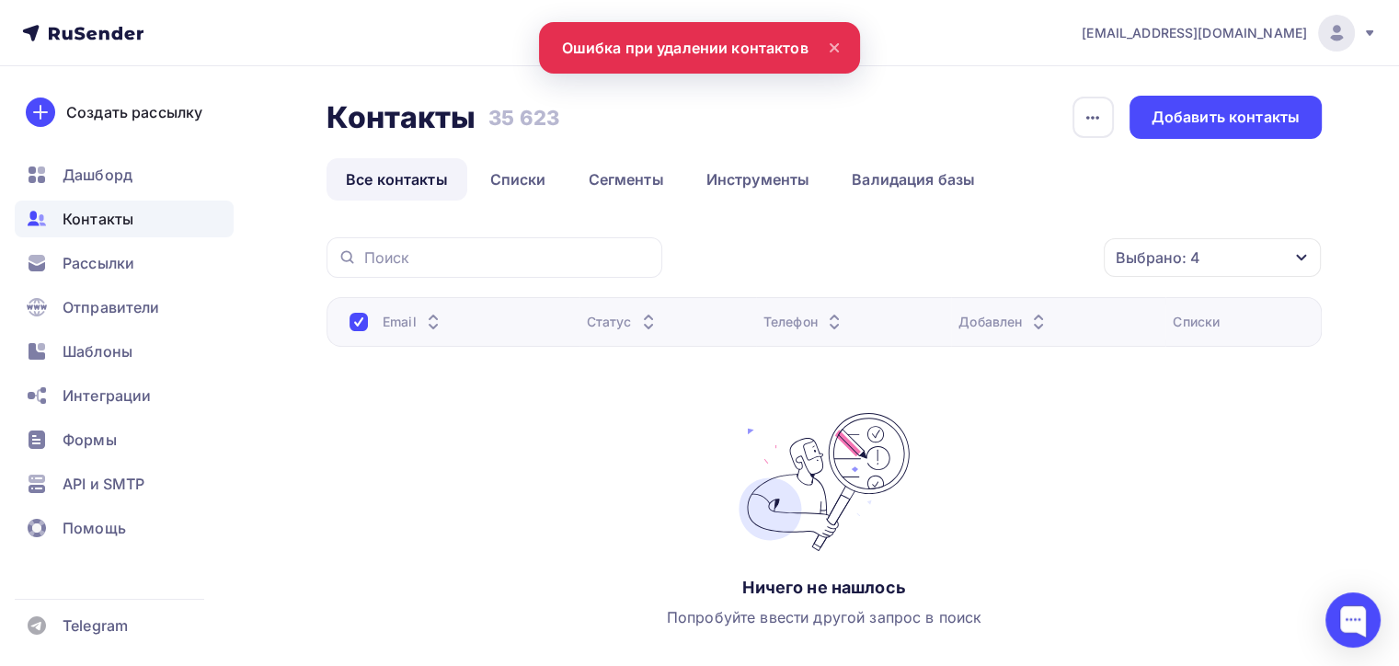
drag, startPoint x: 773, startPoint y: 324, endPoint x: 589, endPoint y: 316, distance: 184.1
click at [772, 323] on div "Телефон" at bounding box center [805, 322] width 82 height 18
click at [104, 259] on span "Рассылки" at bounding box center [99, 263] width 72 height 22
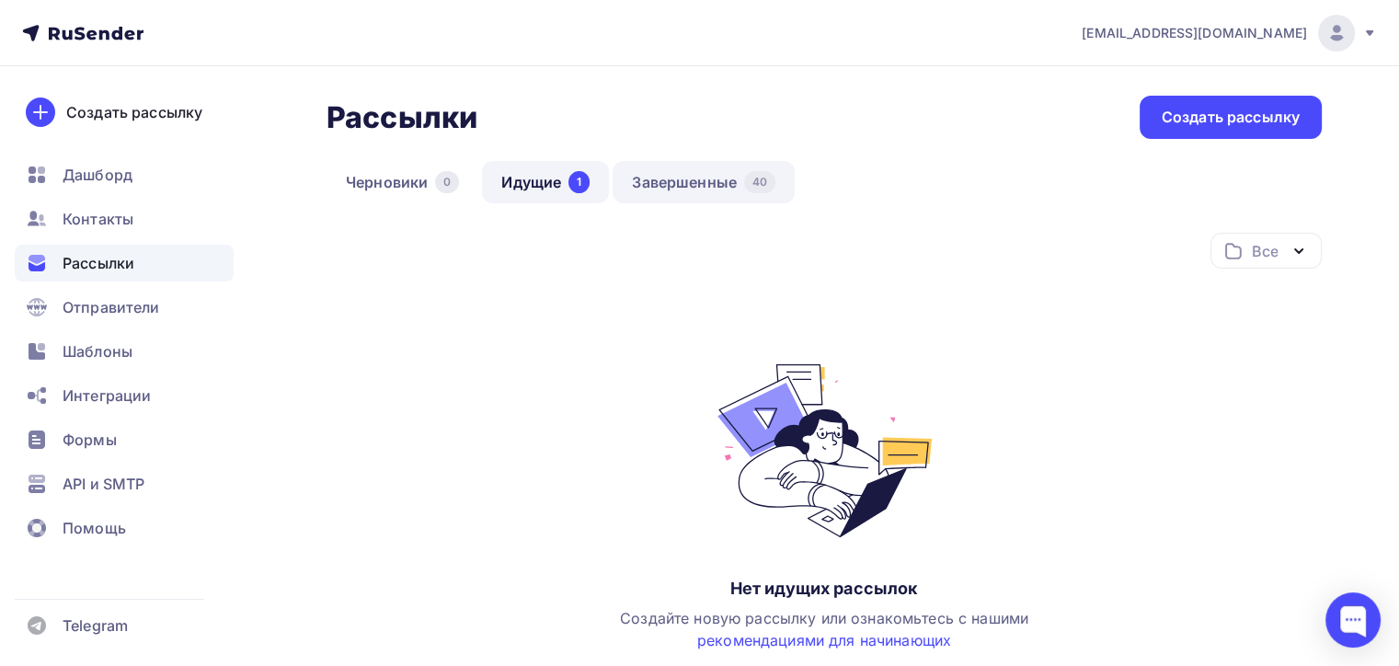
click at [741, 180] on link "Завершенные 40" at bounding box center [704, 182] width 182 height 42
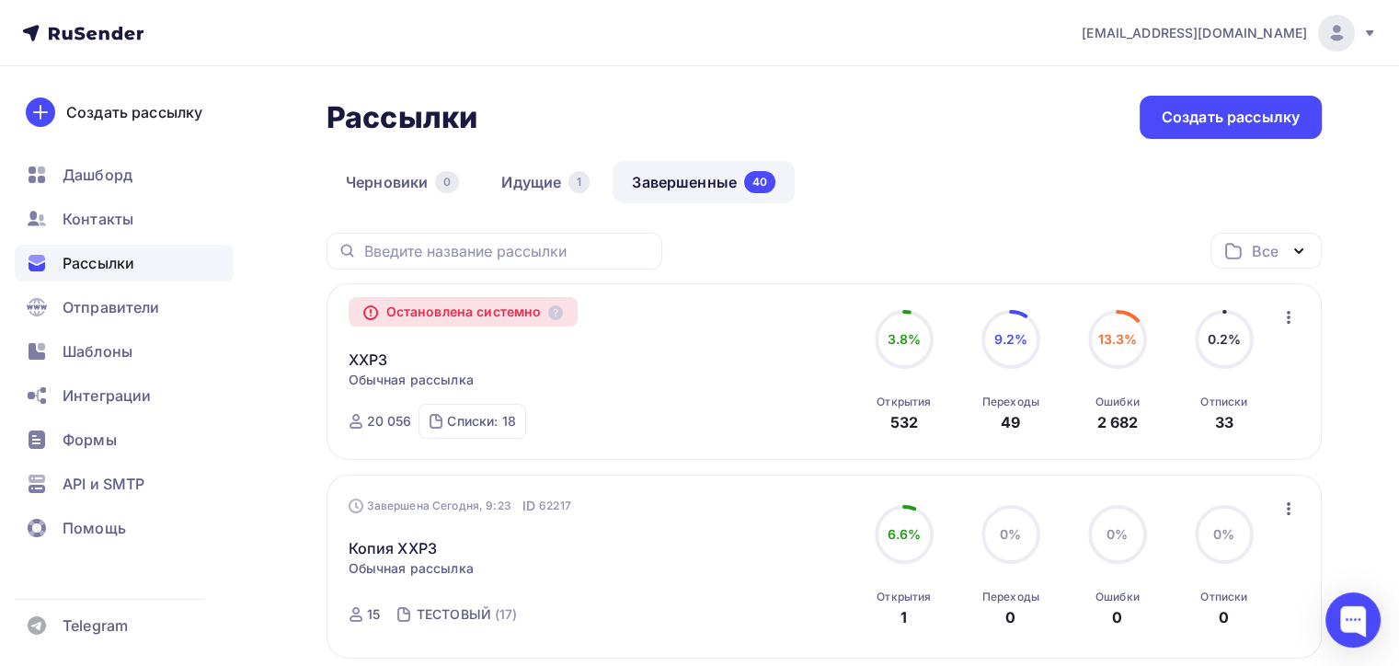
click at [1265, 7] on nav "naduvaev1@gmail.com Аккаунт Тарифы Выйти Создать рассылку Дашборд Контакты Расс…" at bounding box center [699, 33] width 1399 height 66
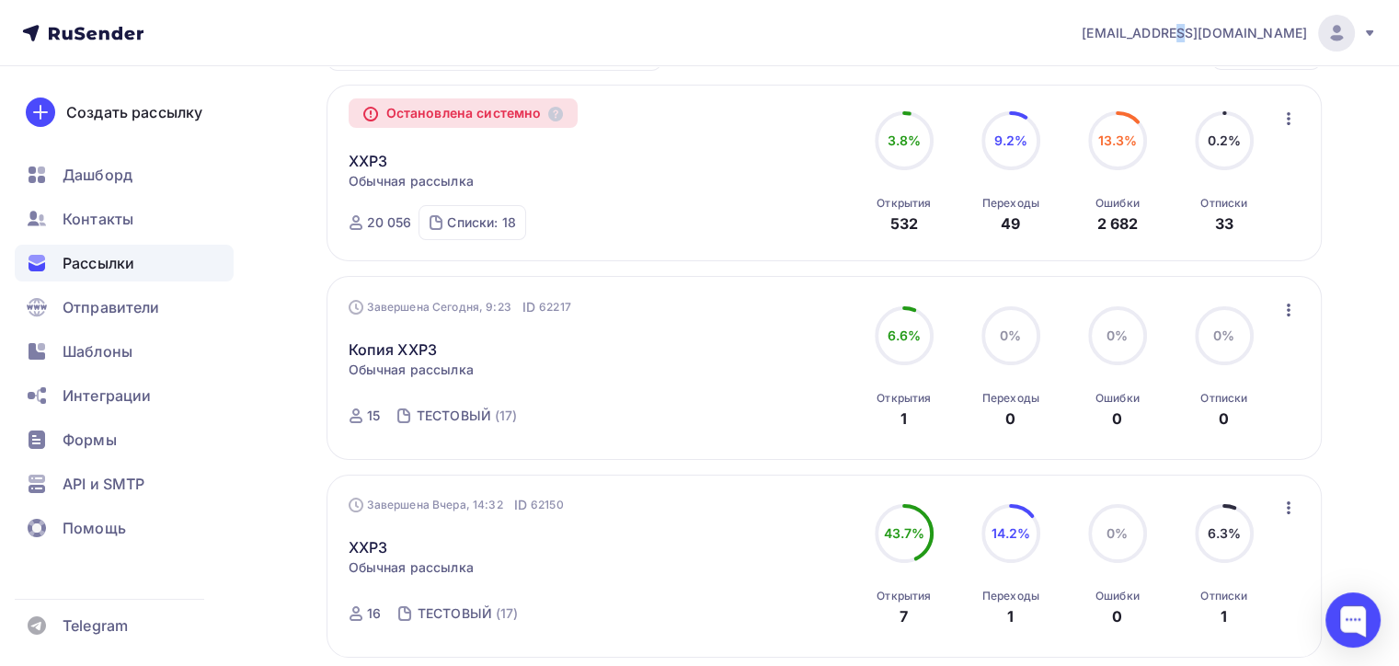
scroll to position [184, 0]
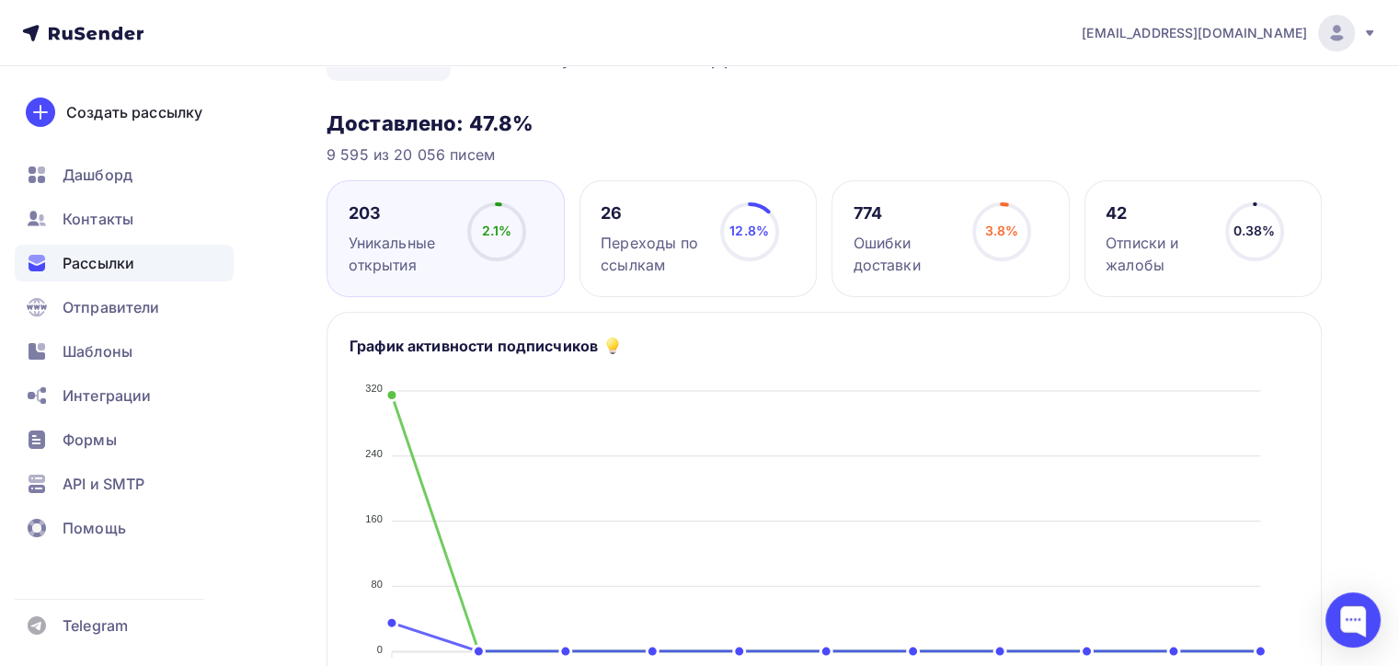
scroll to position [92, 0]
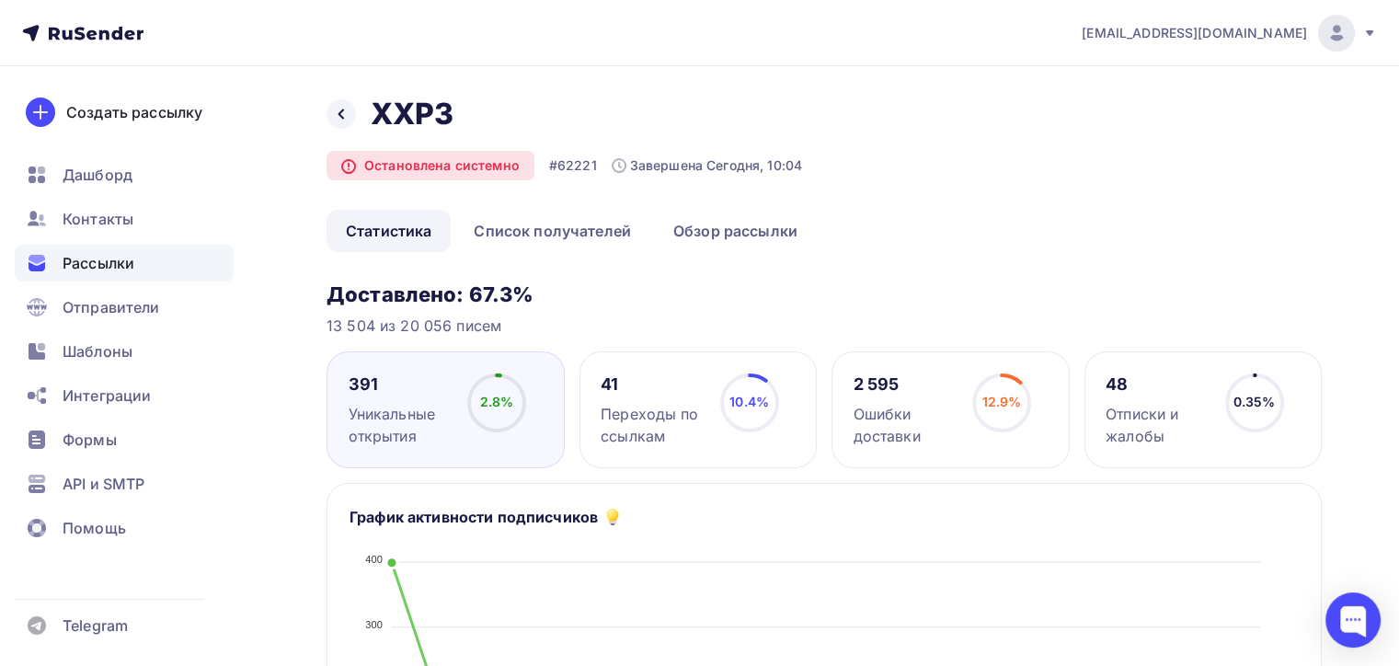
click at [0, 0] on icon at bounding box center [0, 0] width 0 height 0
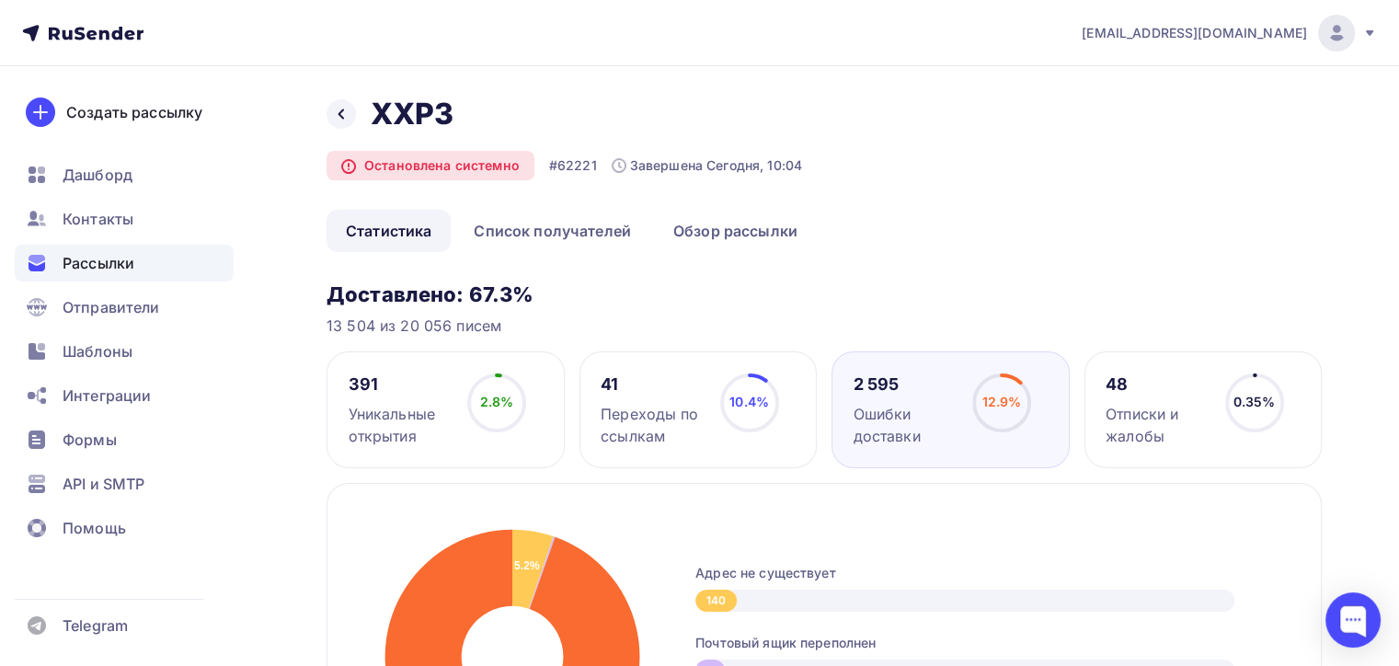
click at [1043, 375] on div "12.9% 12.9%" at bounding box center [1002, 410] width 92 height 74
click at [0, 0] on icon at bounding box center [0, 0] width 0 height 0
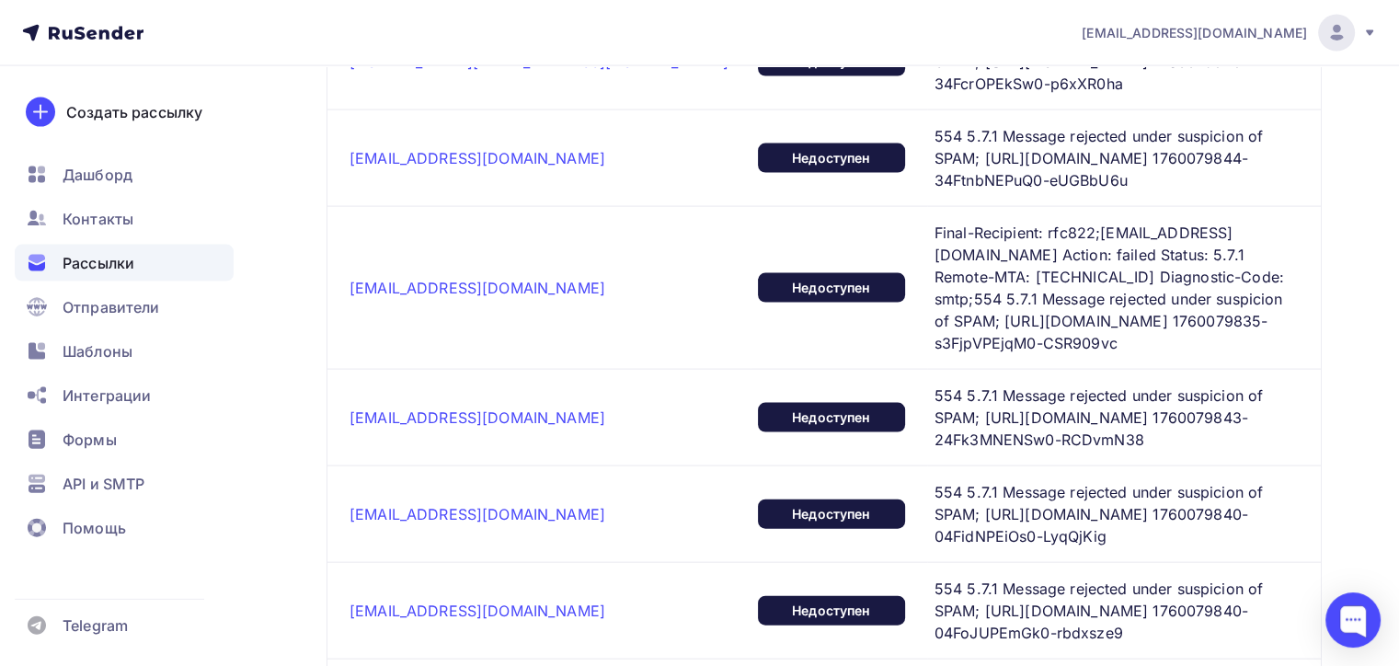
scroll to position [4593, 0]
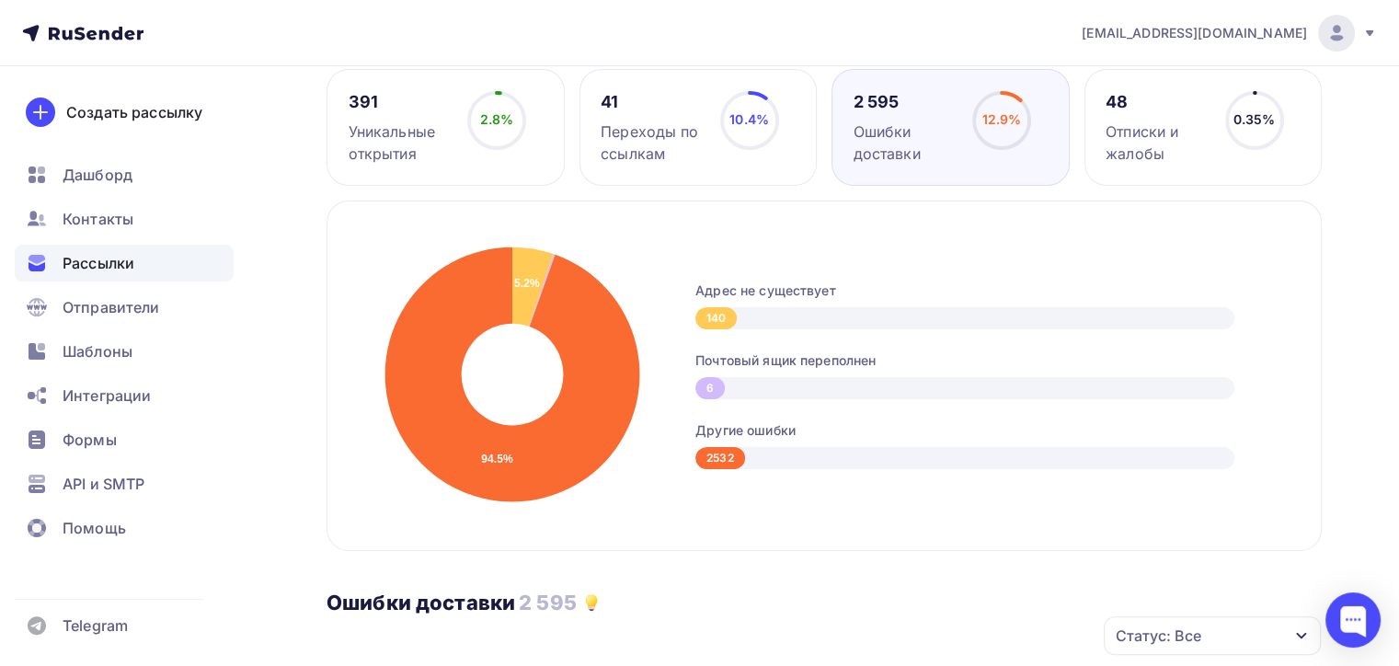
scroll to position [253, 0]
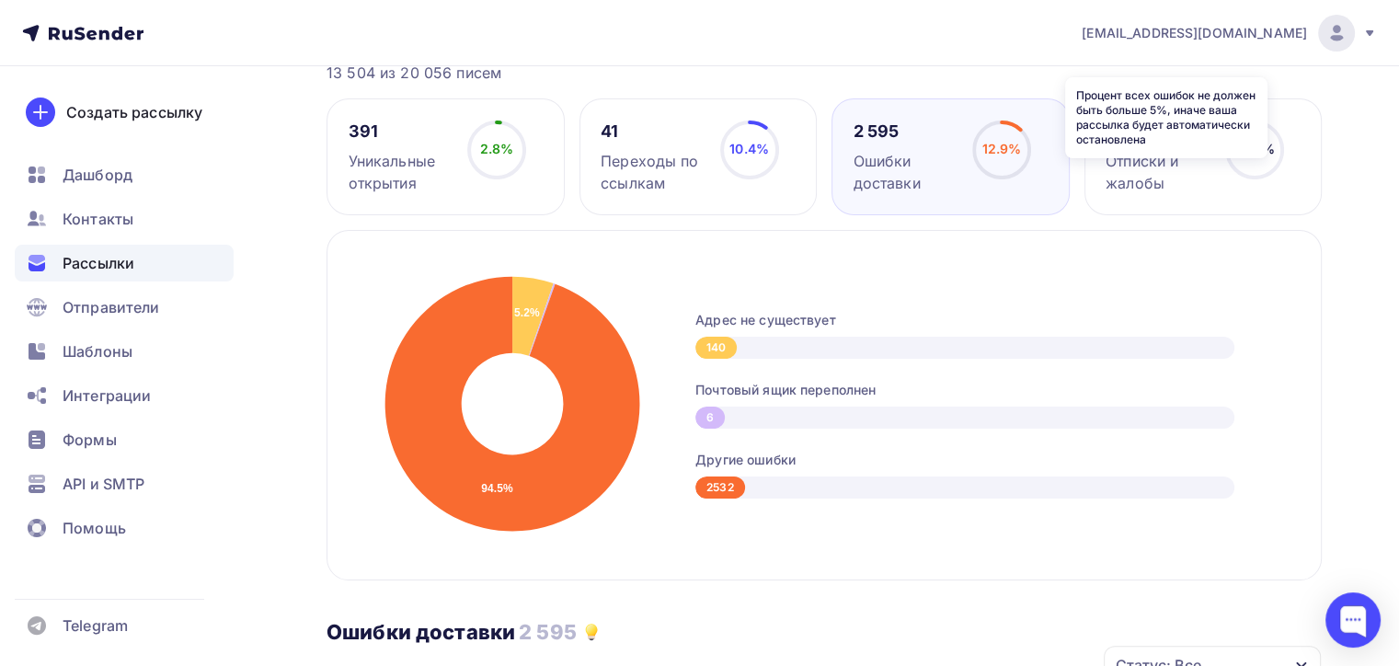
click at [0, 0] on icon at bounding box center [0, 0] width 0 height 0
click at [162, 261] on div "Рассылки" at bounding box center [124, 263] width 219 height 37
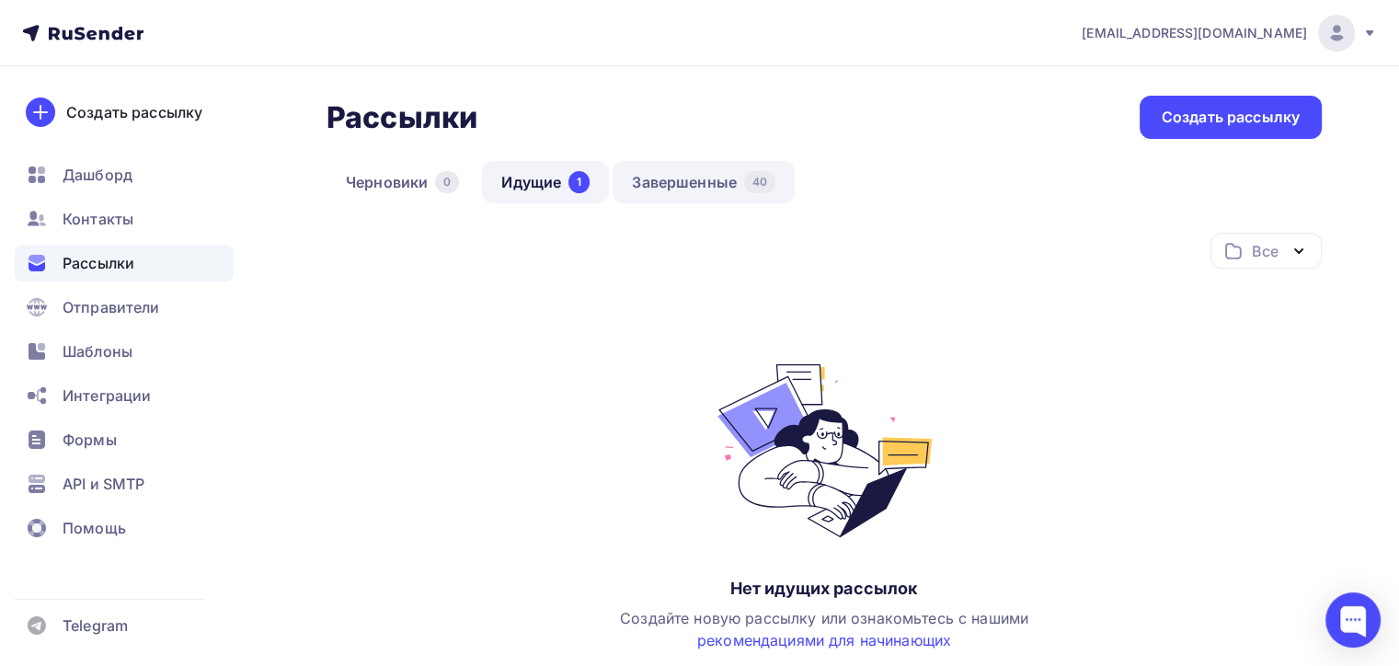
click at [653, 176] on link "Завершенные 40" at bounding box center [704, 182] width 182 height 42
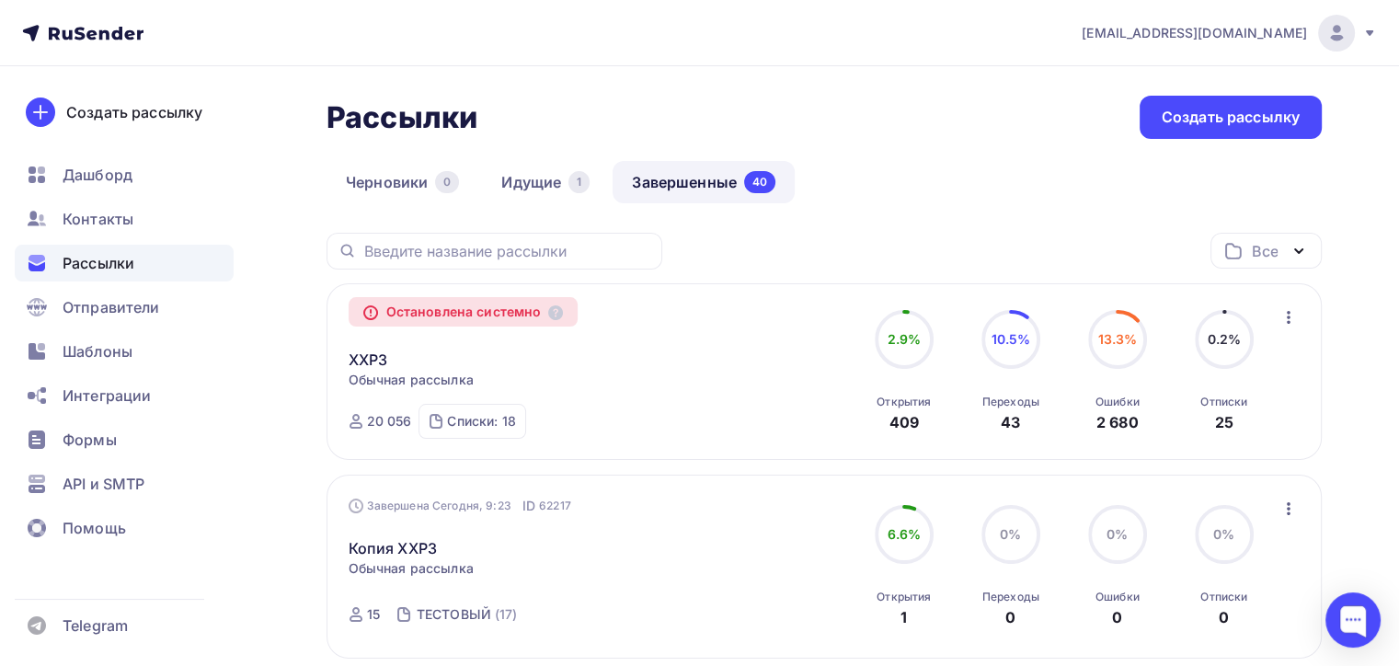
click at [1272, 324] on div "Остановлена системно XXP3 Копировать в новую Обычная рассылка Завершена Сегодня…" at bounding box center [825, 371] width 952 height 133
click at [1284, 320] on icon "button" at bounding box center [1289, 317] width 22 height 22
click at [350, 361] on link "XXP3" at bounding box center [369, 360] width 40 height 22
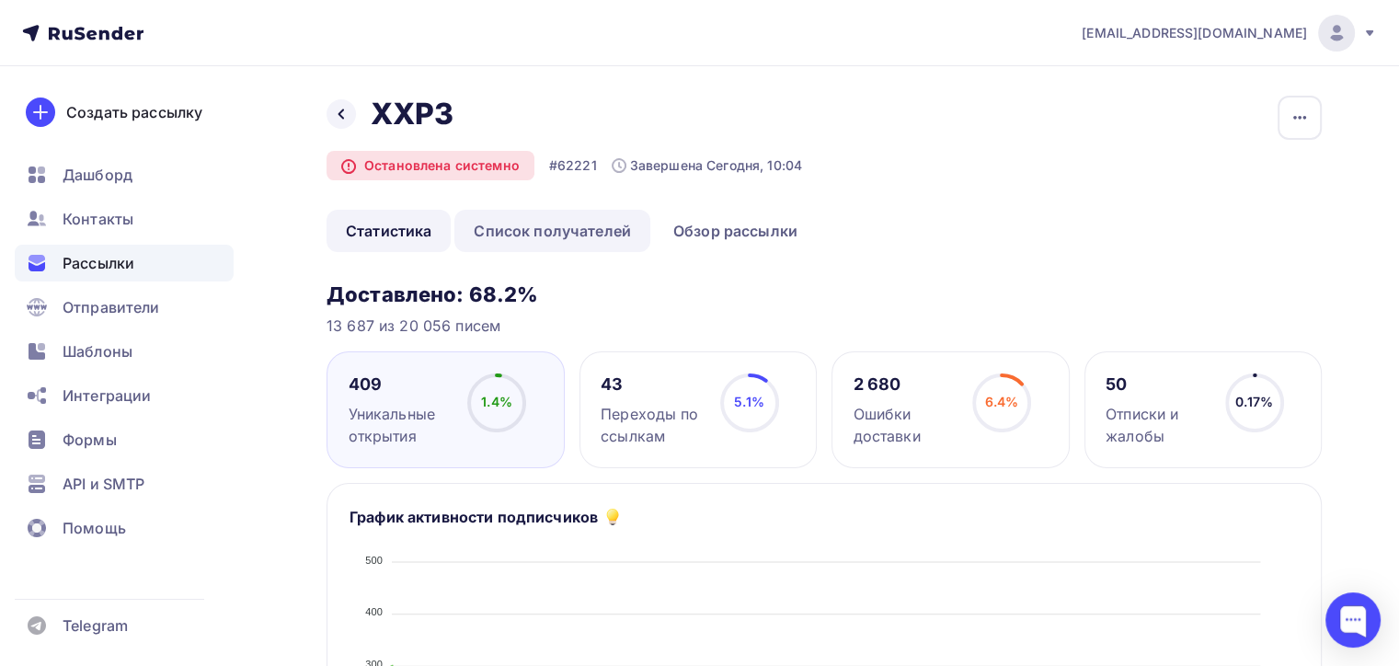
click at [578, 224] on link "Список получателей" at bounding box center [552, 231] width 196 height 42
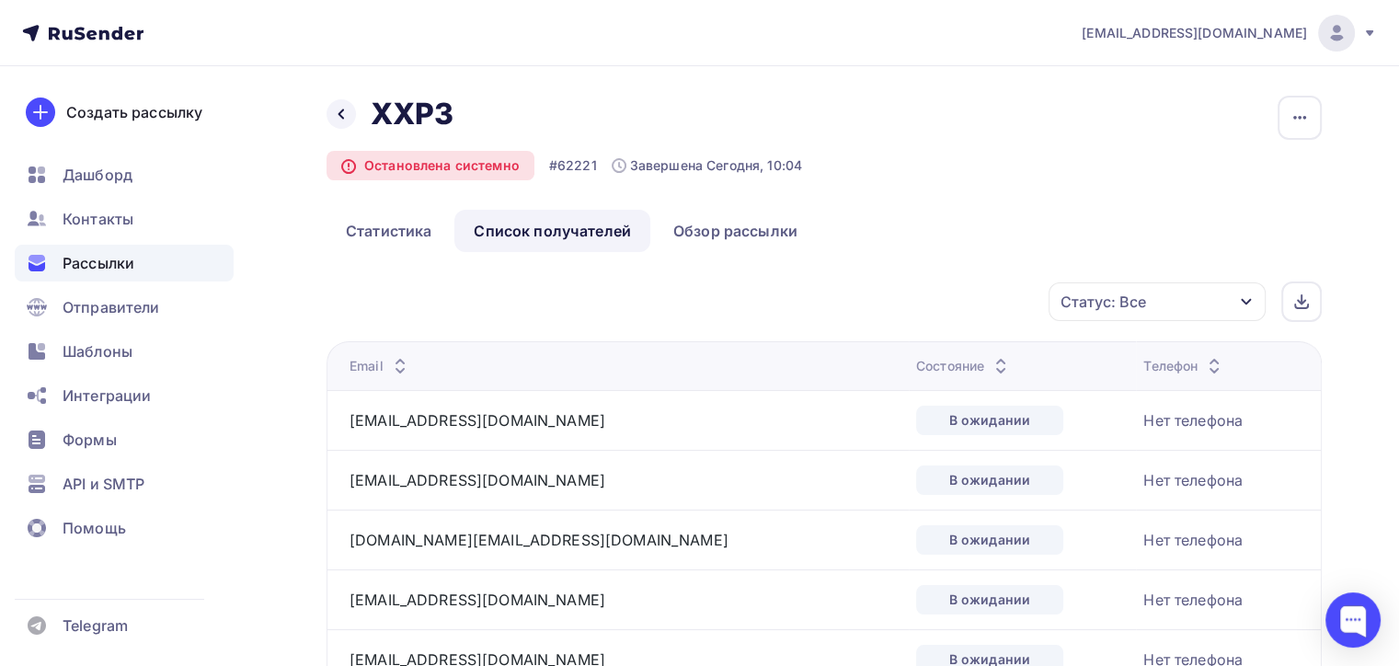
click at [1163, 304] on div "Статус: Все" at bounding box center [1157, 301] width 217 height 39
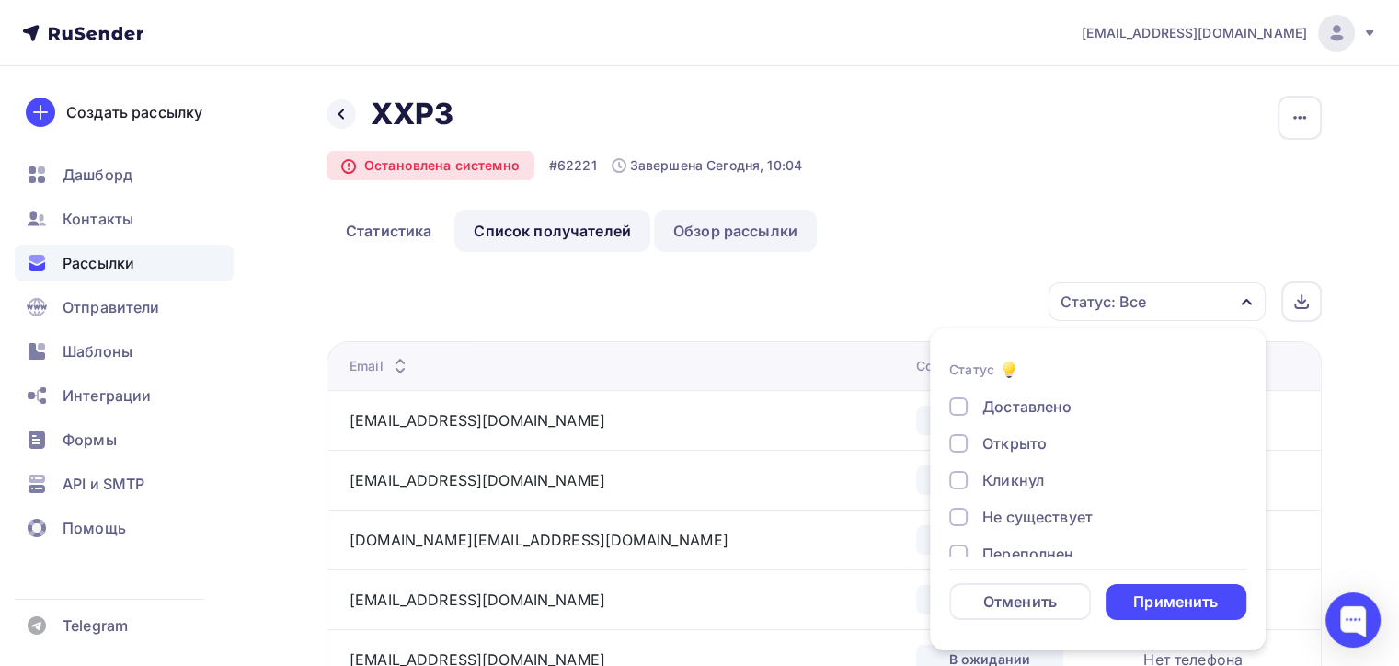
click at [761, 235] on link "Обзор рассылки" at bounding box center [735, 231] width 163 height 42
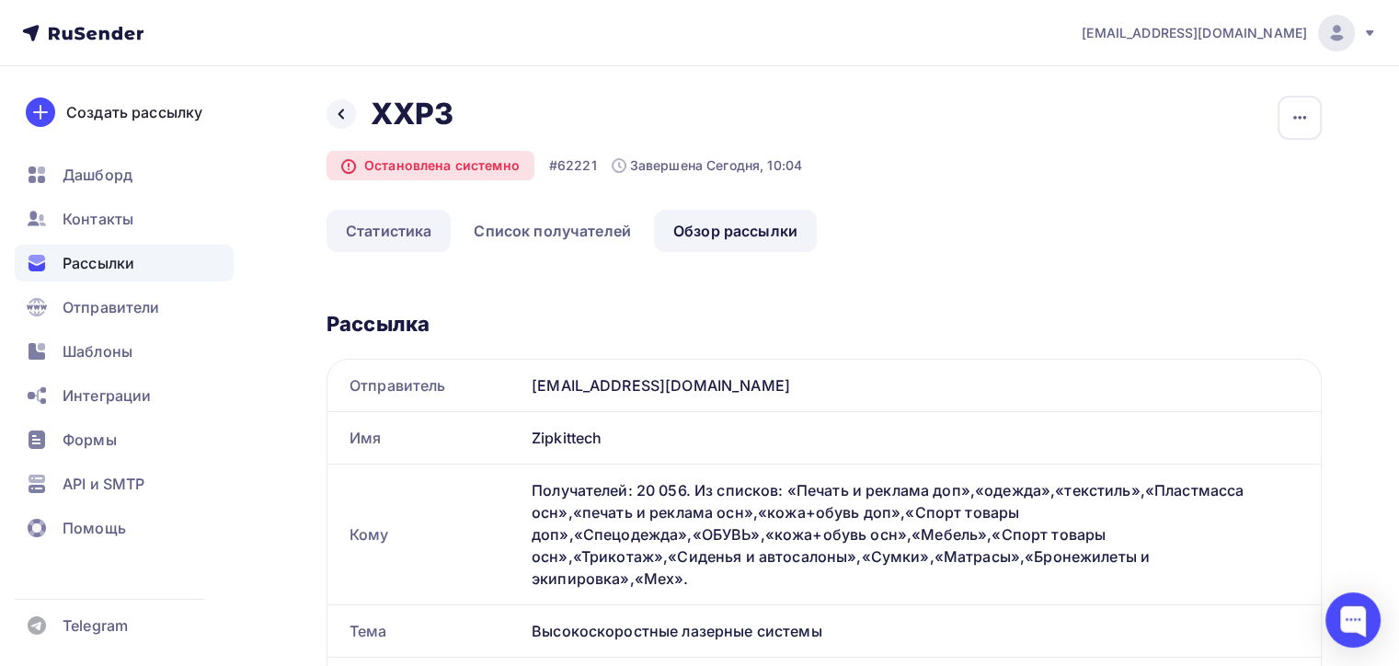
click at [431, 231] on link "Статистика" at bounding box center [389, 231] width 124 height 42
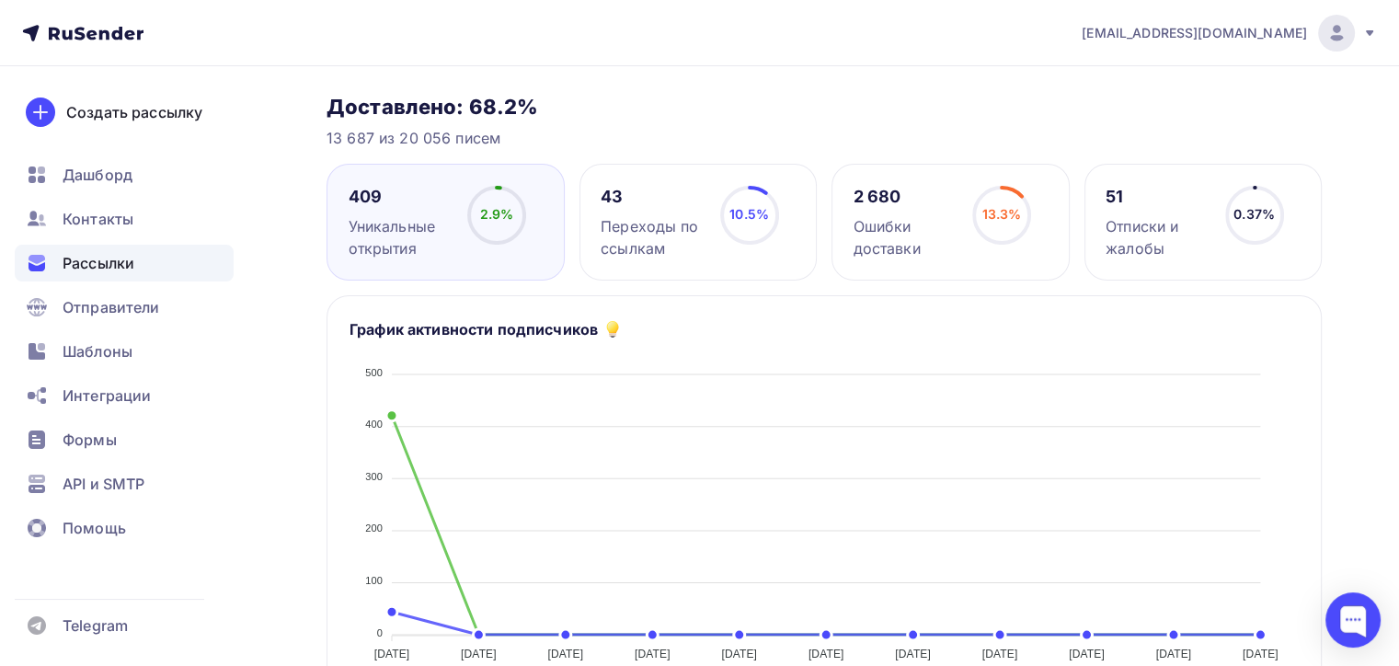
scroll to position [184, 0]
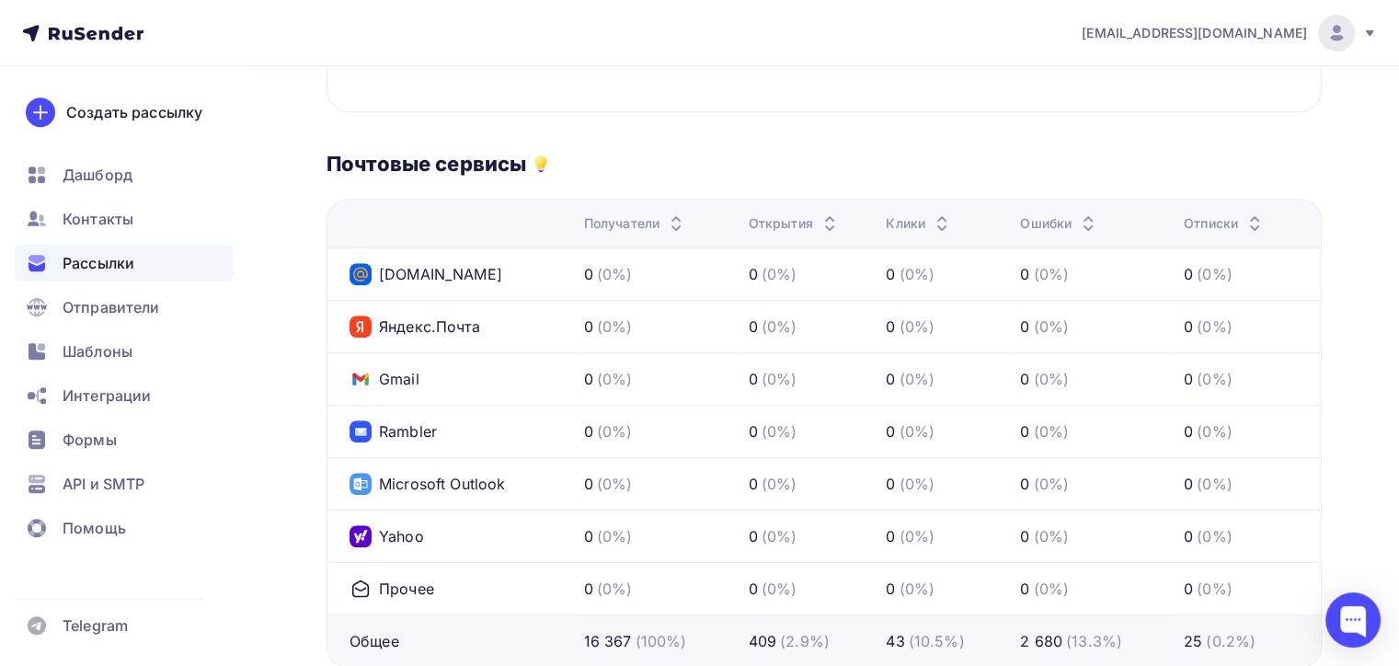
scroll to position [727, 0]
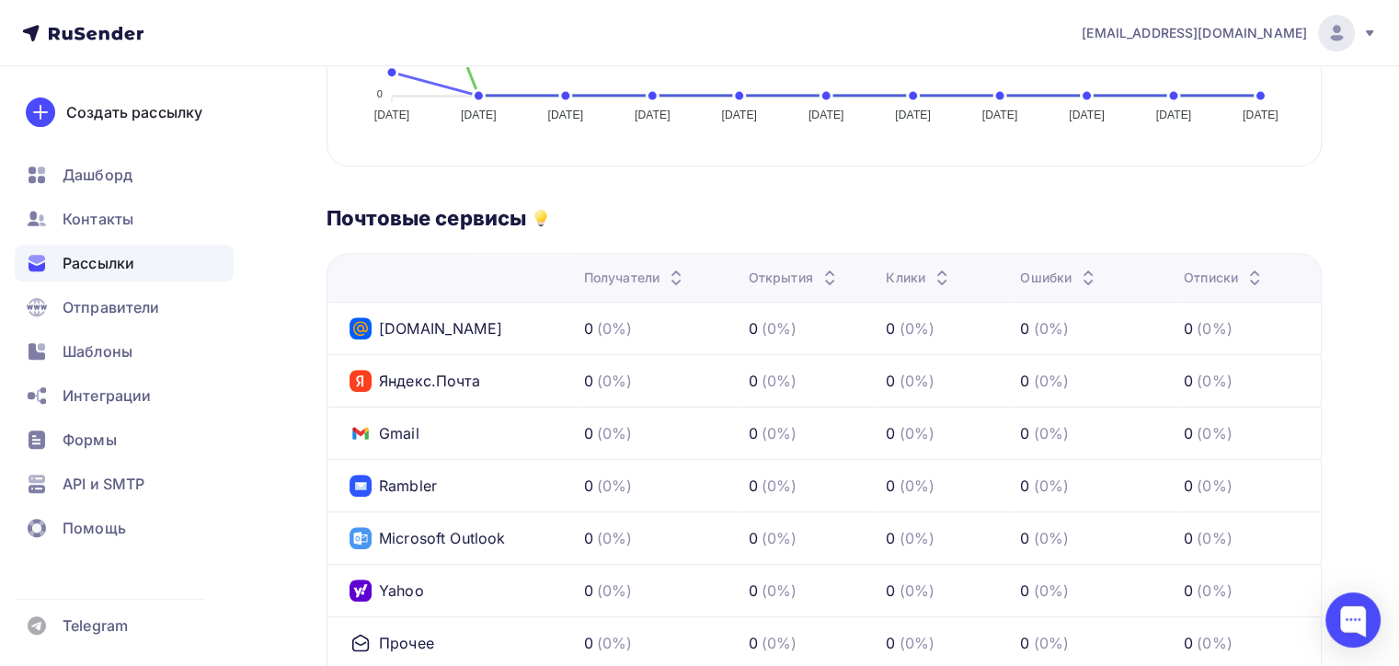
click at [650, 407] on td "0 (0%)" at bounding box center [659, 433] width 165 height 52
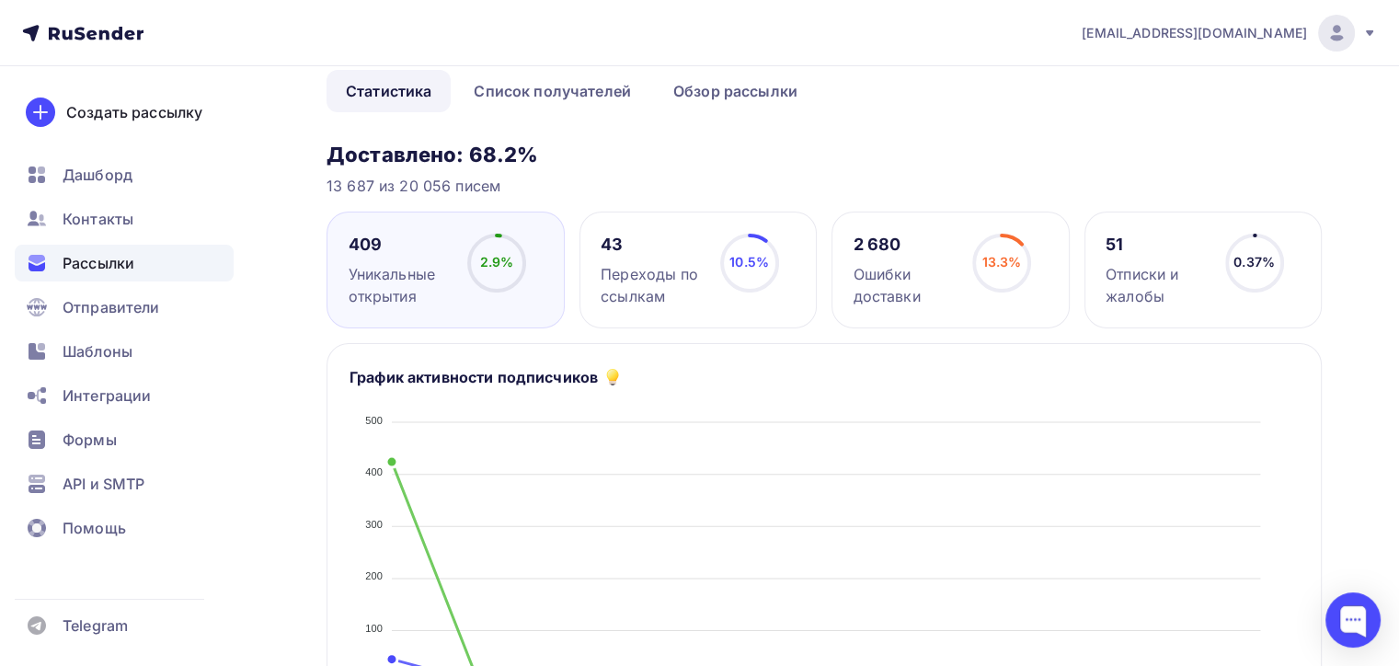
scroll to position [0, 0]
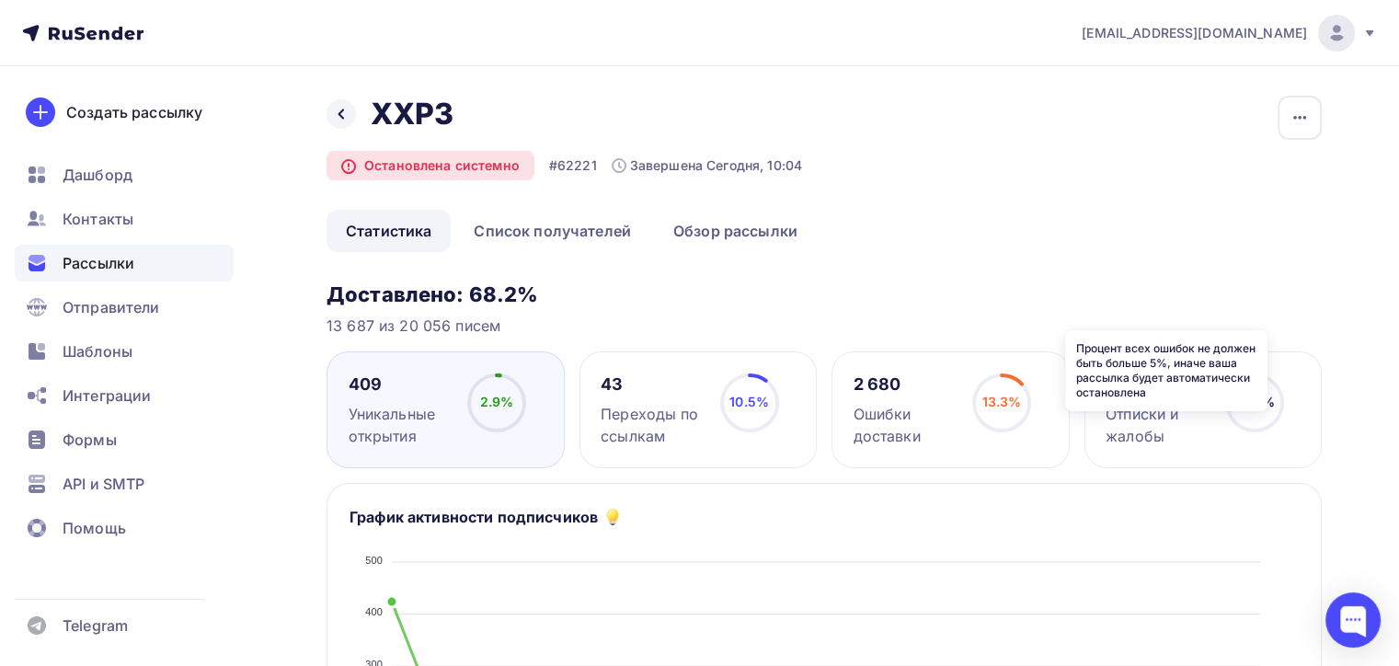
click at [0, 0] on icon at bounding box center [0, 0] width 0 height 0
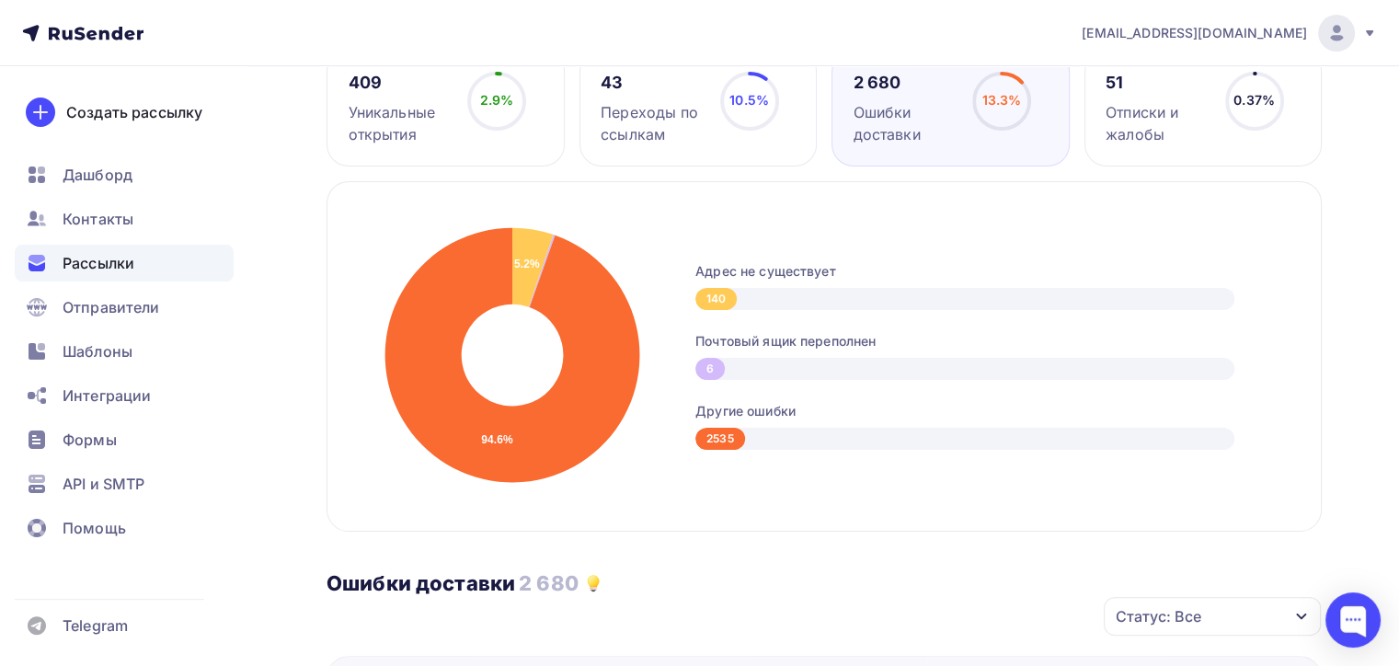
scroll to position [92, 0]
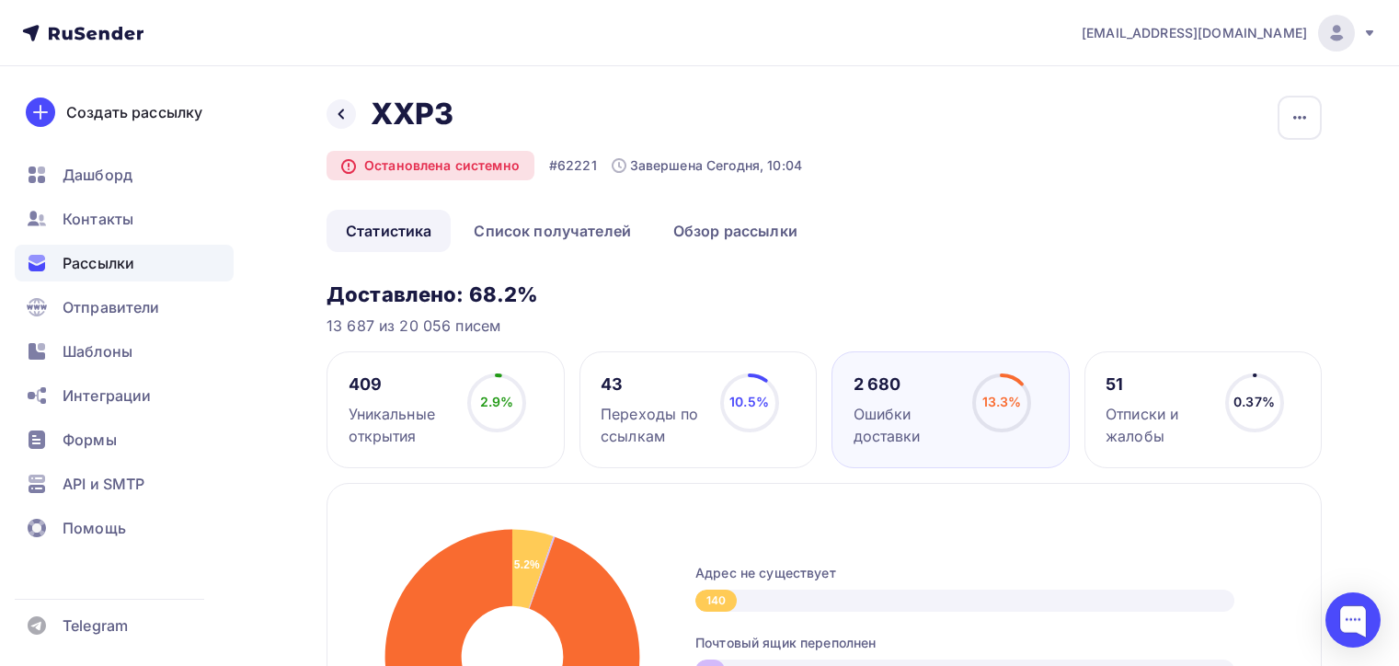
scroll to position [92, 0]
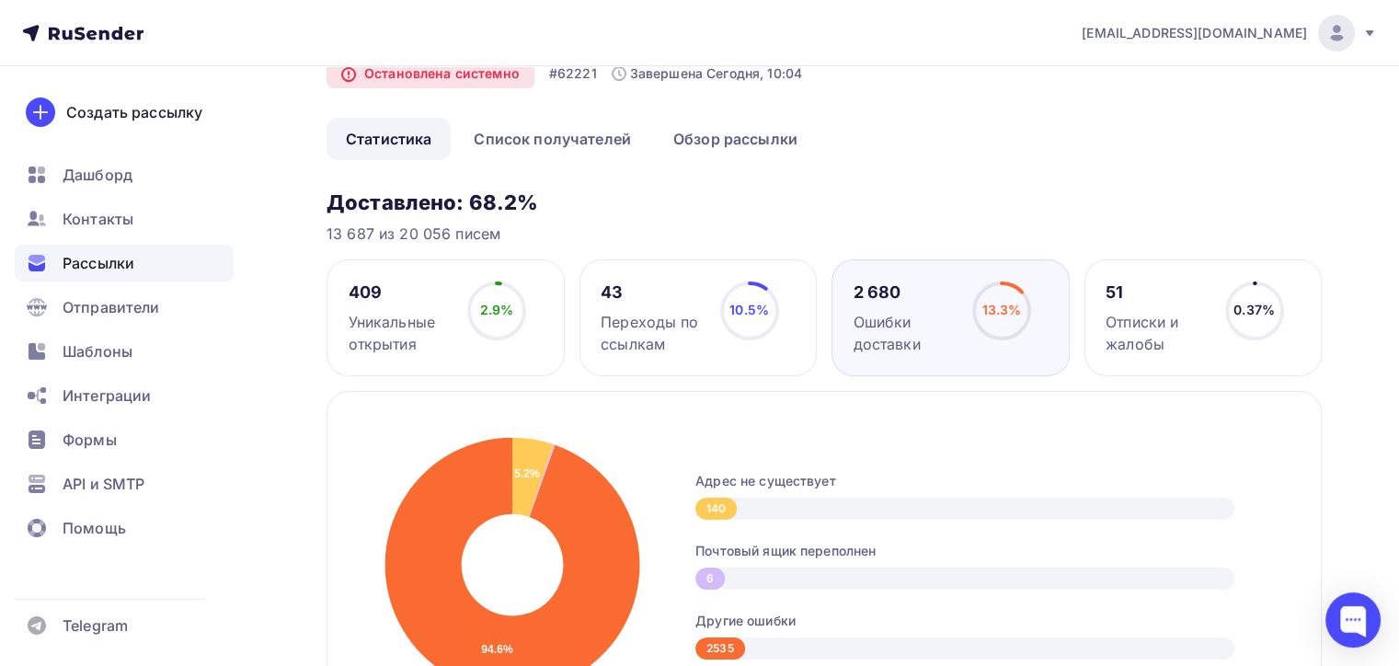
click at [959, 11] on nav "[EMAIL_ADDRESS][DOMAIN_NAME] Аккаунт Тарифы Выйти Создать рассылку [GEOGRAPHIC_…" at bounding box center [699, 33] width 1399 height 66
click at [738, 228] on div "13 687 из 20 056 писем" at bounding box center [824, 234] width 995 height 22
click at [121, 178] on span "Дашборд" at bounding box center [98, 175] width 70 height 22
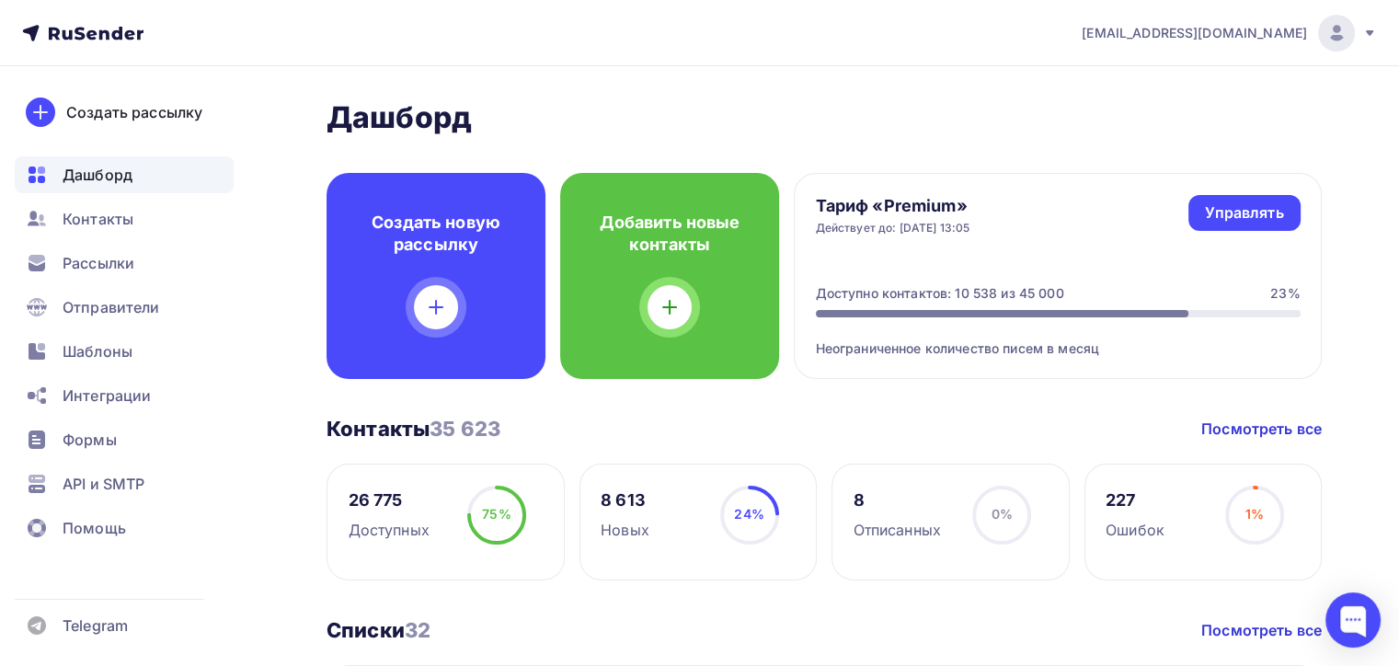
click at [688, 116] on h2 "Дашборд" at bounding box center [824, 117] width 995 height 37
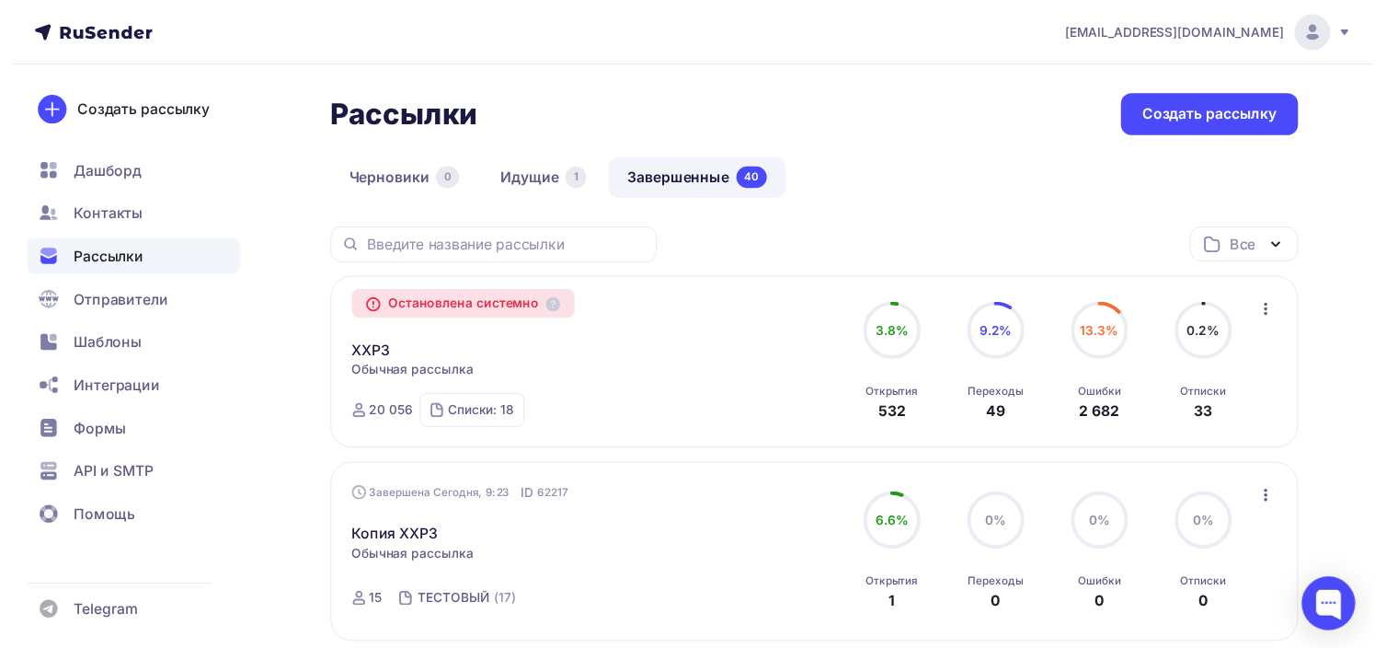
scroll to position [184, 0]
